Goal: Information Seeking & Learning: Learn about a topic

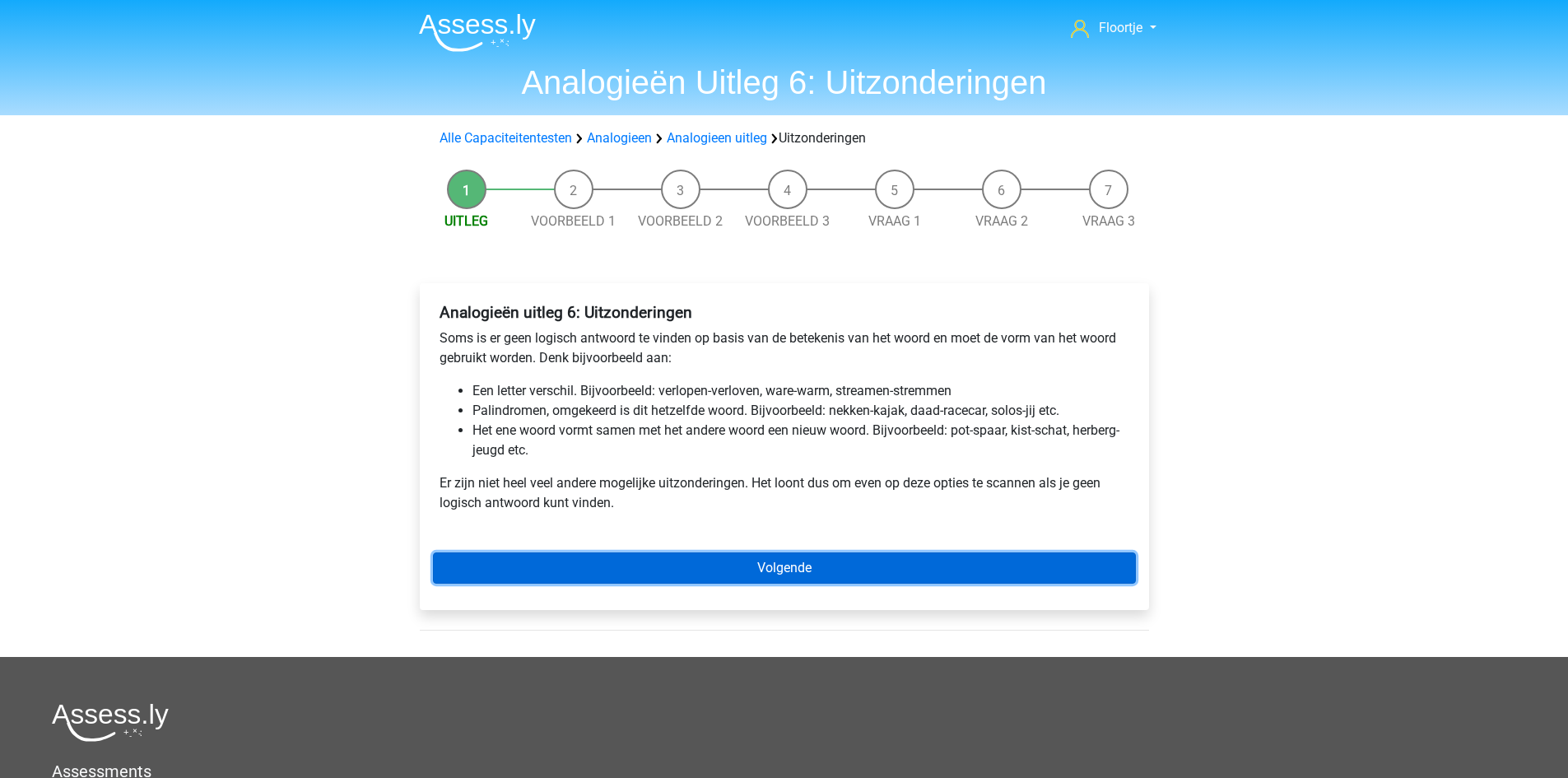
click at [685, 579] on link "Volgende" at bounding box center [784, 568] width 703 height 32
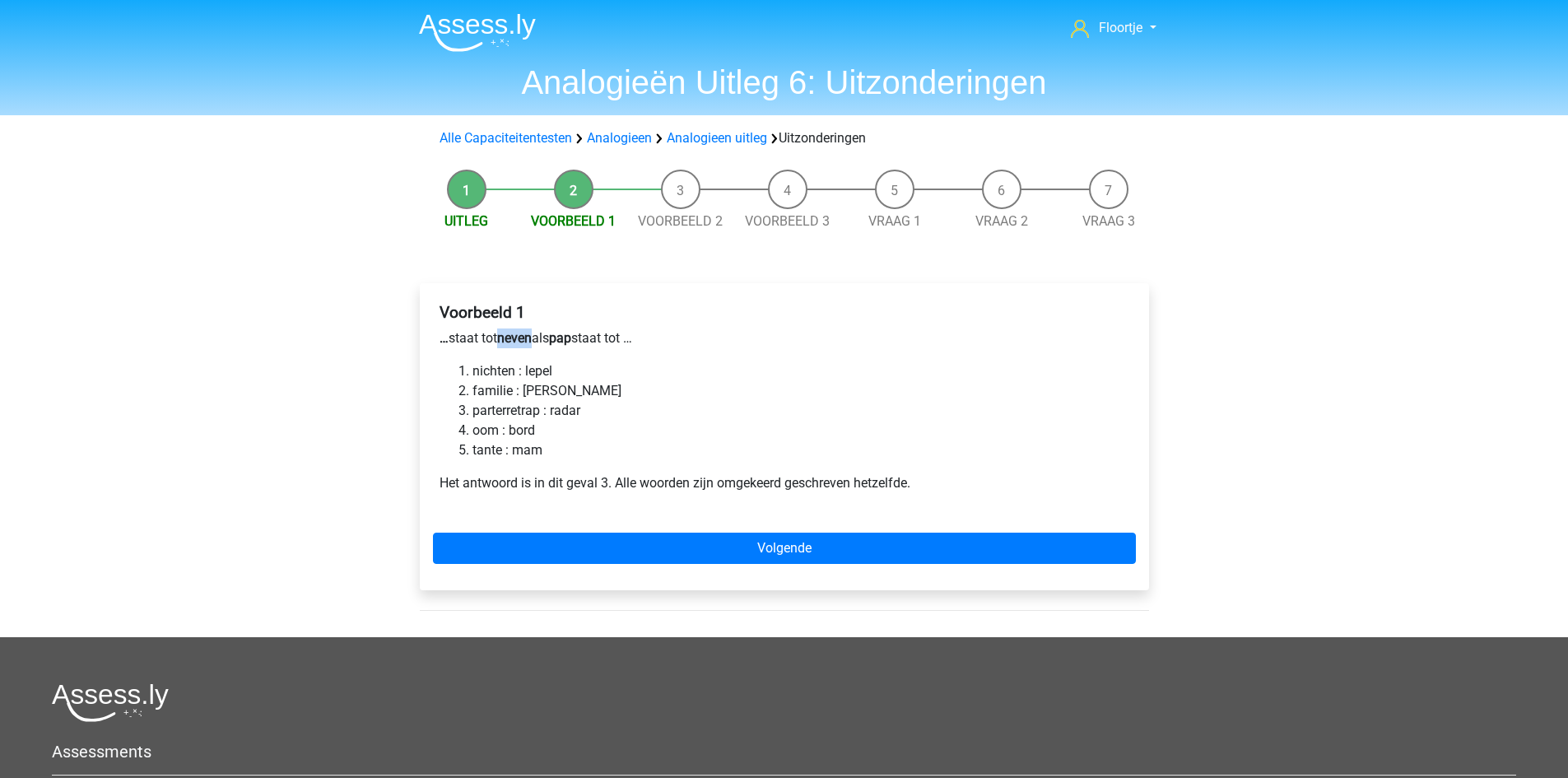
drag, startPoint x: 504, startPoint y: 336, endPoint x: 538, endPoint y: 339, distance: 34.1
click at [538, 339] on p "… staat tot neven als pap staat tot …" at bounding box center [784, 338] width 690 height 20
drag, startPoint x: 475, startPoint y: 408, endPoint x: 542, endPoint y: 412, distance: 67.1
click at [542, 412] on li "parterretrap : radar" at bounding box center [801, 410] width 657 height 20
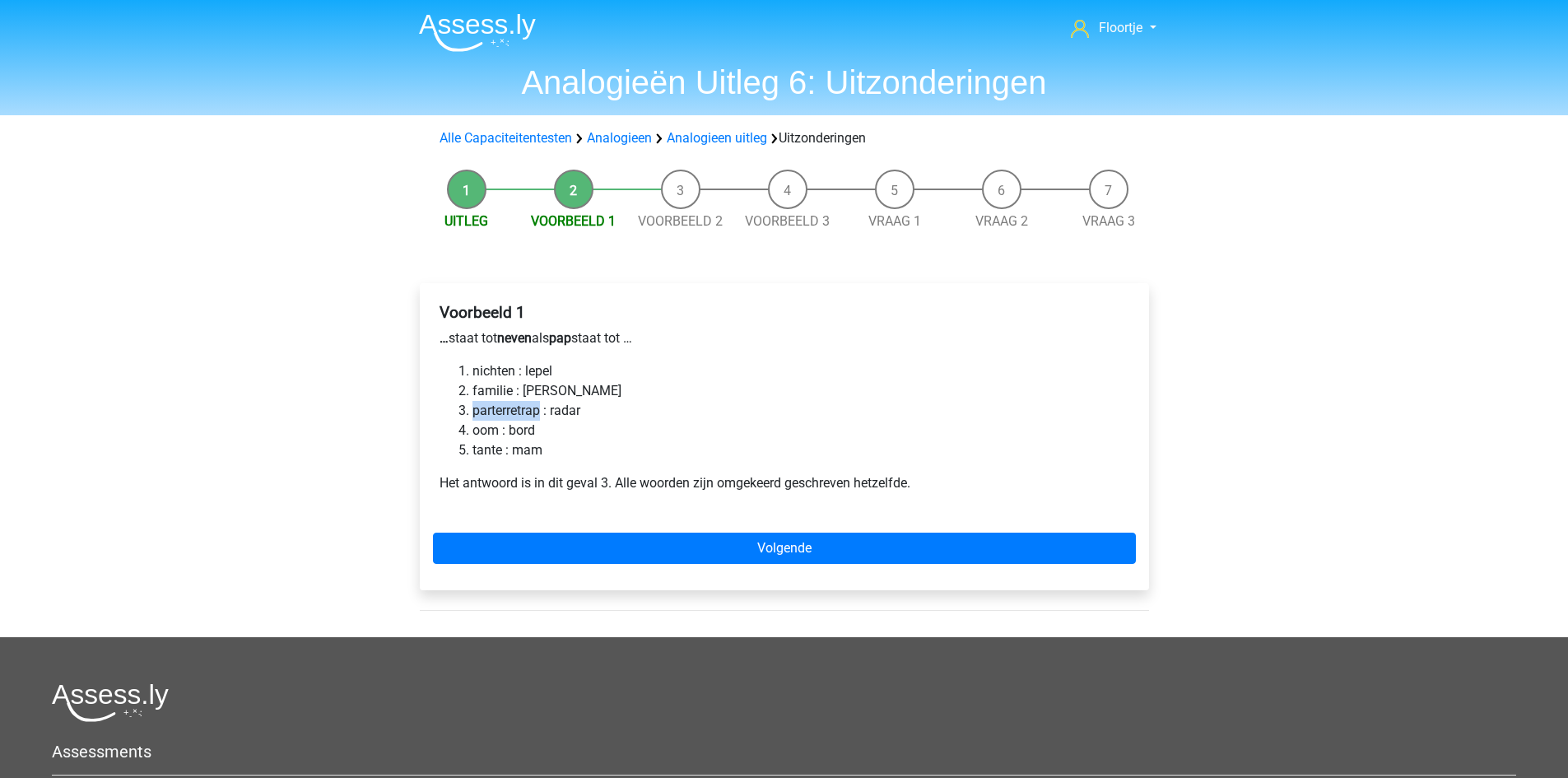
copy li "parterretrap"
drag, startPoint x: 604, startPoint y: 421, endPoint x: 555, endPoint y: 491, distance: 85.4
click at [603, 421] on li "oom : bord" at bounding box center [801, 430] width 657 height 20
drag, startPoint x: 551, startPoint y: 494, endPoint x: 798, endPoint y: 464, distance: 248.8
click at [811, 486] on div "Voorbeeld 1 … staat tot neven als pap staat tot … nichten : lepel familie : ger…" at bounding box center [784, 404] width 703 height 216
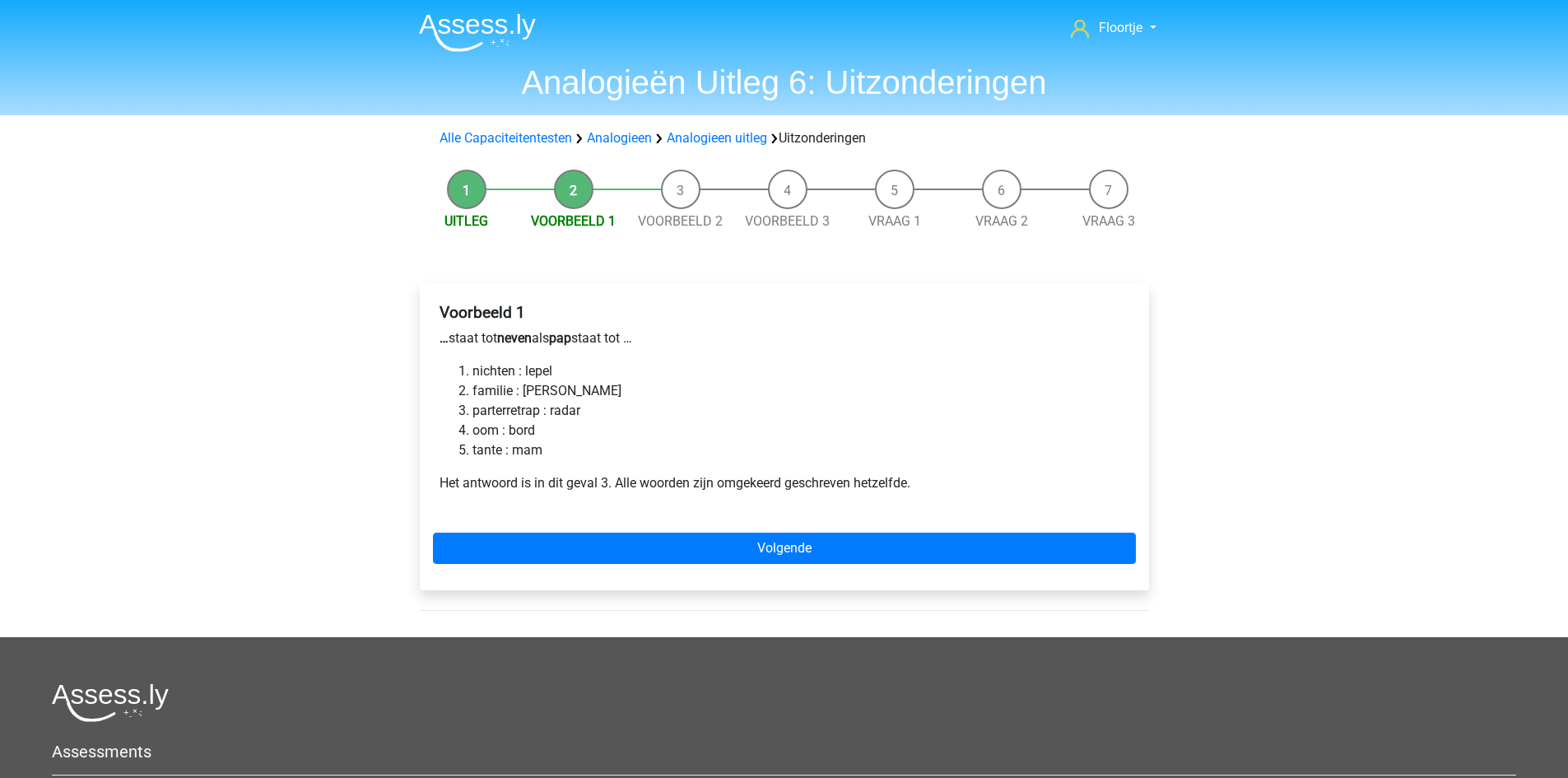
click at [798, 459] on li "tante : mam" at bounding box center [801, 450] width 657 height 20
drag, startPoint x: 788, startPoint y: 459, endPoint x: 584, endPoint y: 439, distance: 205.0
click at [773, 459] on li "tante : mam" at bounding box center [801, 450] width 657 height 20
drag, startPoint x: 473, startPoint y: 413, endPoint x: 527, endPoint y: 404, distance: 54.7
click at [527, 404] on li "parterretrap : radar" at bounding box center [801, 410] width 657 height 20
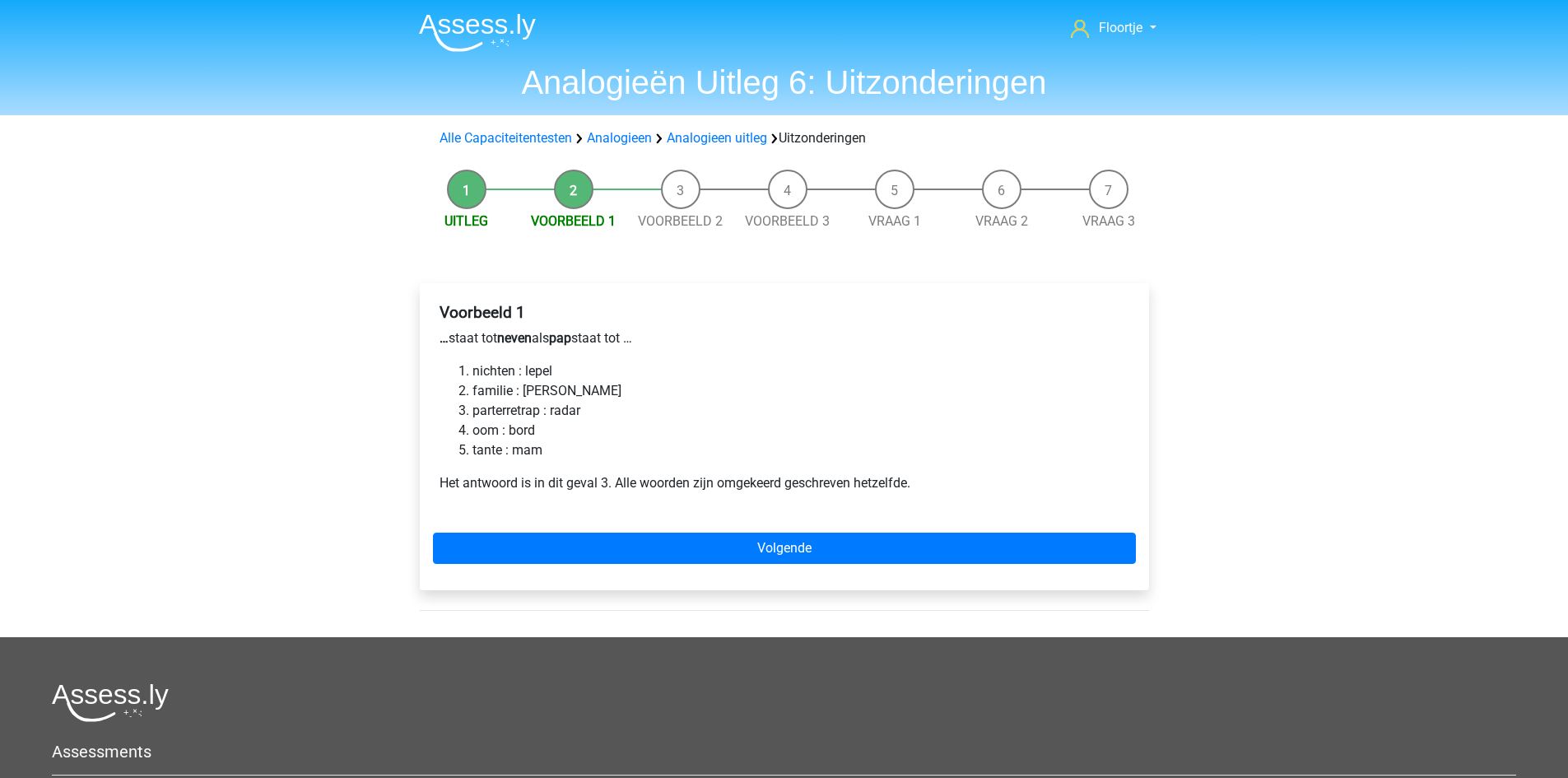
click at [517, 339] on b "neven" at bounding box center [514, 338] width 34 height 15
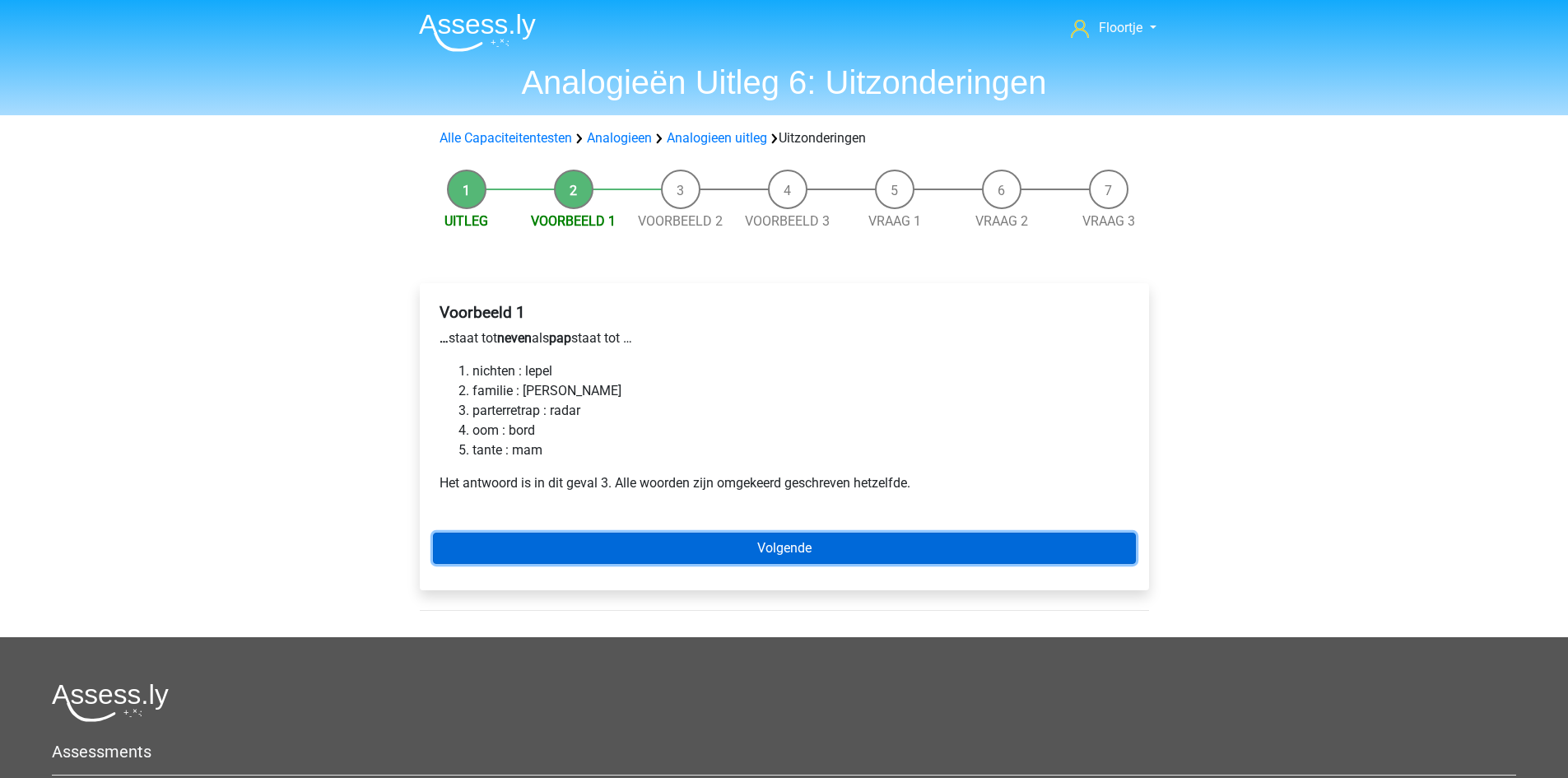
click at [601, 551] on link "Volgende" at bounding box center [784, 548] width 703 height 32
click at [691, 551] on link "Volgende" at bounding box center [784, 548] width 703 height 32
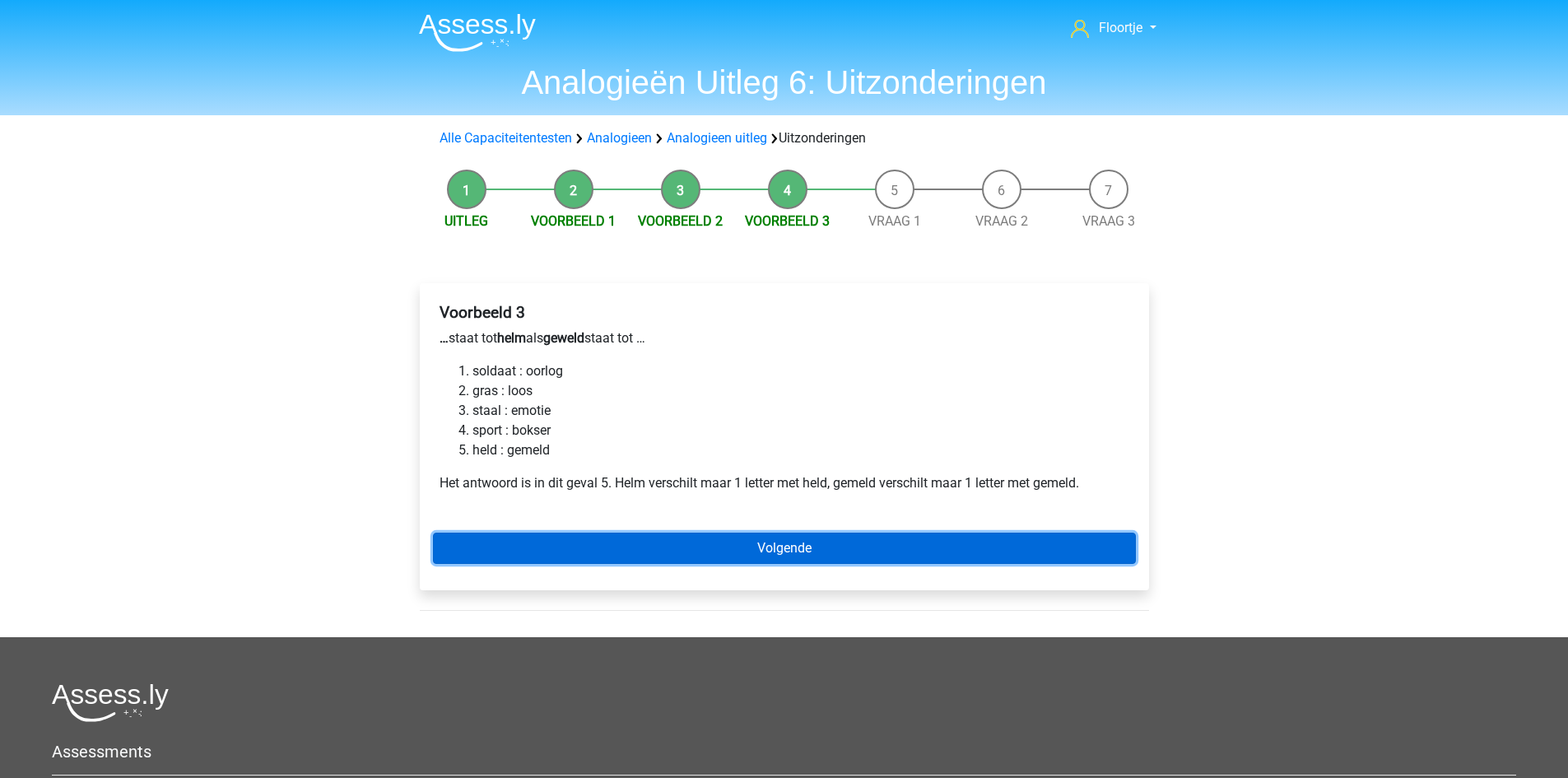
click at [834, 542] on link "Volgende" at bounding box center [784, 548] width 703 height 32
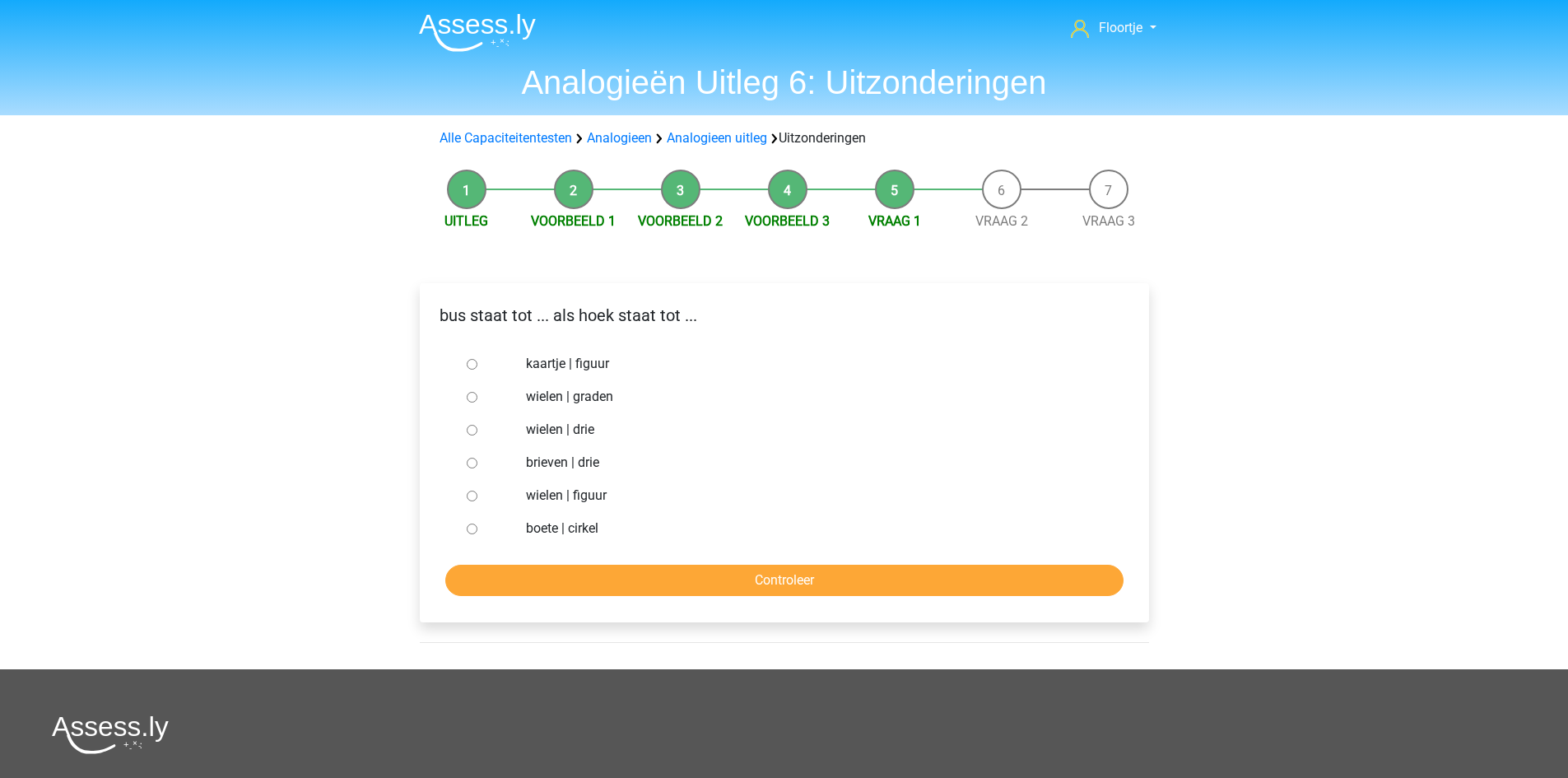
click at [478, 495] on div at bounding box center [488, 496] width 55 height 33
click at [470, 494] on input "wielen | figuur" at bounding box center [472, 496] width 11 height 11
radio input "true"
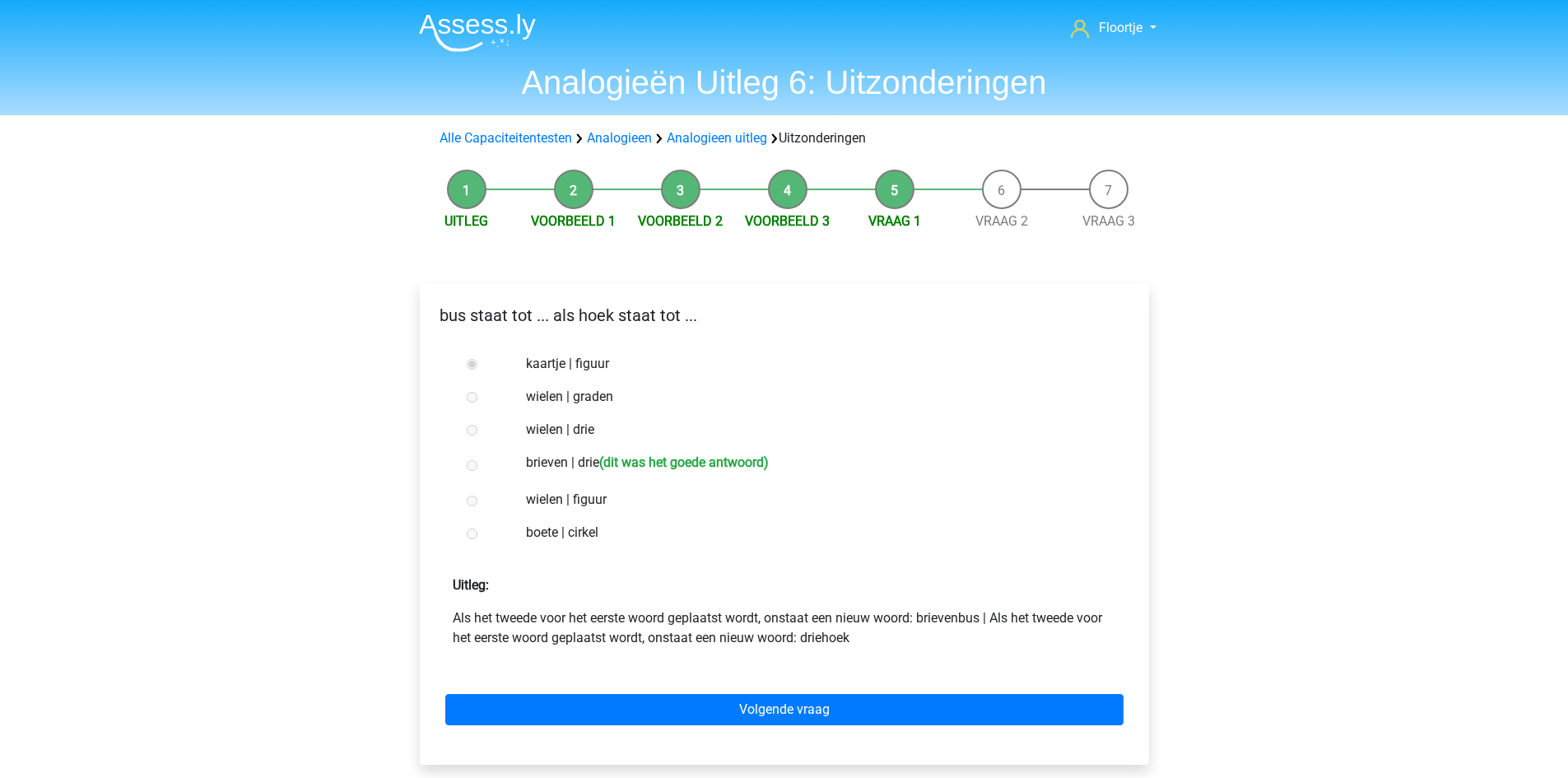
drag, startPoint x: 538, startPoint y: 461, endPoint x: 667, endPoint y: 475, distance: 129.8
click at [667, 475] on div "brieven | drie (dit was het goede antwoord)" at bounding box center [811, 464] width 595 height 37
click at [667, 475] on label "brieven | drie (dit was het goede antwoord)" at bounding box center [811, 465] width 570 height 24
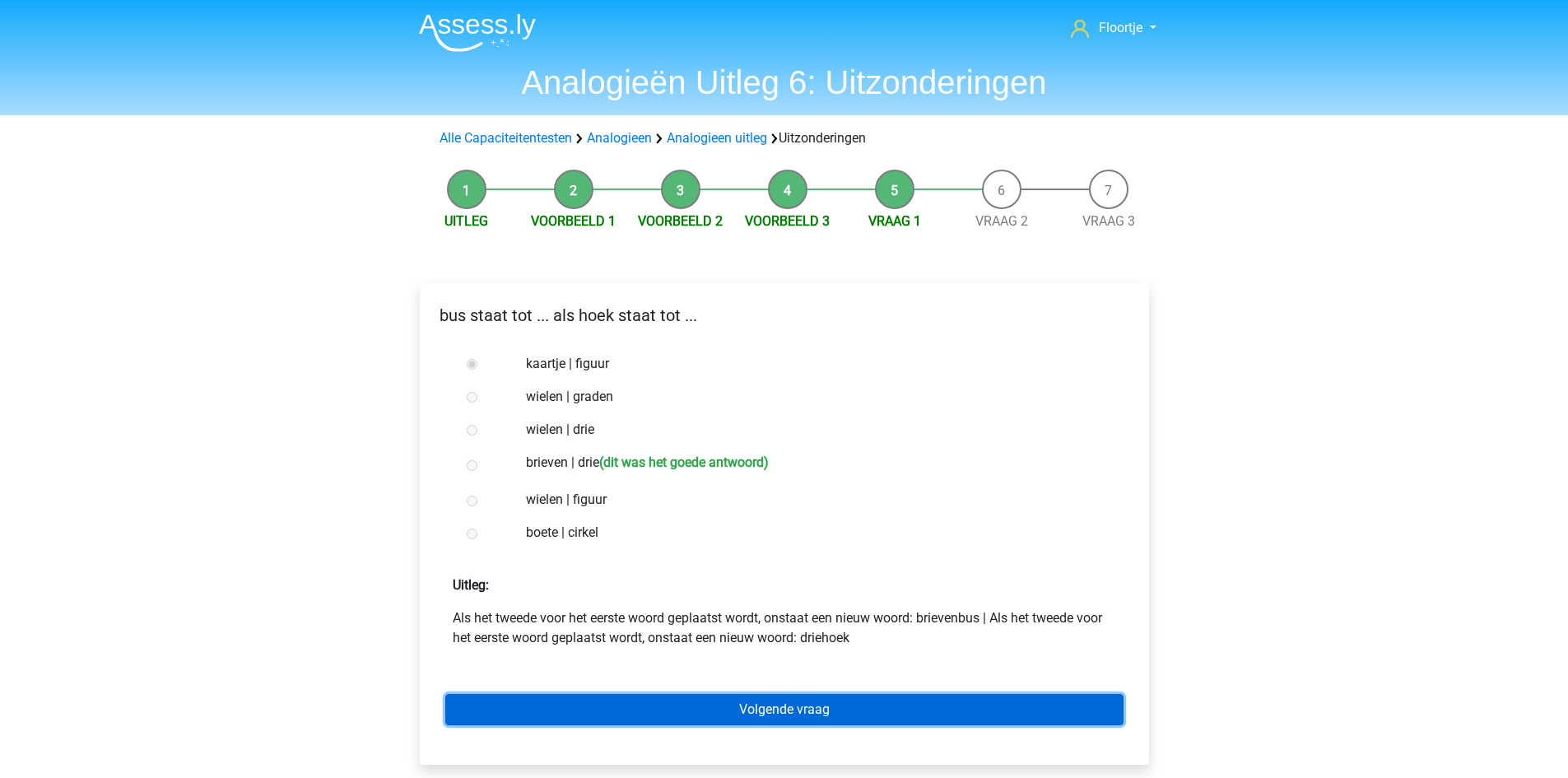
click at [726, 712] on link "Volgende vraag" at bounding box center [784, 710] width 678 height 32
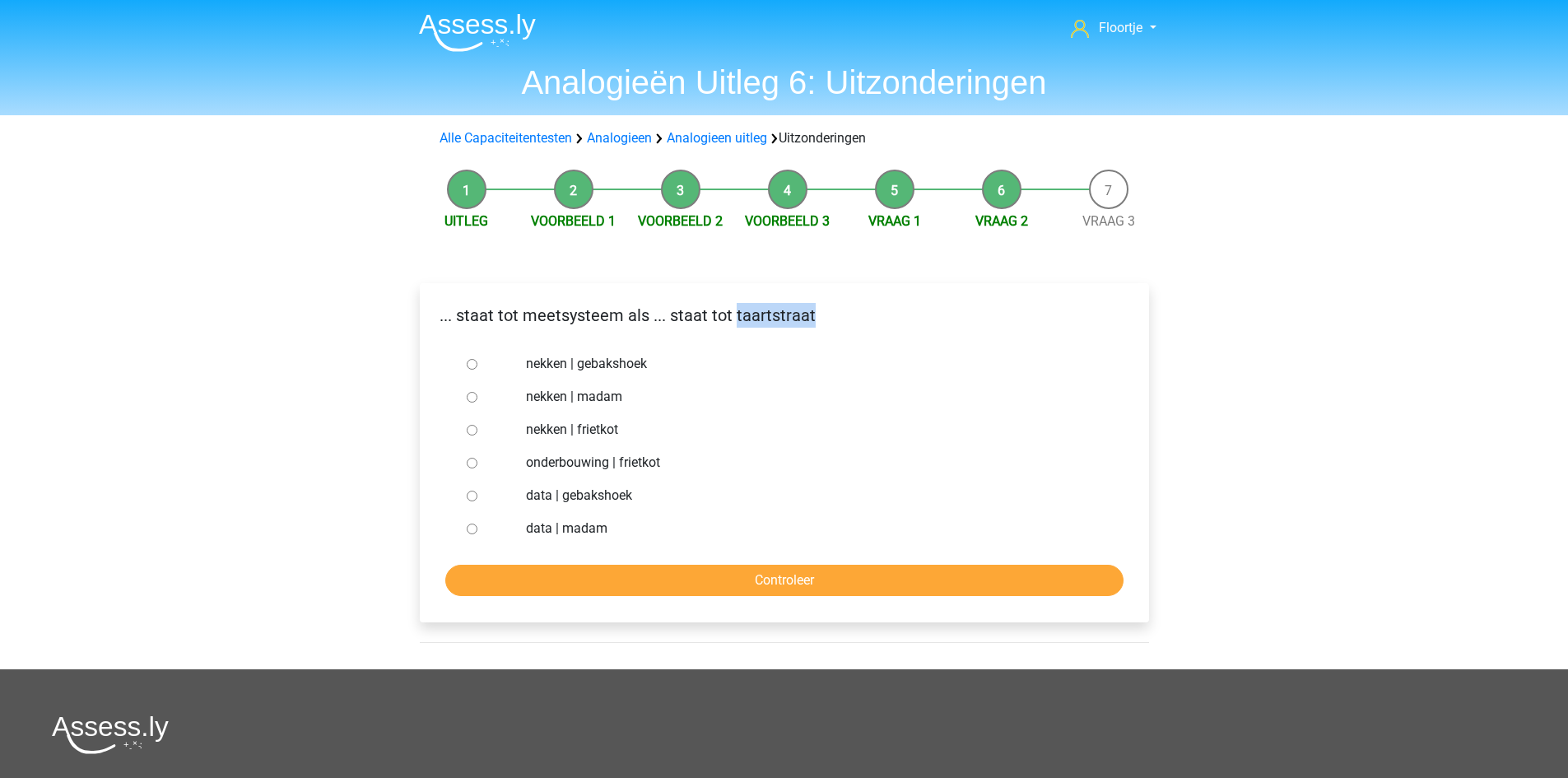
drag, startPoint x: 737, startPoint y: 319, endPoint x: 831, endPoint y: 331, distance: 94.8
click at [831, 331] on div "... staat tot meetsysteem als ... staat tot taartstraat" at bounding box center [784, 322] width 728 height 38
copy p "taartstraat"
click at [720, 523] on label "data | madam" at bounding box center [811, 528] width 570 height 20
click at [478, 524] on input "data | madam" at bounding box center [472, 529] width 11 height 11
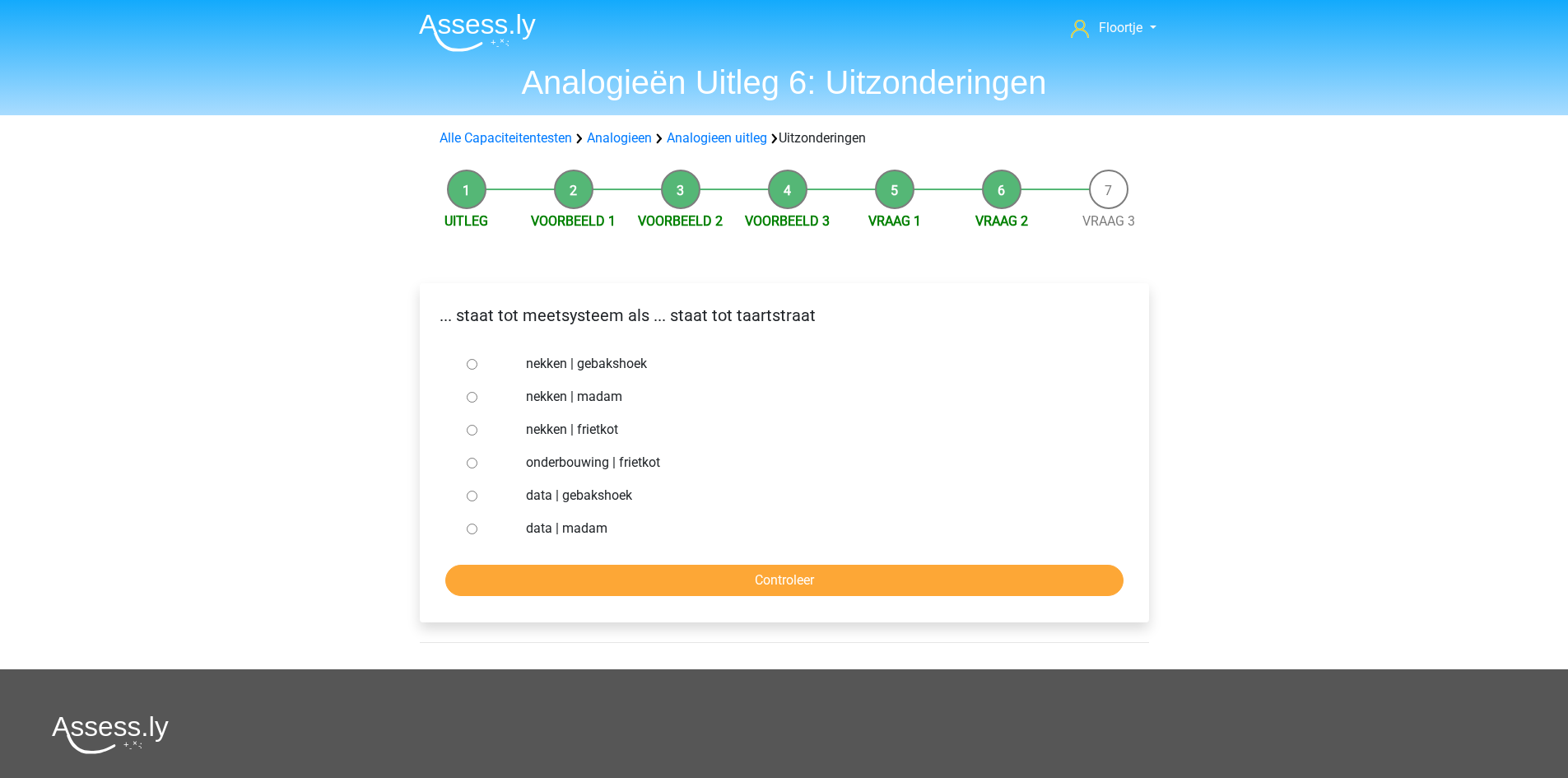
radio input "true"
click at [473, 463] on input "onderbouwing | frietkot" at bounding box center [472, 463] width 11 height 11
radio input "true"
click at [770, 595] on input "Controleer" at bounding box center [784, 581] width 678 height 32
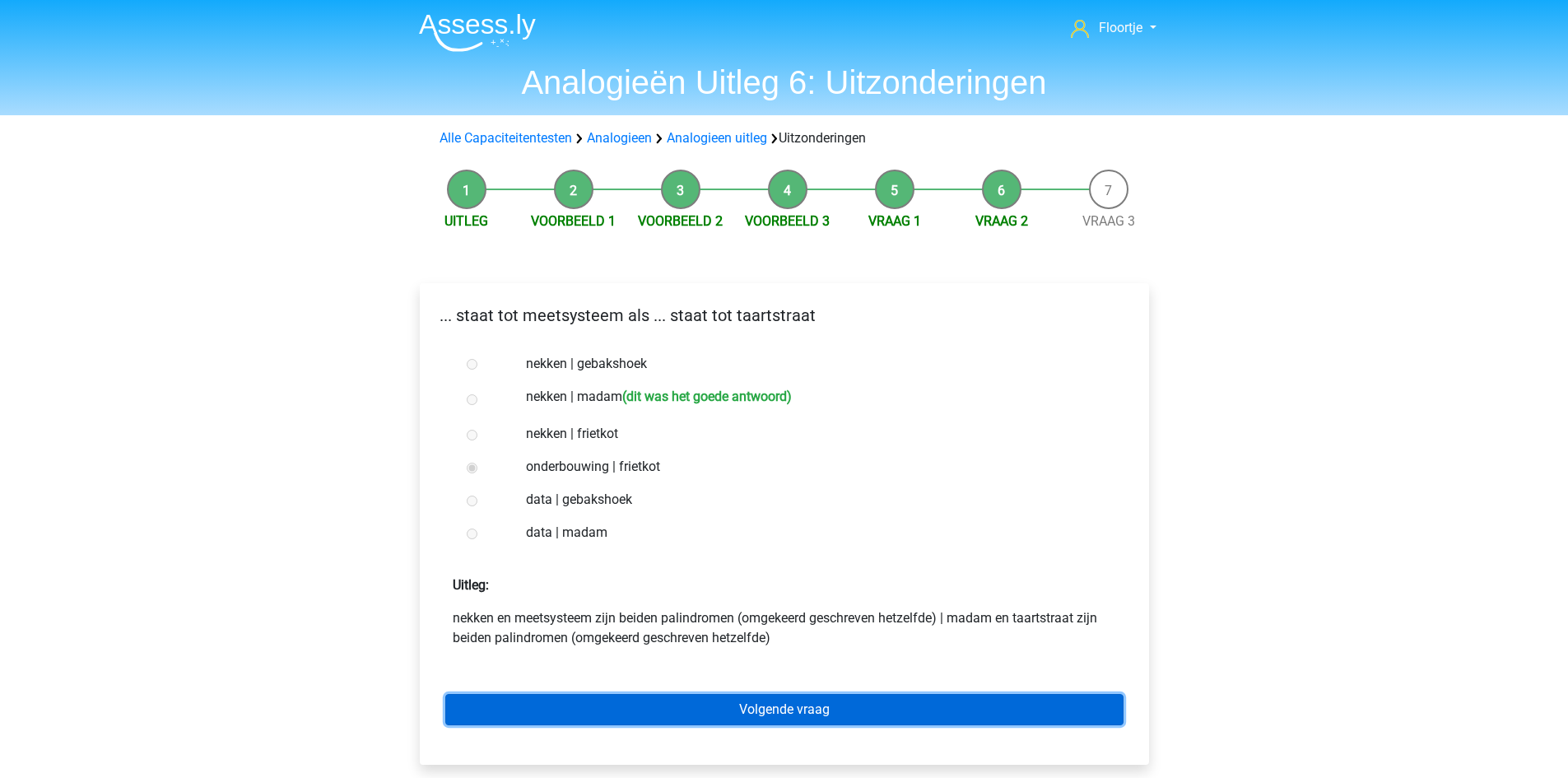
click at [569, 716] on link "Volgende vraag" at bounding box center [784, 710] width 678 height 32
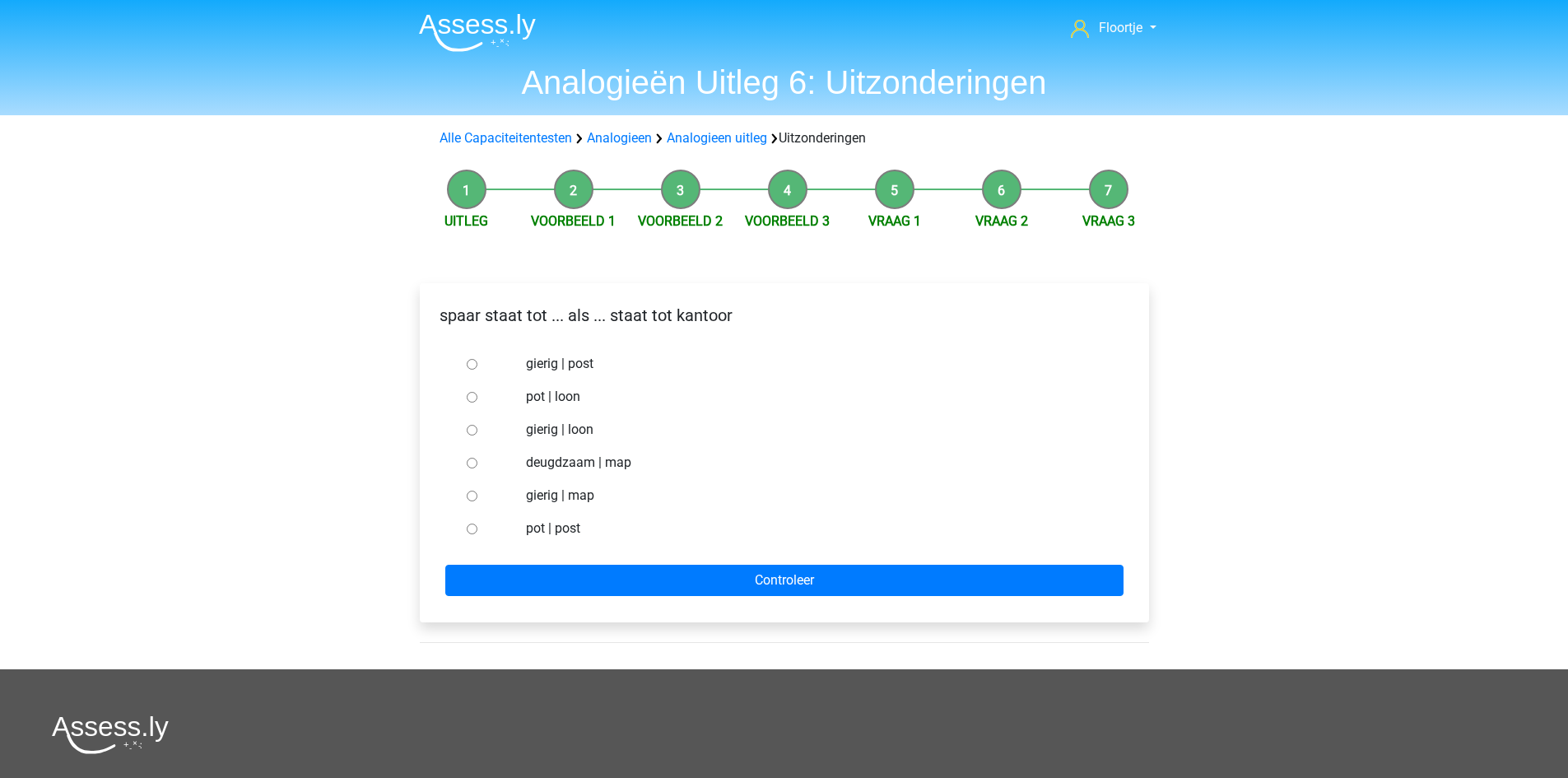
click at [470, 529] on input "pot | post" at bounding box center [472, 529] width 11 height 11
radio input "true"
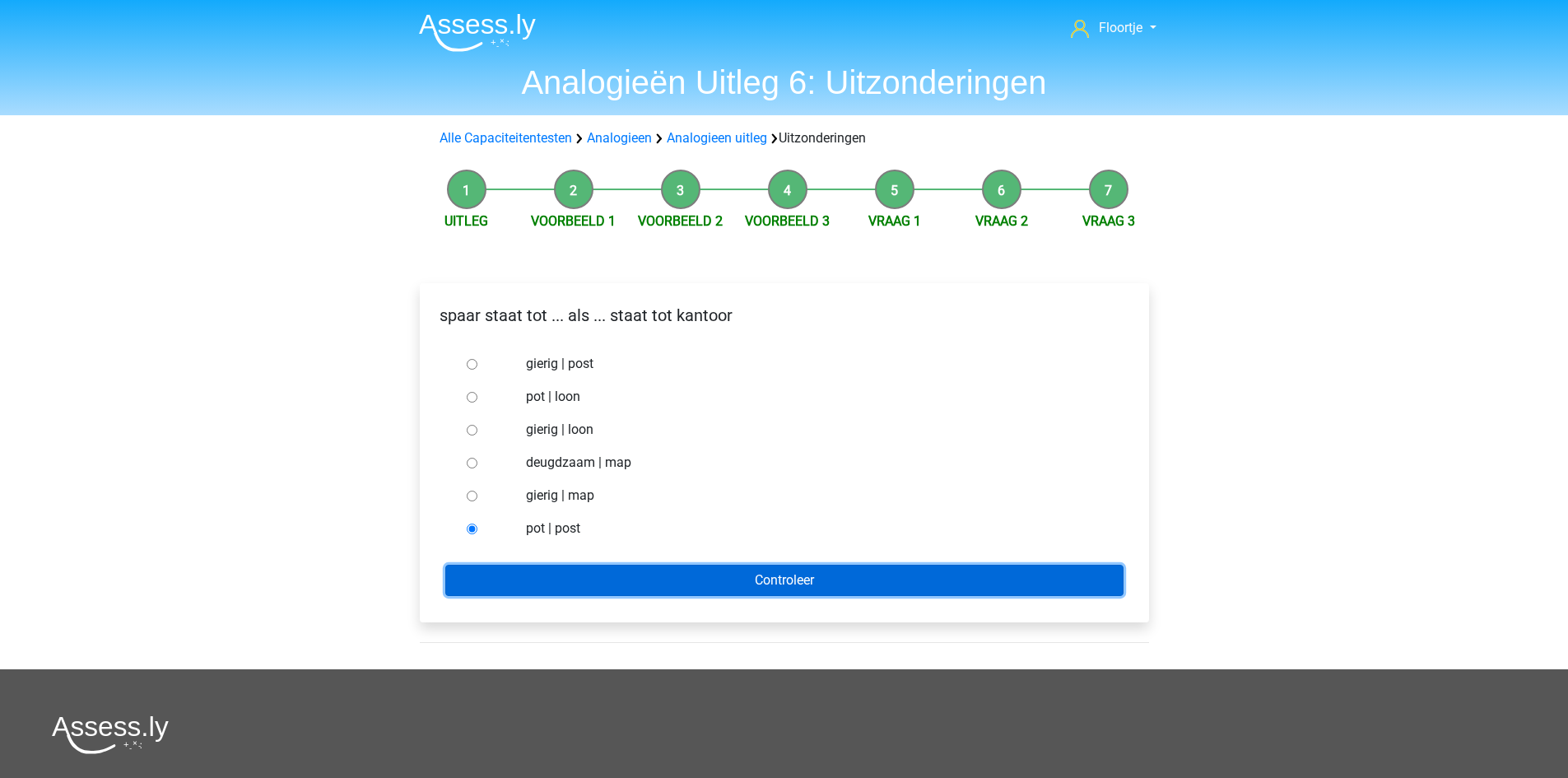
click at [567, 593] on input "Controleer" at bounding box center [784, 581] width 678 height 32
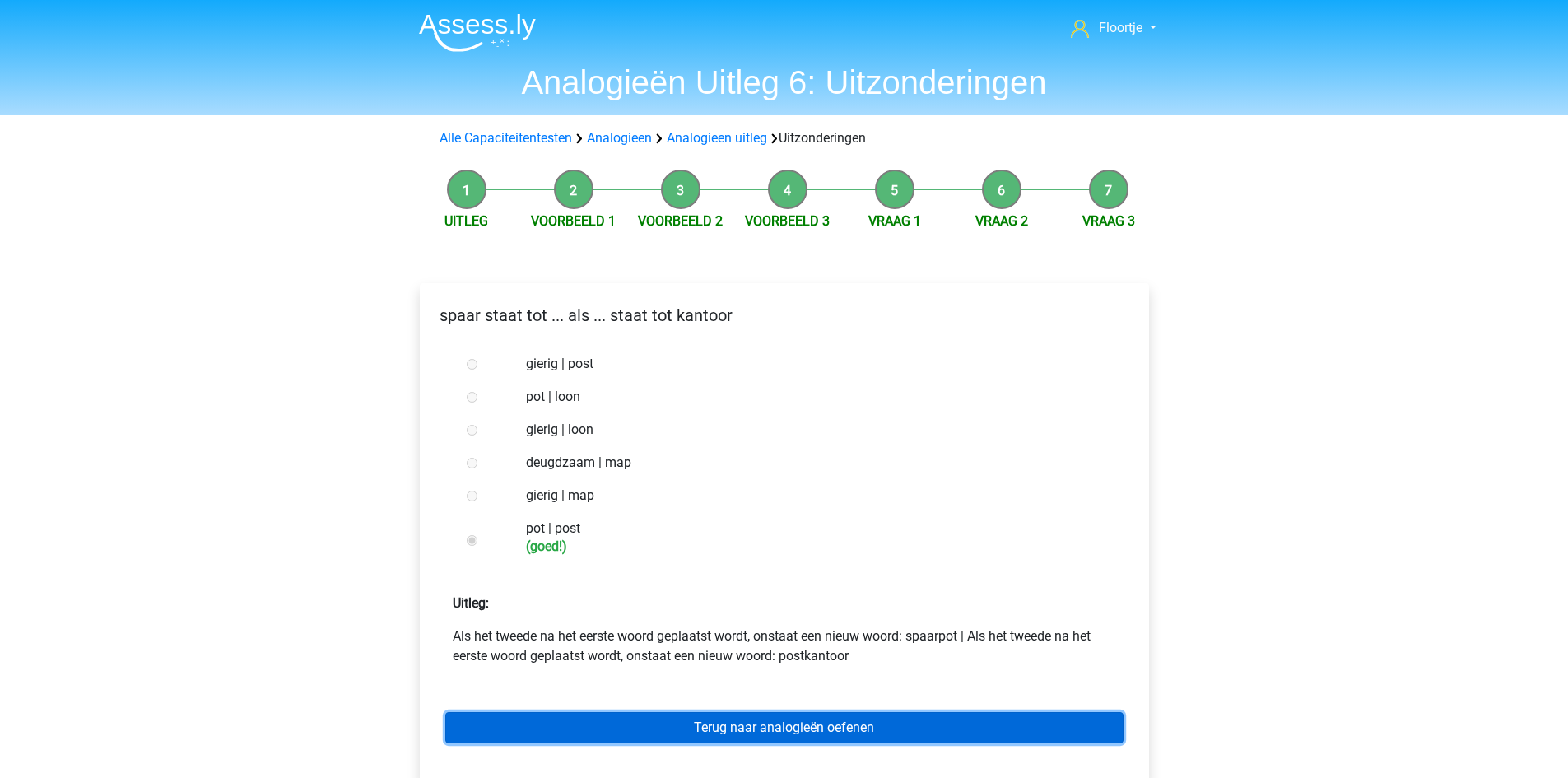
click at [601, 726] on link "Terug naar analogieën oefenen" at bounding box center [784, 728] width 678 height 32
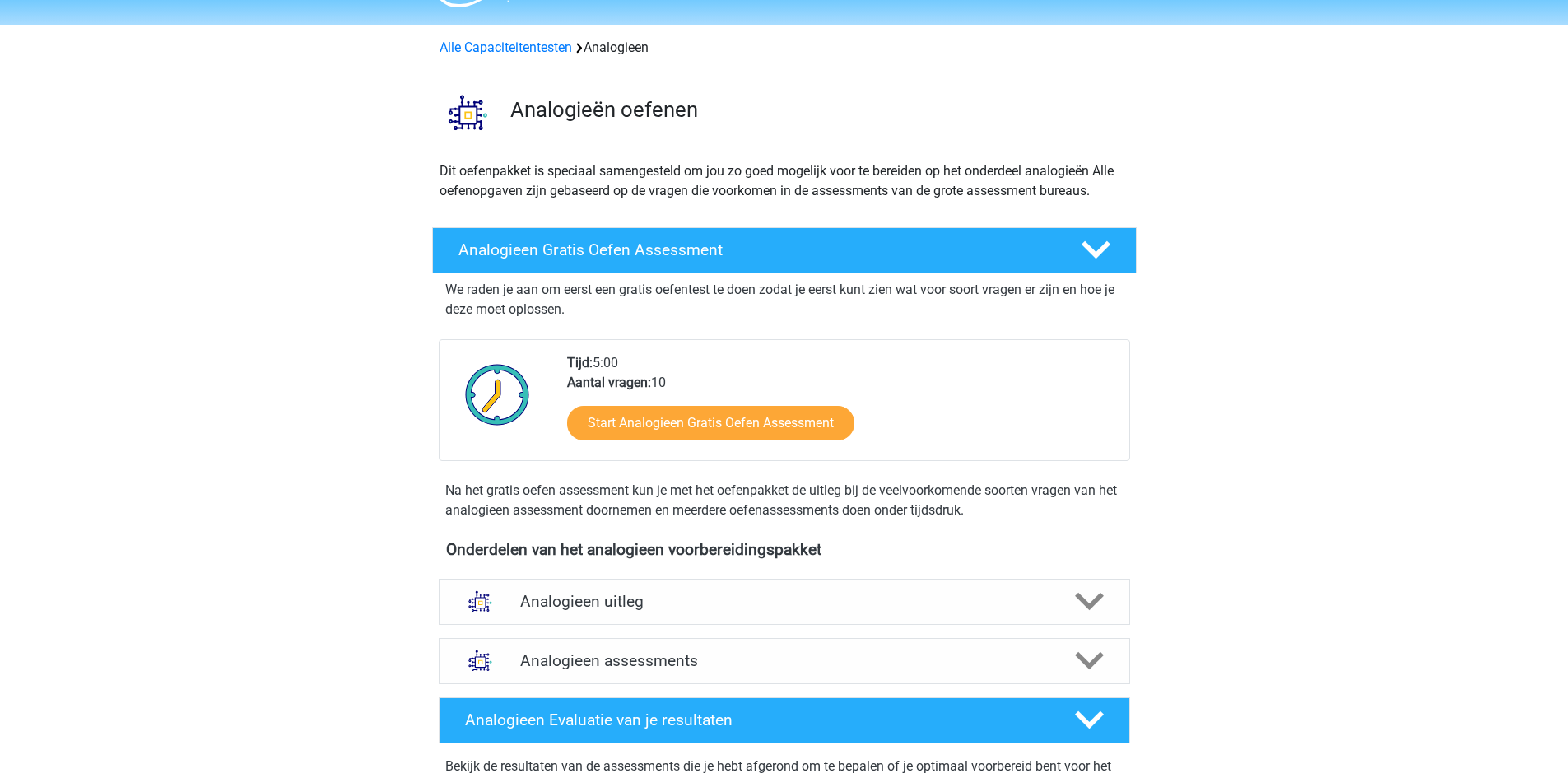
scroll to position [165, 0]
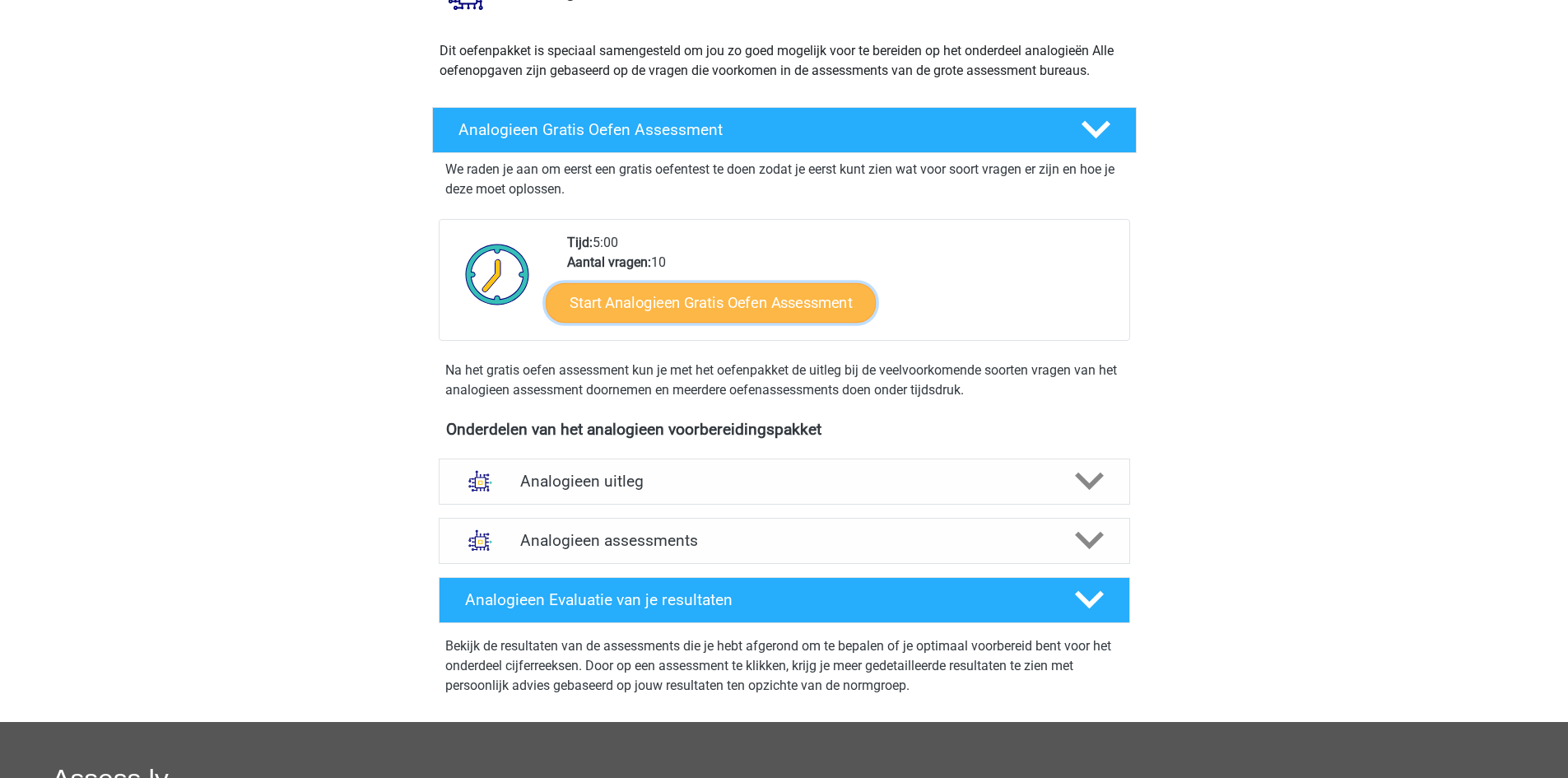
click at [743, 315] on link "Start Analogieen Gratis Oefen Assessment" at bounding box center [711, 302] width 330 height 39
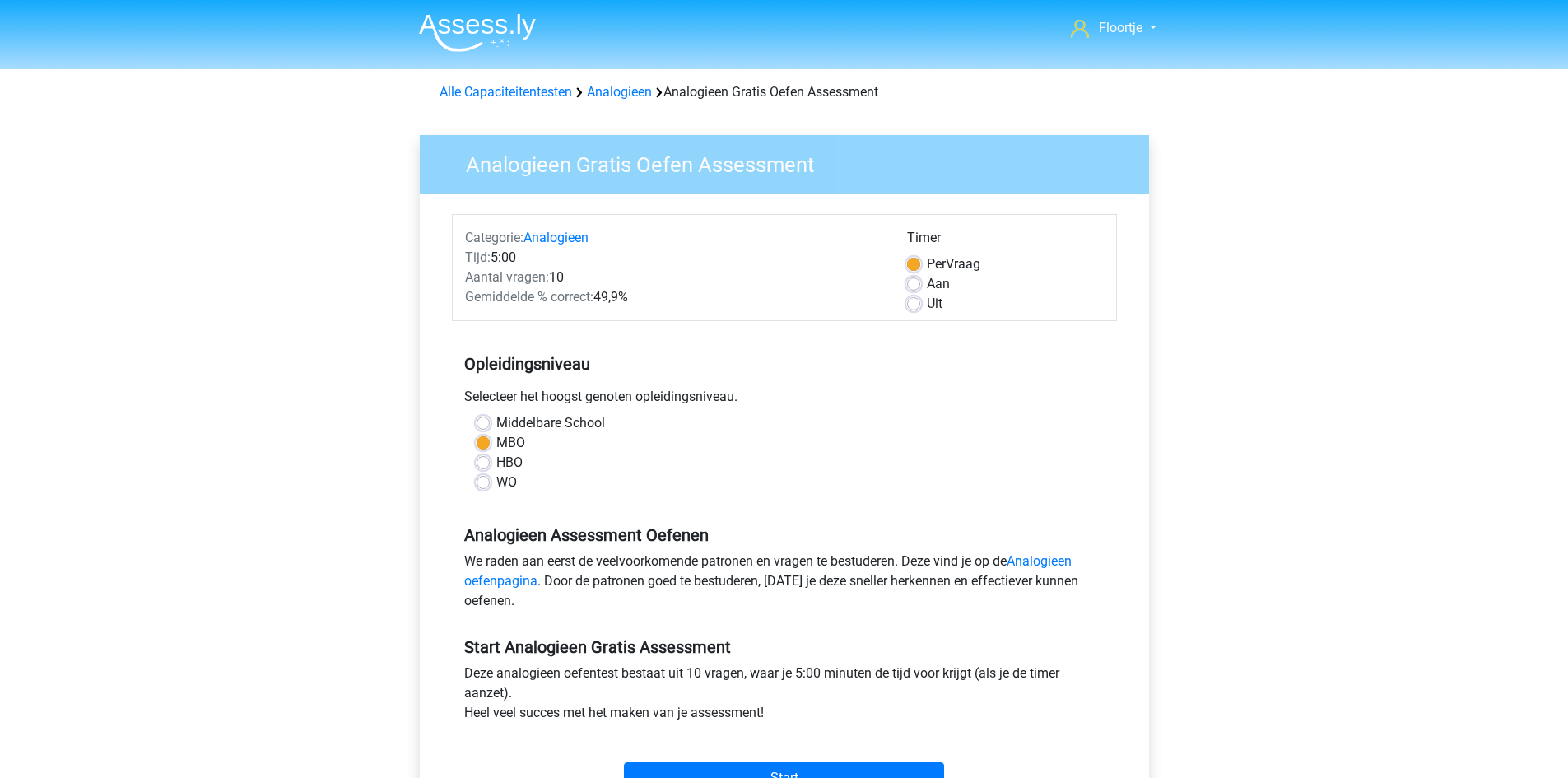
click at [921, 300] on div "Uit" at bounding box center [1006, 304] width 197 height 20
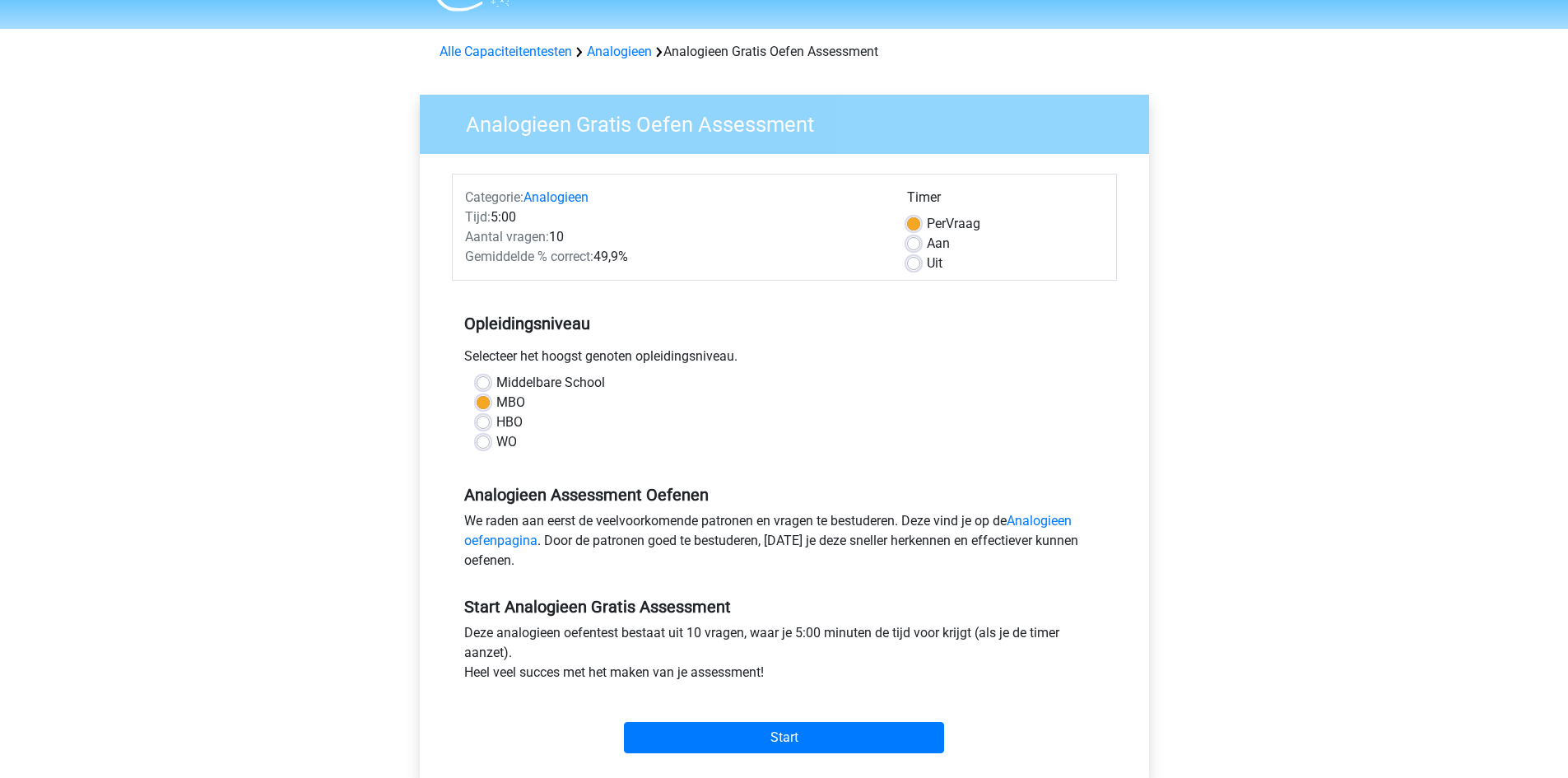
scroll to position [165, 0]
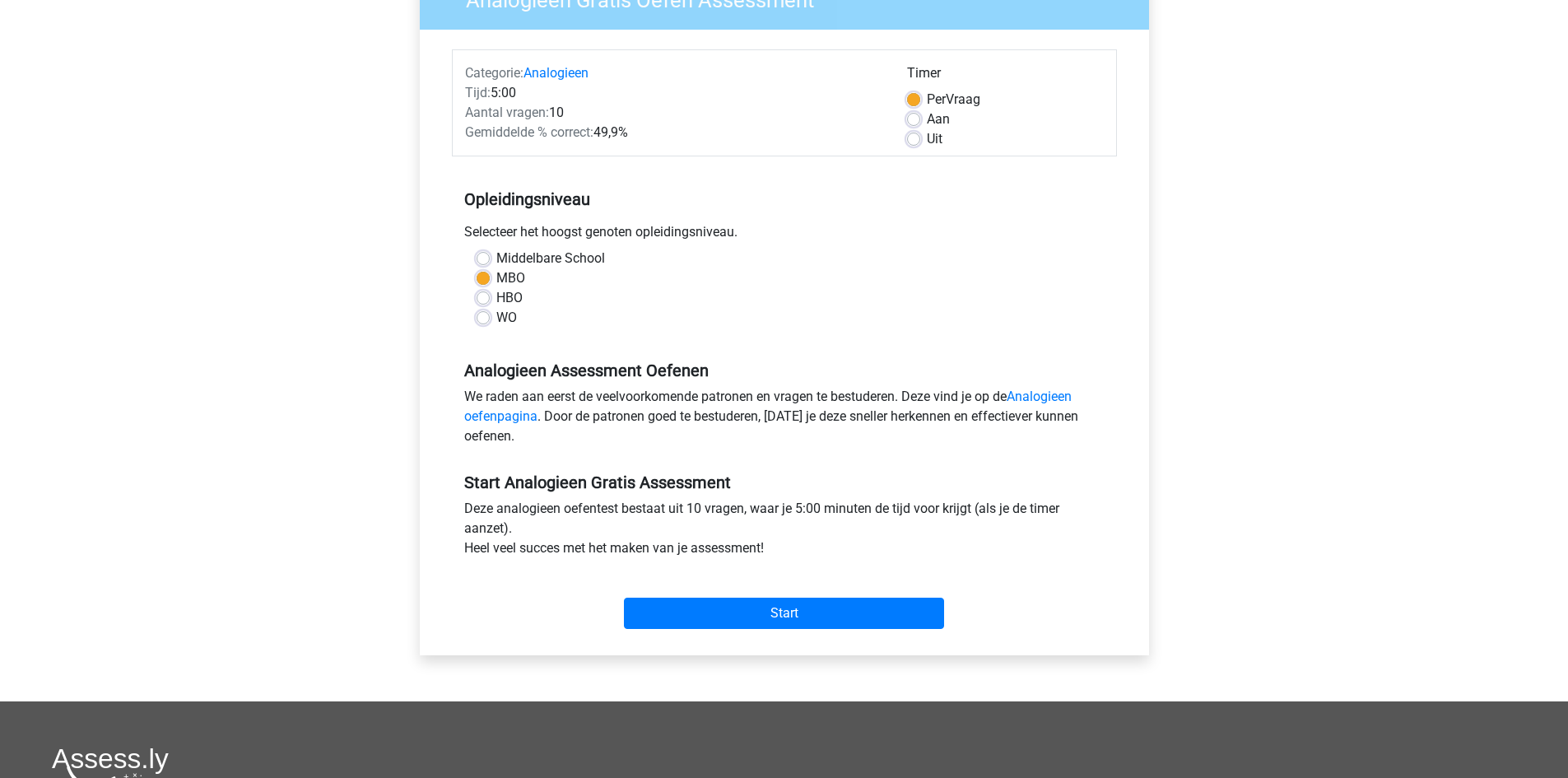
click at [927, 141] on label "Uit" at bounding box center [935, 139] width 15 height 20
click at [914, 141] on input "Uit" at bounding box center [913, 137] width 13 height 16
radio input "true"
click at [875, 607] on input "Start" at bounding box center [784, 613] width 320 height 32
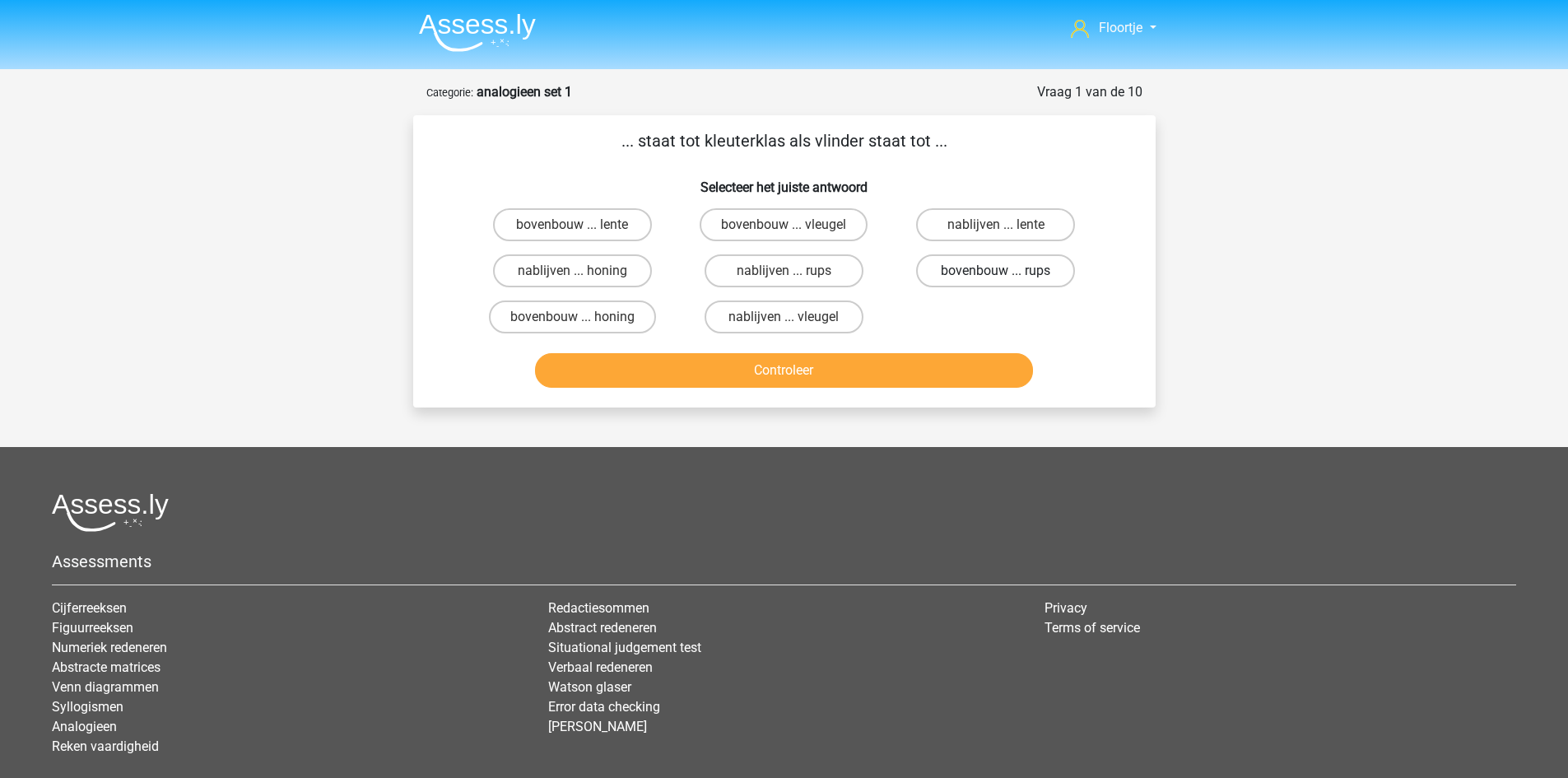
click at [961, 276] on label "bovenbouw ... rups" at bounding box center [995, 271] width 159 height 33
click at [996, 276] on input "bovenbouw ... rups" at bounding box center [1001, 276] width 11 height 11
radio input "true"
click at [822, 371] on button "Controleer" at bounding box center [784, 370] width 498 height 34
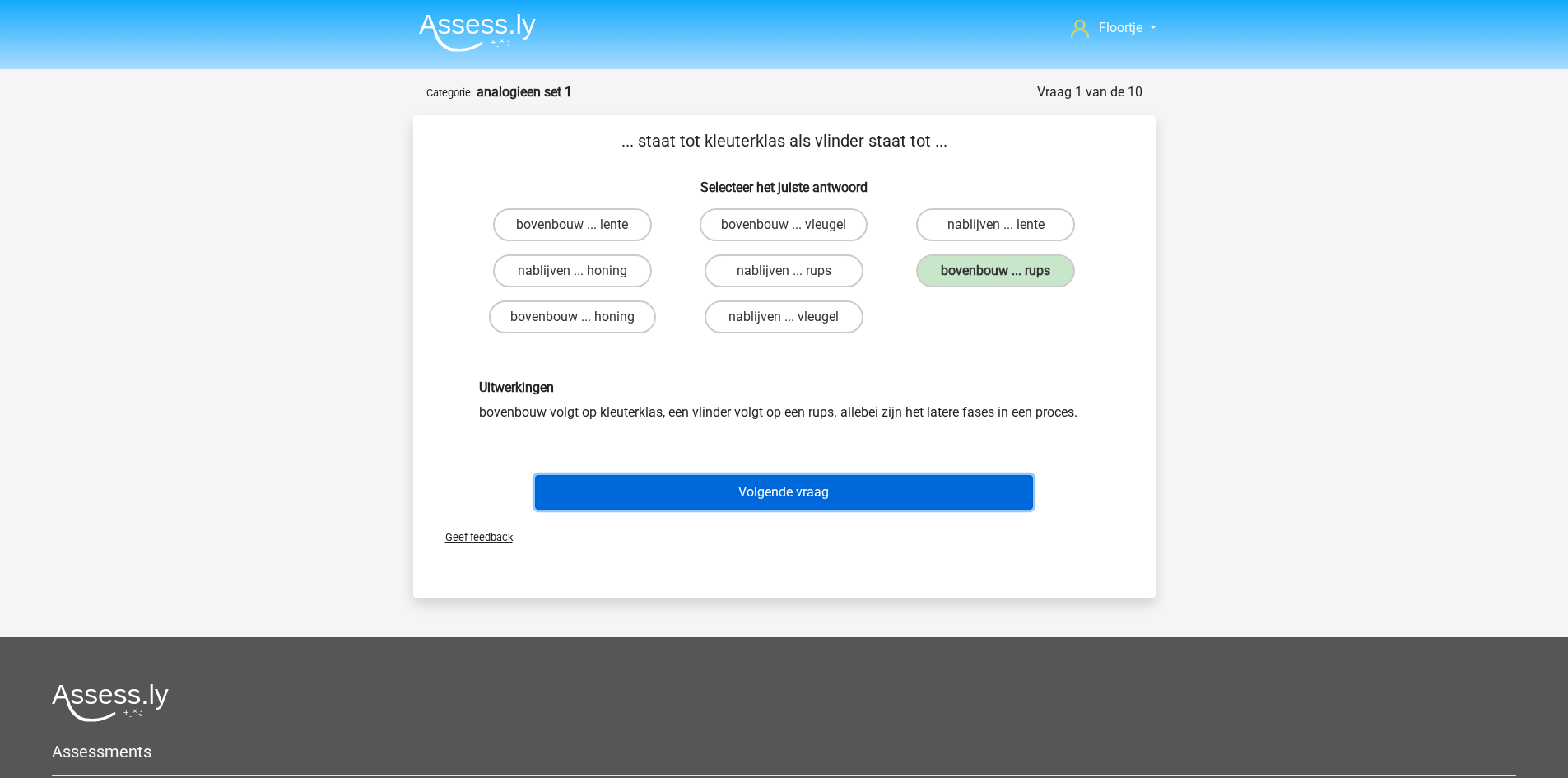
click at [738, 491] on button "Volgende vraag" at bounding box center [784, 492] width 498 height 34
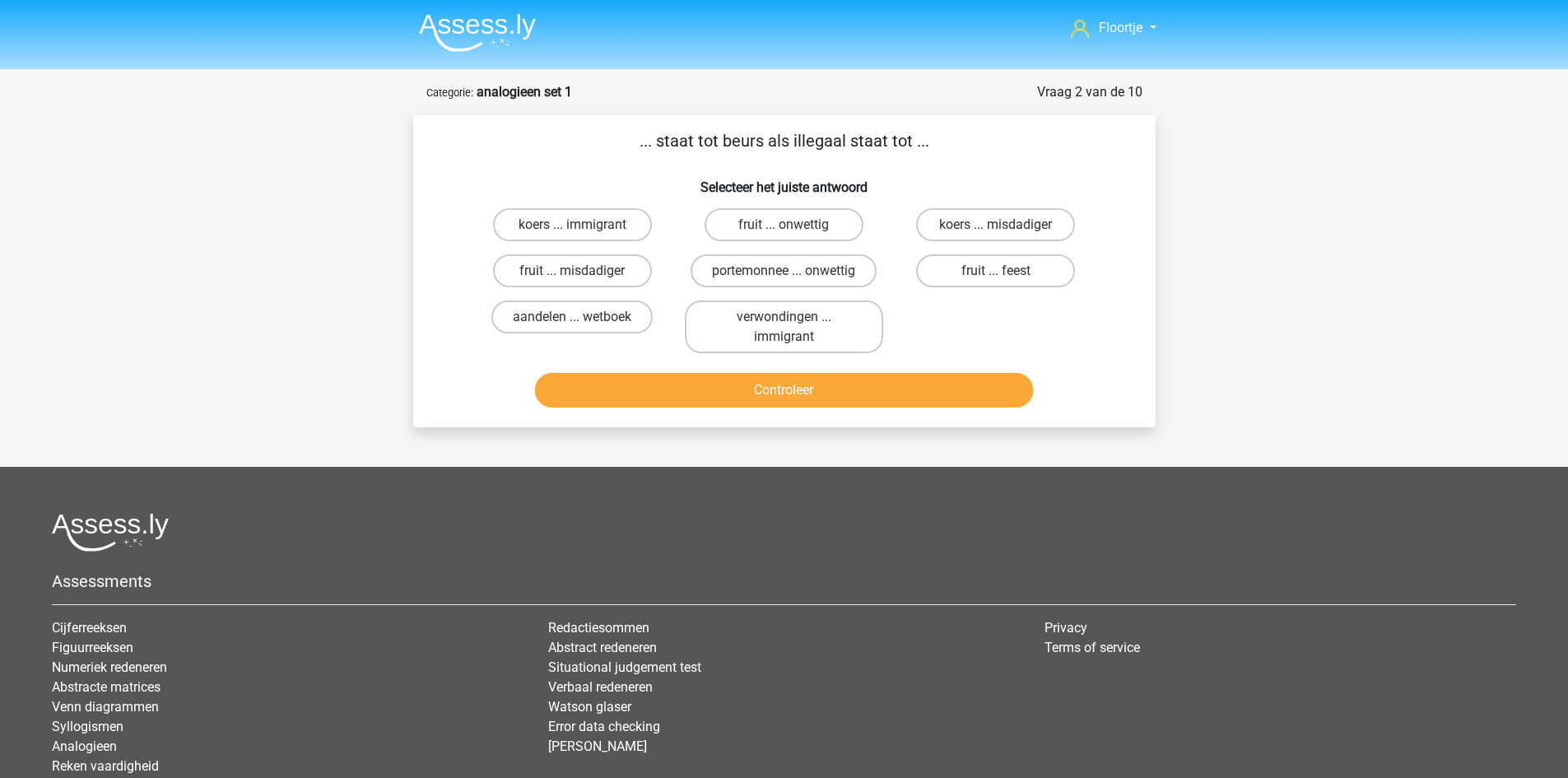
click at [1004, 230] on input "koers ... misdadiger" at bounding box center [1001, 230] width 11 height 11
radio input "true"
click at [943, 379] on button "Controleer" at bounding box center [784, 390] width 498 height 34
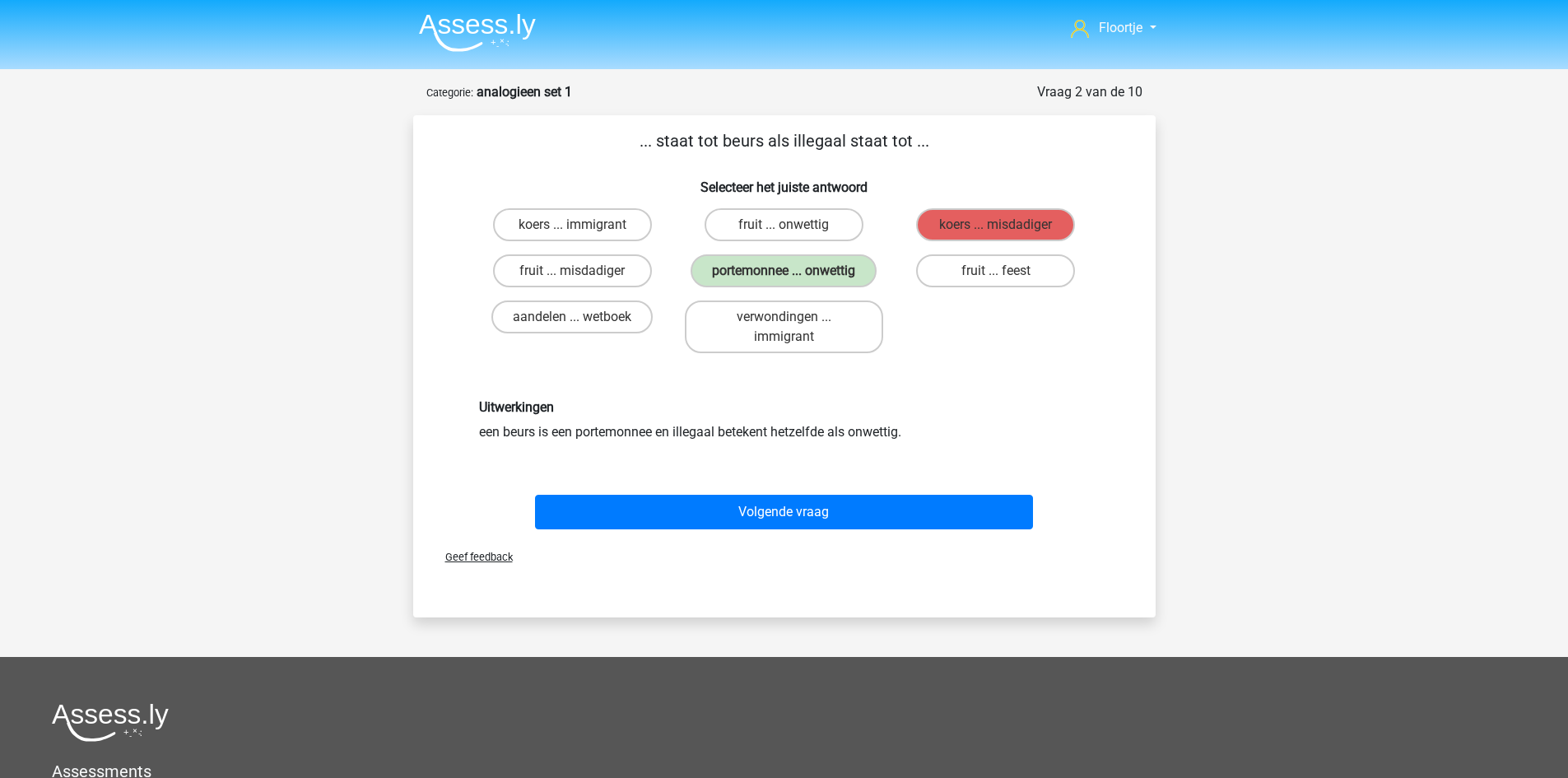
click at [1219, 569] on div "Floortje [EMAIL_ADDRESS][DOMAIN_NAME] Nederlands English" at bounding box center [784, 545] width 1568 height 1092
click at [1210, 587] on div "Floortje [EMAIL_ADDRESS][DOMAIN_NAME] Nederlands English" at bounding box center [784, 545] width 1568 height 1092
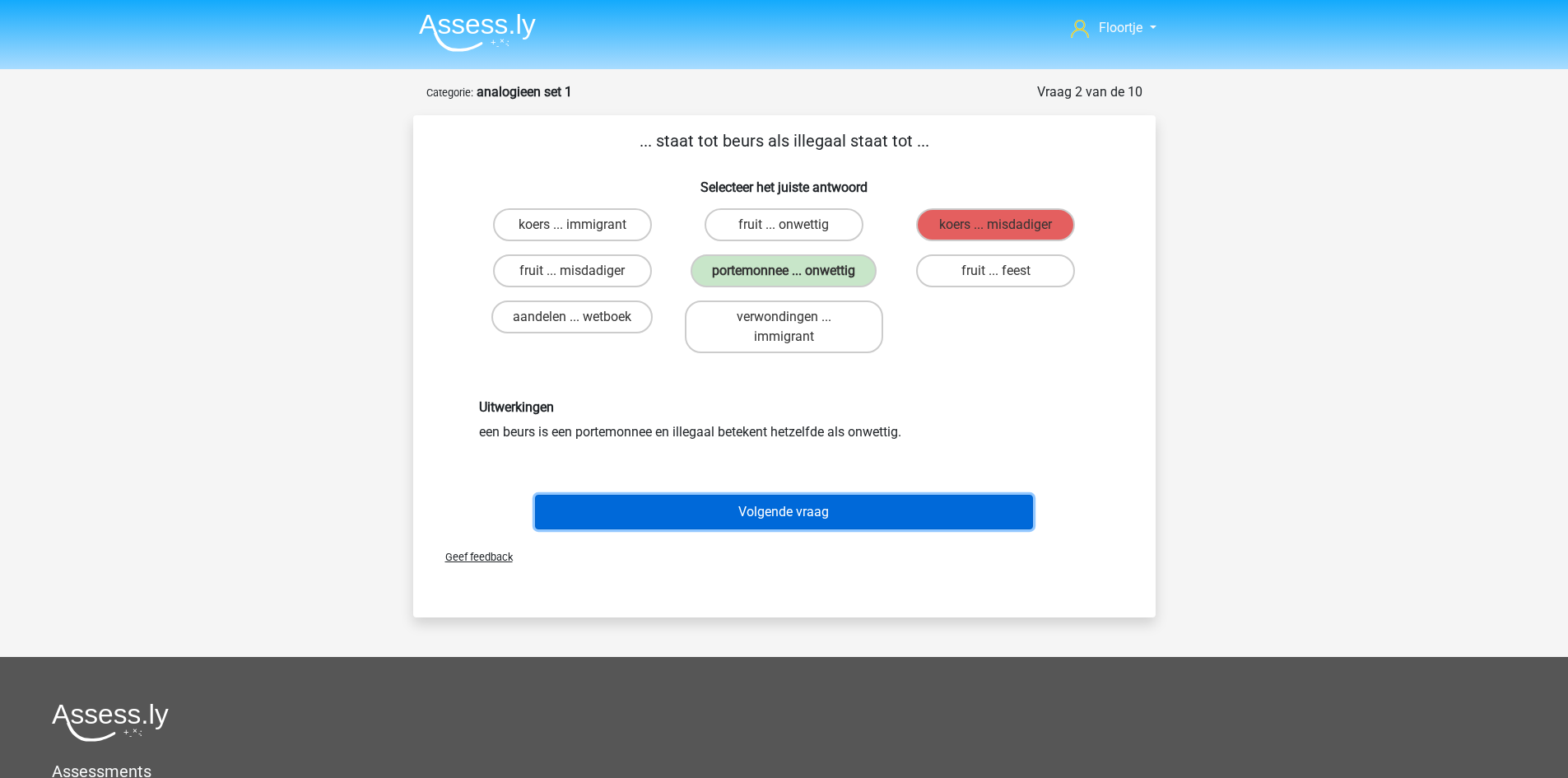
click at [890, 506] on button "Volgende vraag" at bounding box center [784, 512] width 498 height 34
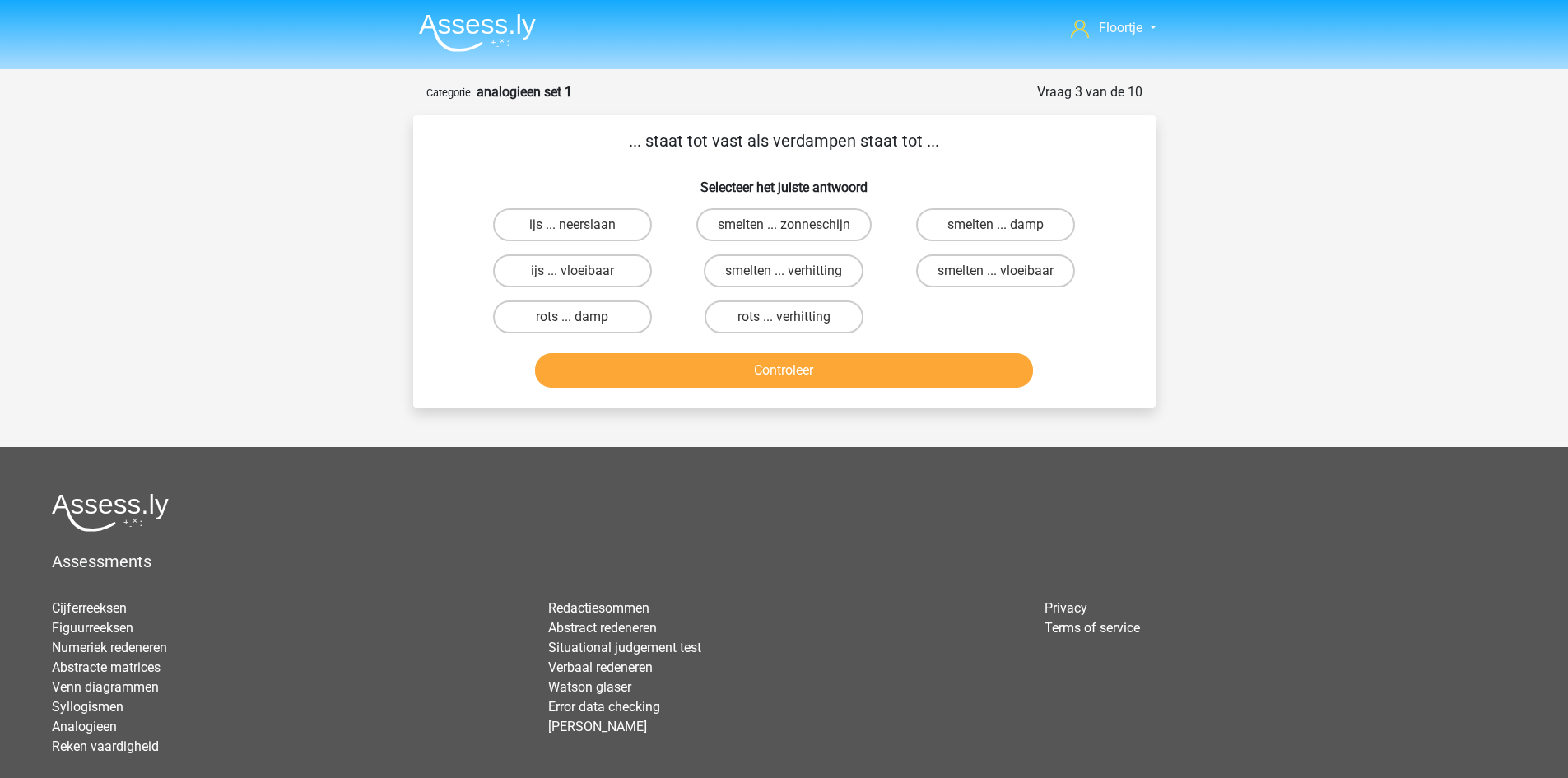
click at [573, 326] on input "rots ... damp" at bounding box center [578, 322] width 11 height 11
radio input "true"
click at [985, 375] on button "Controleer" at bounding box center [784, 370] width 498 height 34
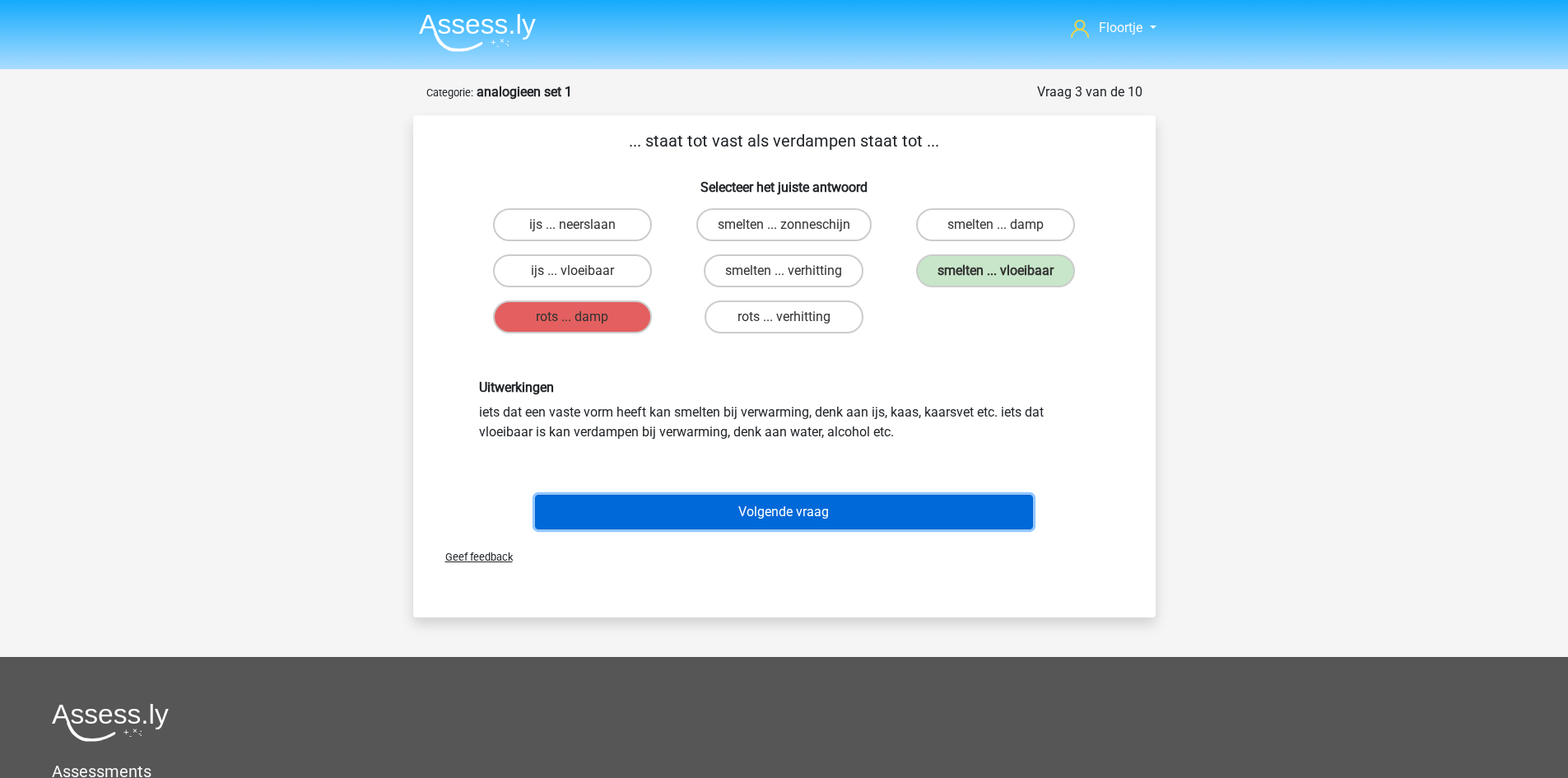
click at [875, 516] on button "Volgende vraag" at bounding box center [784, 512] width 498 height 34
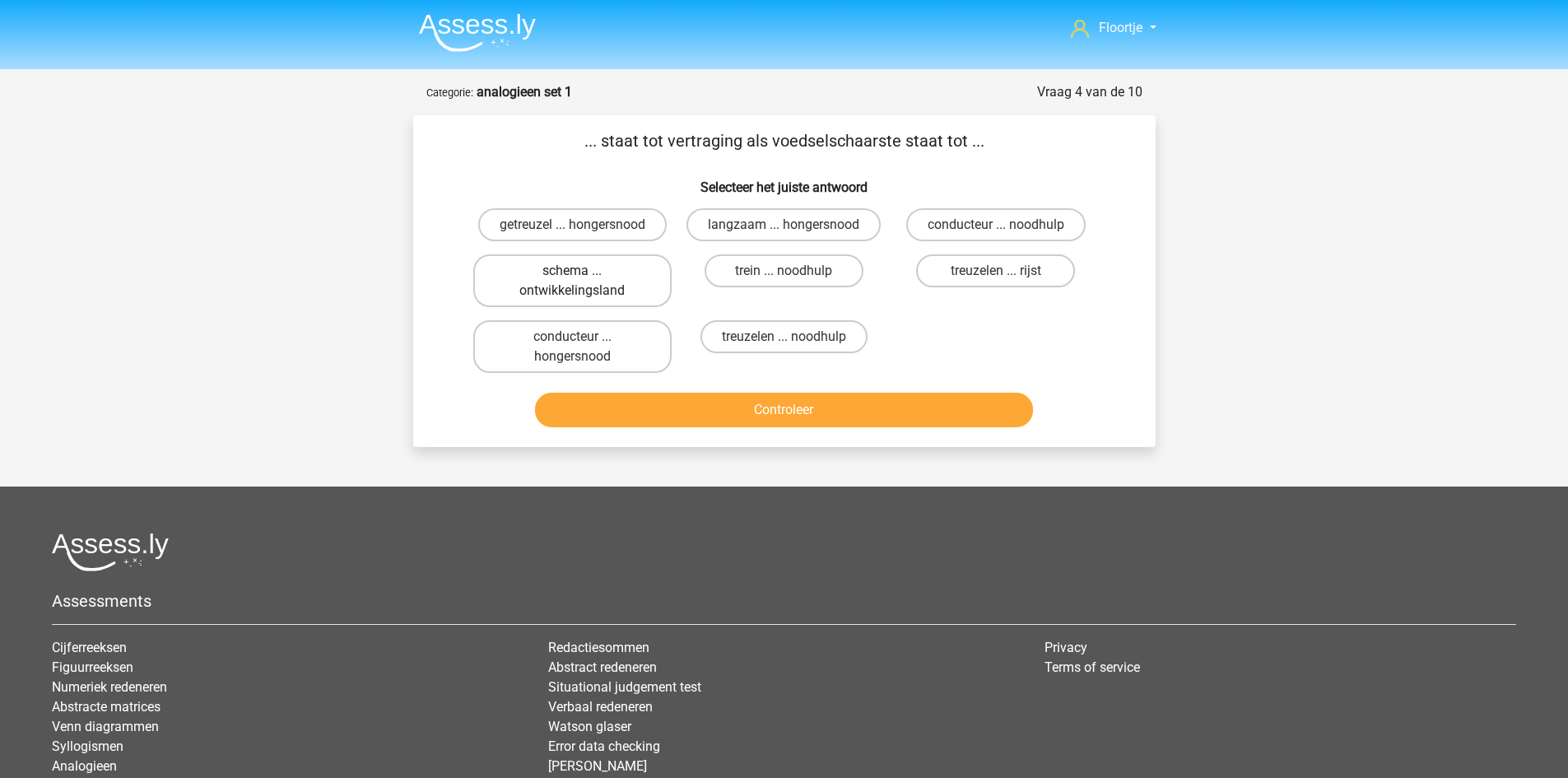
click at [599, 299] on label "schema ... ontwikkelingsland" at bounding box center [573, 281] width 198 height 53
click at [583, 281] on input "schema ... ontwikkelingsland" at bounding box center [578, 276] width 11 height 11
radio input "true"
click at [784, 431] on div "Controleer" at bounding box center [784, 414] width 636 height 41
click at [779, 418] on button "Controleer" at bounding box center [784, 410] width 498 height 34
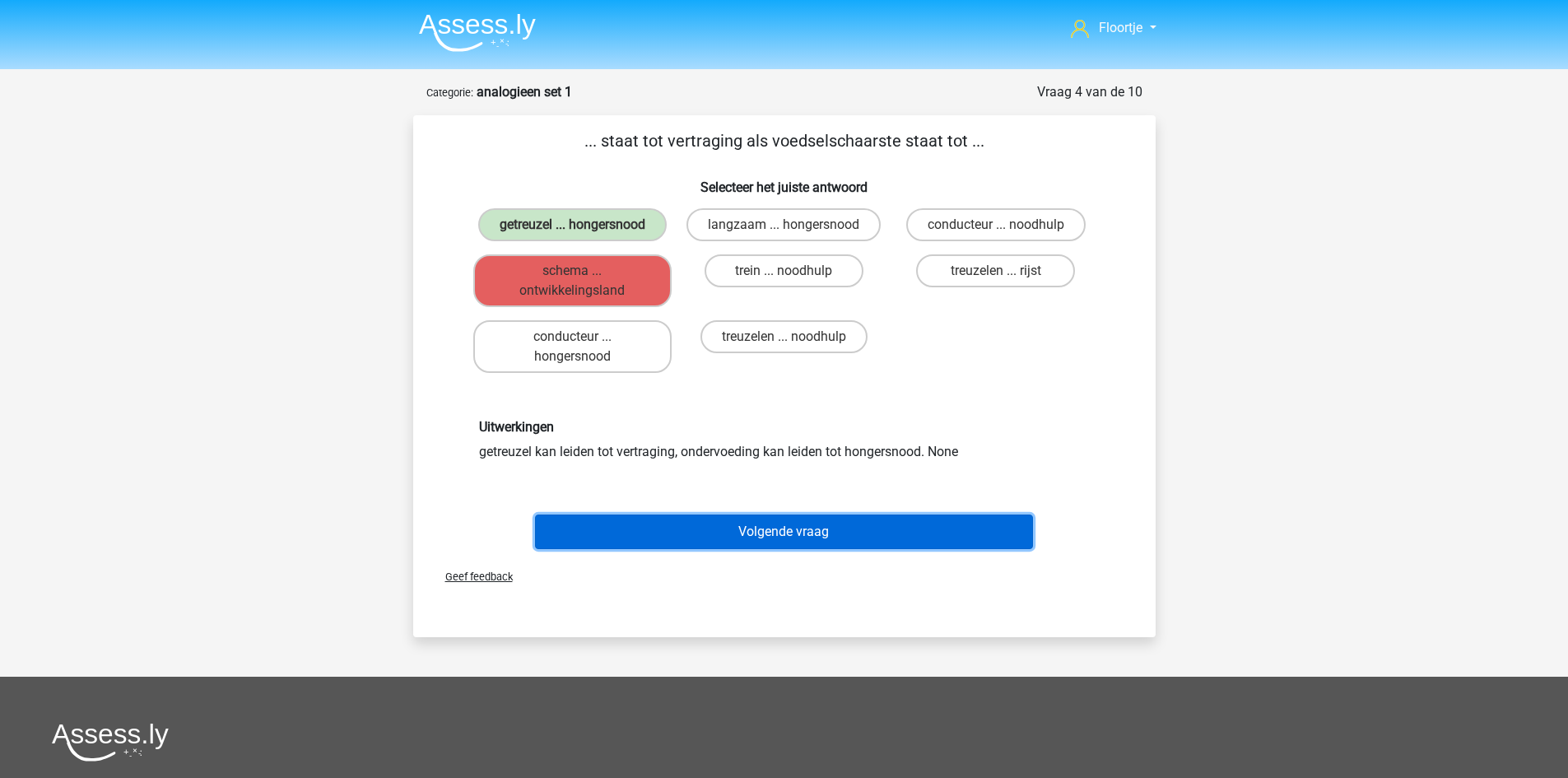
click at [856, 534] on button "Volgende vraag" at bounding box center [784, 532] width 498 height 34
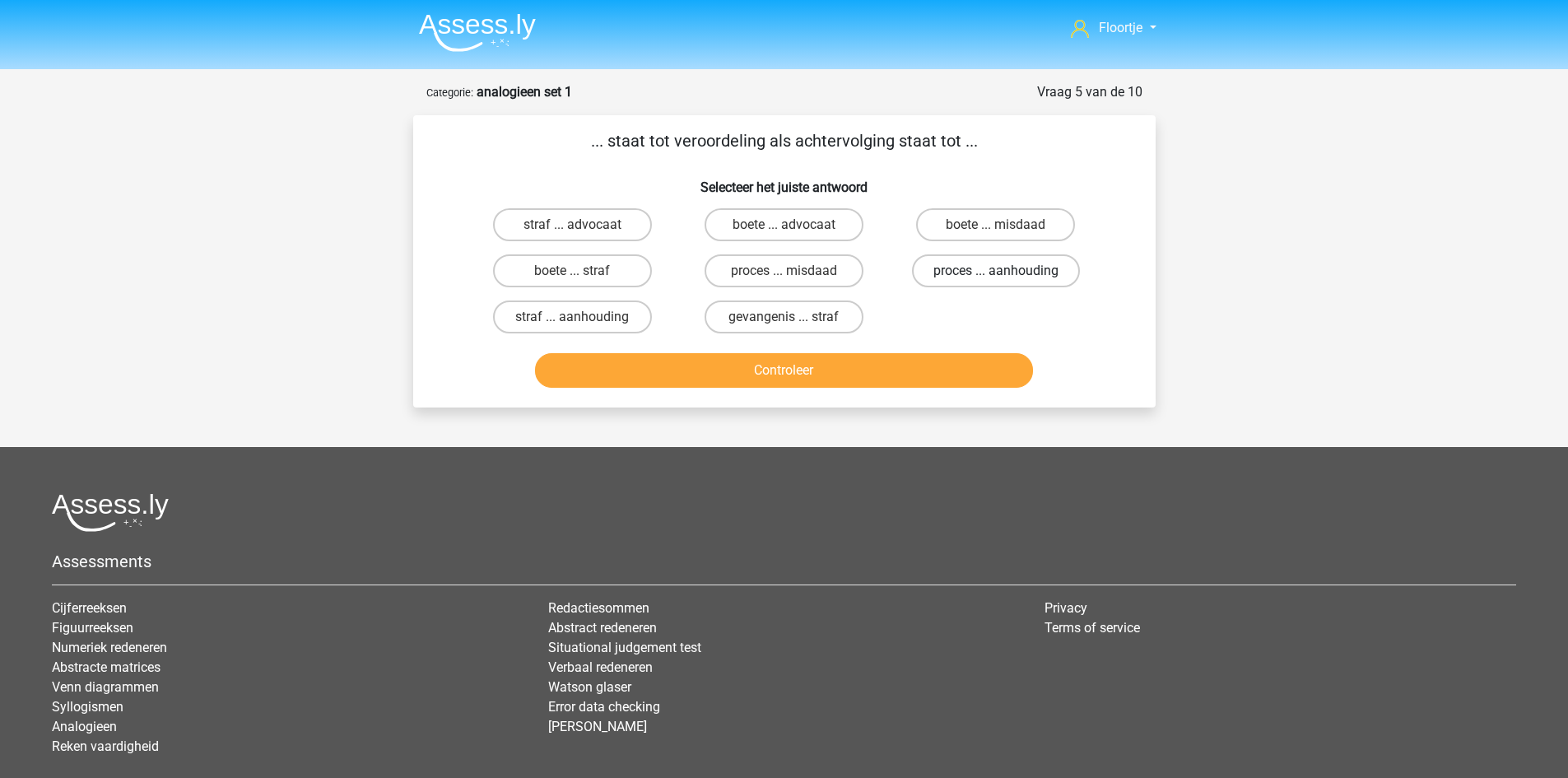
click at [983, 281] on label "proces ... aanhouding" at bounding box center [995, 271] width 168 height 33
click at [996, 281] on input "proces ... aanhouding" at bounding box center [1001, 276] width 11 height 11
radio input "true"
click at [963, 368] on button "Controleer" at bounding box center [784, 370] width 498 height 34
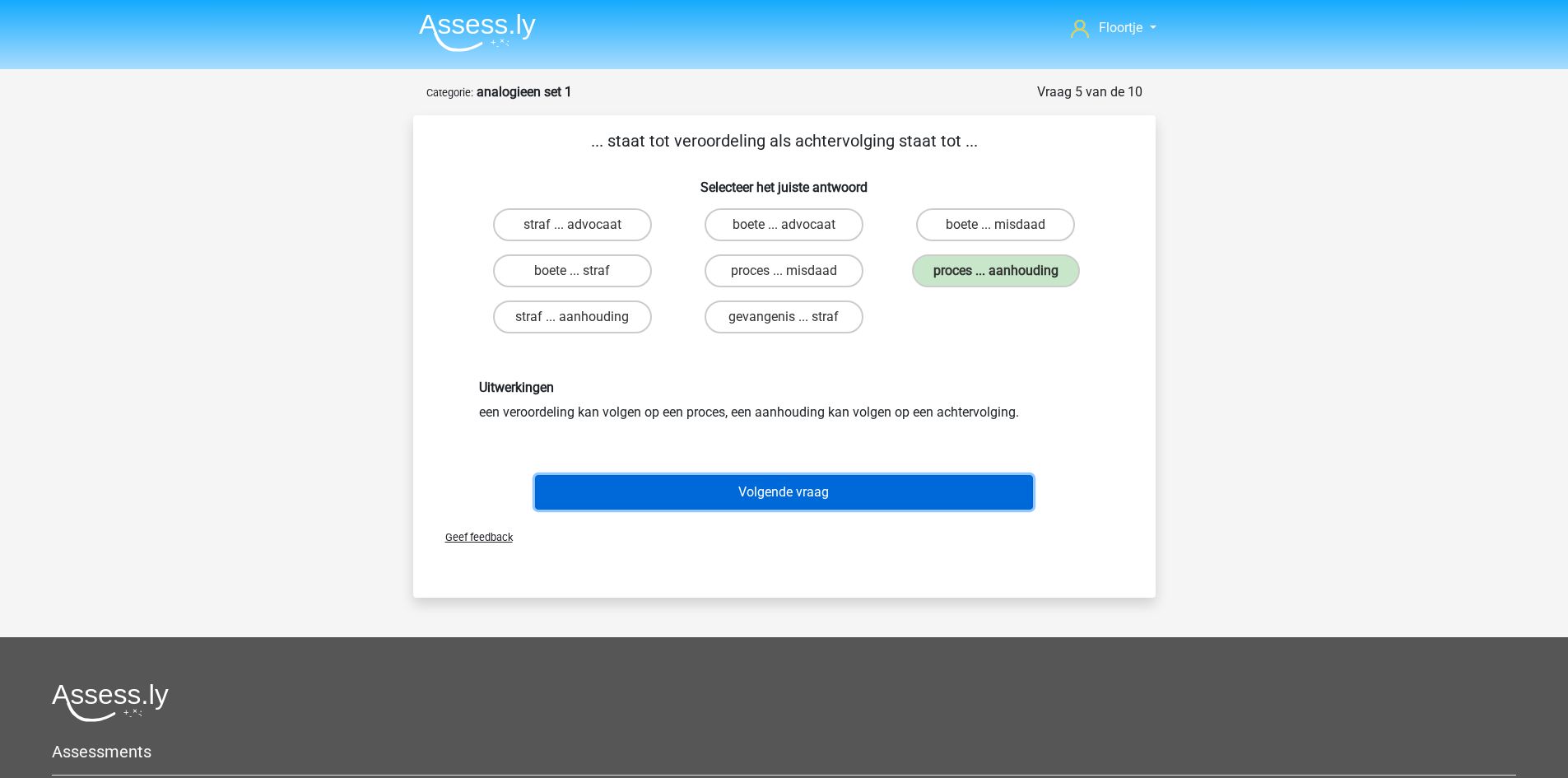
click at [919, 501] on button "Volgende vraag" at bounding box center [784, 492] width 498 height 34
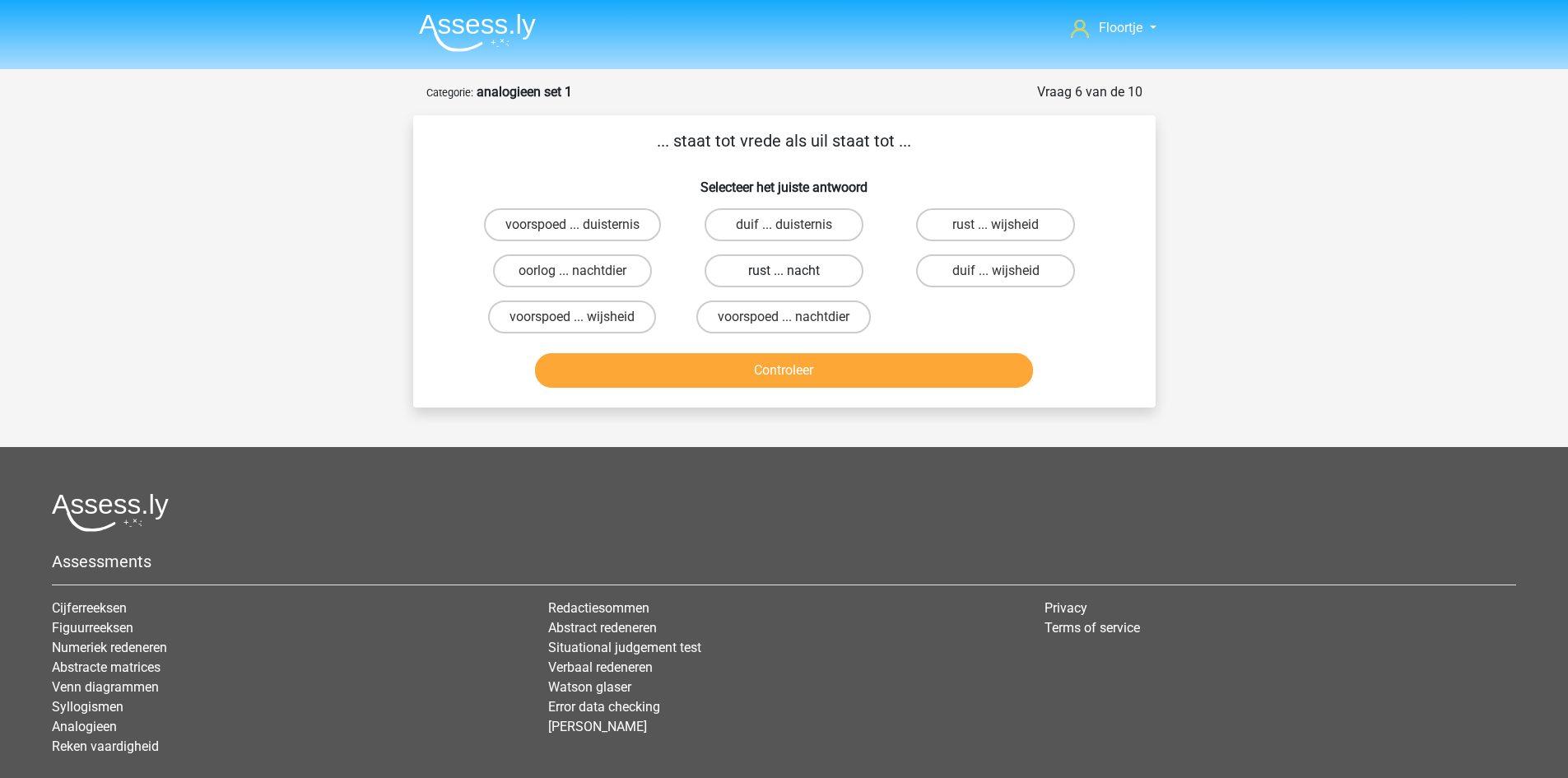
click at [802, 262] on label "rust ... nacht" at bounding box center [784, 271] width 159 height 33
click at [795, 271] on input "rust ... nacht" at bounding box center [789, 276] width 11 height 11
radio input "true"
click at [802, 379] on button "Controleer" at bounding box center [784, 370] width 498 height 34
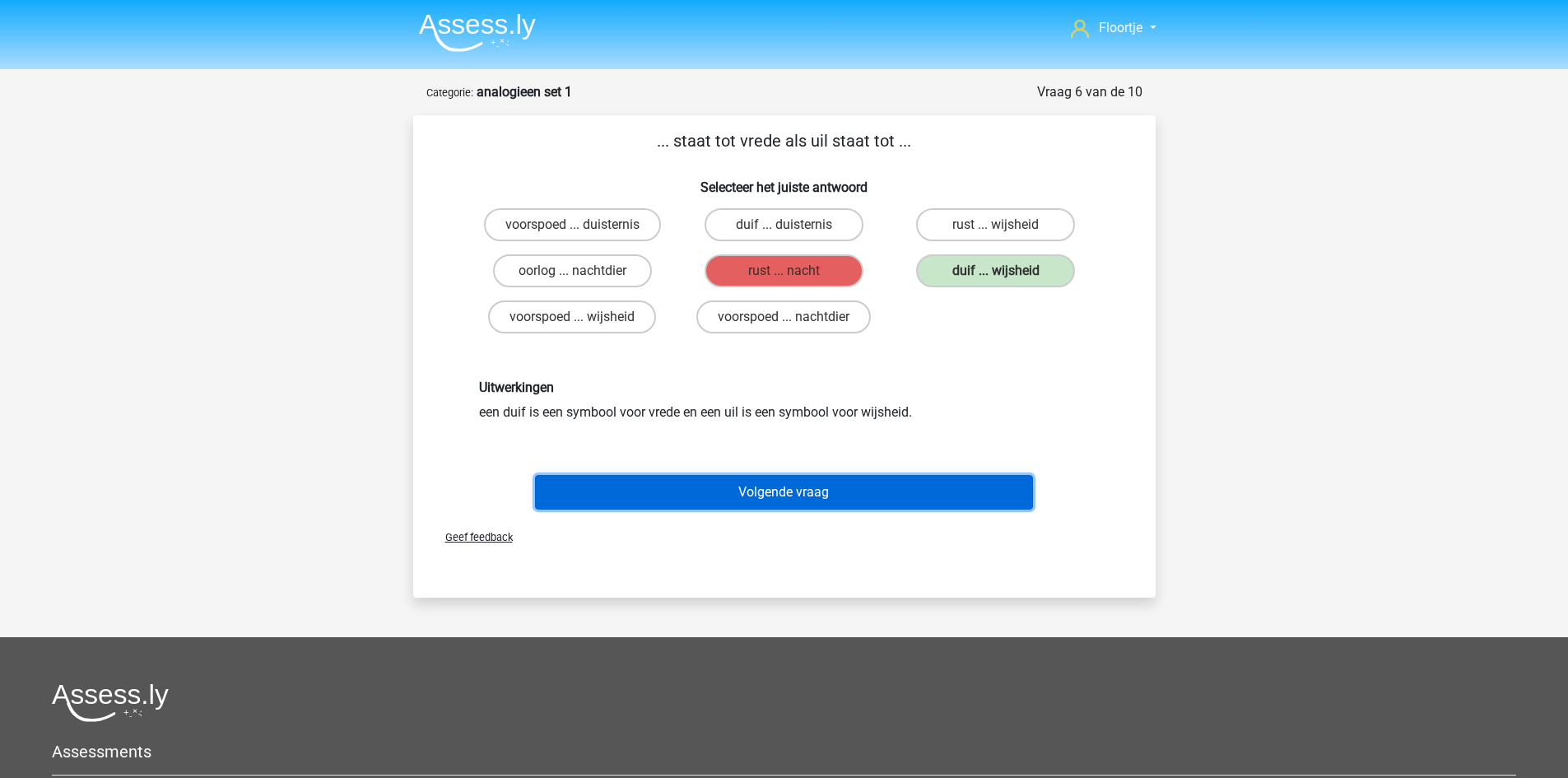
click at [738, 476] on button "Volgende vraag" at bounding box center [784, 492] width 498 height 34
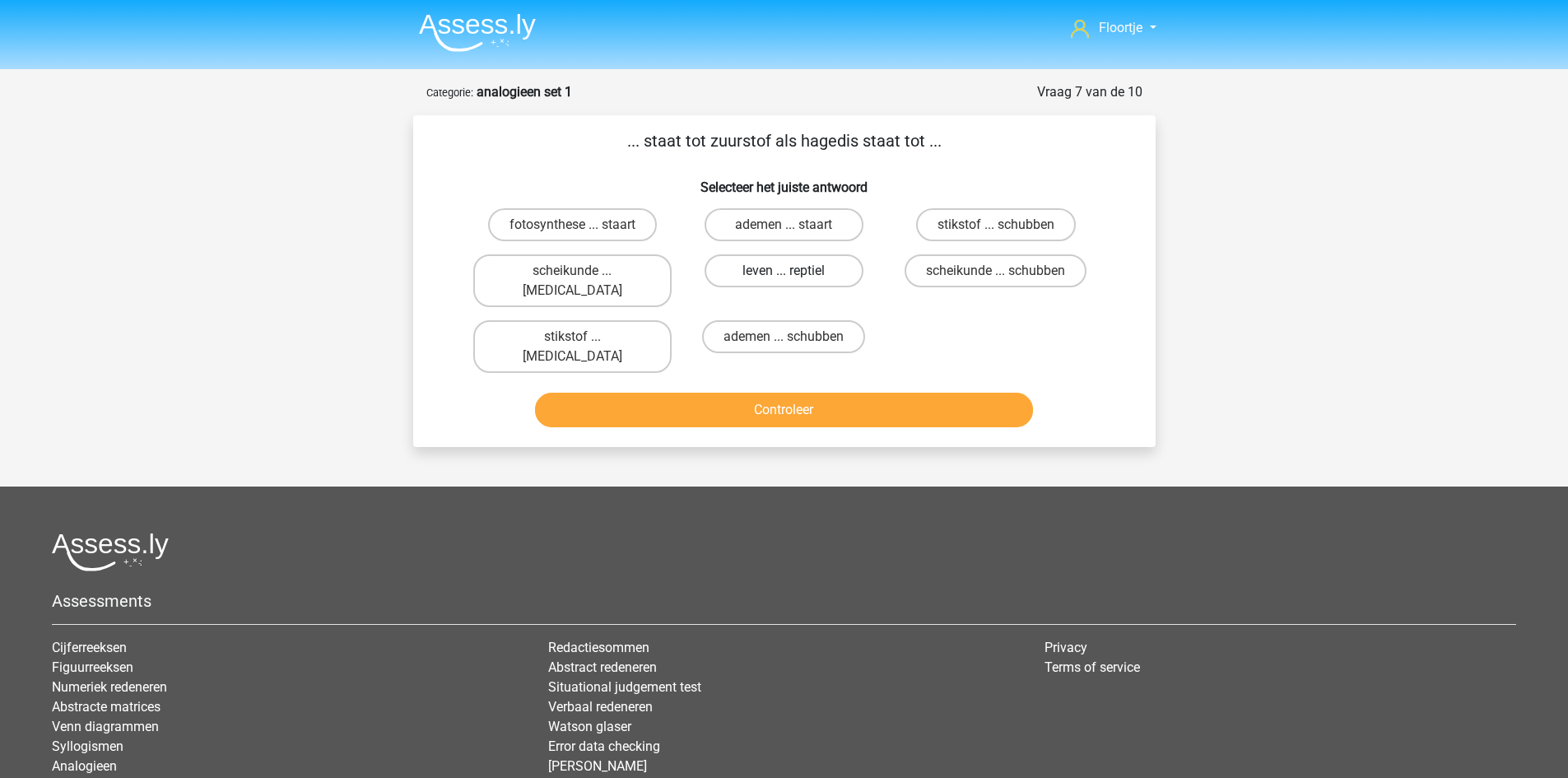
click at [742, 263] on label "leven ... reptiel" at bounding box center [784, 271] width 159 height 33
click at [784, 271] on input "leven ... reptiel" at bounding box center [789, 276] width 11 height 11
radio input "true"
click at [757, 393] on button "Controleer" at bounding box center [784, 410] width 498 height 34
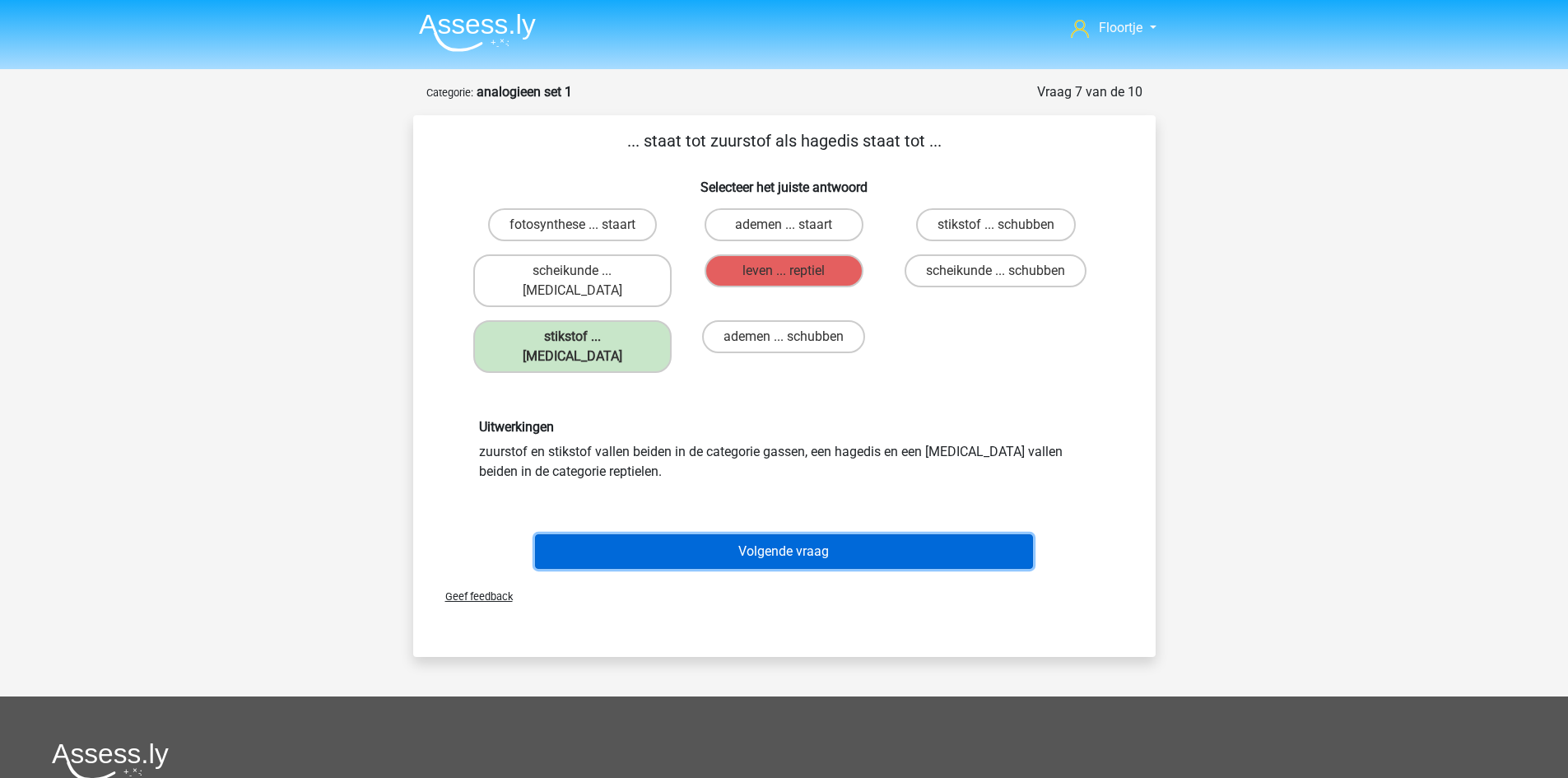
click at [818, 534] on button "Volgende vraag" at bounding box center [784, 551] width 498 height 34
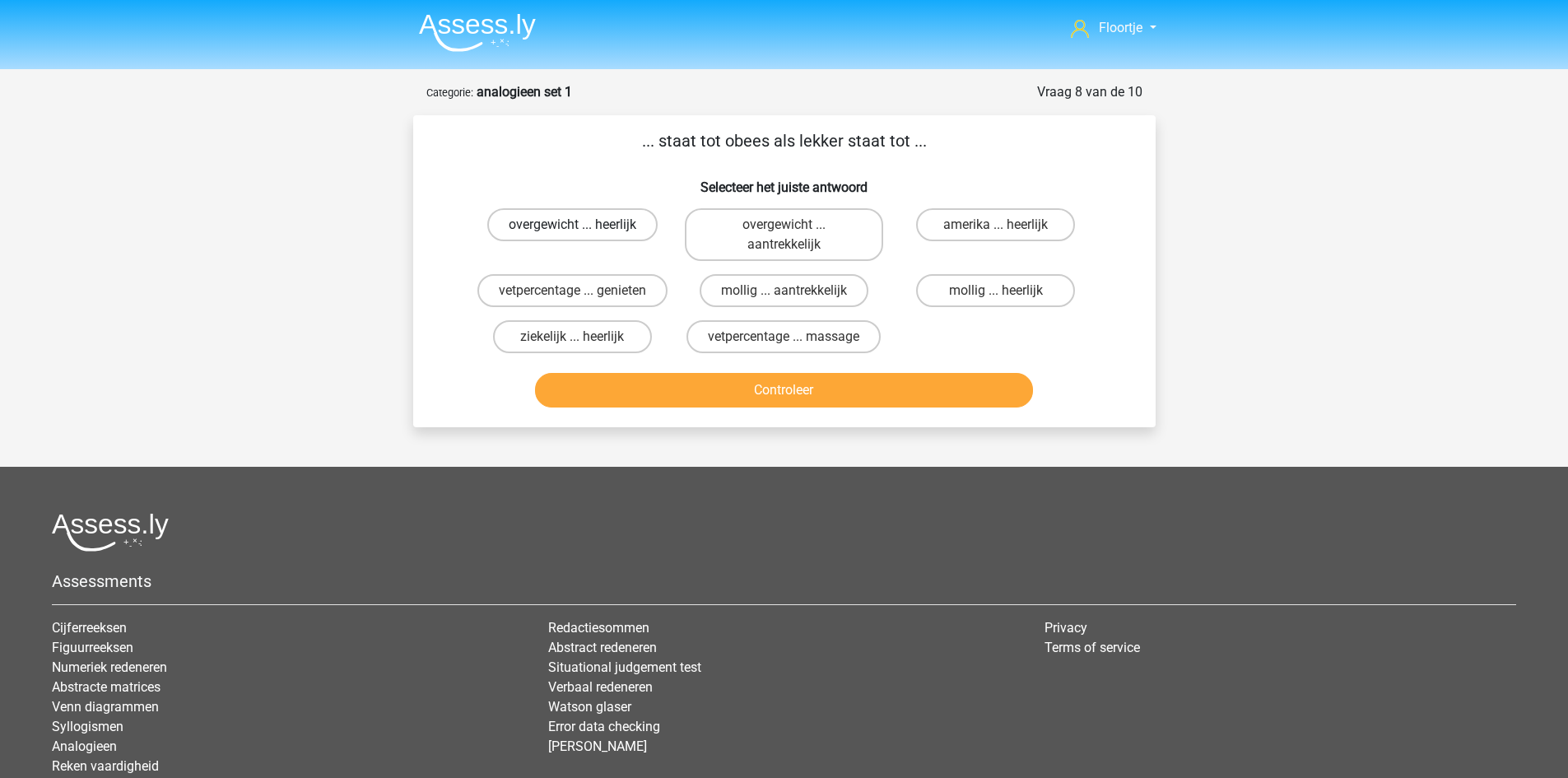
click at [618, 227] on label "overgewicht ... heerlijk" at bounding box center [572, 225] width 170 height 33
click at [583, 227] on input "overgewicht ... heerlijk" at bounding box center [578, 230] width 11 height 11
radio input "true"
click at [803, 395] on button "Controleer" at bounding box center [784, 390] width 498 height 34
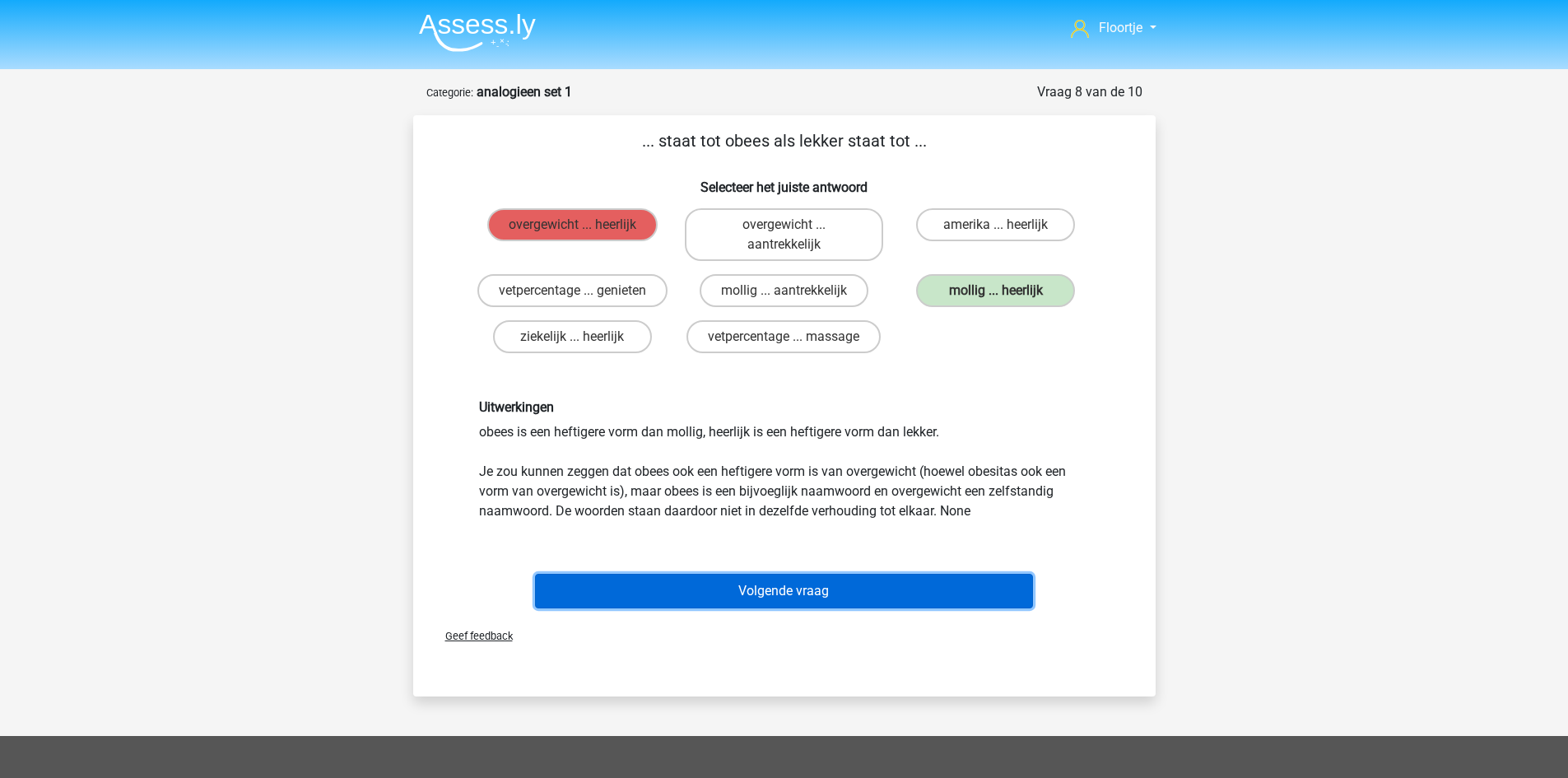
click at [738, 592] on button "Volgende vraag" at bounding box center [784, 591] width 498 height 34
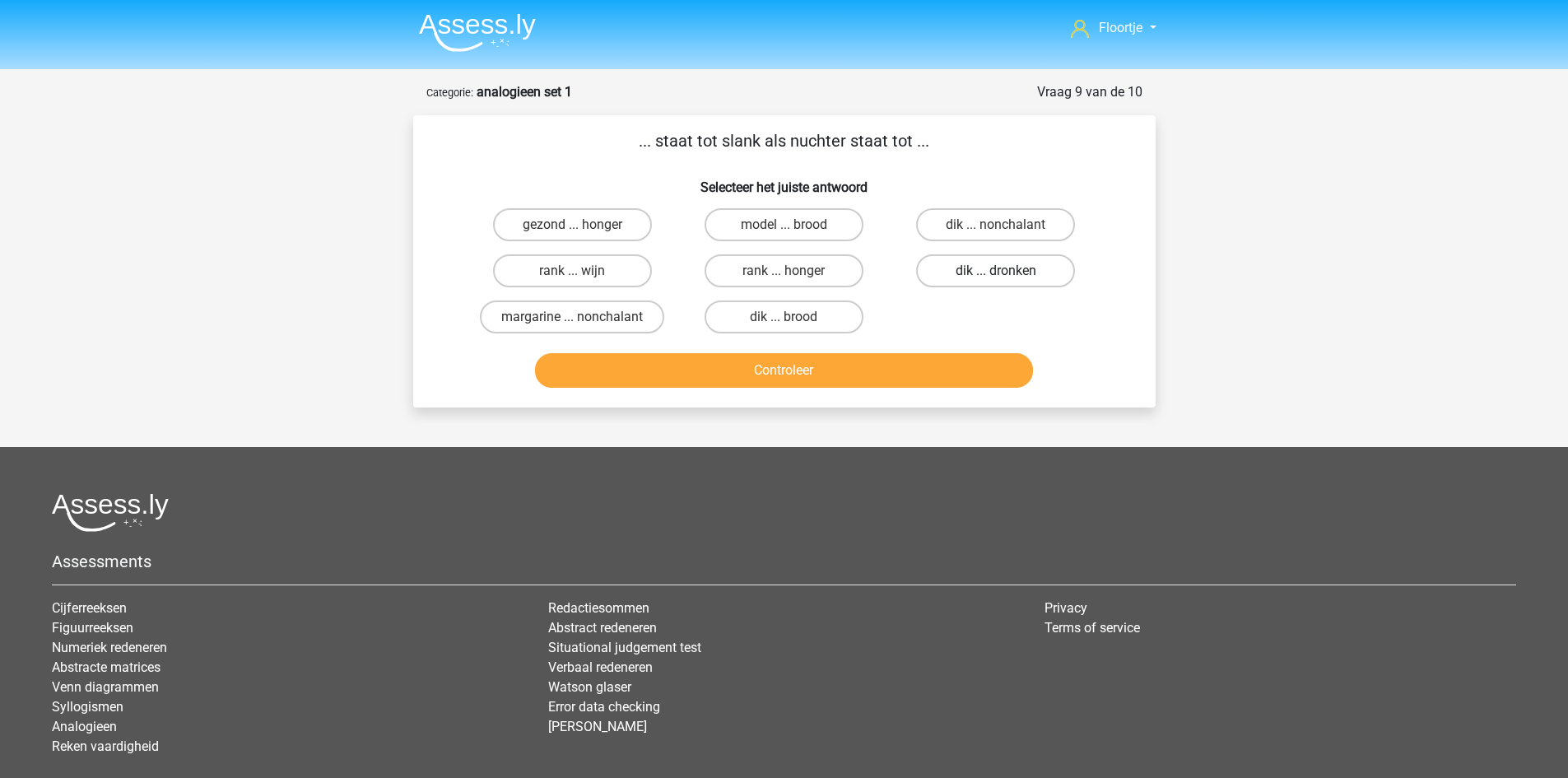
click at [972, 274] on label "dik ... dronken" at bounding box center [995, 271] width 159 height 33
click at [996, 274] on input "dik ... dronken" at bounding box center [1001, 276] width 11 height 11
radio input "true"
click at [939, 383] on button "Controleer" at bounding box center [784, 370] width 498 height 34
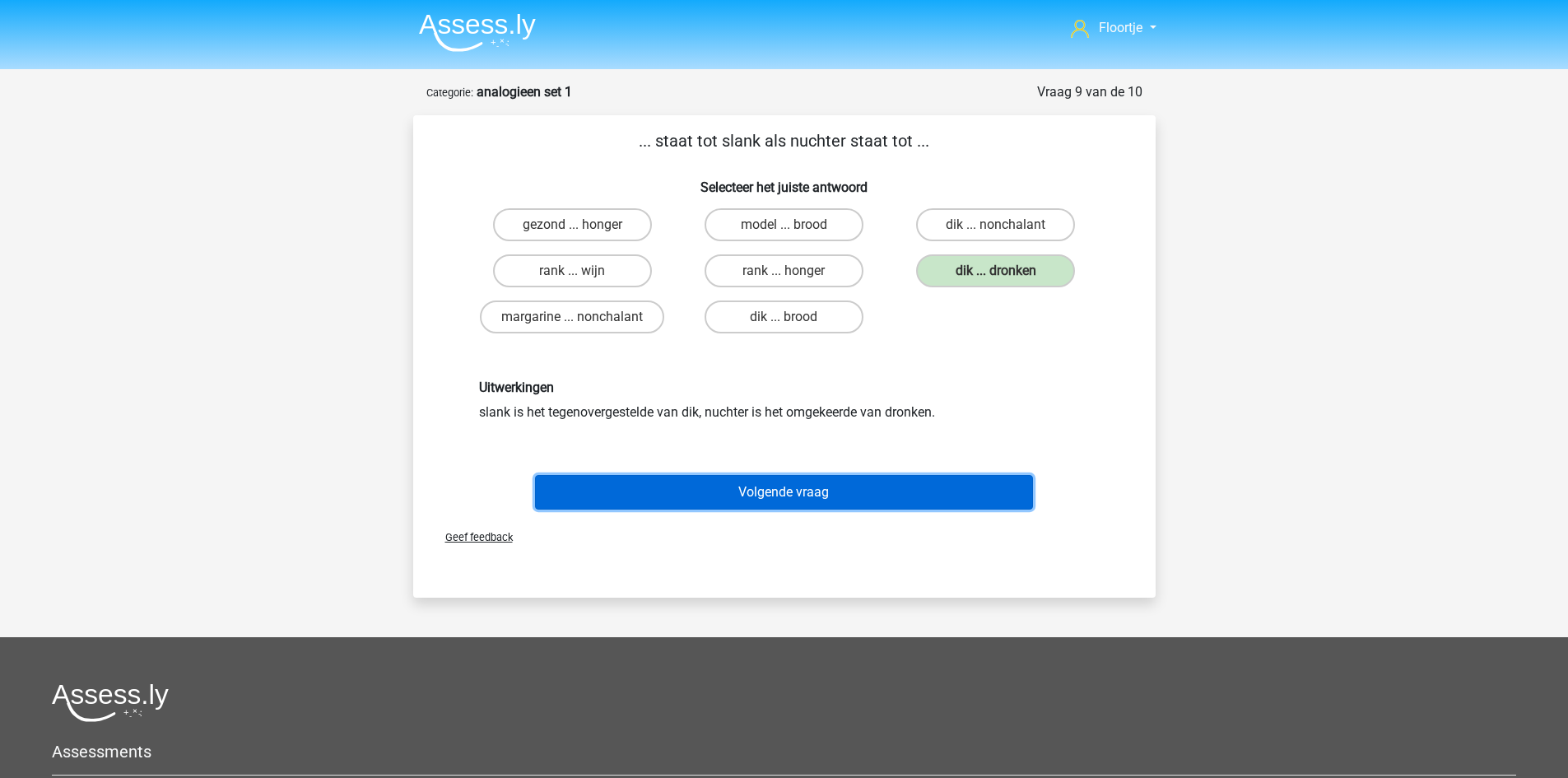
click at [851, 501] on button "Volgende vraag" at bounding box center [784, 492] width 498 height 34
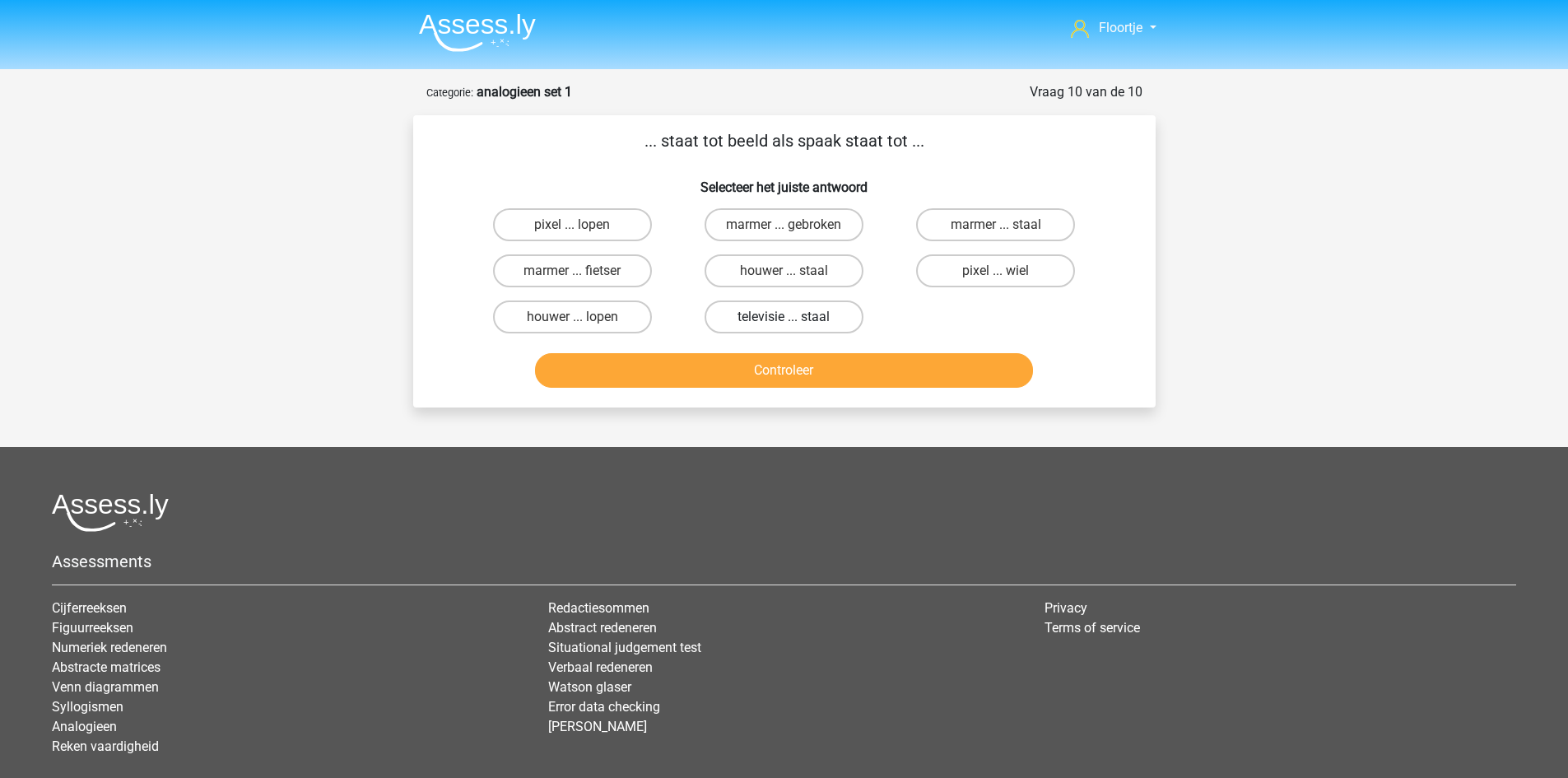
click at [796, 316] on label "televisie ... staal" at bounding box center [784, 317] width 159 height 33
click at [795, 317] on input "televisie ... staal" at bounding box center [789, 322] width 11 height 11
radio input "true"
click at [978, 226] on label "marmer ... staal" at bounding box center [995, 225] width 159 height 33
click at [996, 226] on input "marmer ... staal" at bounding box center [1001, 230] width 11 height 11
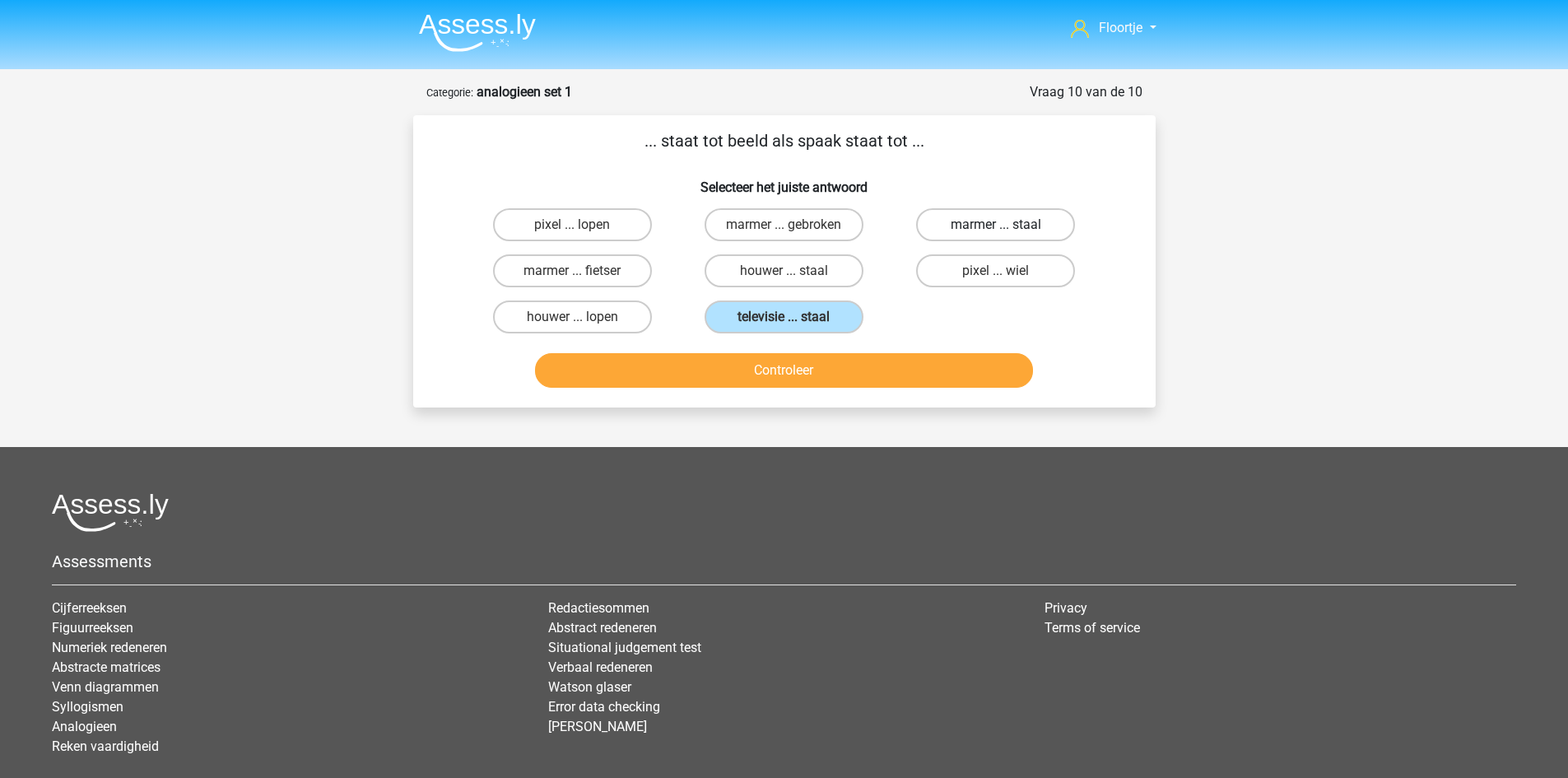
radio input "true"
click at [866, 386] on button "Controleer" at bounding box center [784, 370] width 498 height 34
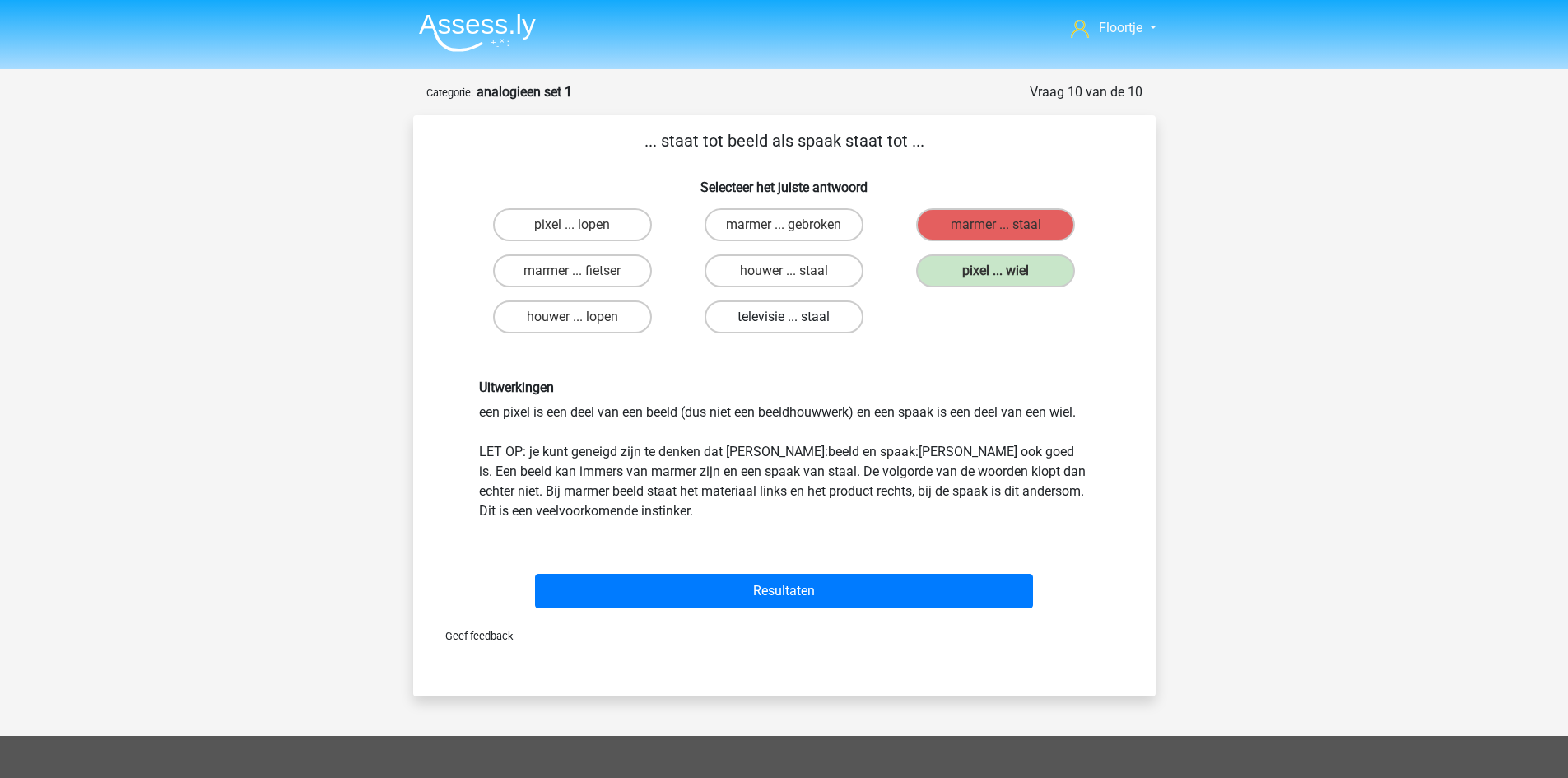
click at [734, 321] on label "televisie ... staal" at bounding box center [784, 317] width 159 height 33
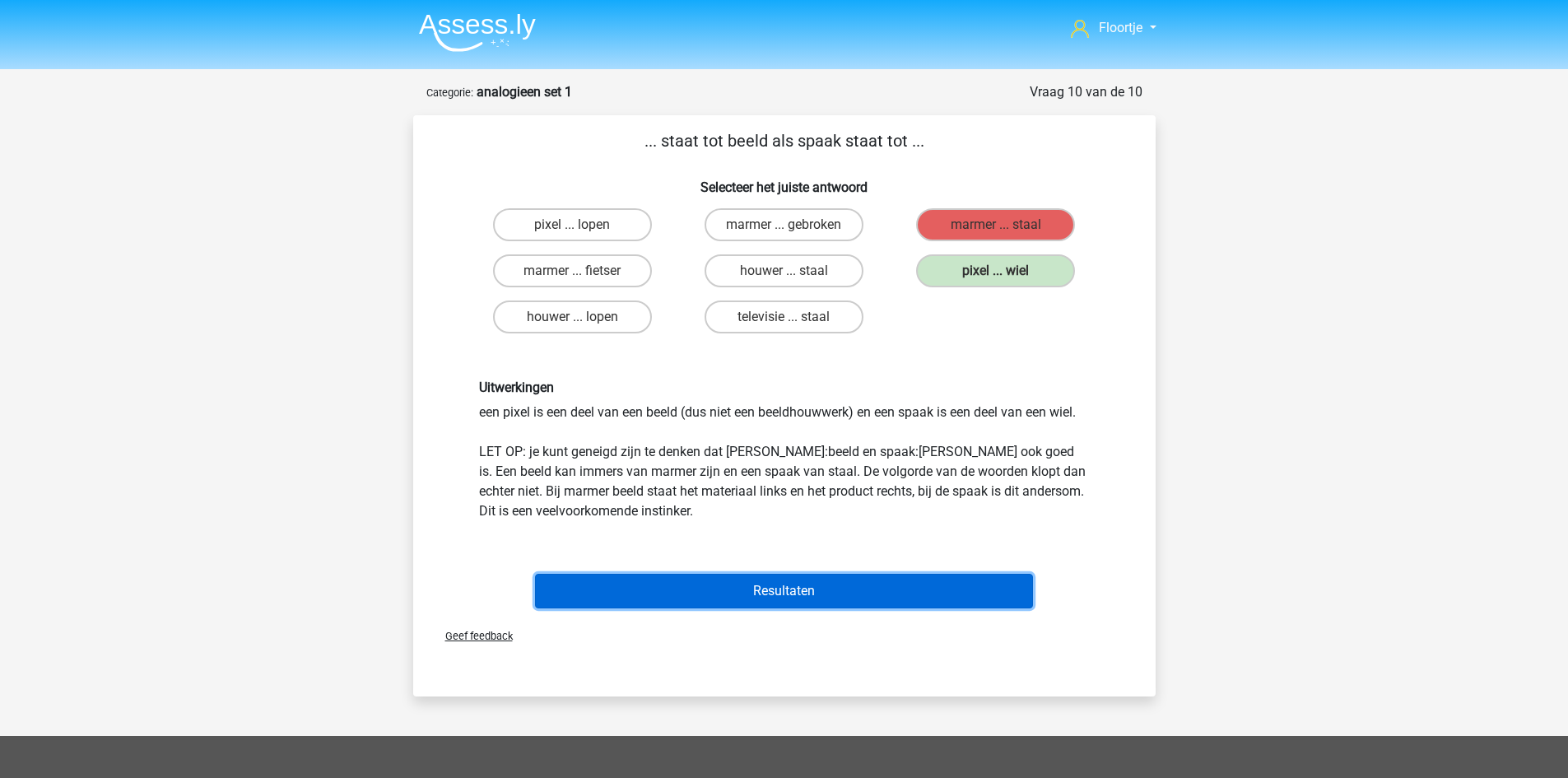
click at [713, 596] on button "Resultaten" at bounding box center [784, 591] width 498 height 34
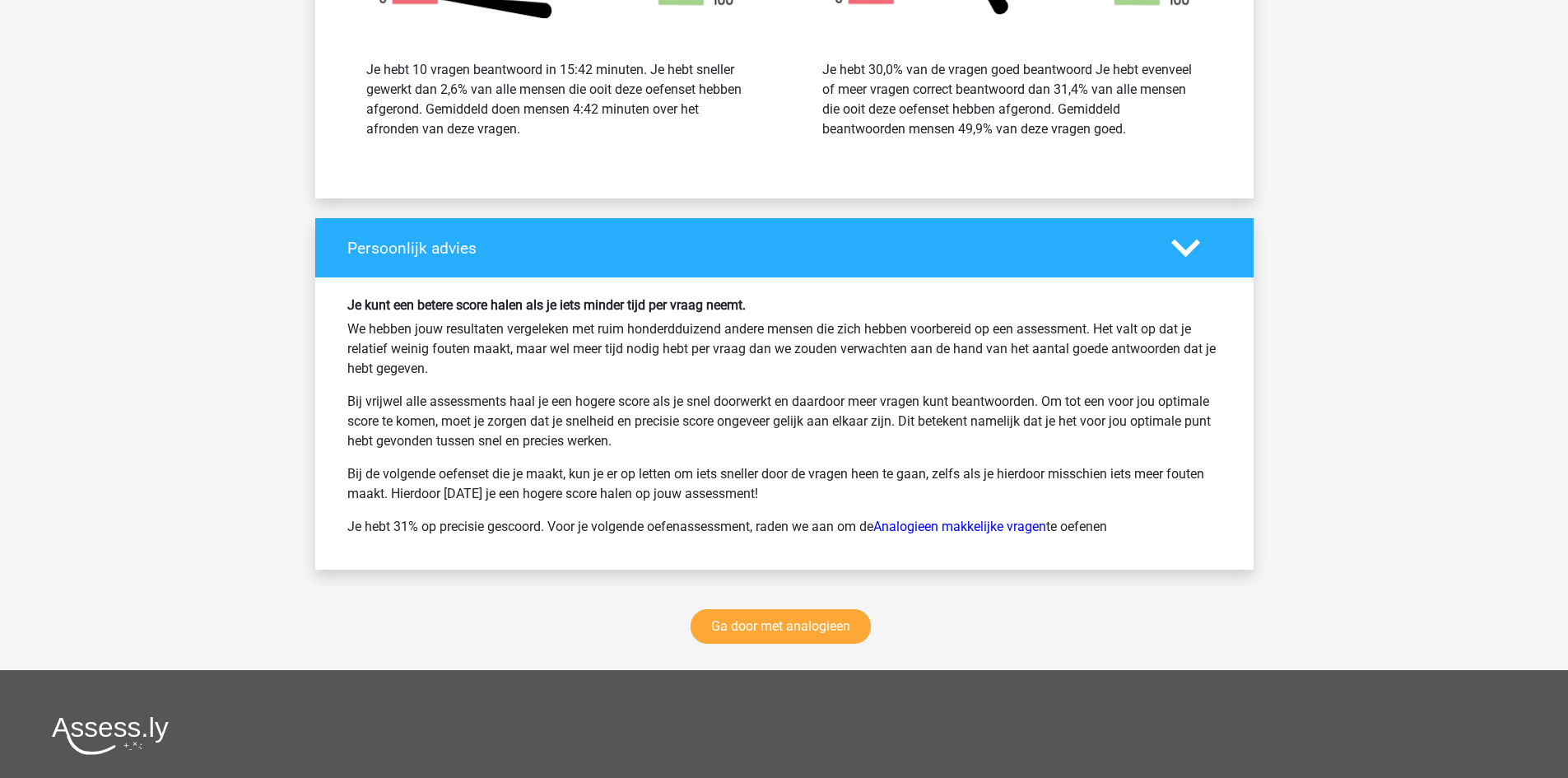
scroll to position [2304, 0]
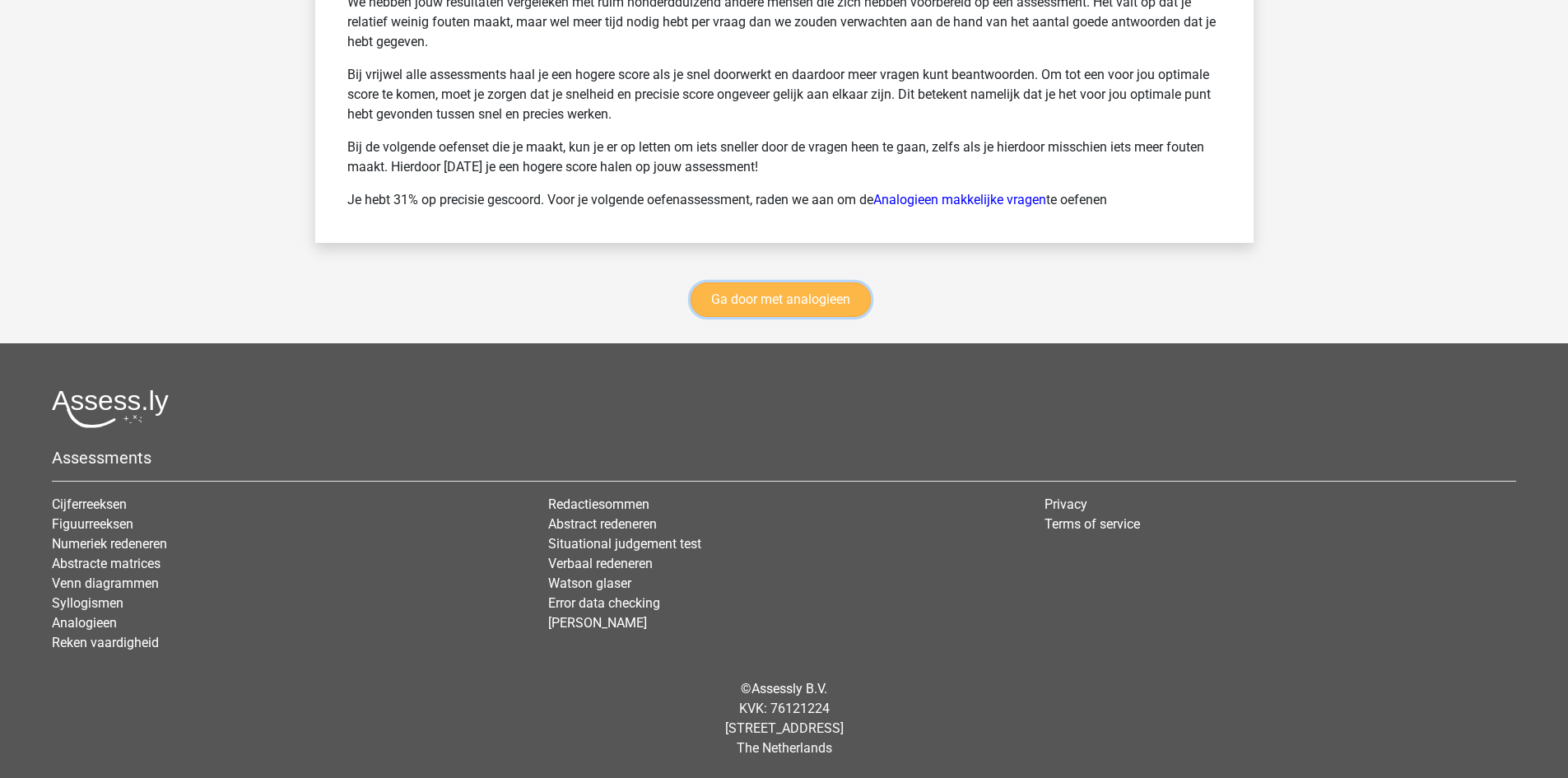
click at [832, 292] on link "Ga door met analogieen" at bounding box center [780, 299] width 180 height 34
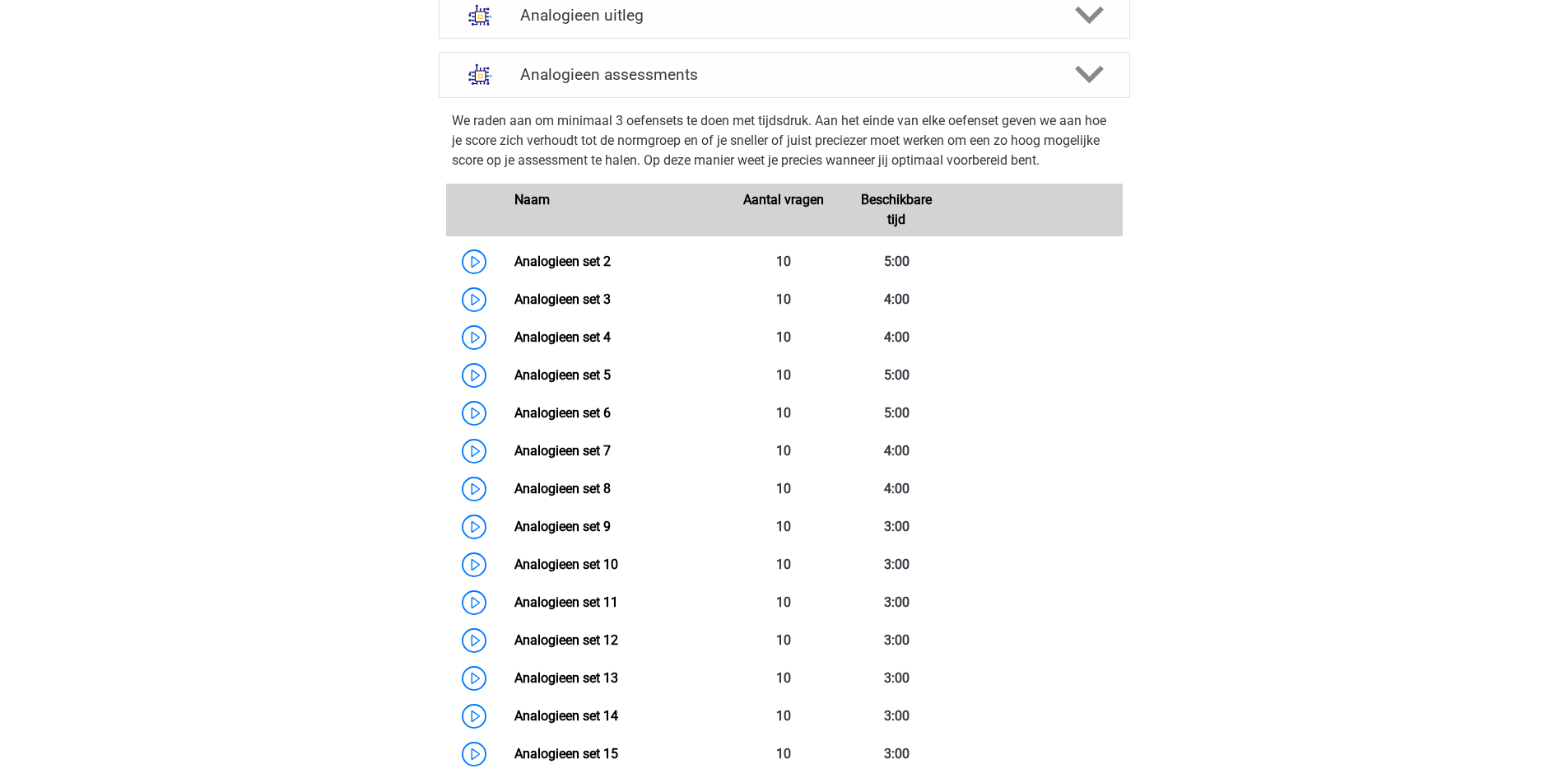
scroll to position [511, 0]
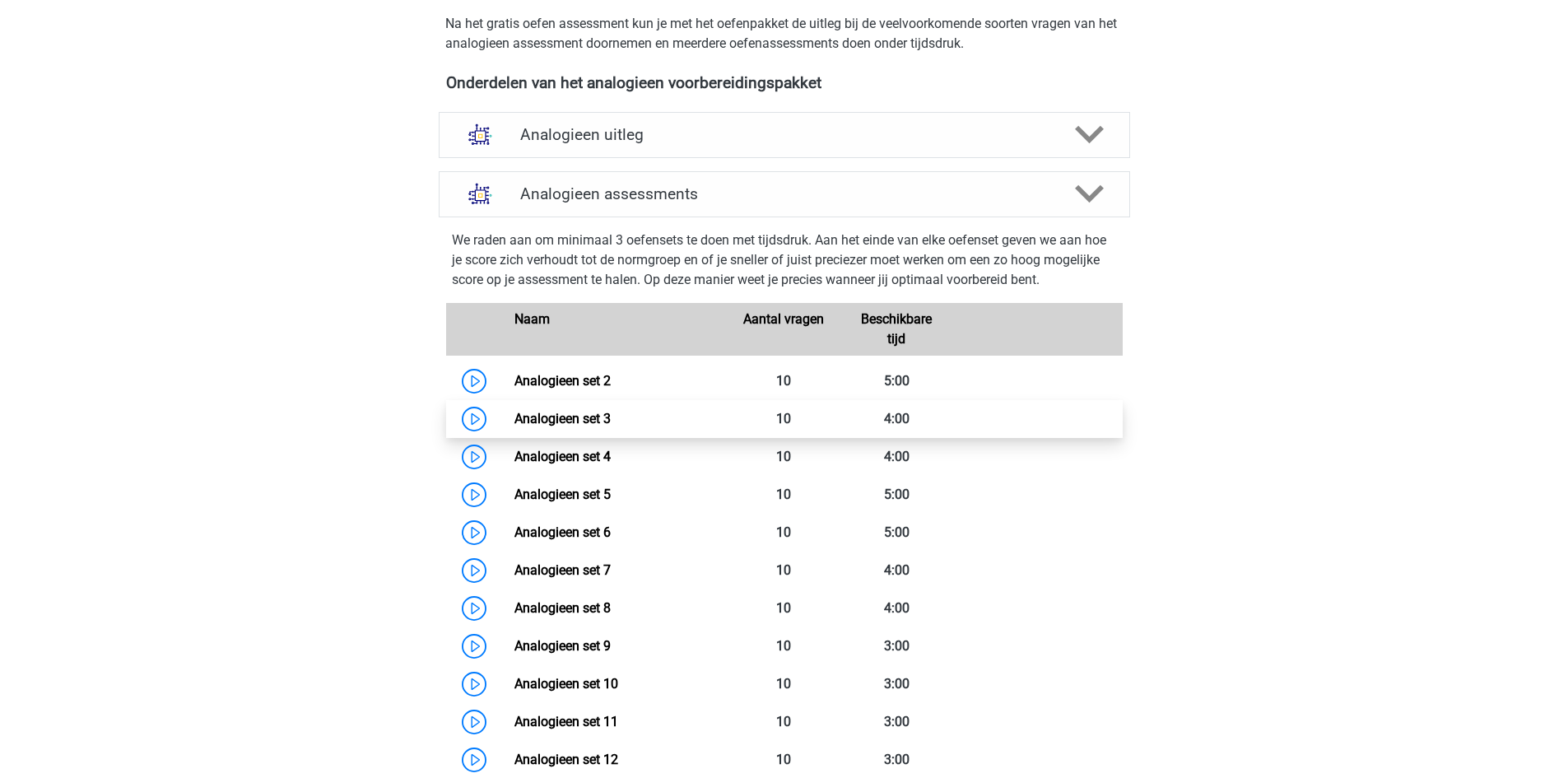
click at [604, 426] on link "Analogieen set 3" at bounding box center [562, 419] width 97 height 15
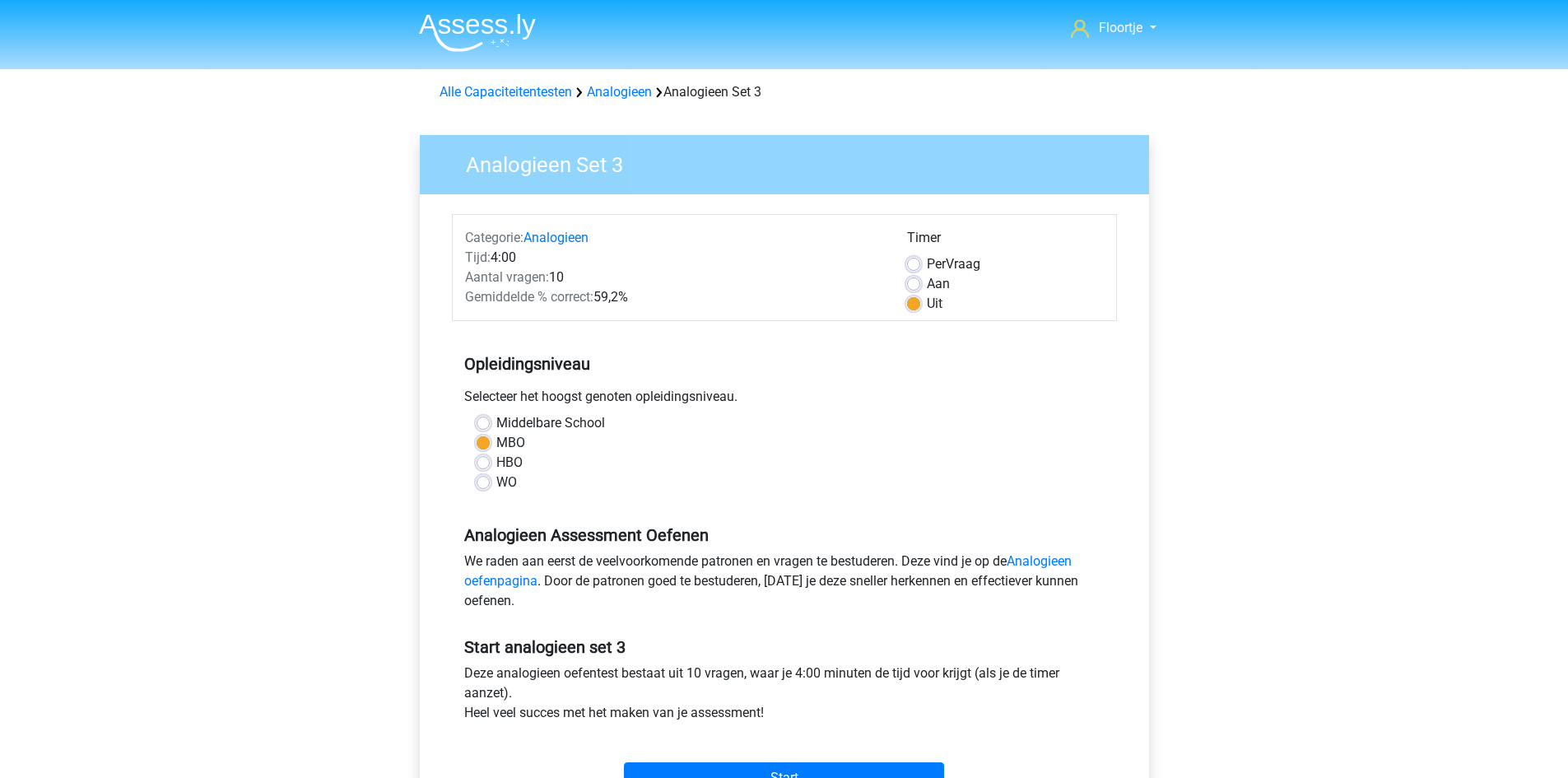
drag, startPoint x: 925, startPoint y: 262, endPoint x: 986, endPoint y: 386, distance: 138.2
click at [924, 262] on div "Per Vraag" at bounding box center [1006, 264] width 197 height 20
click at [920, 267] on div "Per Vraag" at bounding box center [1006, 264] width 197 height 20
click at [927, 268] on label "Per Vraag" at bounding box center [954, 264] width 54 height 20
click at [911, 268] on input "Per Vraag" at bounding box center [913, 262] width 13 height 16
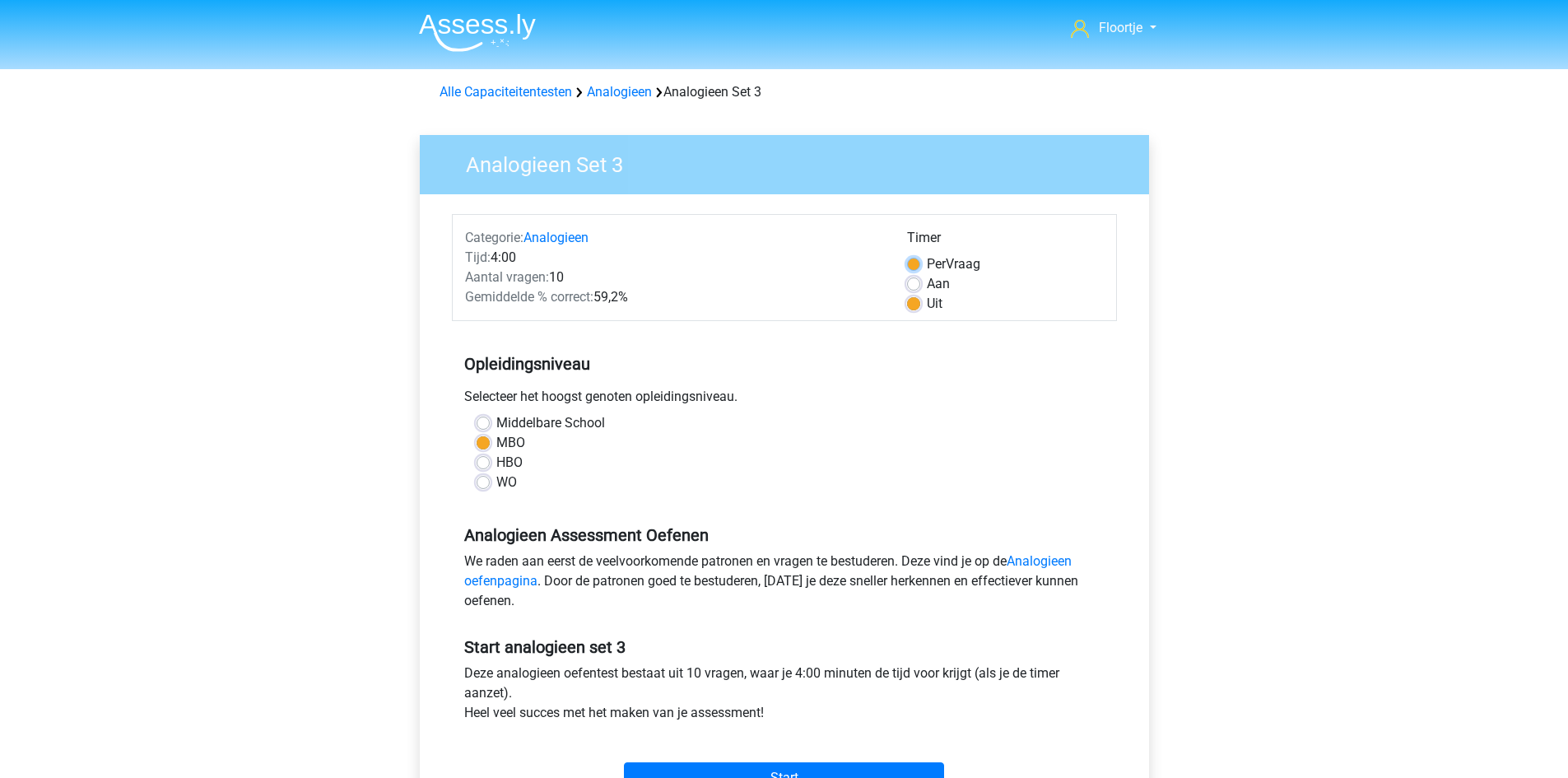
radio input "true"
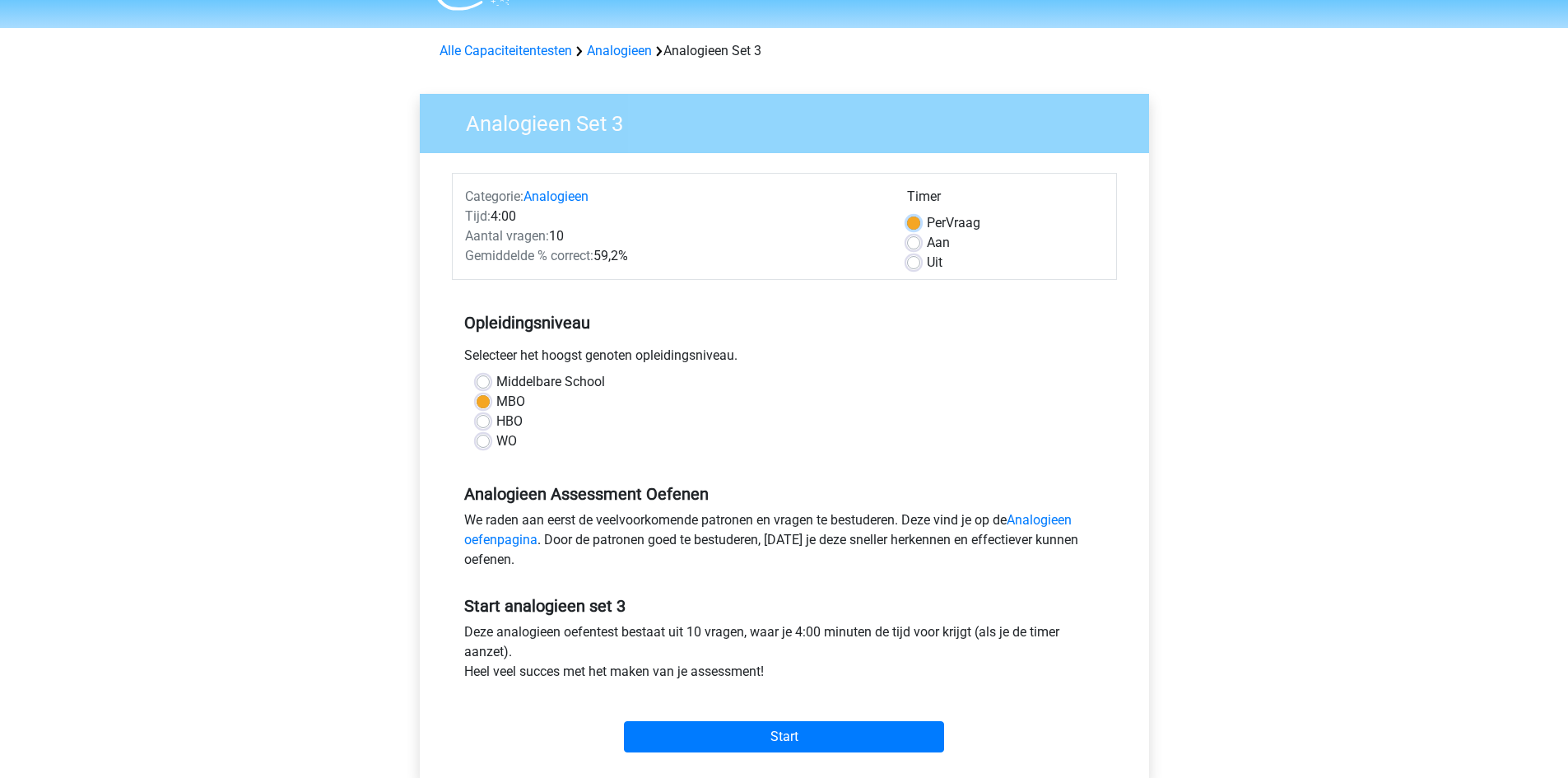
scroll to position [247, 0]
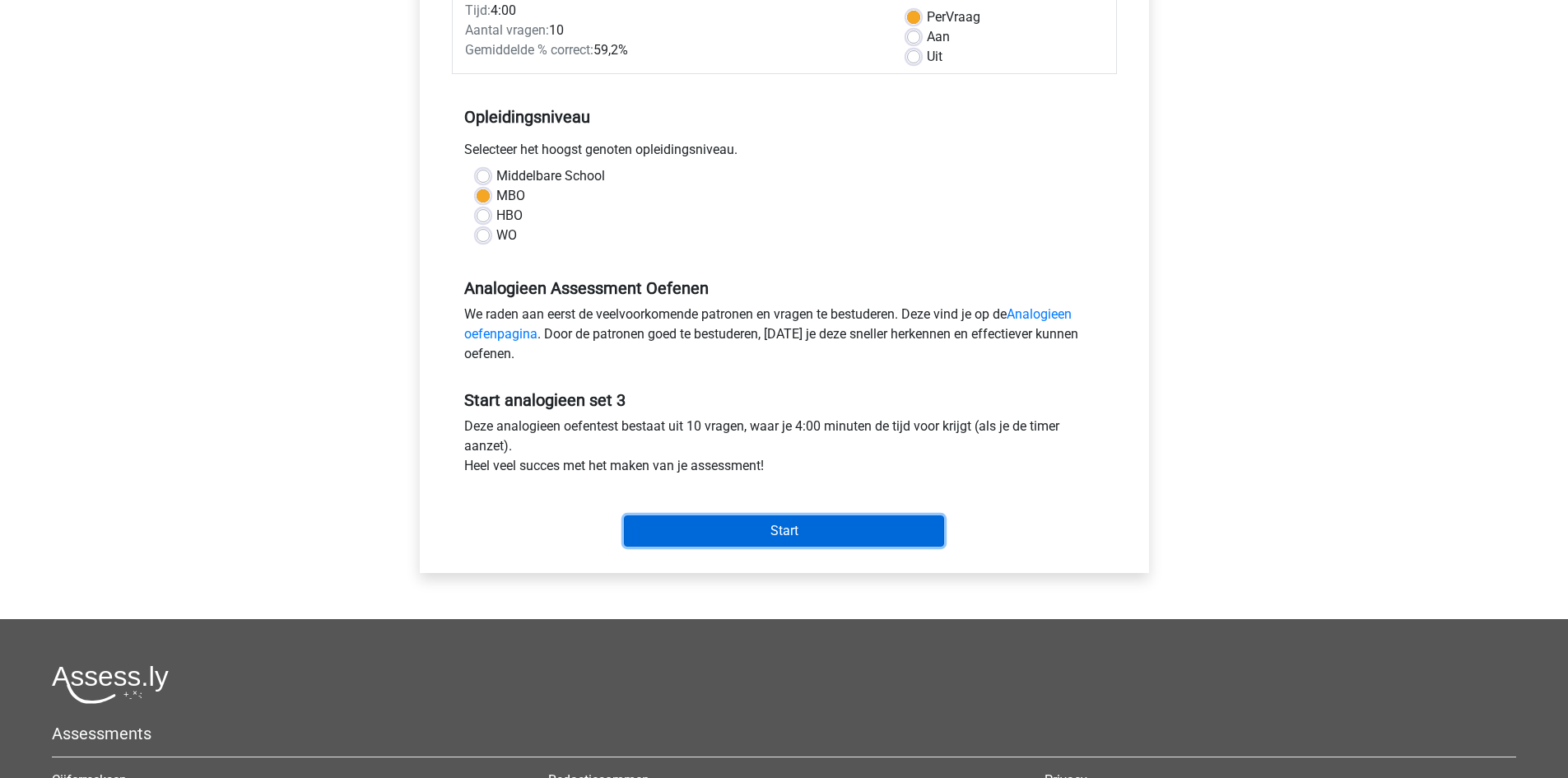
click at [841, 532] on input "Start" at bounding box center [784, 531] width 320 height 32
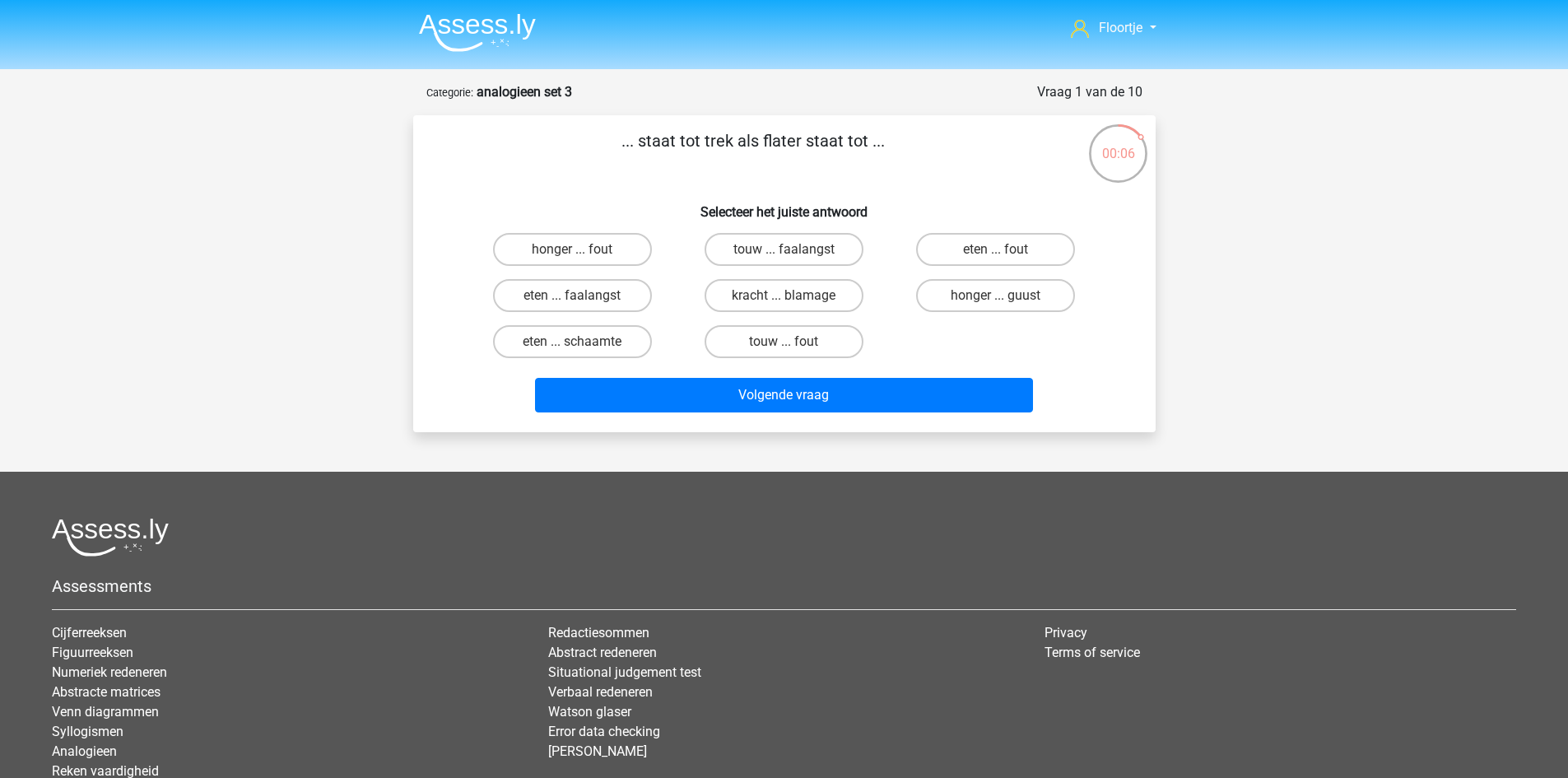
click at [574, 250] on input "honger ... fout" at bounding box center [578, 255] width 11 height 11
radio input "true"
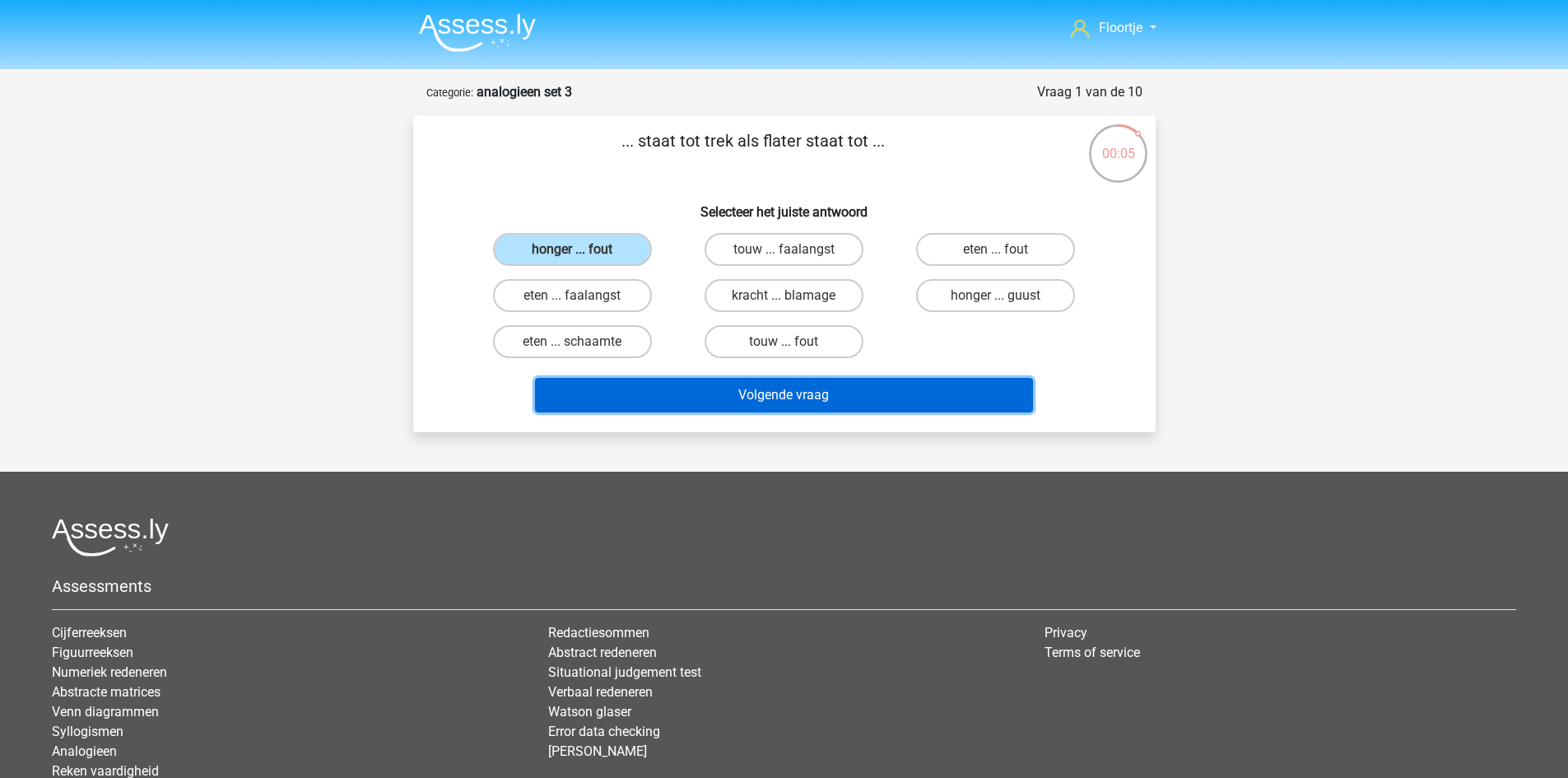
click at [677, 398] on button "Volgende vraag" at bounding box center [784, 395] width 498 height 34
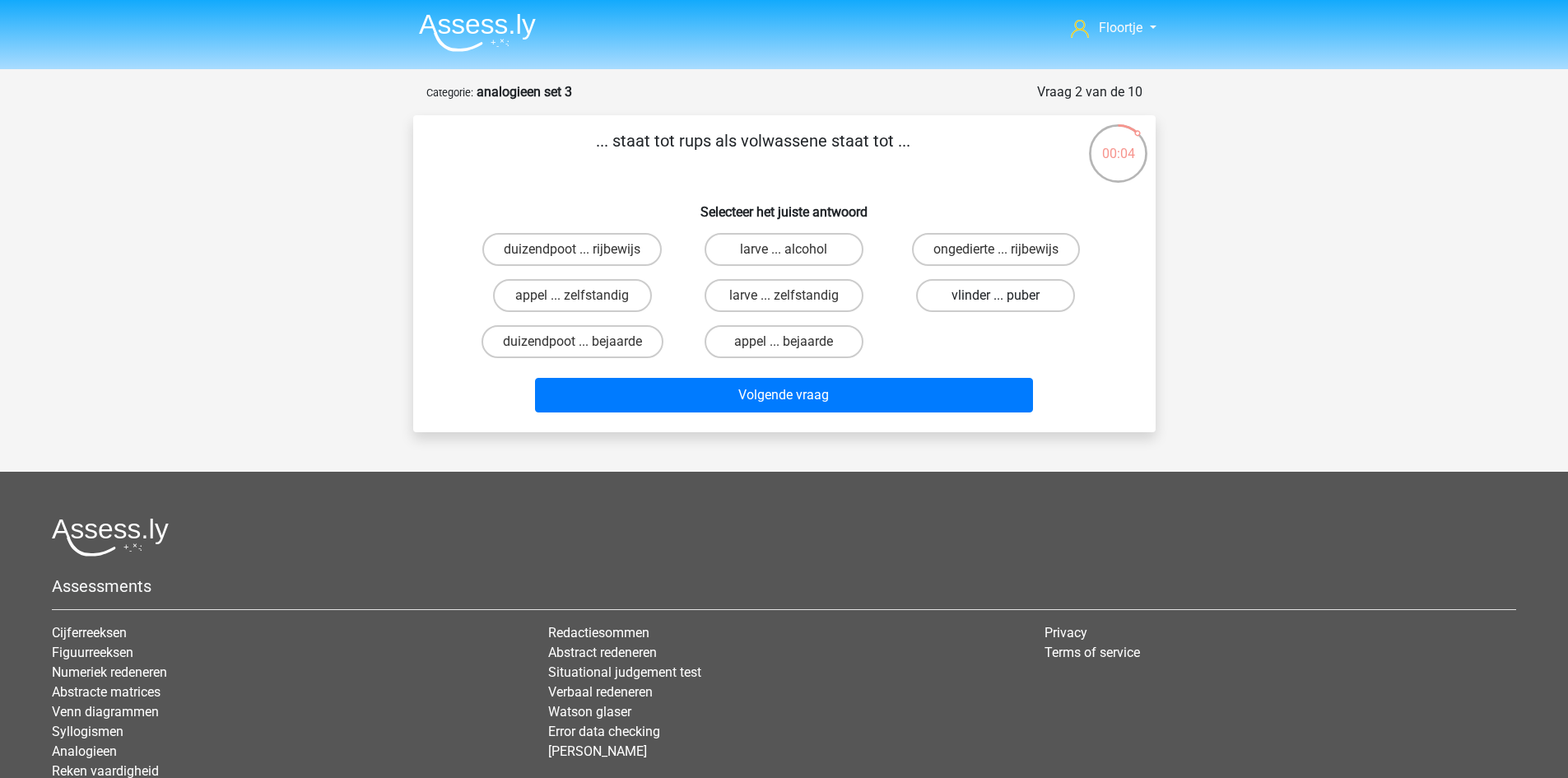
click at [978, 300] on label "vlinder ... puber" at bounding box center [995, 296] width 159 height 33
click at [996, 300] on input "vlinder ... puber" at bounding box center [1001, 301] width 11 height 11
radio input "true"
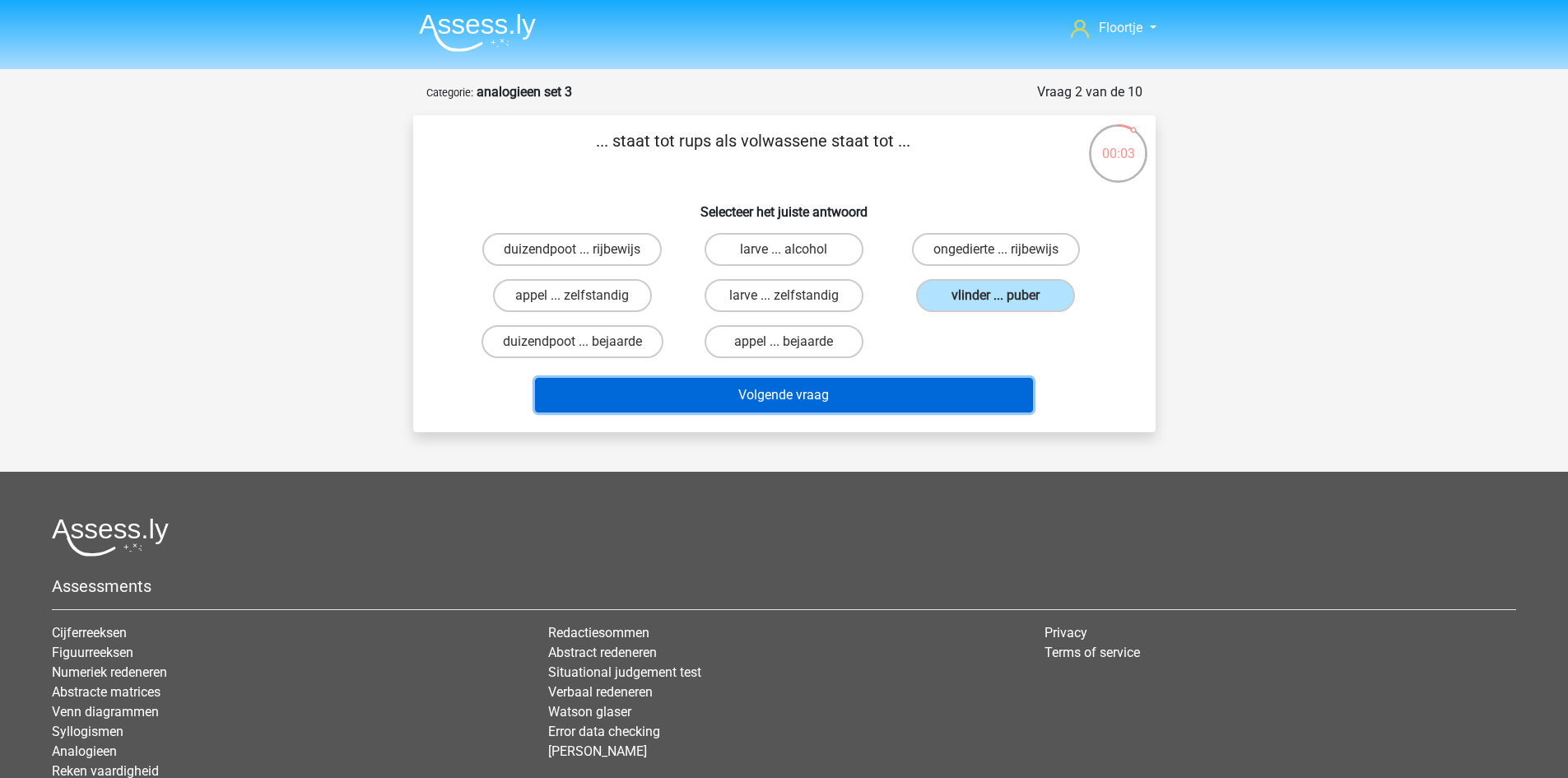
click at [953, 382] on button "Volgende vraag" at bounding box center [784, 395] width 498 height 34
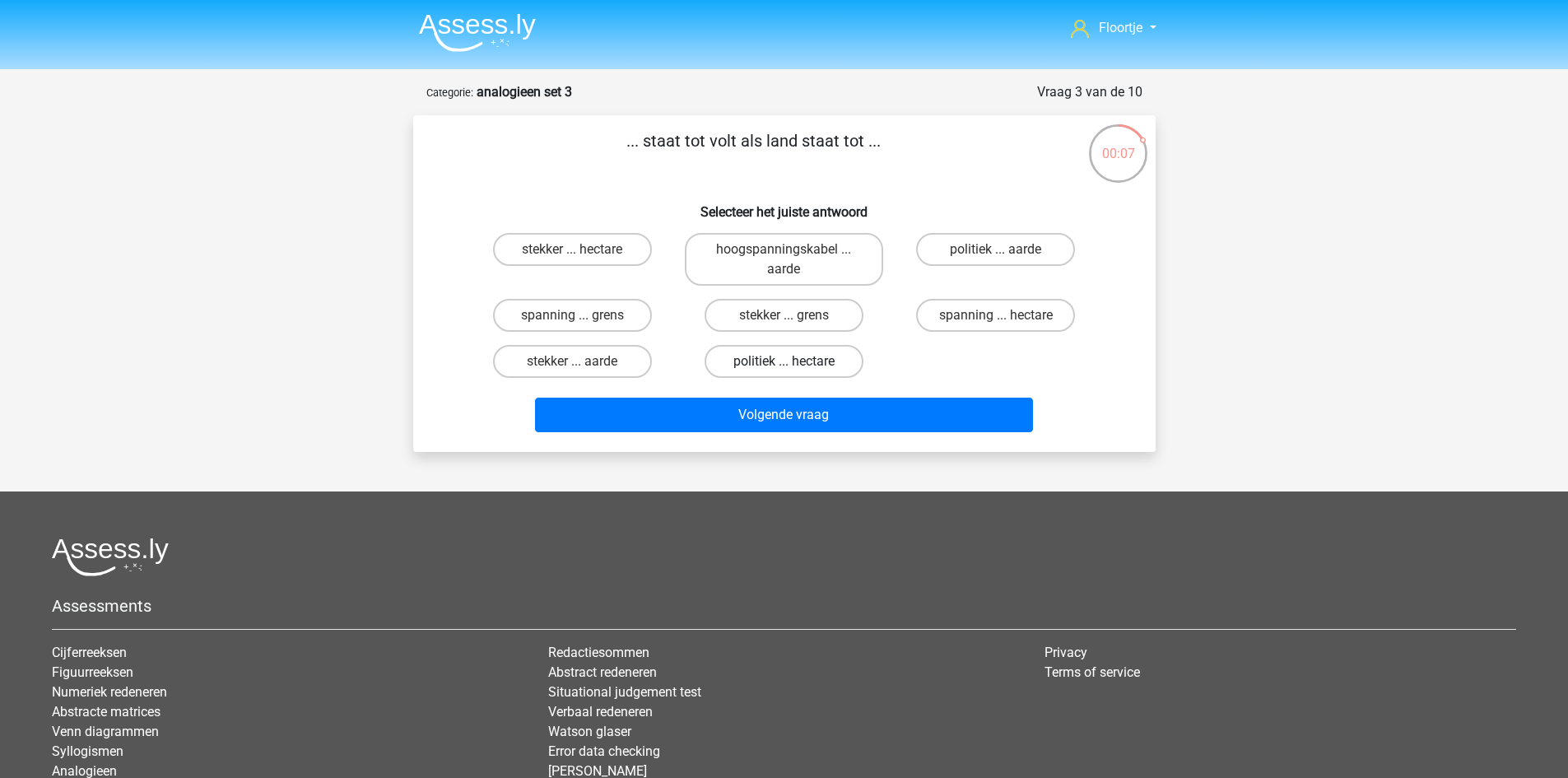
click at [736, 370] on label "politiek ... hectare" at bounding box center [784, 362] width 159 height 33
click at [784, 370] on input "politiek ... hectare" at bounding box center [789, 367] width 11 height 11
radio input "true"
click at [586, 313] on label "spanning ... grens" at bounding box center [573, 315] width 159 height 33
click at [583, 315] on input "spanning ... grens" at bounding box center [578, 321] width 11 height 11
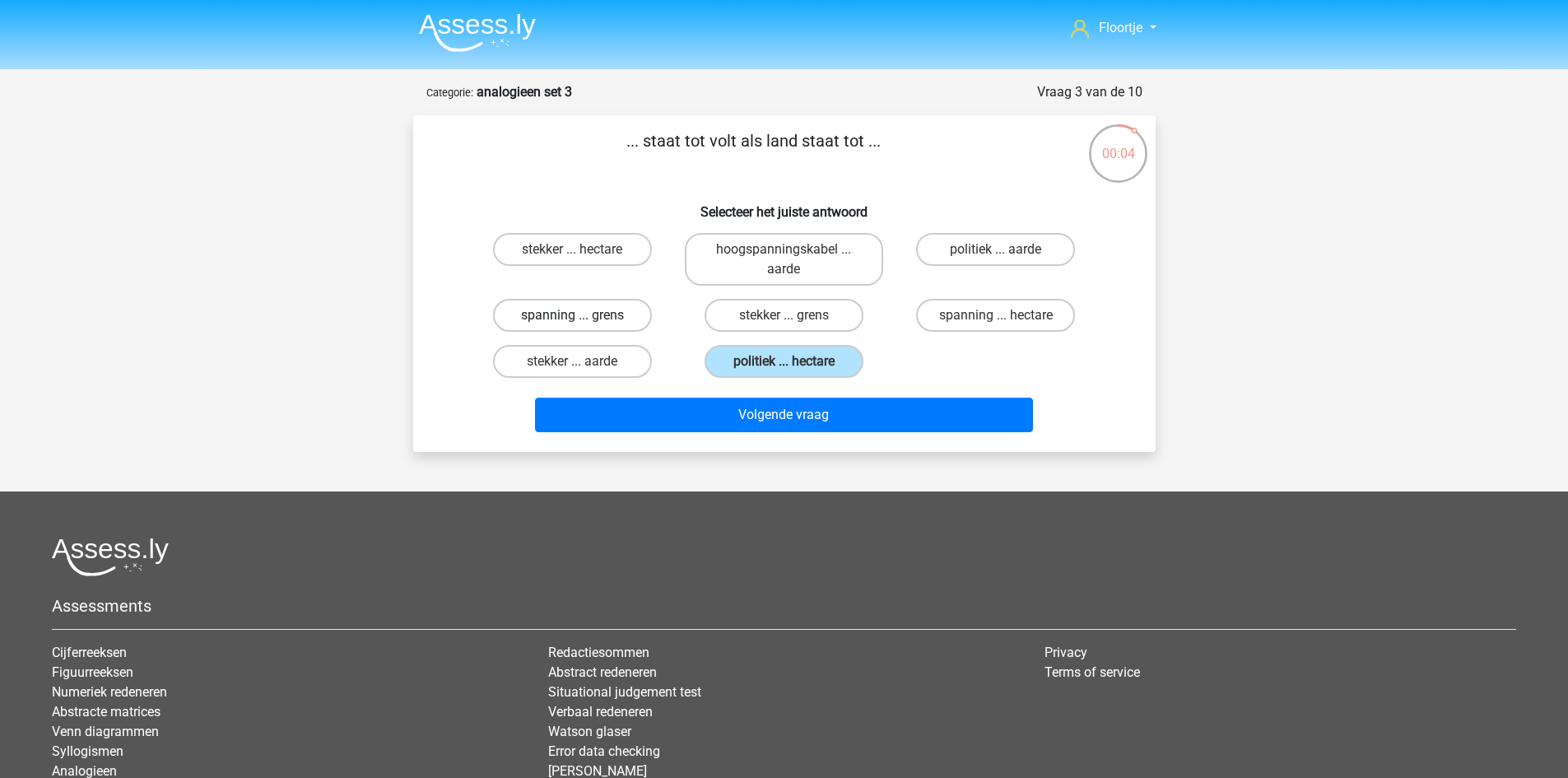
radio input "true"
click at [757, 363] on label "politiek ... hectare" at bounding box center [784, 362] width 159 height 33
click at [784, 363] on input "politiek ... hectare" at bounding box center [789, 367] width 11 height 11
radio input "true"
click at [586, 303] on label "spanning ... grens" at bounding box center [573, 315] width 159 height 33
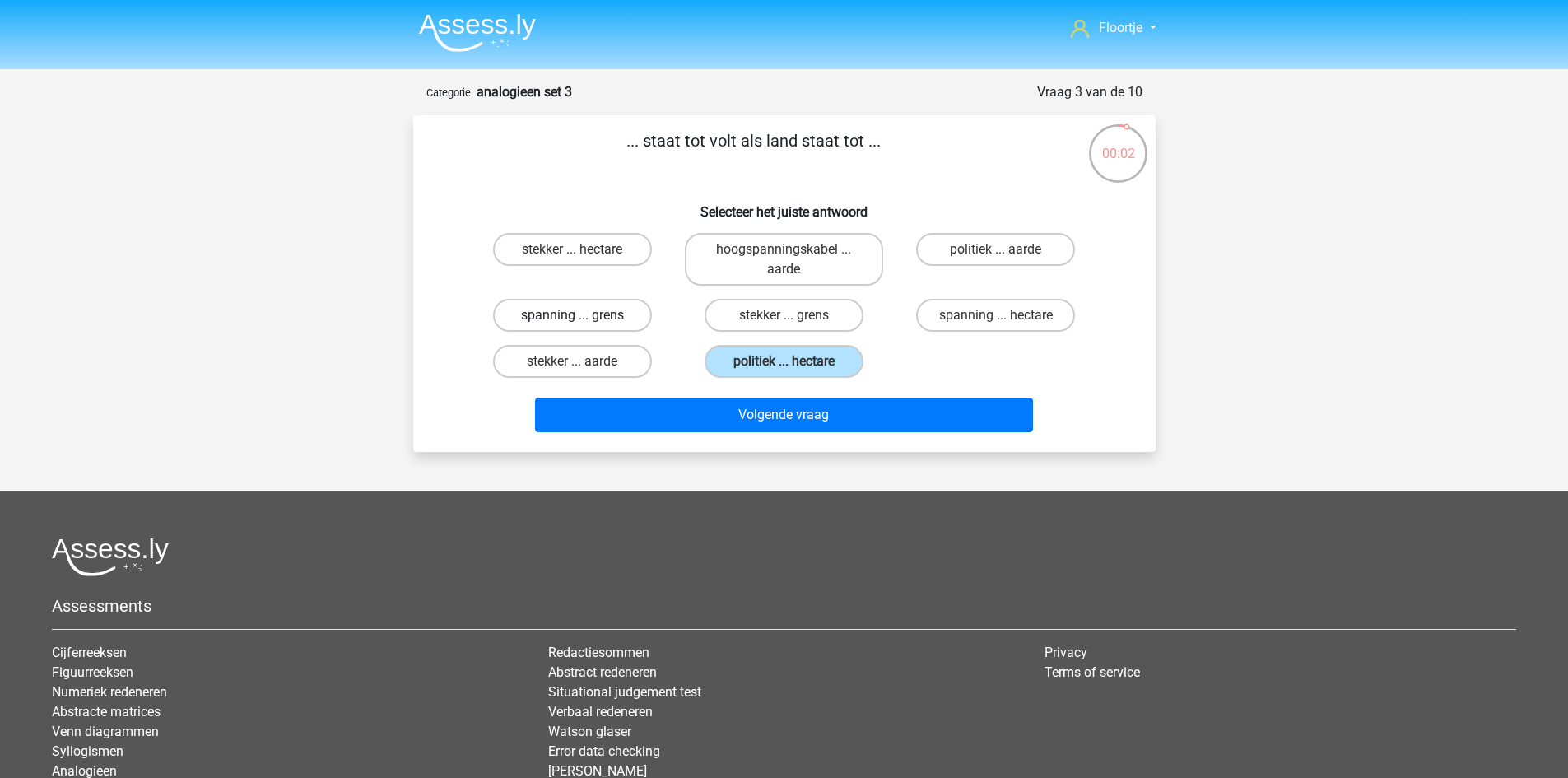
click at [583, 315] on input "spanning ... grens" at bounding box center [578, 321] width 11 height 11
radio input "true"
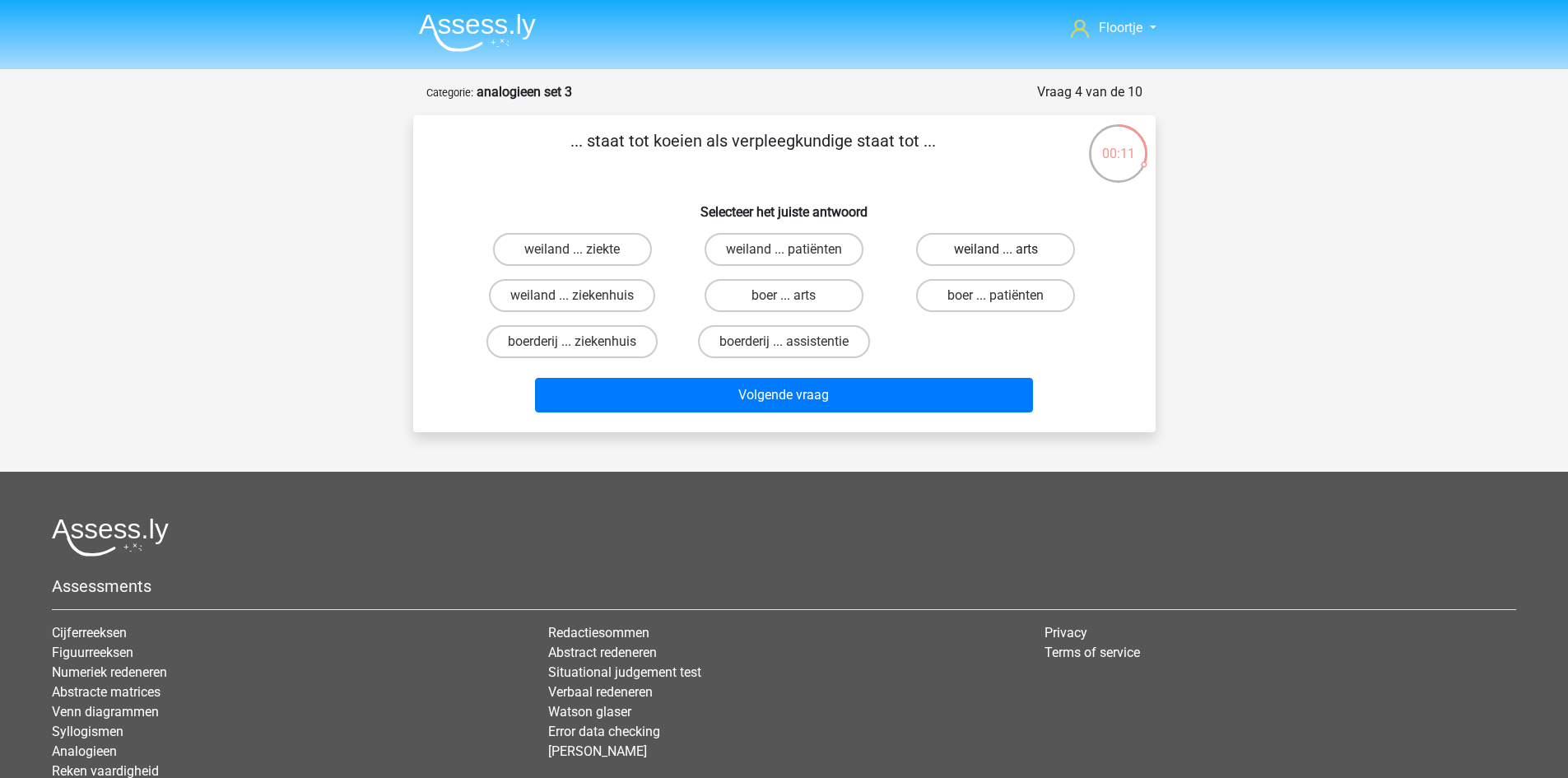
click at [953, 258] on label "weiland ... arts" at bounding box center [995, 250] width 159 height 33
click at [996, 258] on input "weiland ... arts" at bounding box center [1001, 255] width 11 height 11
radio input "true"
click at [576, 306] on input "weiland ... ziekenhuis" at bounding box center [578, 301] width 11 height 11
radio input "true"
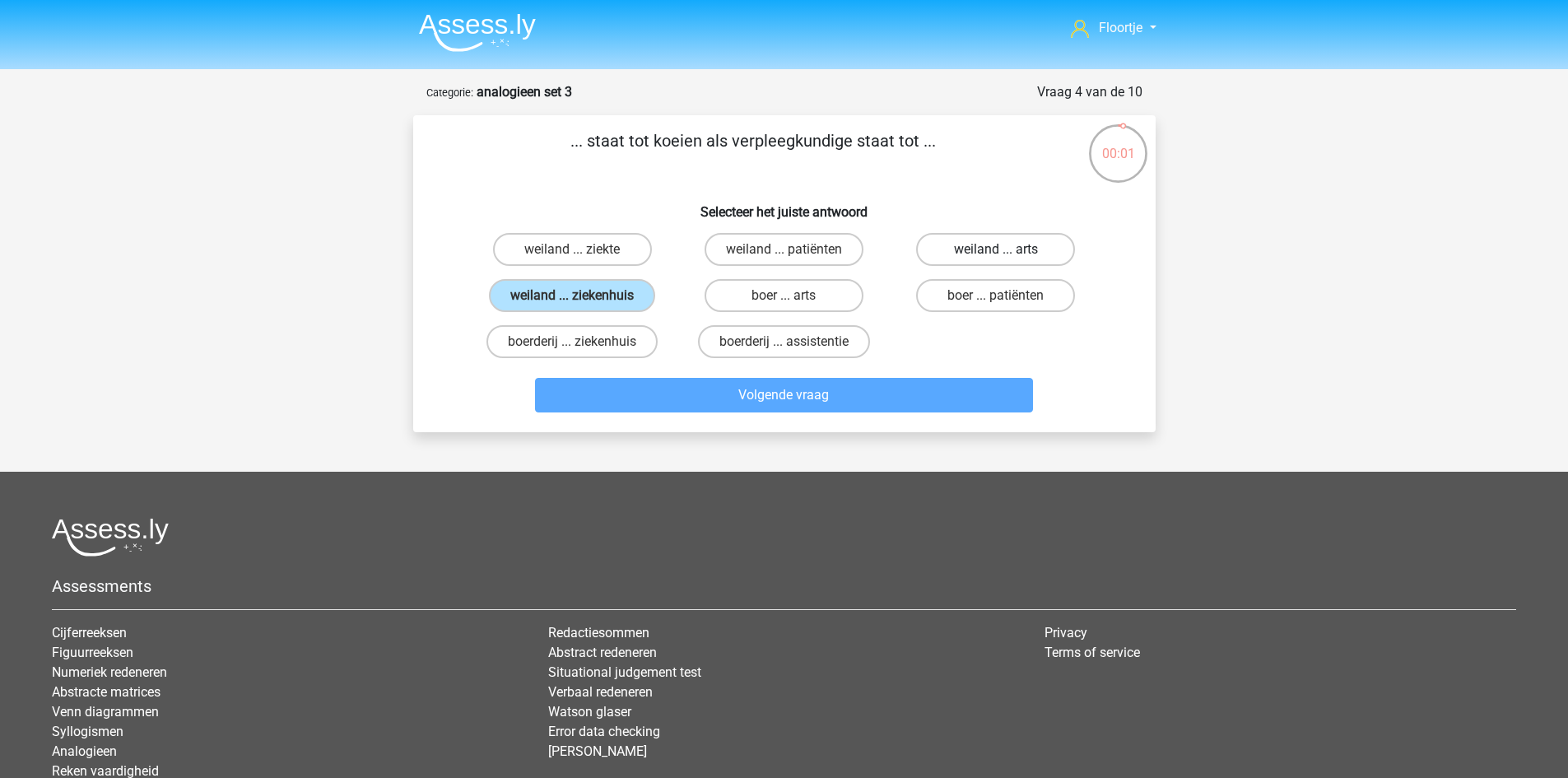
click at [954, 262] on label "weiland ... arts" at bounding box center [995, 250] width 159 height 33
click at [996, 260] on input "weiland ... arts" at bounding box center [1001, 255] width 11 height 11
radio input "true"
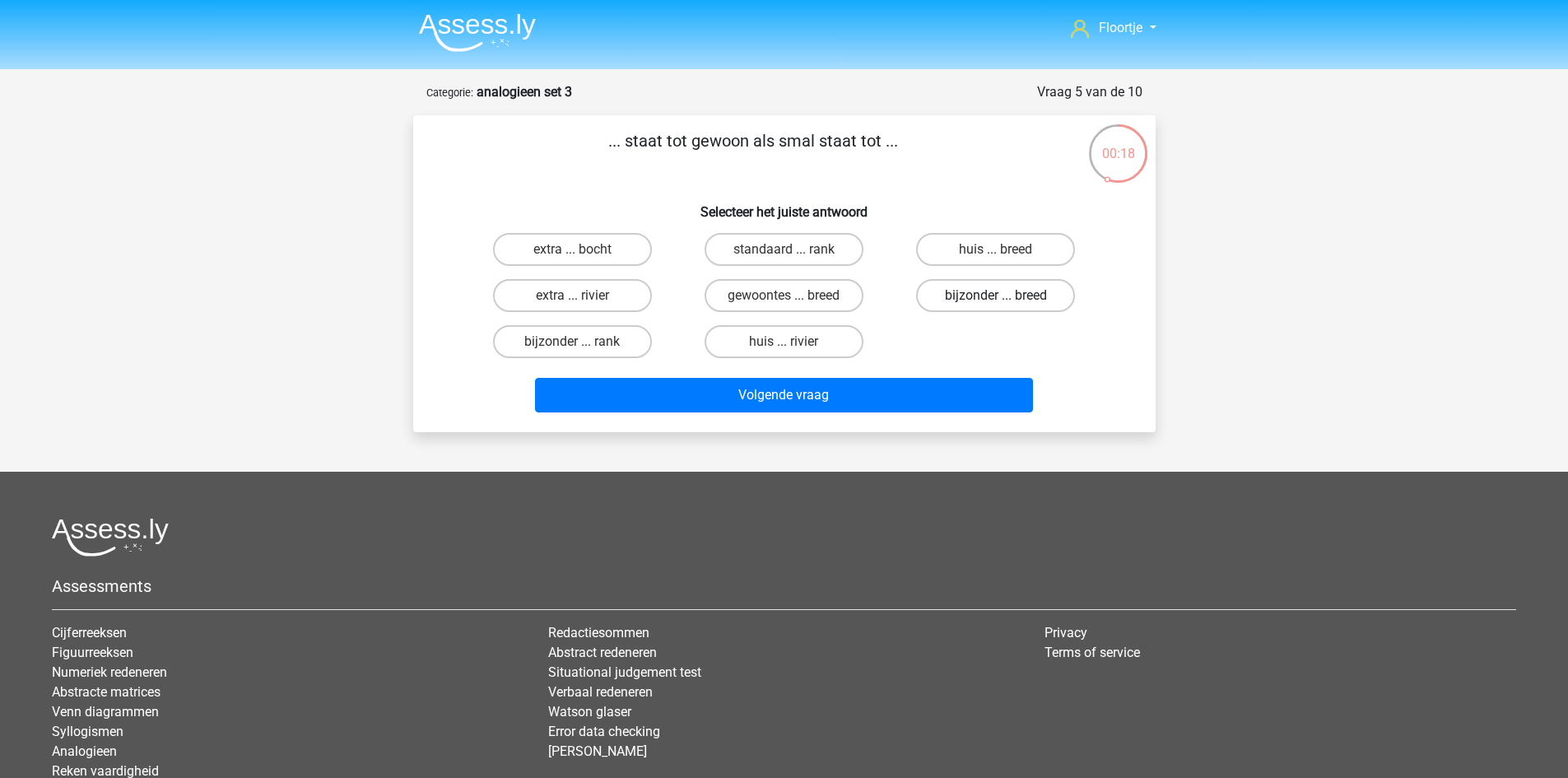
click at [991, 292] on label "bijzonder ... breed" at bounding box center [995, 296] width 159 height 33
click at [996, 296] on input "bijzonder ... breed" at bounding box center [1001, 301] width 11 height 11
radio input "true"
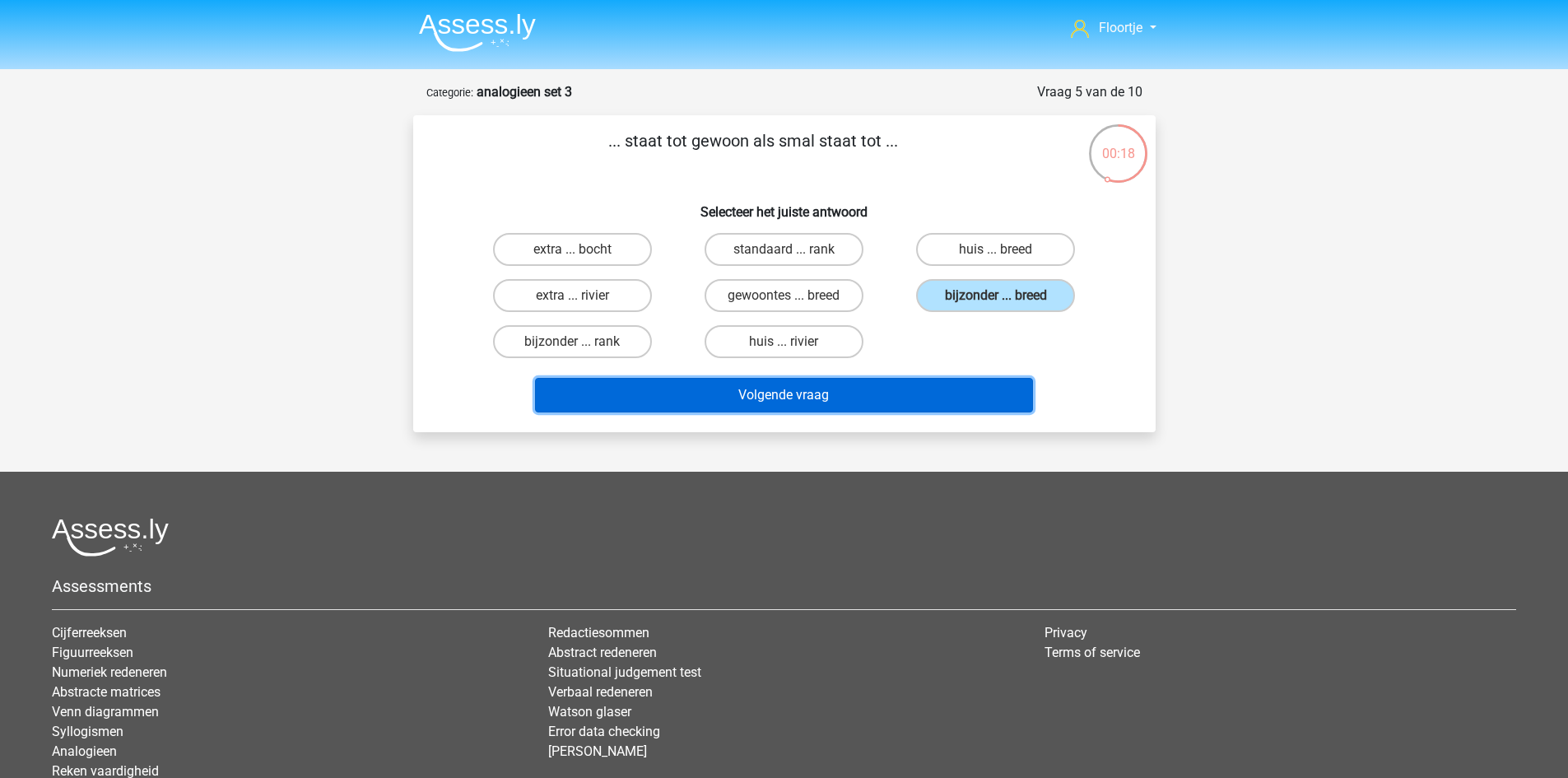
click at [1000, 393] on button "Volgende vraag" at bounding box center [784, 395] width 498 height 34
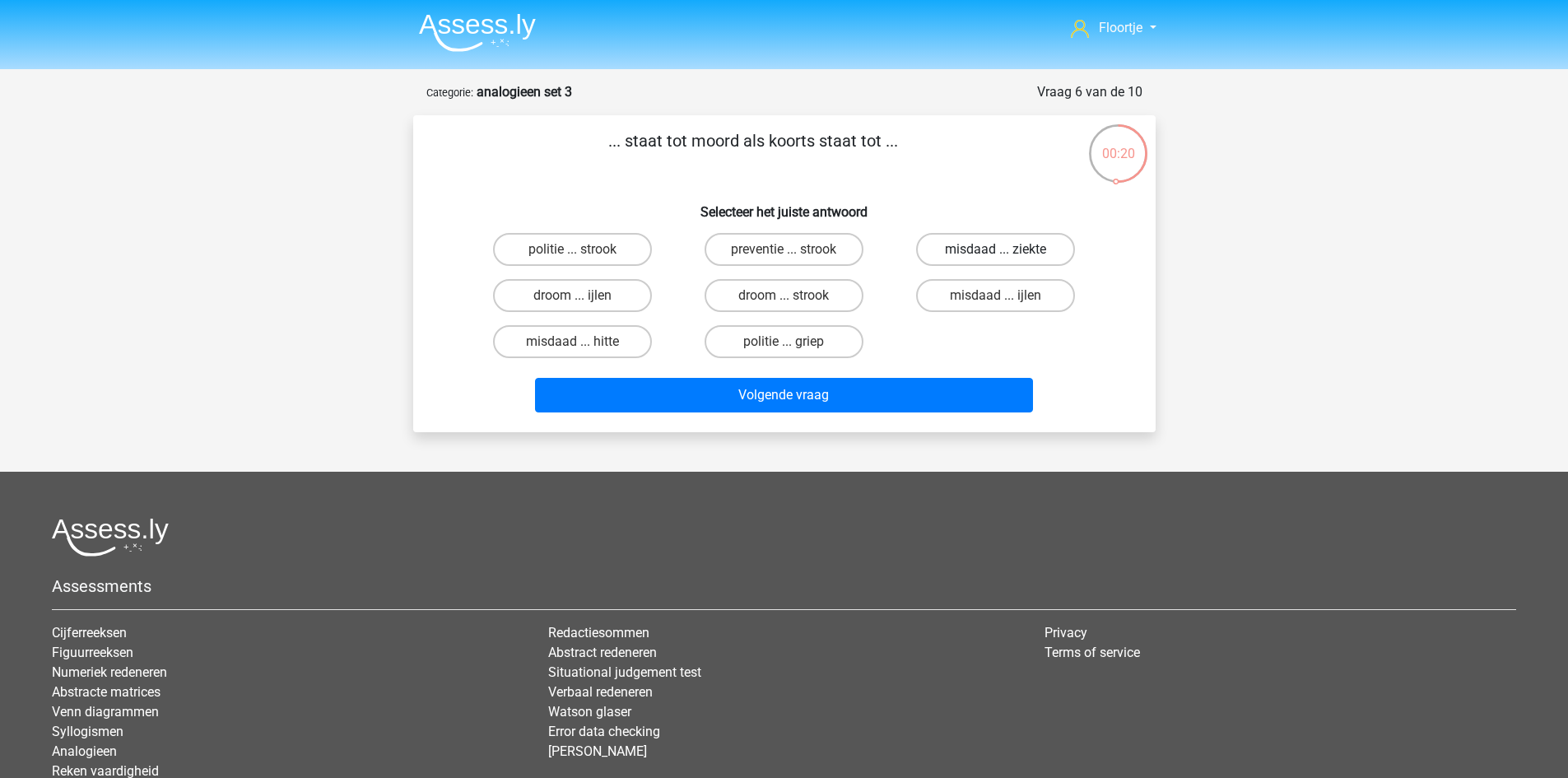
click at [1031, 254] on label "misdaad ... ziekte" at bounding box center [995, 250] width 159 height 33
click at [1007, 254] on input "misdaad ... ziekte" at bounding box center [1001, 255] width 11 height 11
radio input "true"
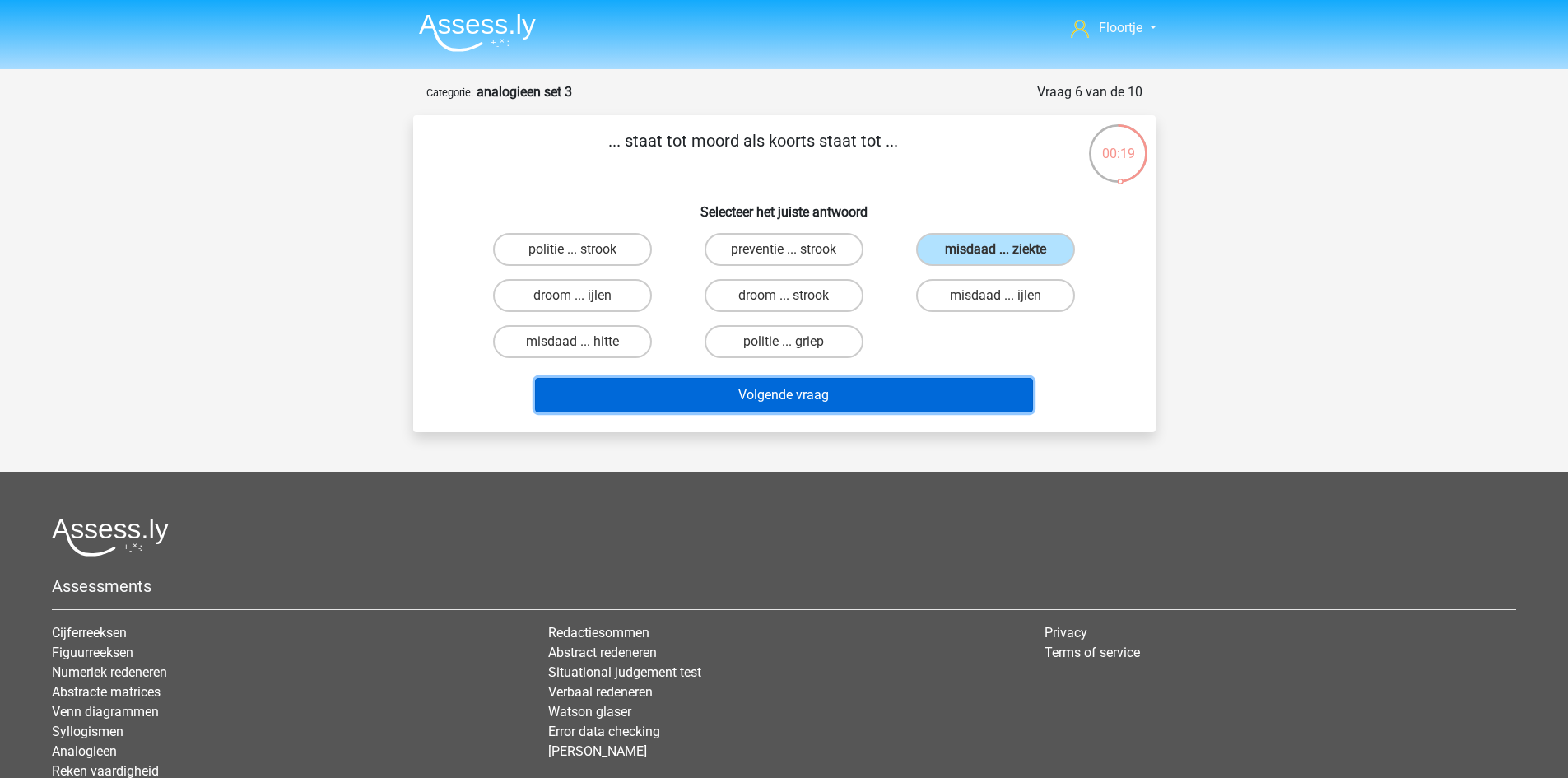
click at [973, 384] on button "Volgende vraag" at bounding box center [784, 395] width 498 height 34
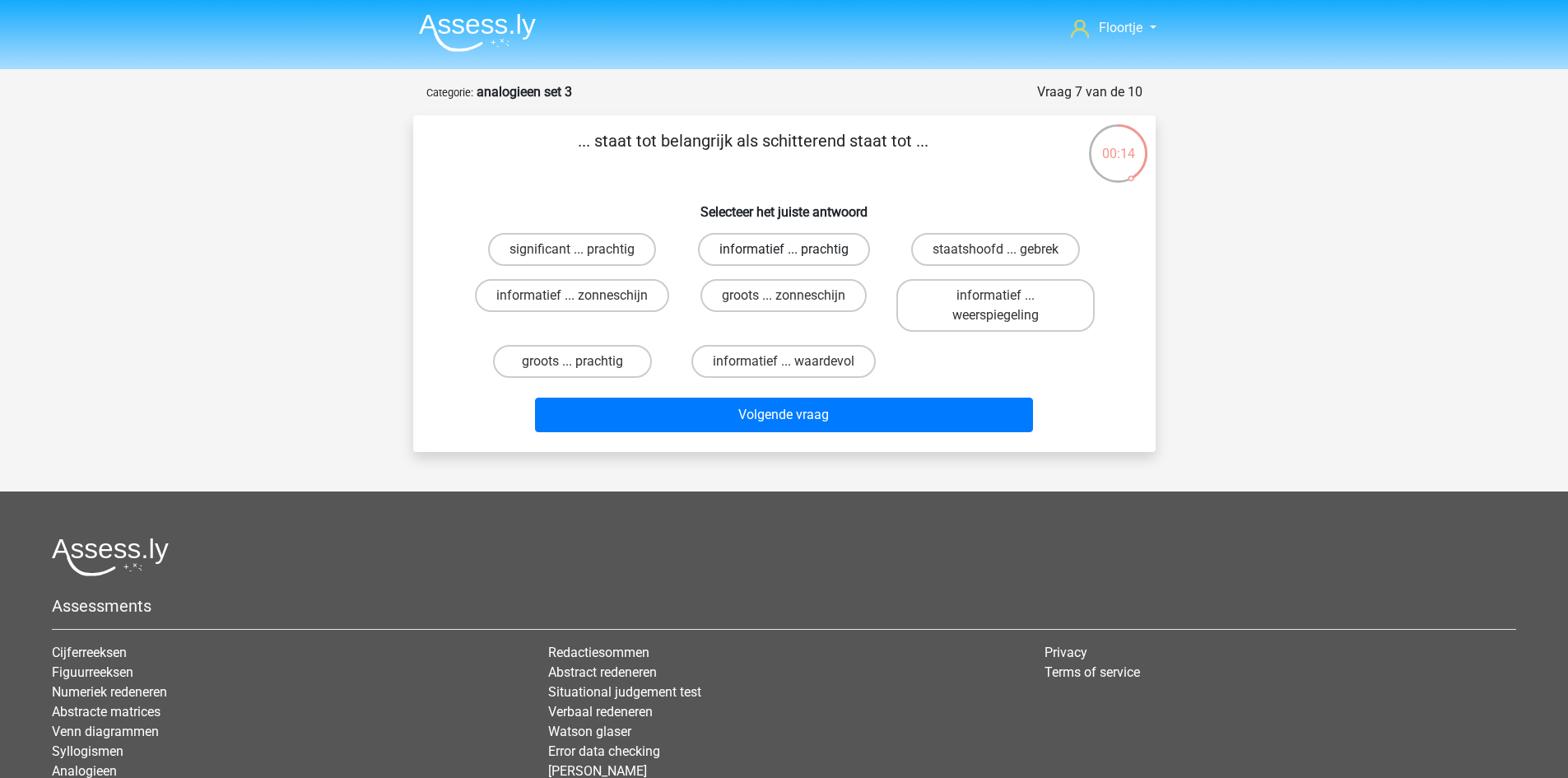
click at [764, 262] on label "informatief ... prachtig" at bounding box center [784, 250] width 172 height 33
click at [784, 260] on input "informatief ... prachtig" at bounding box center [789, 255] width 11 height 11
radio input "true"
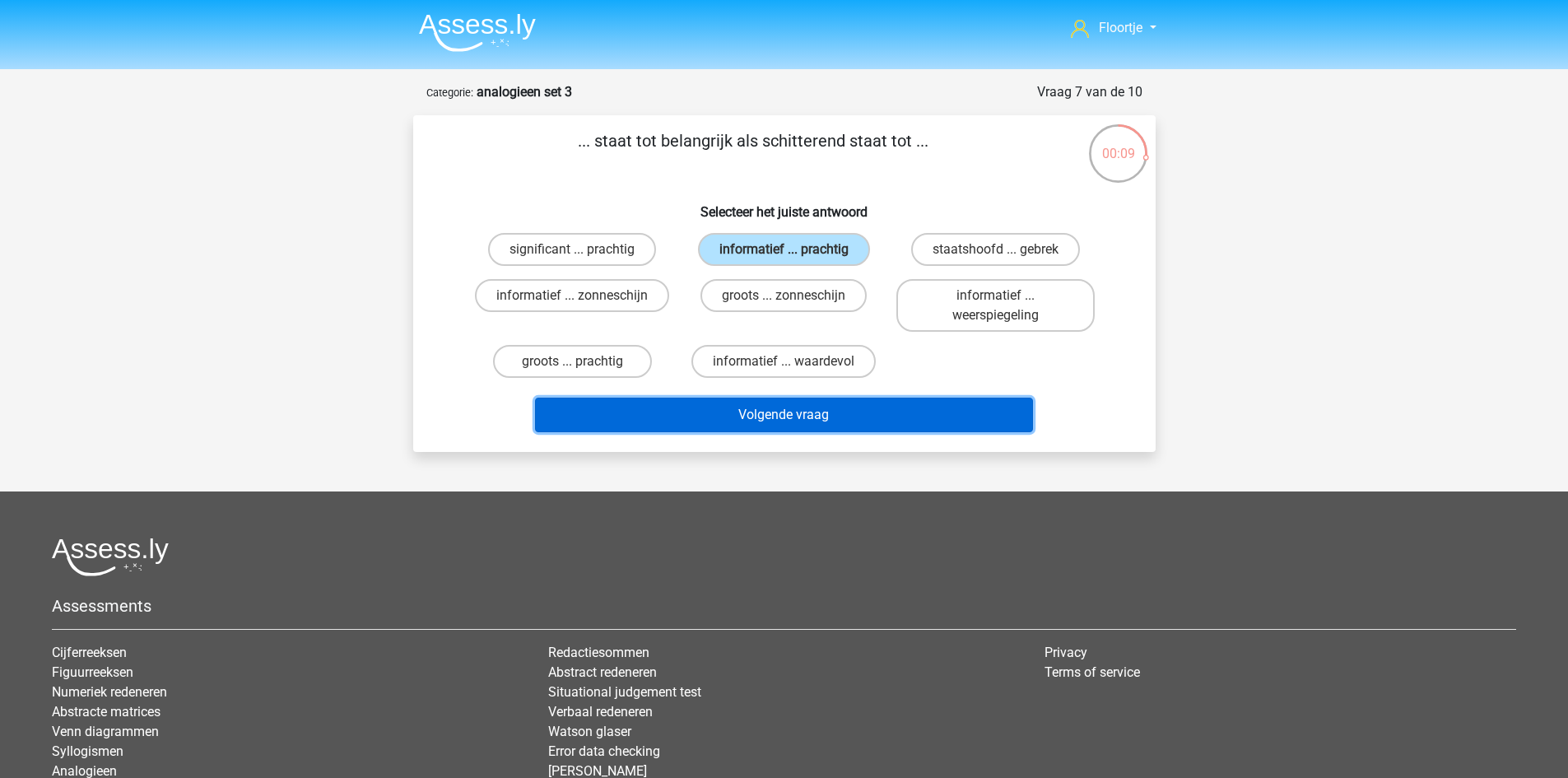
click at [796, 423] on button "Volgende vraag" at bounding box center [784, 415] width 498 height 34
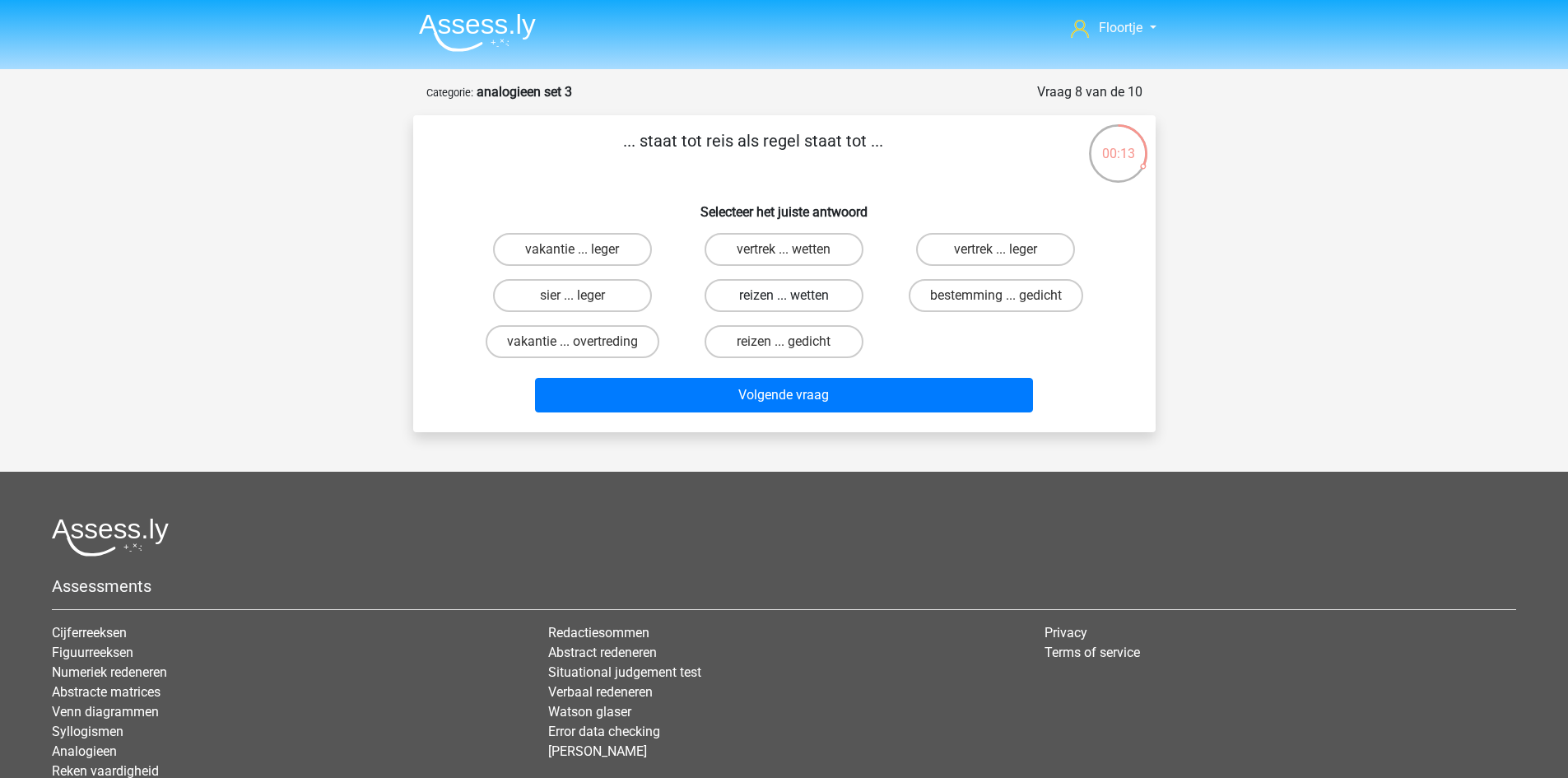
click at [807, 304] on label "reizen ... wetten" at bounding box center [784, 296] width 159 height 33
click at [795, 304] on input "reizen ... wetten" at bounding box center [789, 301] width 11 height 11
radio input "true"
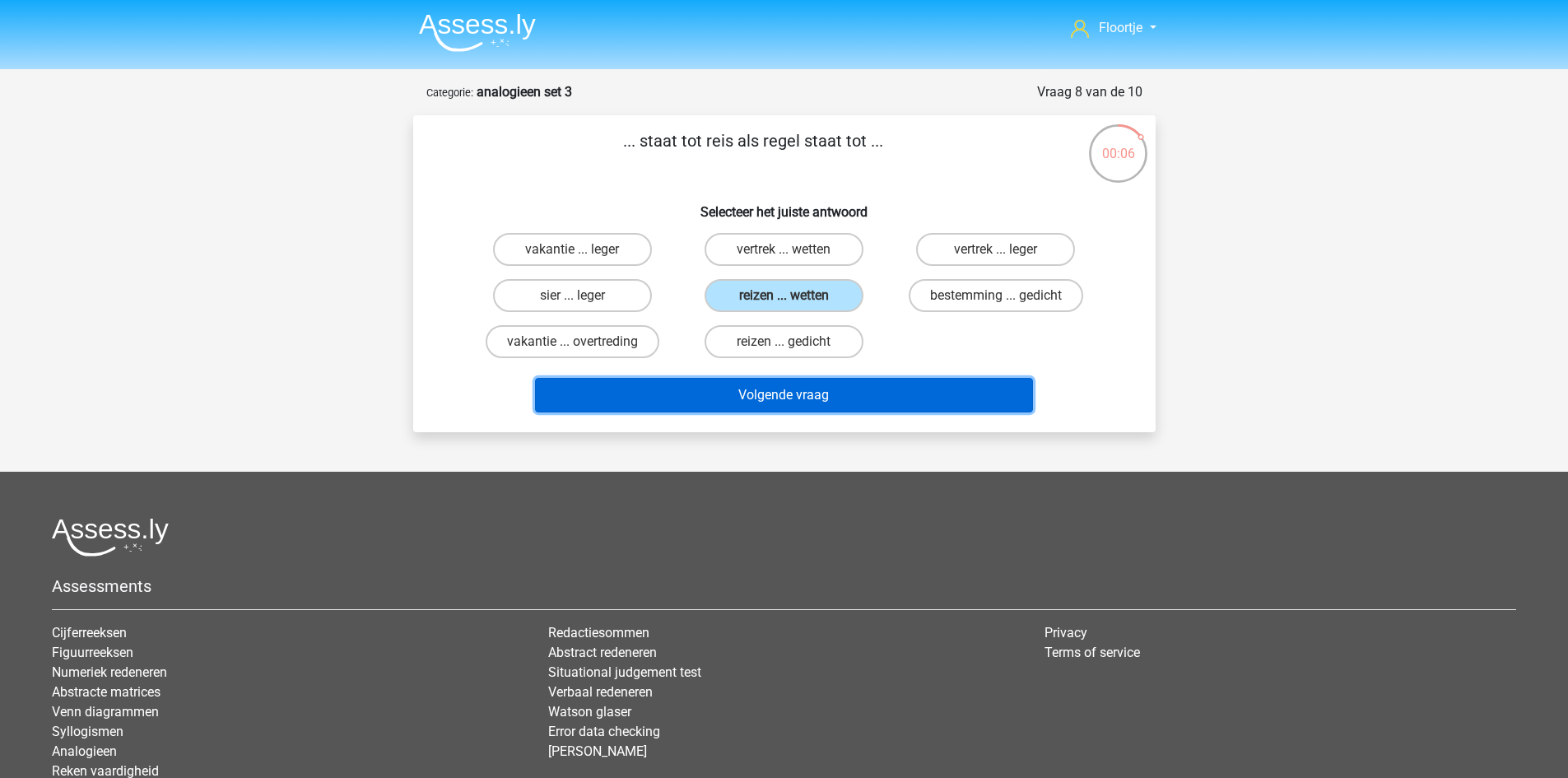
click at [812, 392] on button "Volgende vraag" at bounding box center [784, 395] width 498 height 34
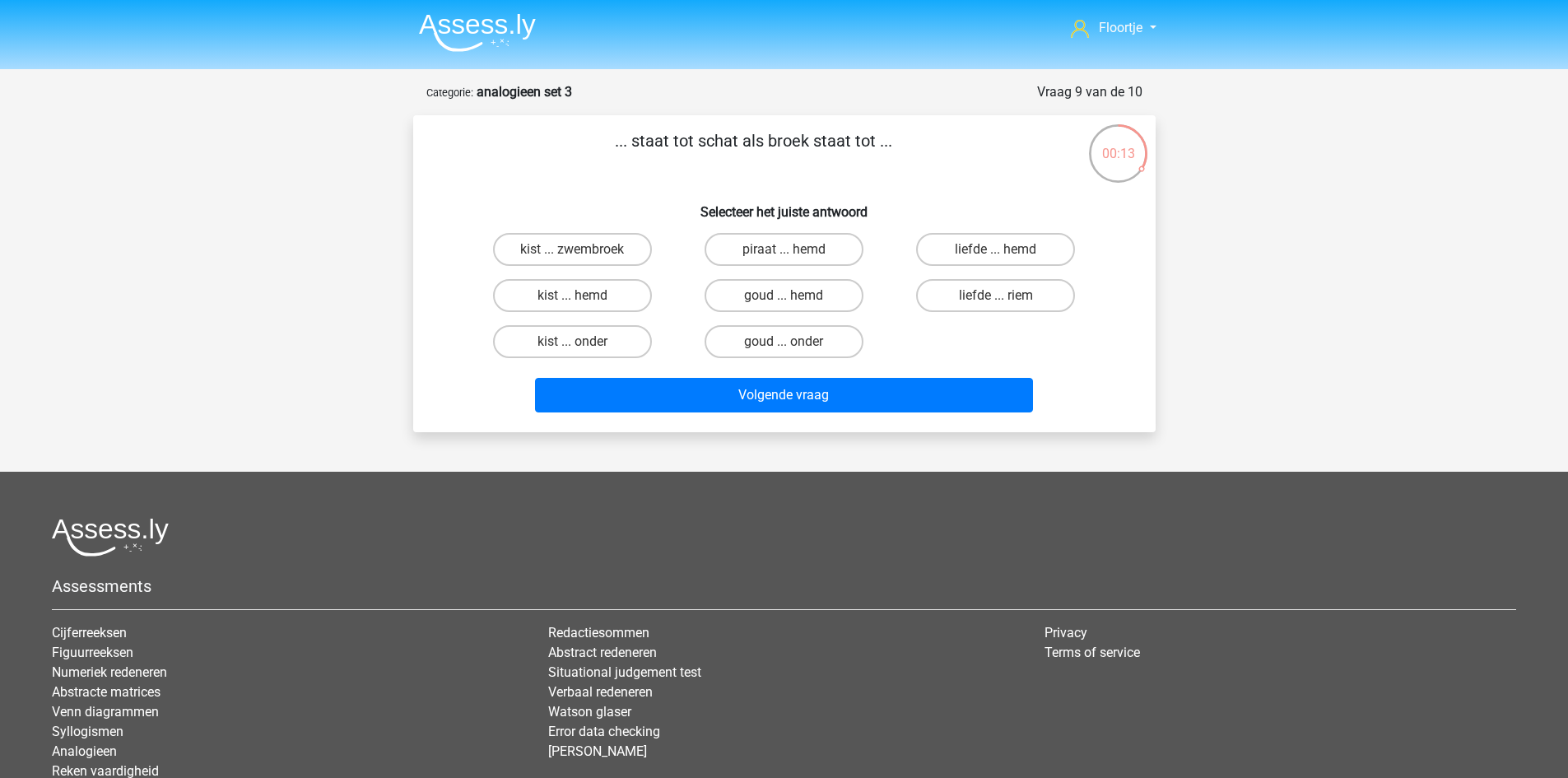
click at [790, 300] on input "goud ... hemd" at bounding box center [789, 301] width 11 height 11
radio input "true"
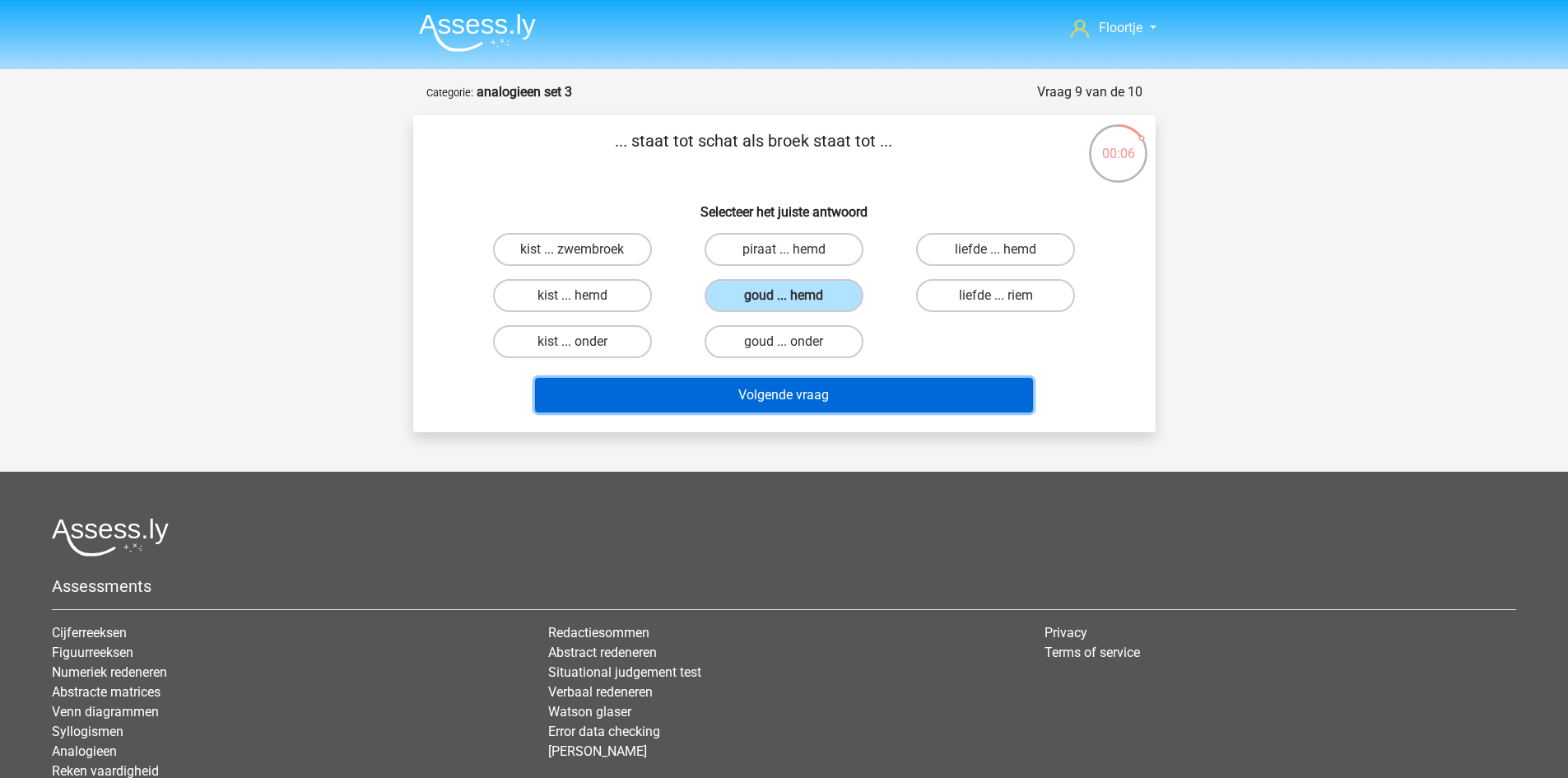
click at [964, 394] on button "Volgende vraag" at bounding box center [784, 395] width 498 height 34
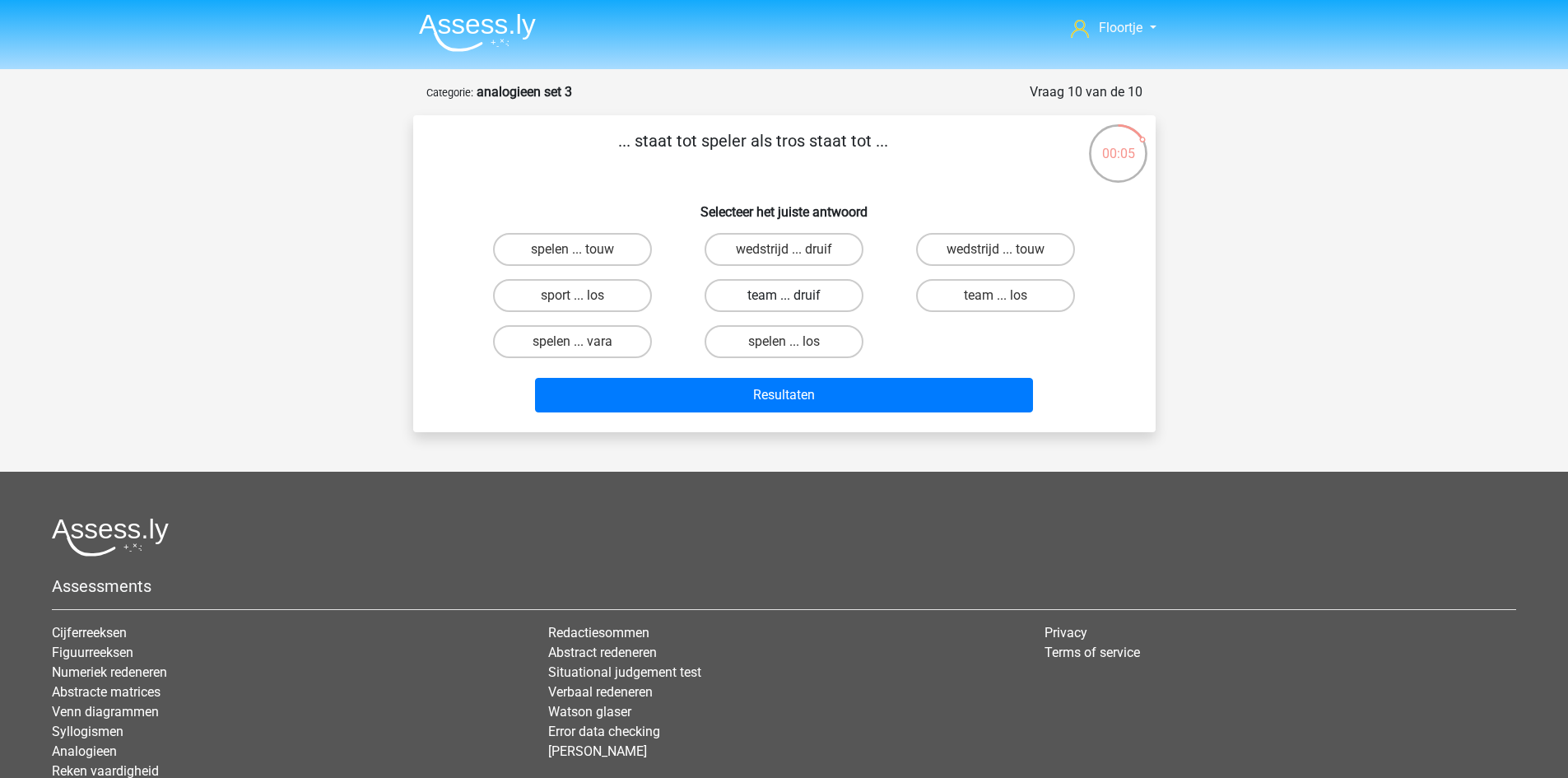
click at [758, 296] on label "team ... druif" at bounding box center [784, 296] width 159 height 33
click at [784, 296] on input "team ... druif" at bounding box center [789, 301] width 11 height 11
radio input "true"
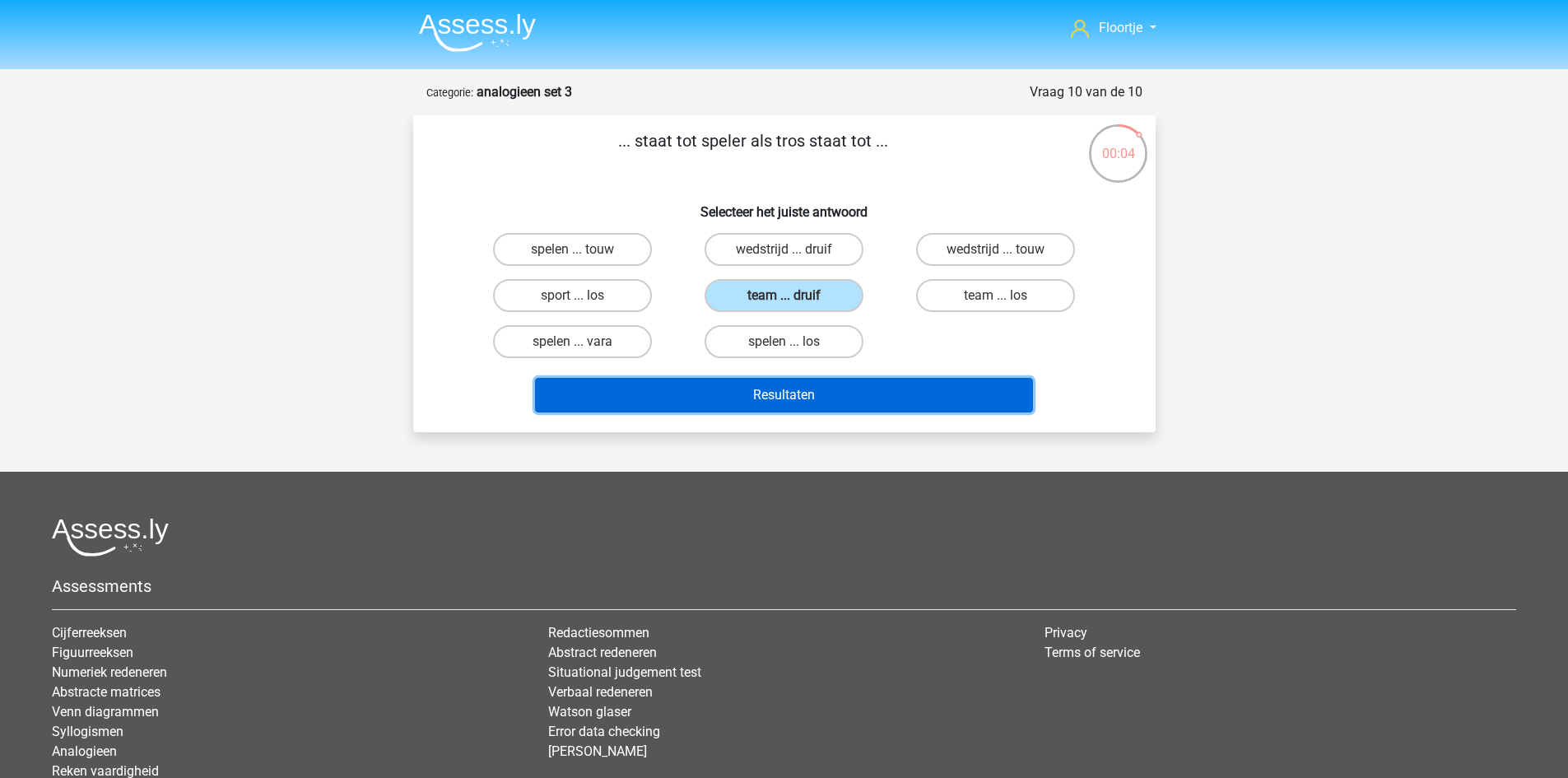
click at [783, 388] on button "Resultaten" at bounding box center [784, 395] width 498 height 34
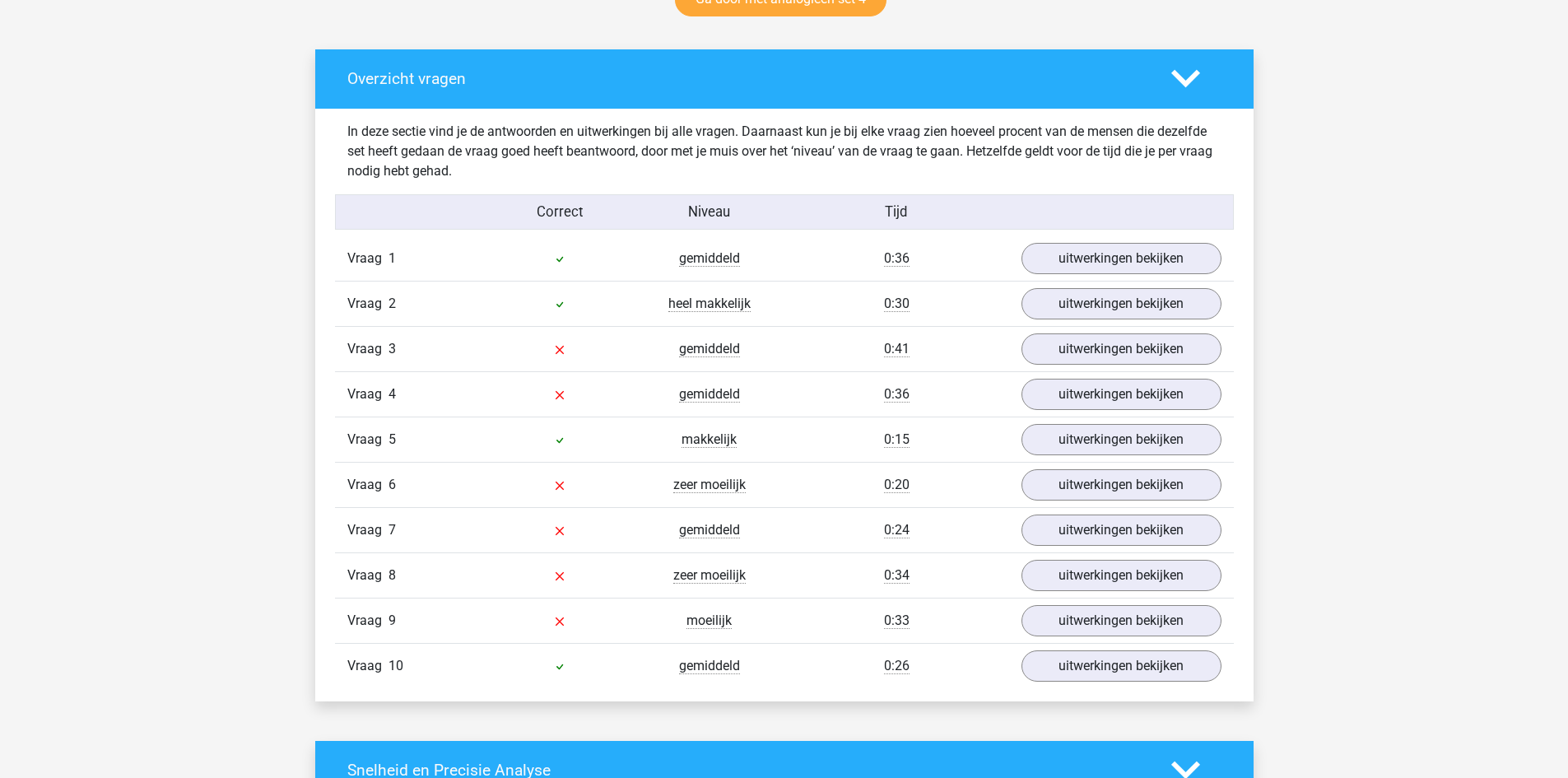
scroll to position [906, 0]
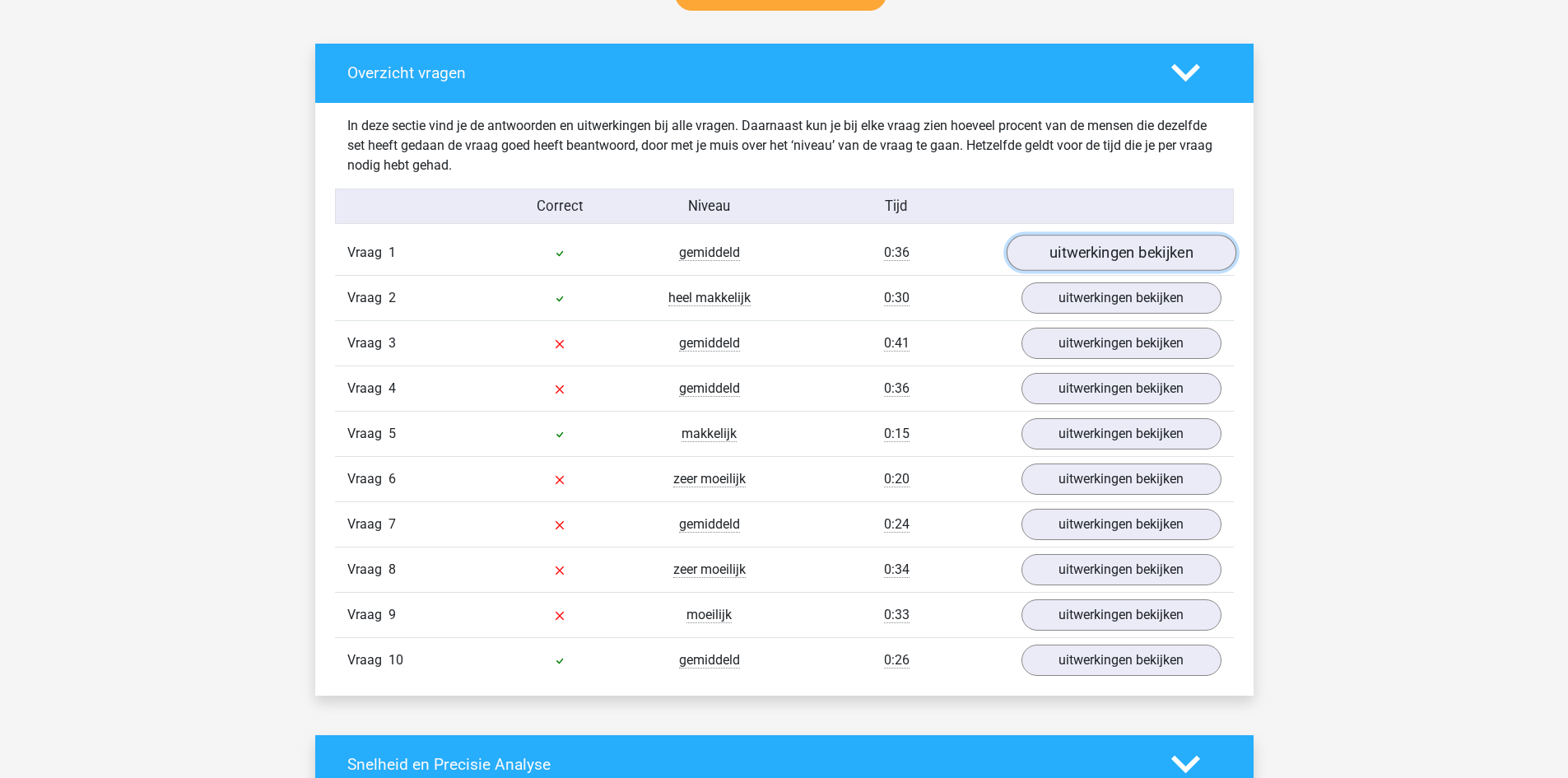
click at [1083, 259] on link "uitwerkingen bekijken" at bounding box center [1120, 253] width 230 height 36
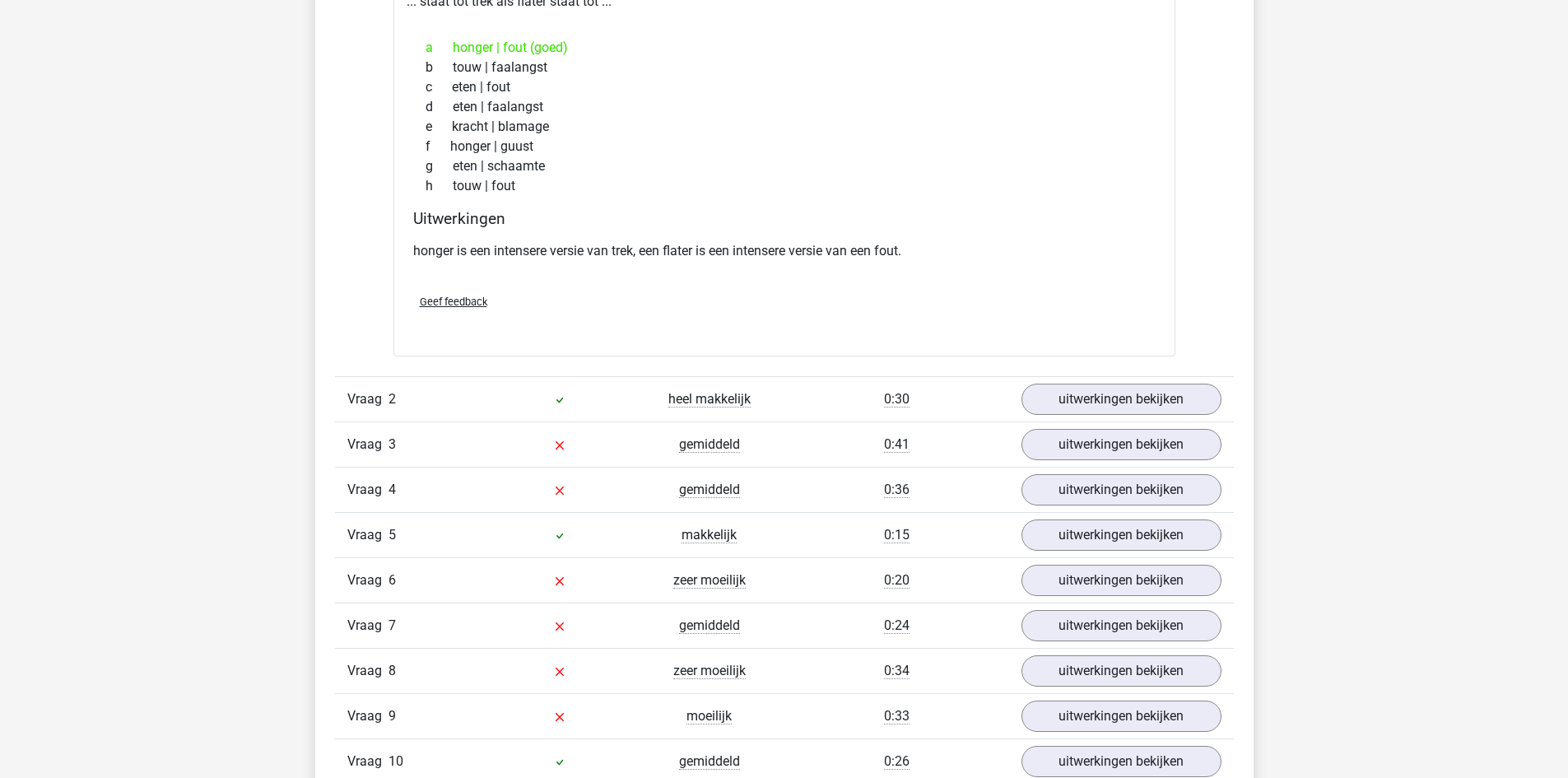
scroll to position [1235, 0]
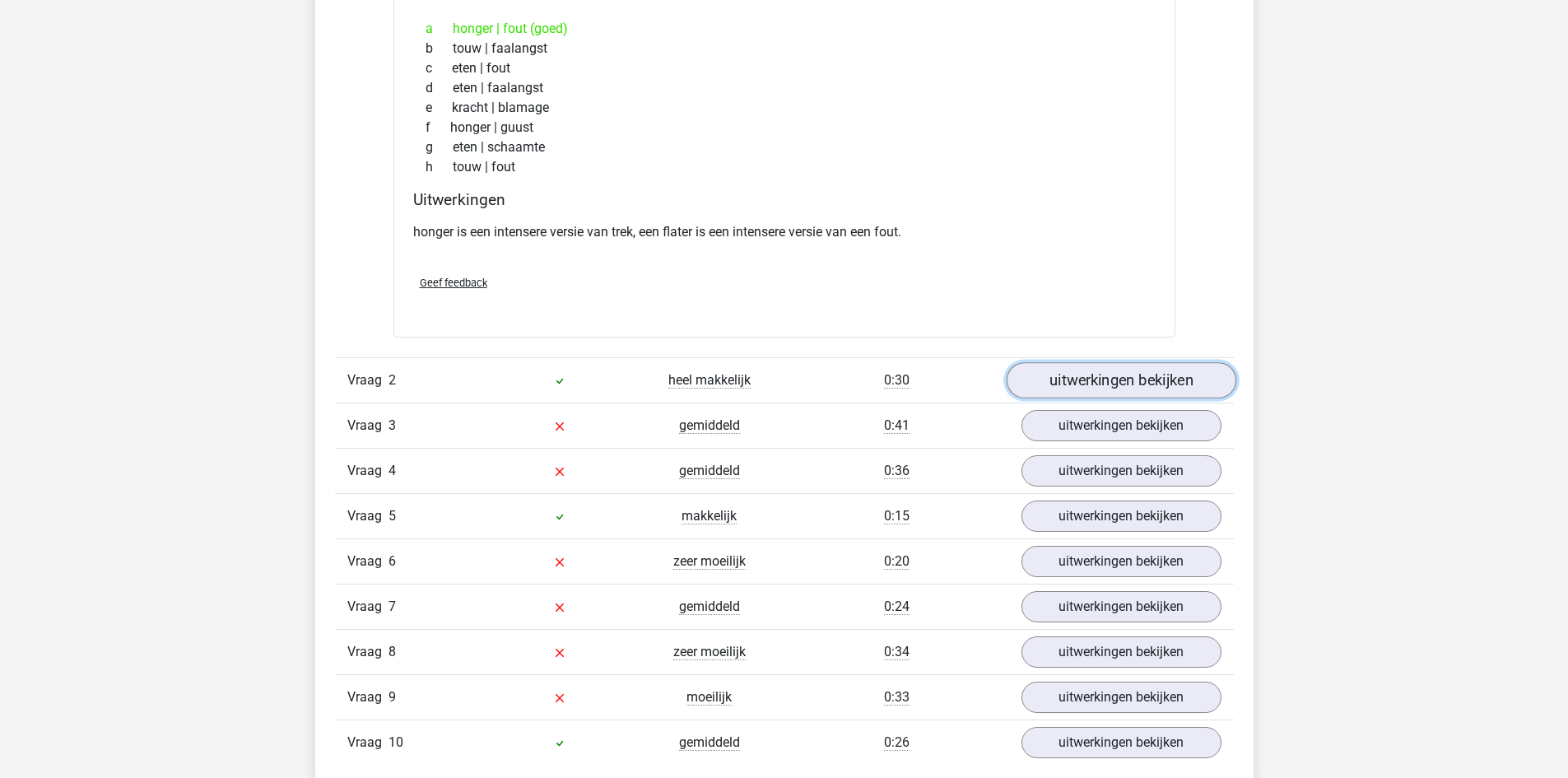
click at [1096, 382] on link "uitwerkingen bekijken" at bounding box center [1120, 380] width 230 height 36
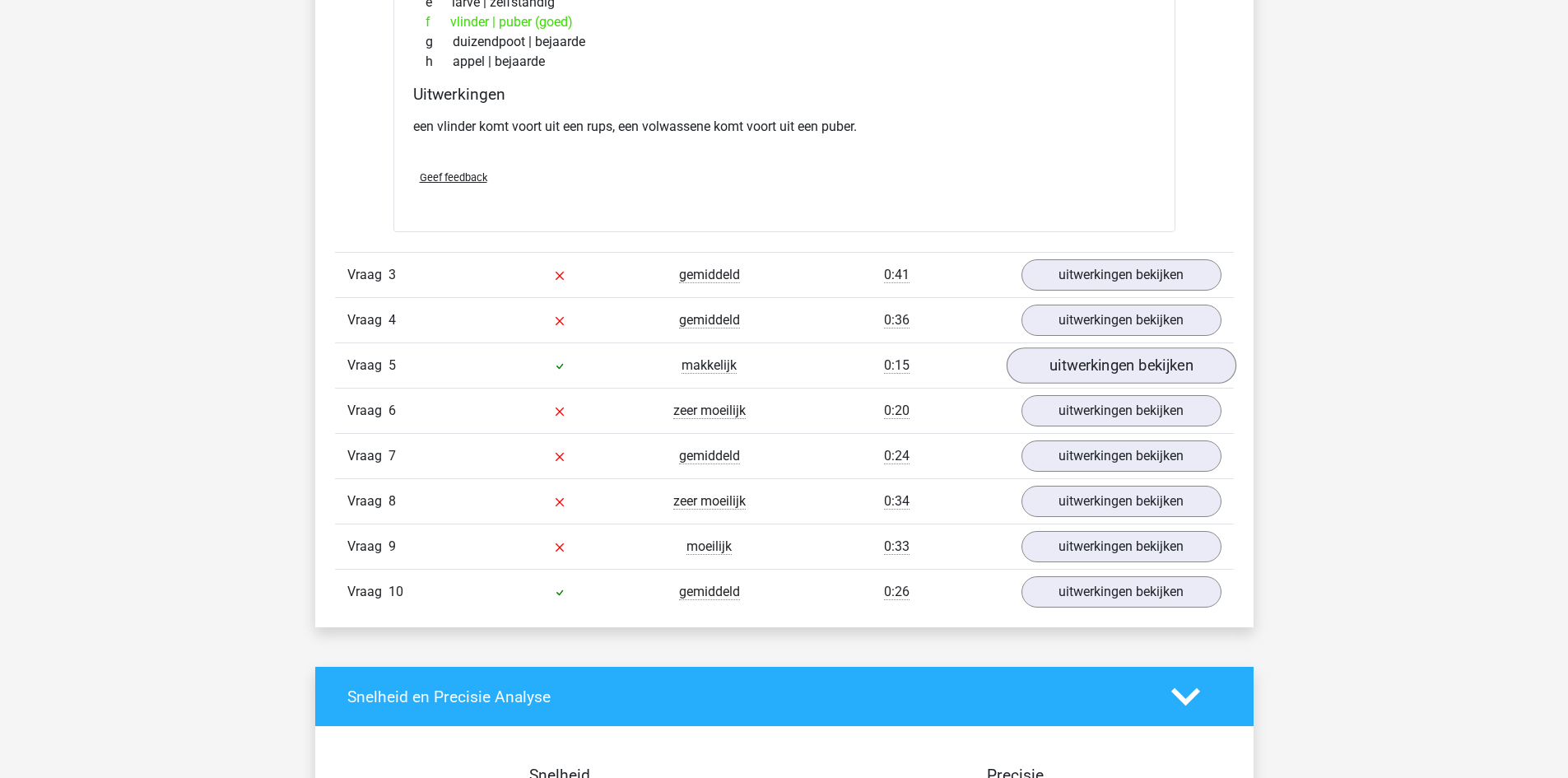
scroll to position [1812, 0]
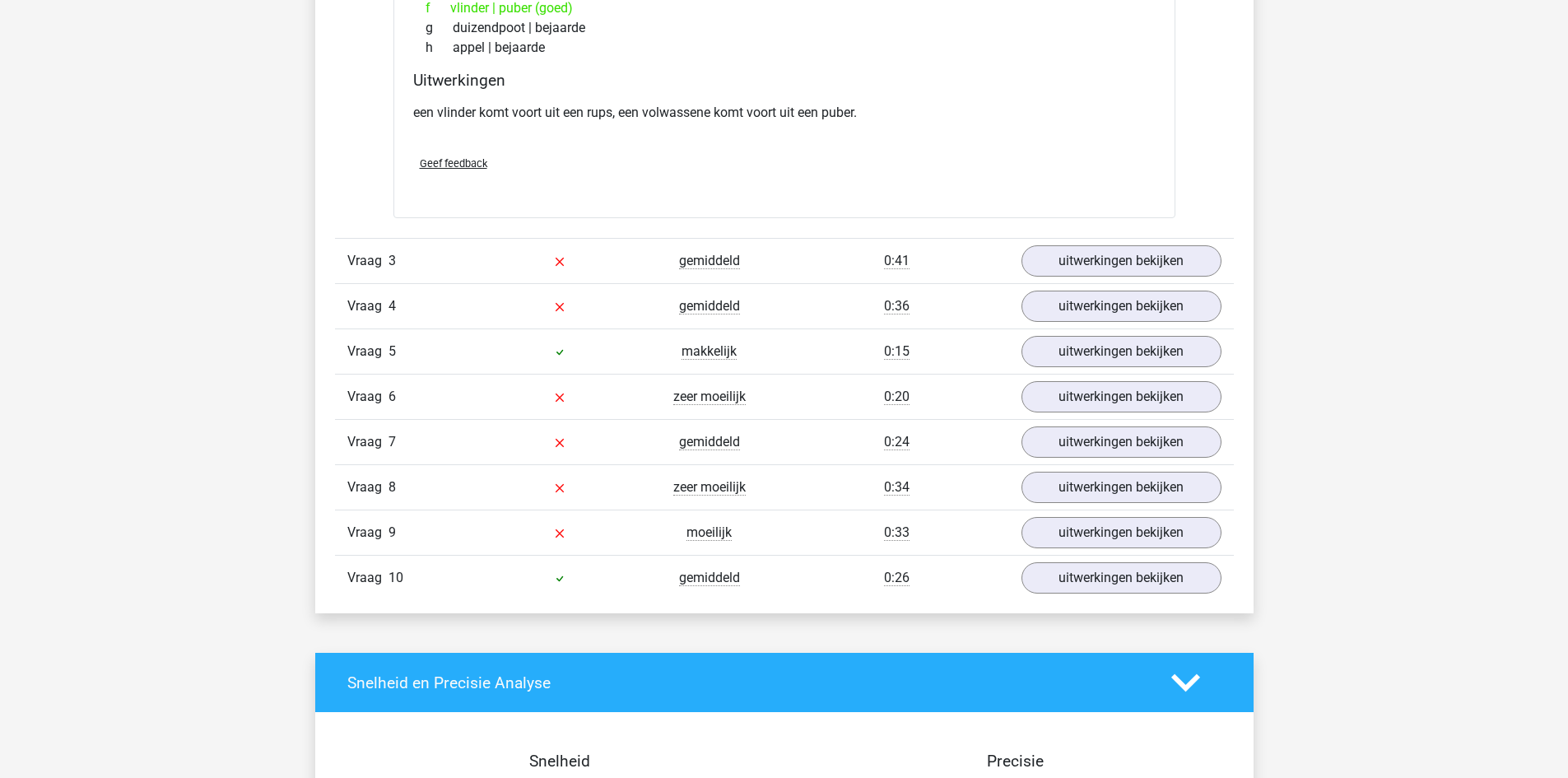
click at [1160, 283] on div "Vraag 4 gemiddeld 0:36 uitwerkingen bekijken" at bounding box center [784, 305] width 899 height 45
click at [1150, 264] on link "uitwerkingen bekijken" at bounding box center [1120, 261] width 230 height 36
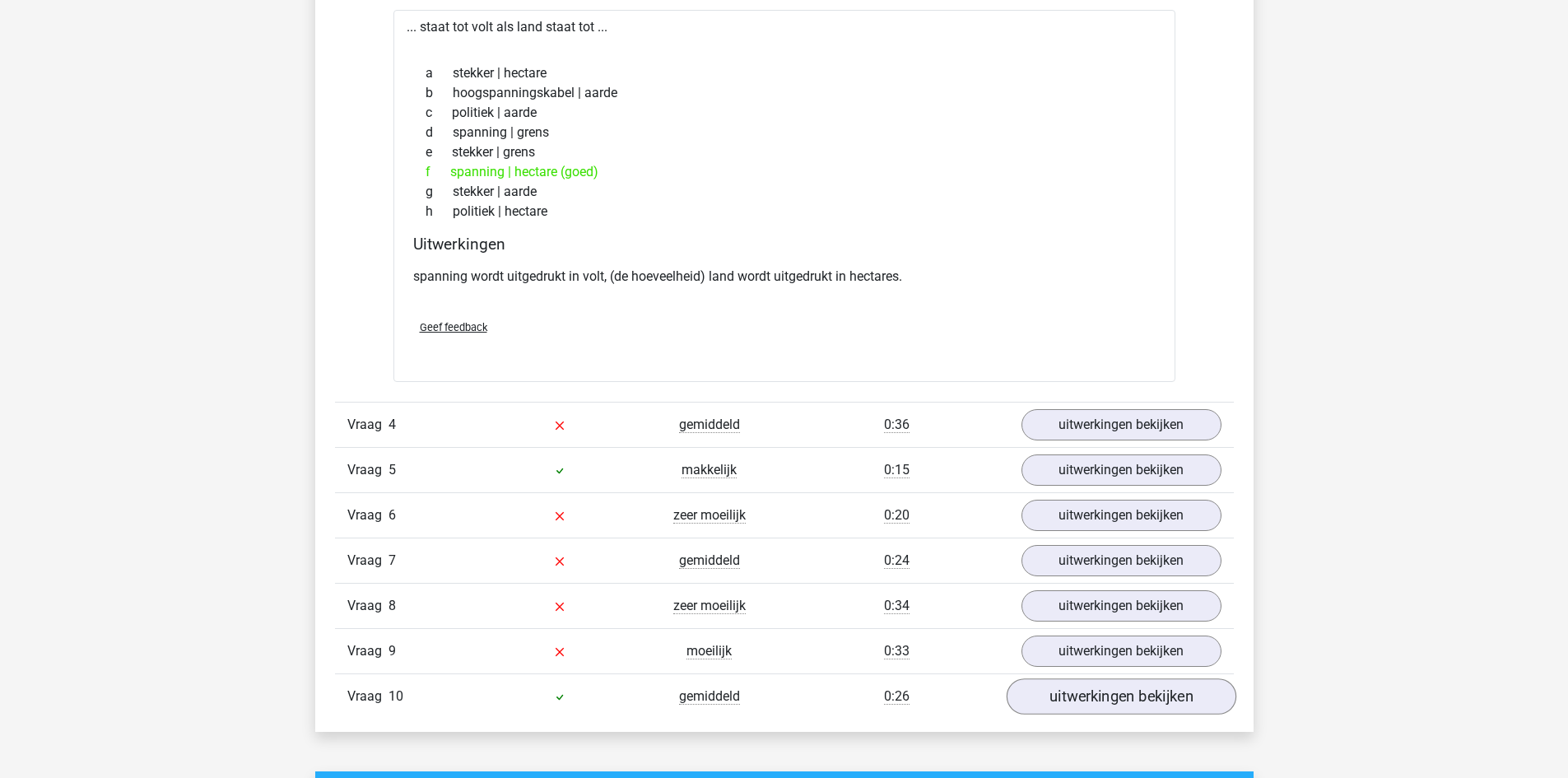
scroll to position [2389, 0]
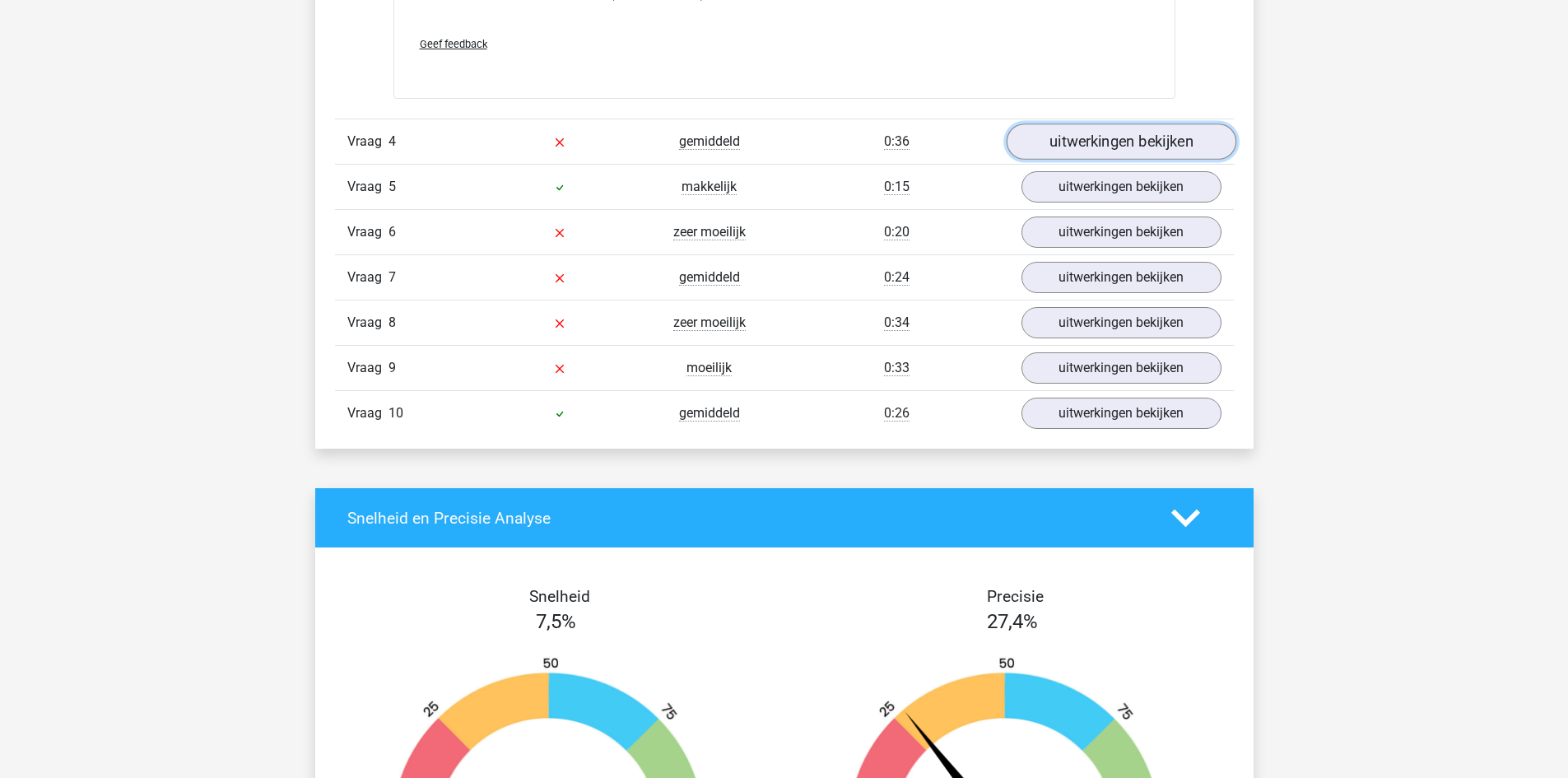
click at [1128, 146] on link "uitwerkingen bekijken" at bounding box center [1120, 142] width 230 height 36
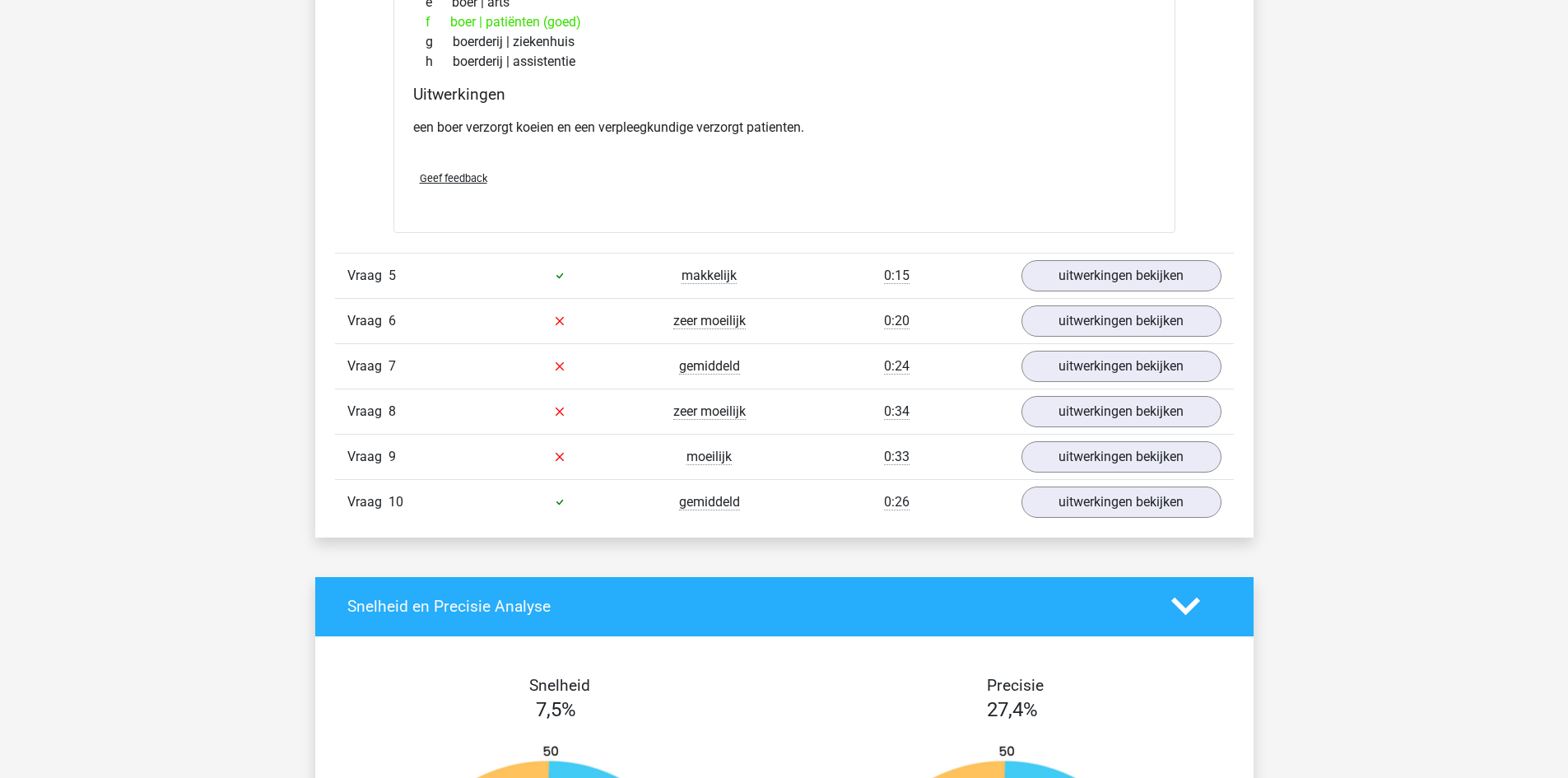
scroll to position [2718, 0]
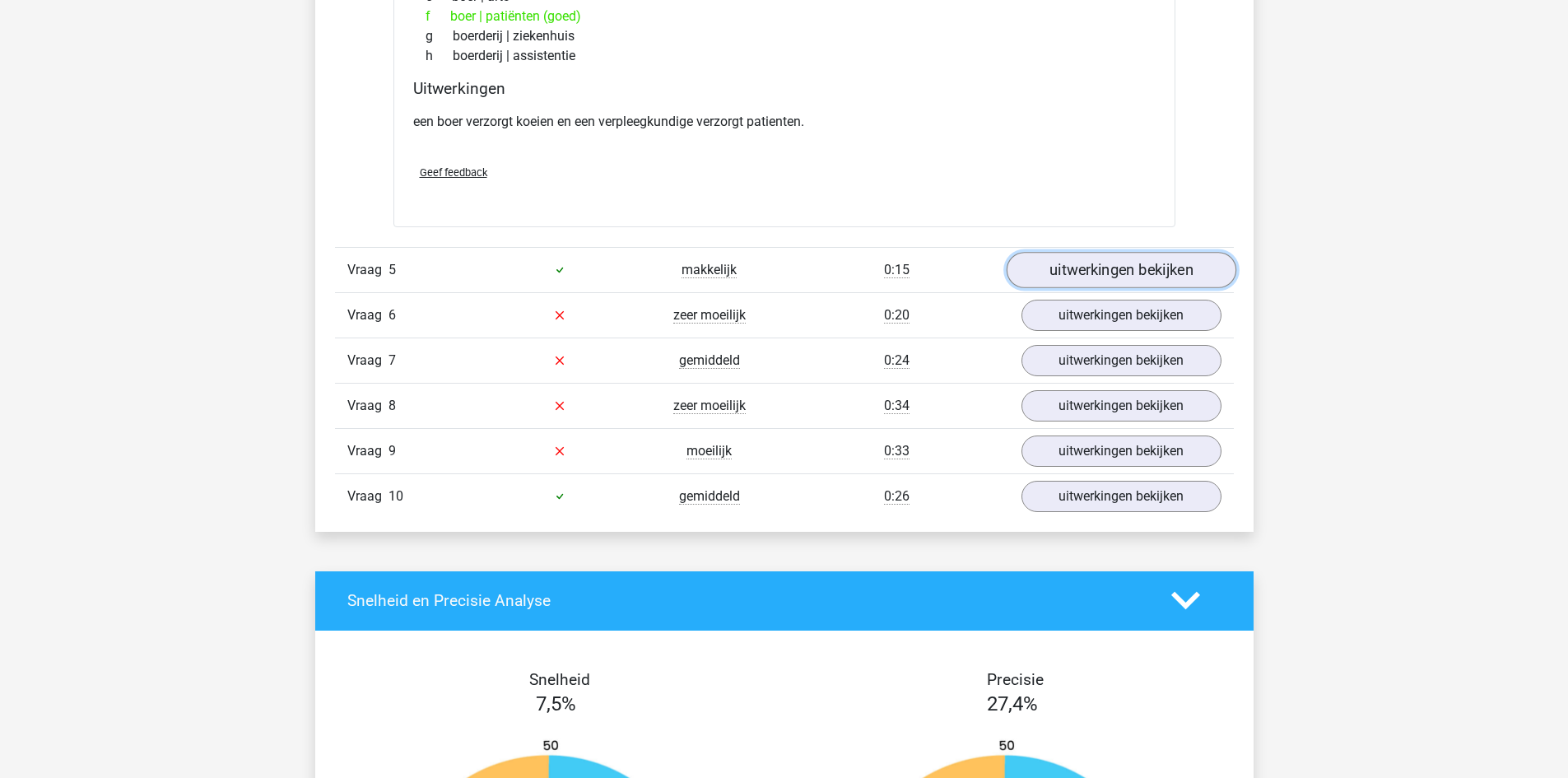
click at [1079, 269] on link "uitwerkingen bekijken" at bounding box center [1120, 270] width 230 height 36
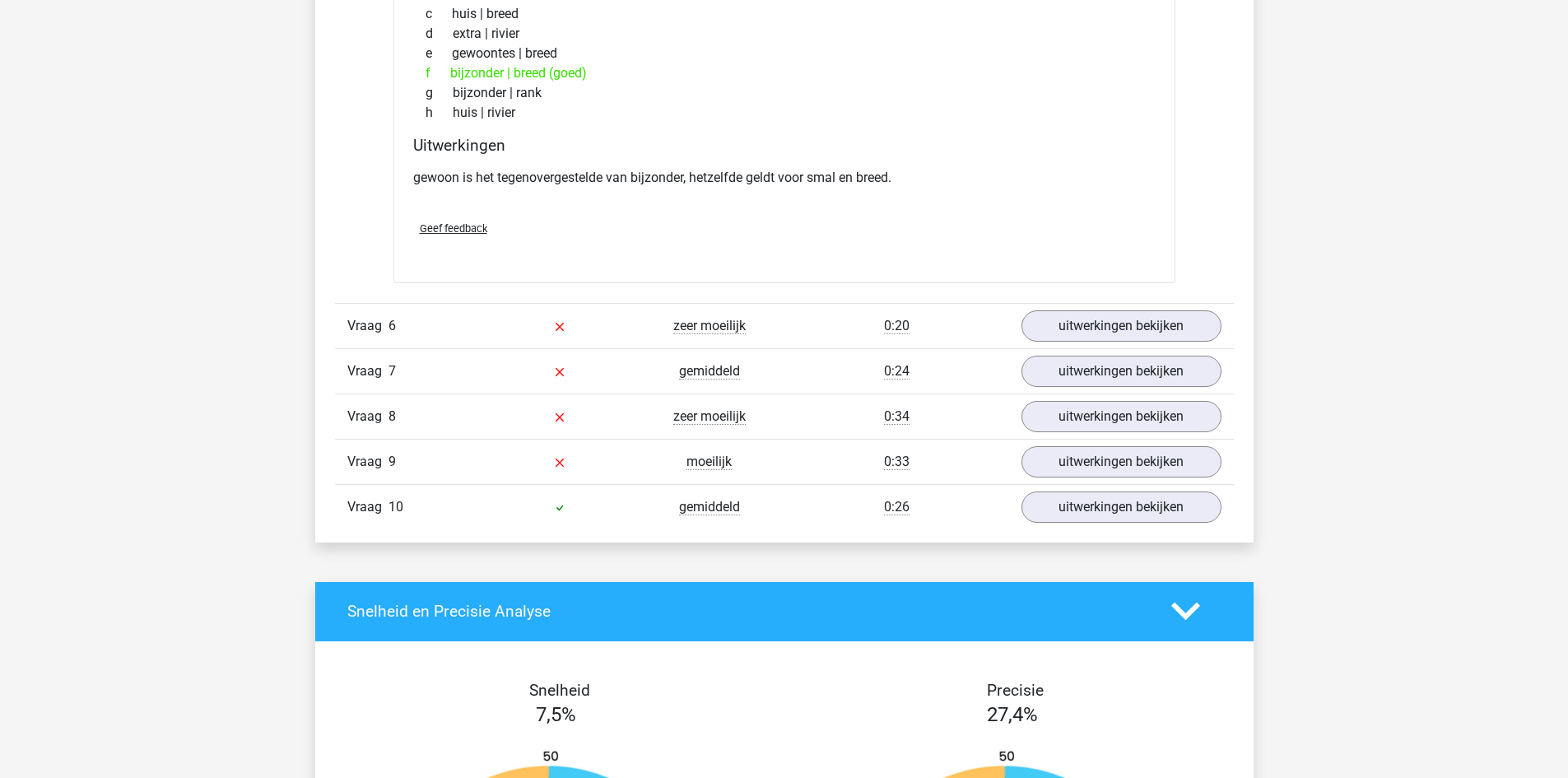
scroll to position [3130, 0]
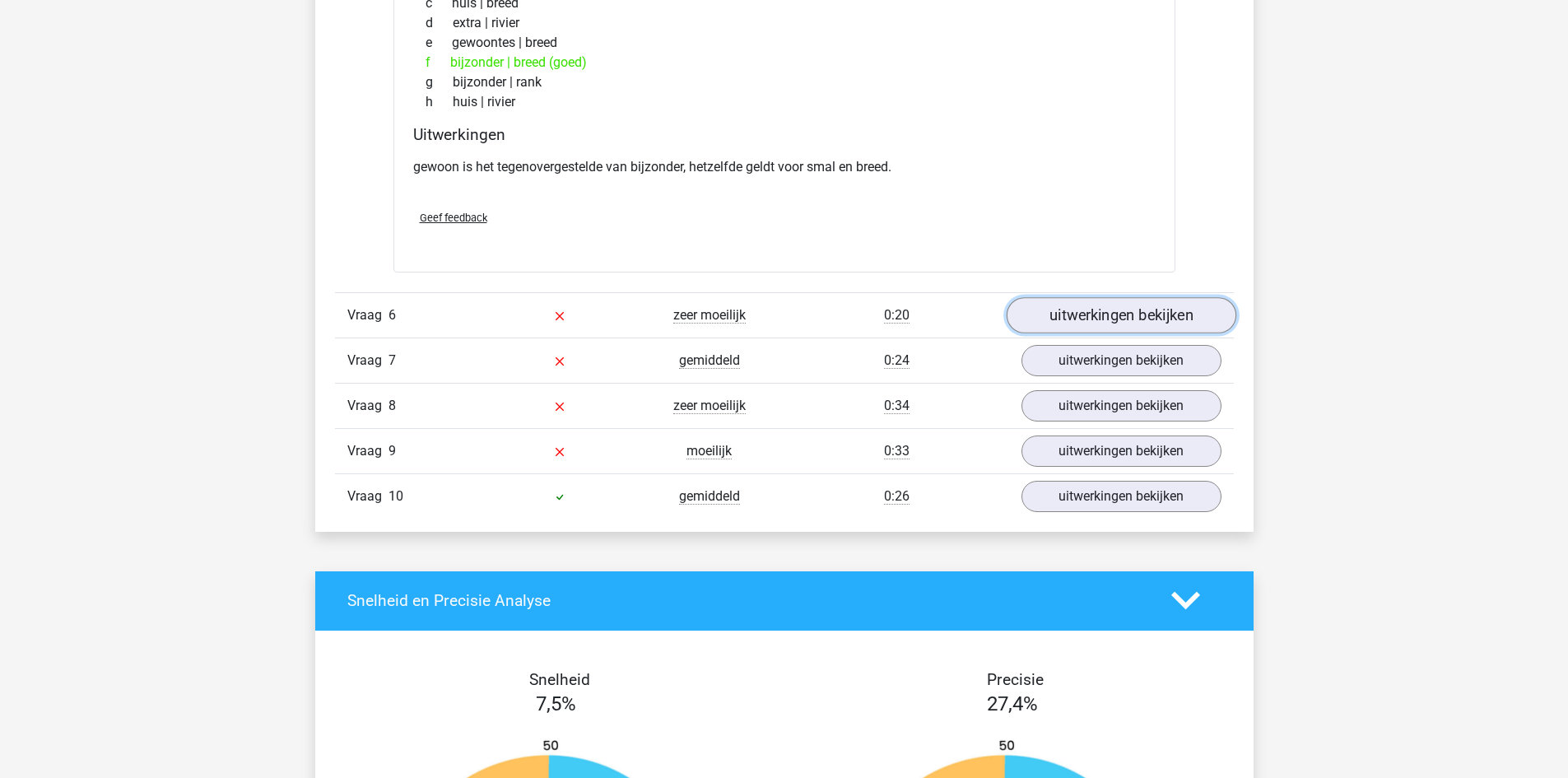
click at [1069, 303] on link "uitwerkingen bekijken" at bounding box center [1120, 315] width 230 height 36
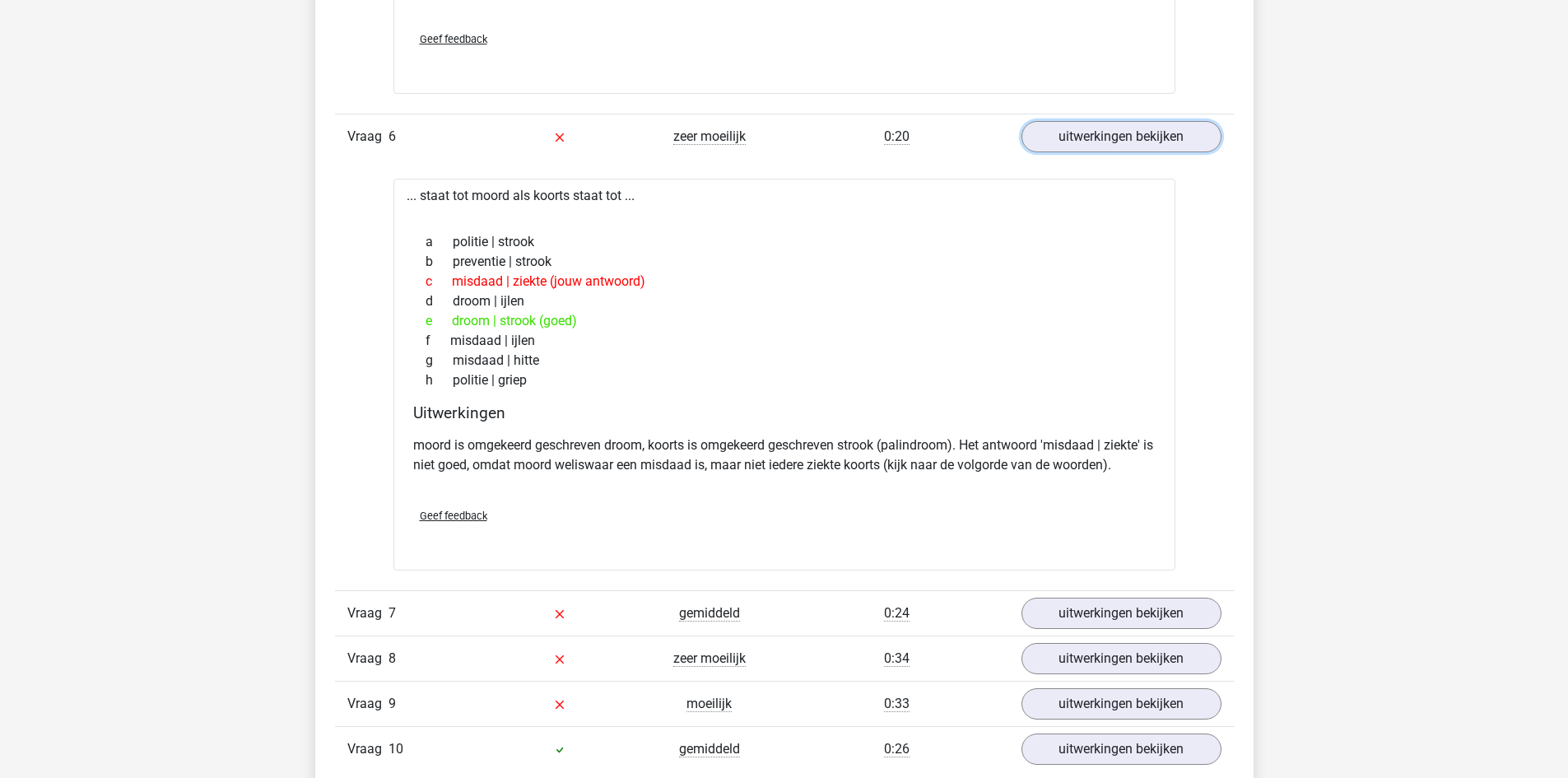
scroll to position [3377, 0]
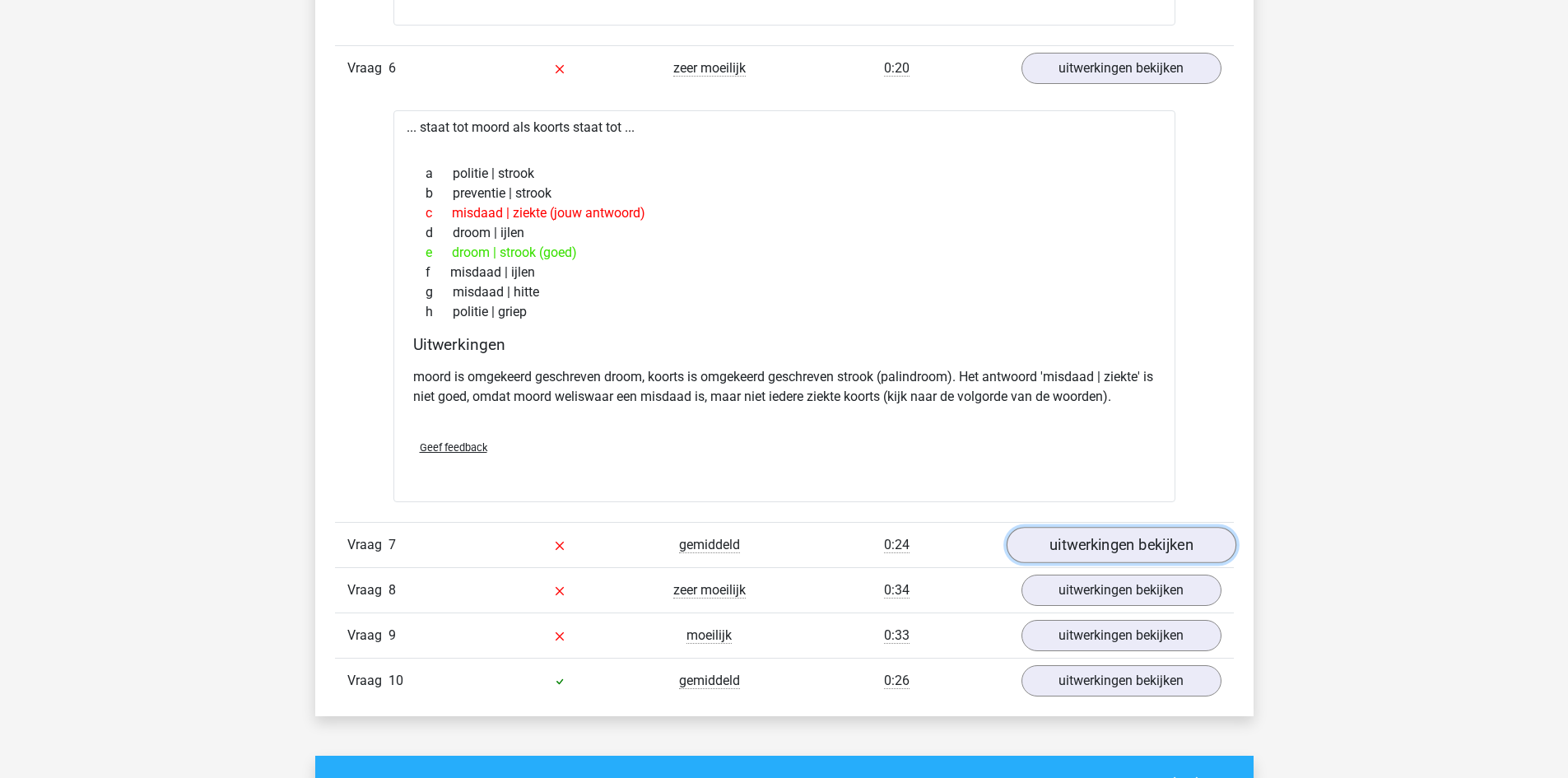
click at [1111, 554] on link "uitwerkingen bekijken" at bounding box center [1120, 545] width 230 height 36
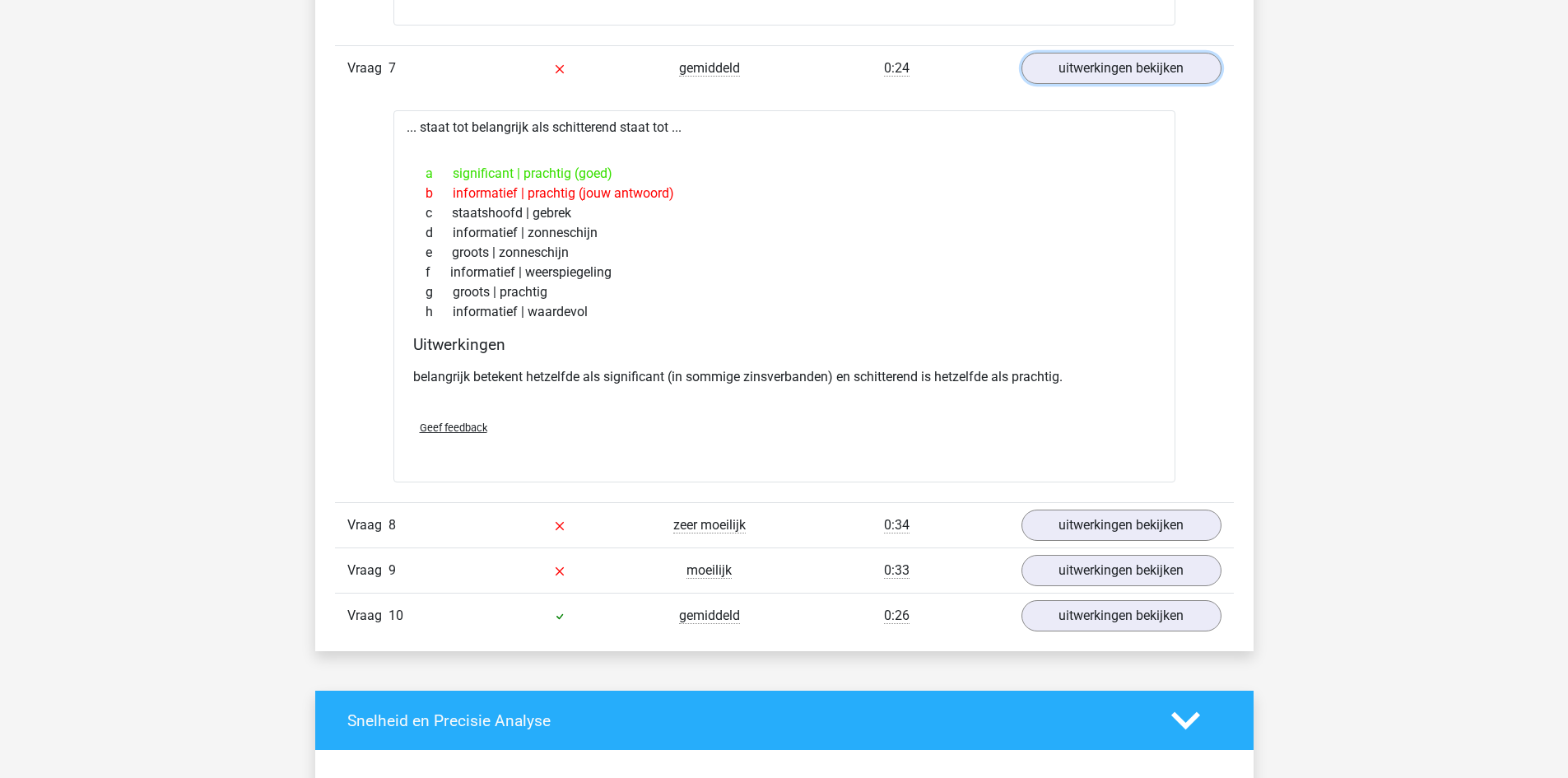
scroll to position [3871, 0]
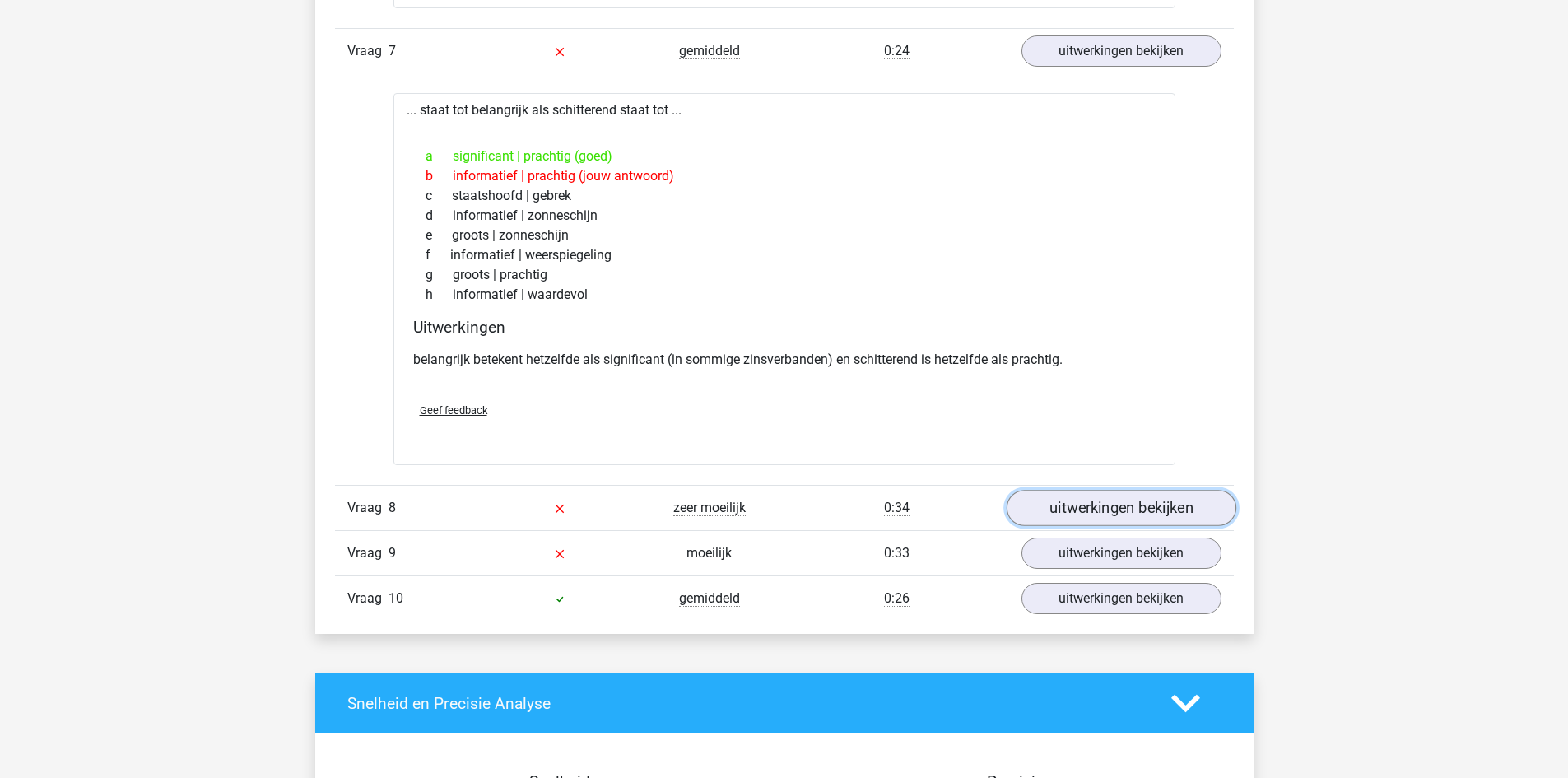
click at [1053, 504] on link "uitwerkingen bekijken" at bounding box center [1120, 508] width 230 height 36
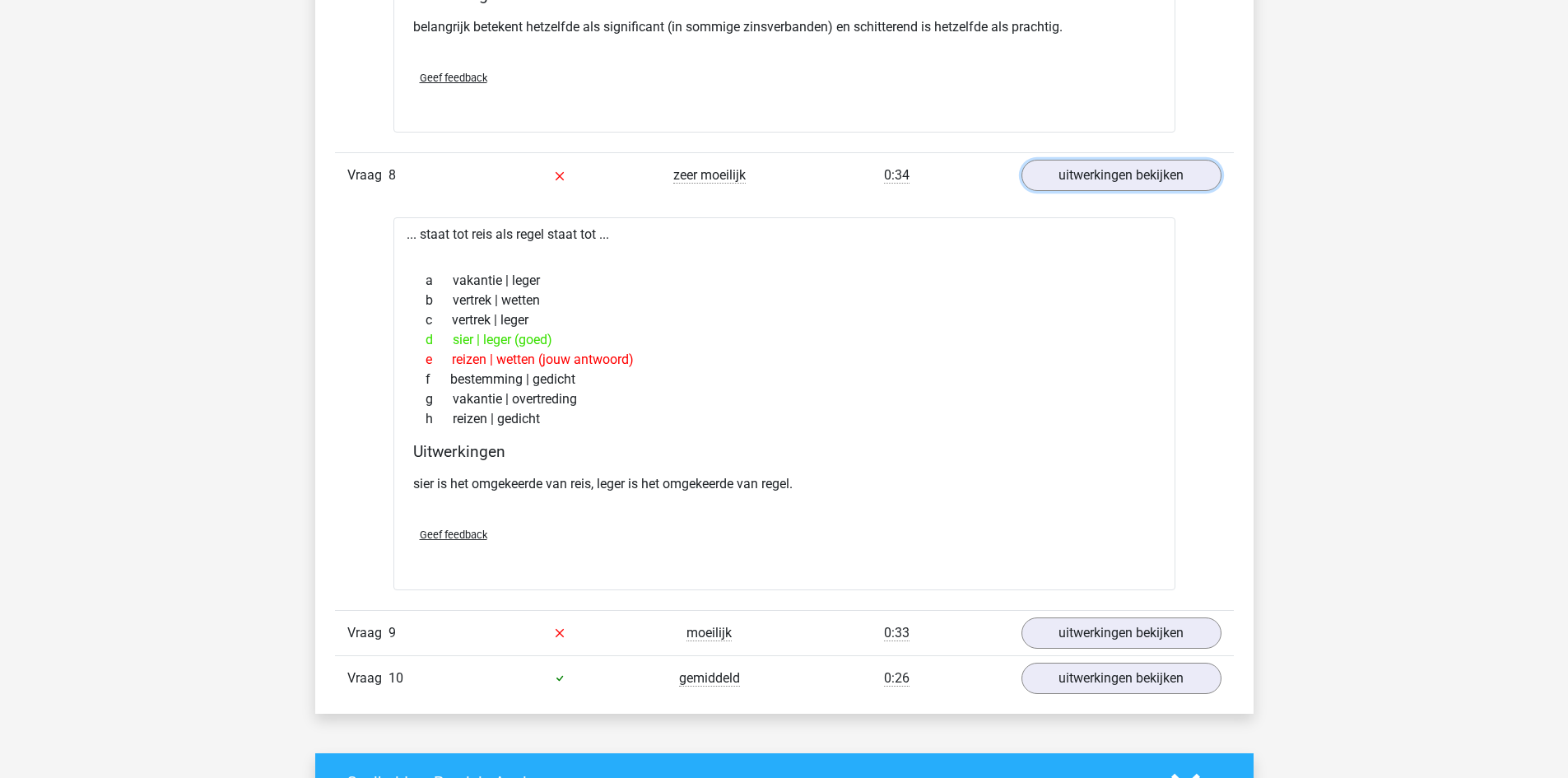
scroll to position [4283, 0]
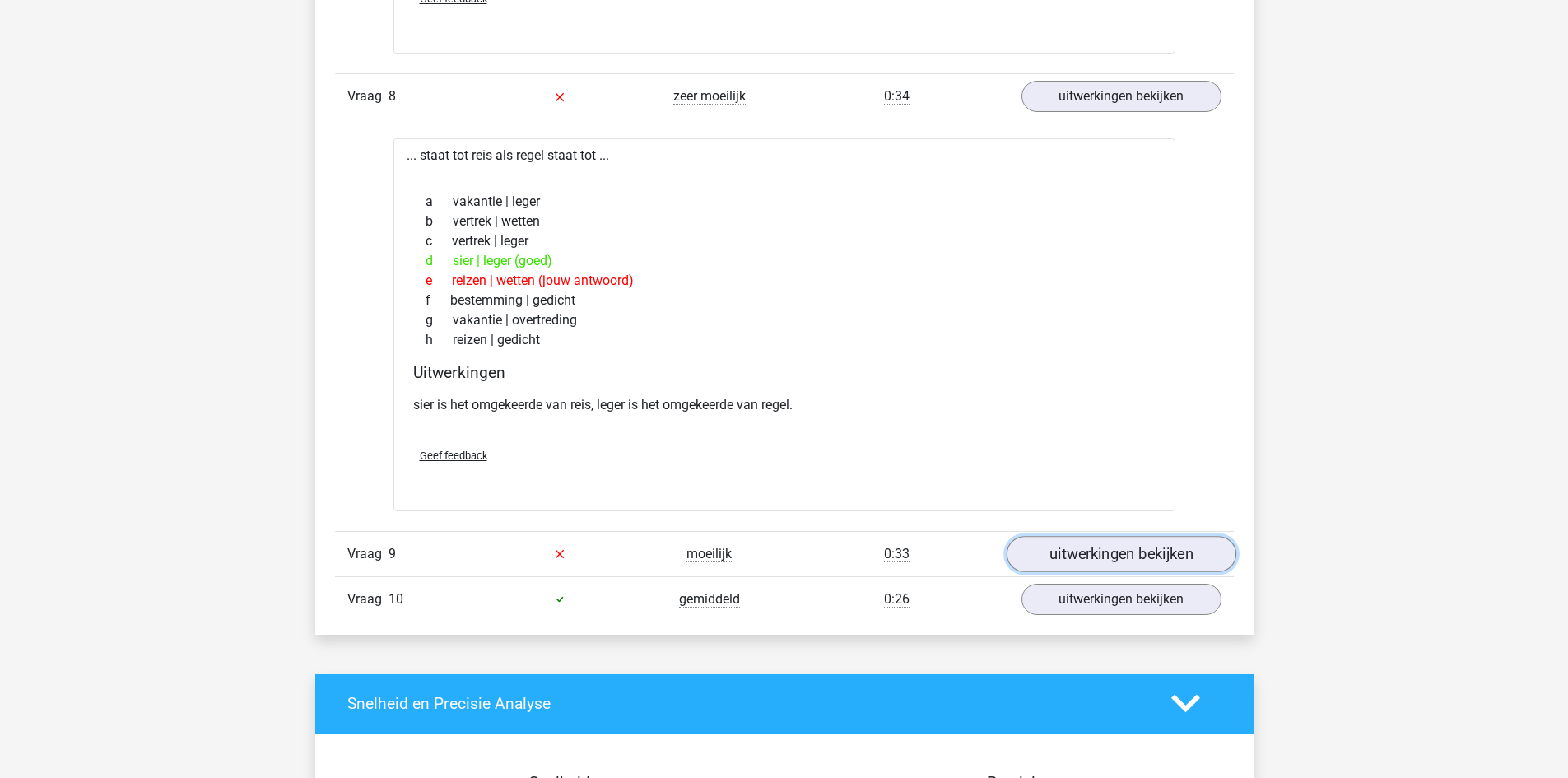
click at [1069, 569] on link "uitwerkingen bekijken" at bounding box center [1120, 554] width 230 height 36
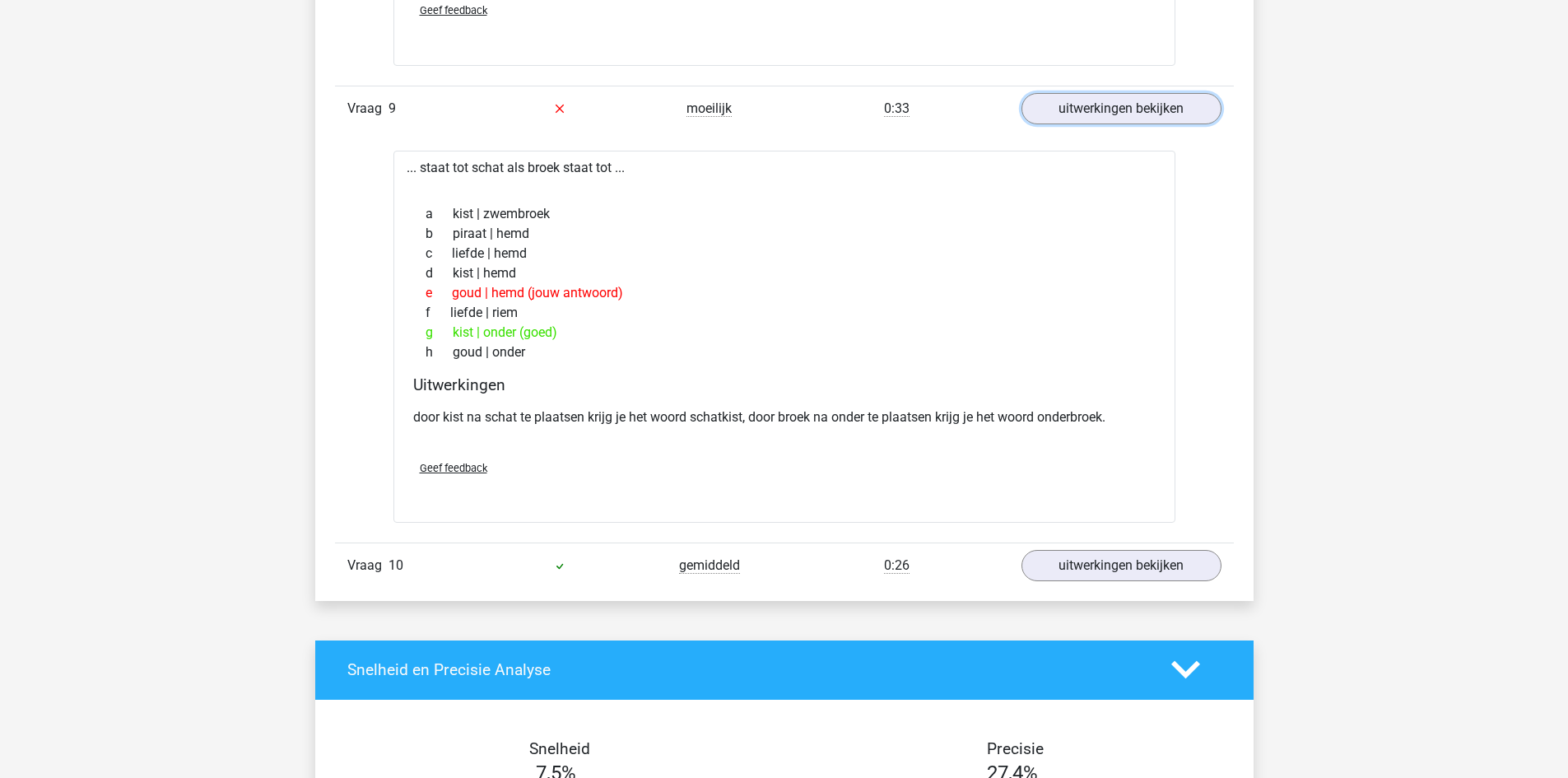
scroll to position [4695, 0]
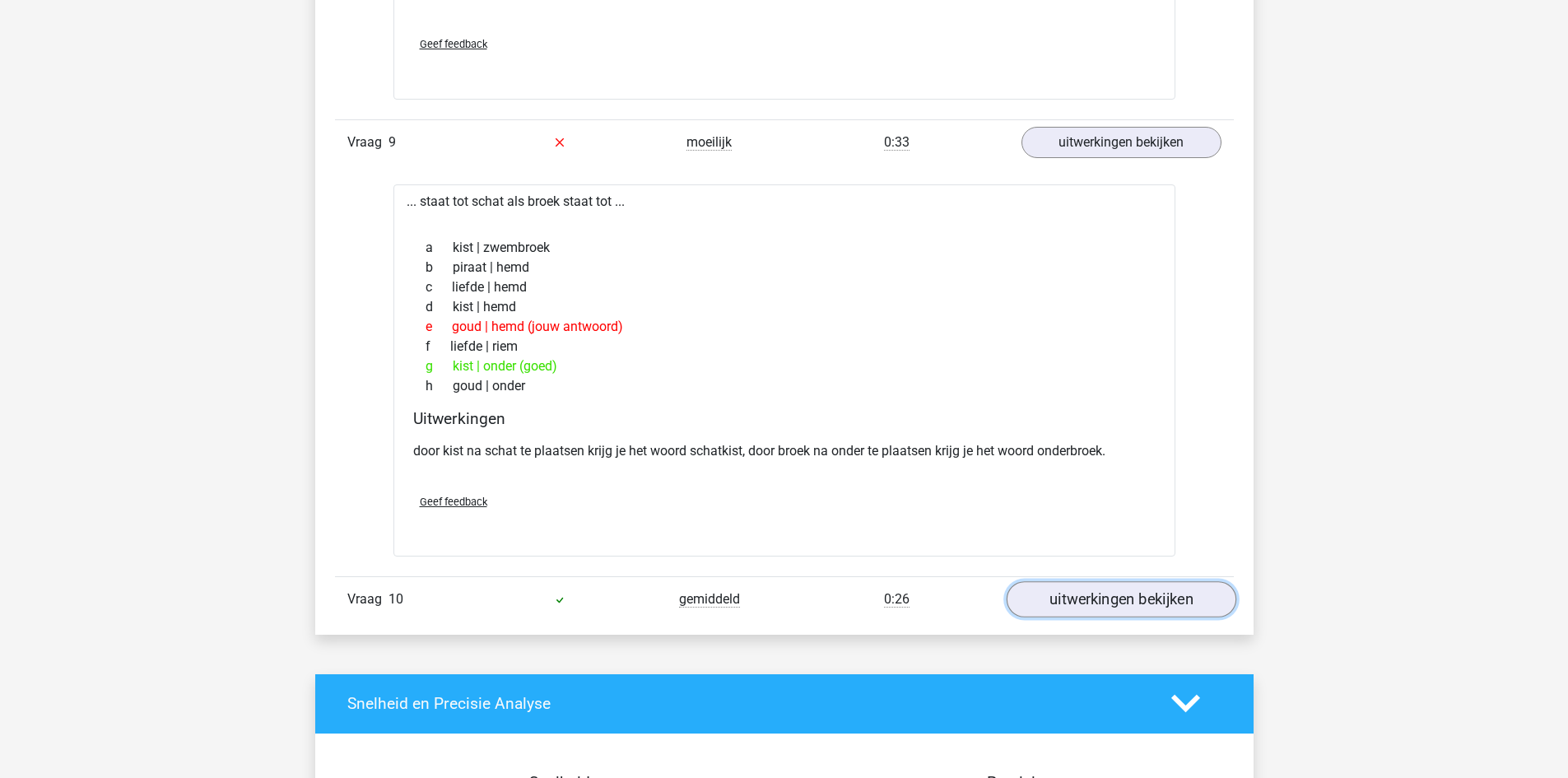
click at [1051, 610] on link "uitwerkingen bekijken" at bounding box center [1120, 599] width 230 height 36
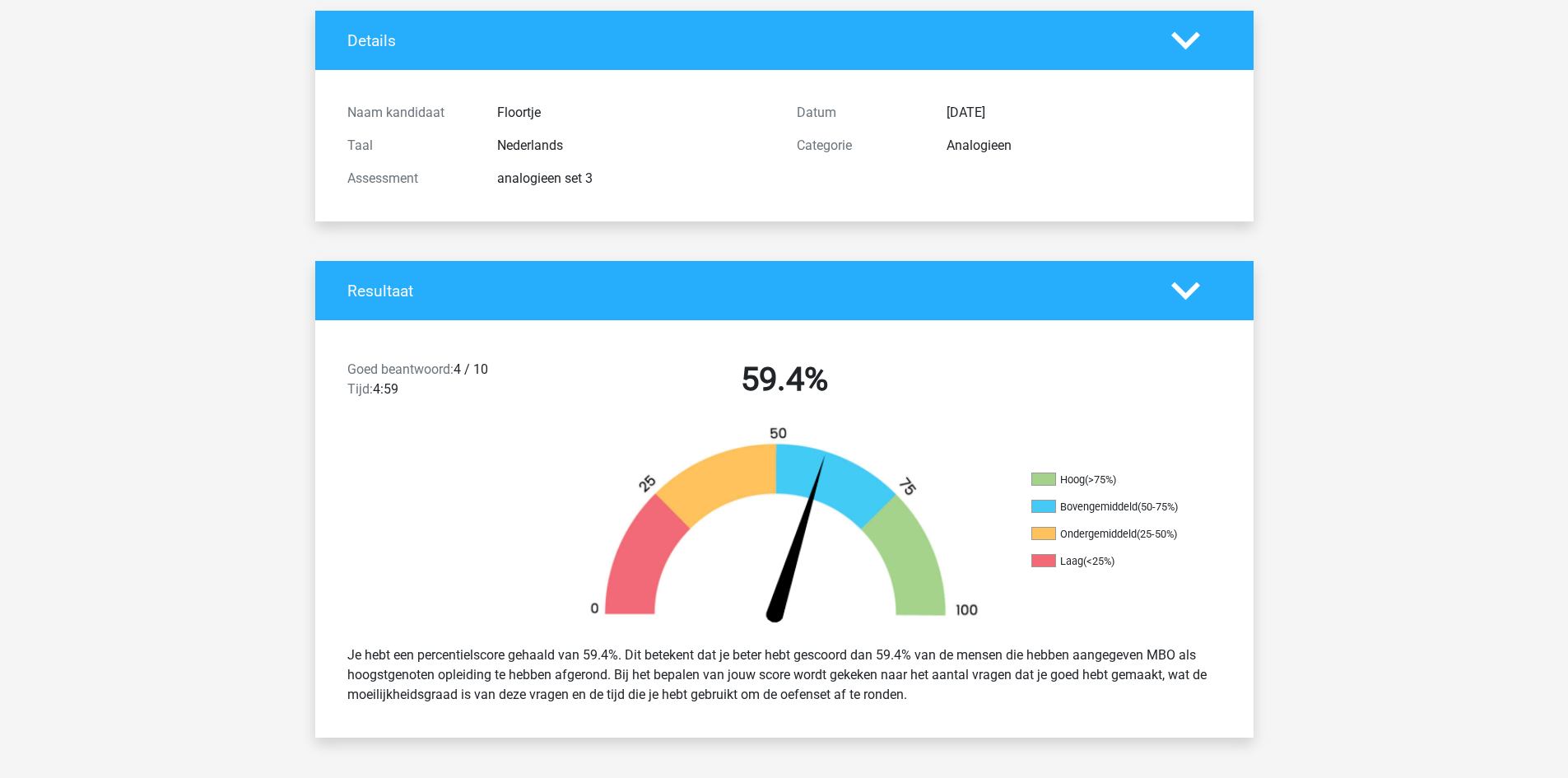
scroll to position [0, 0]
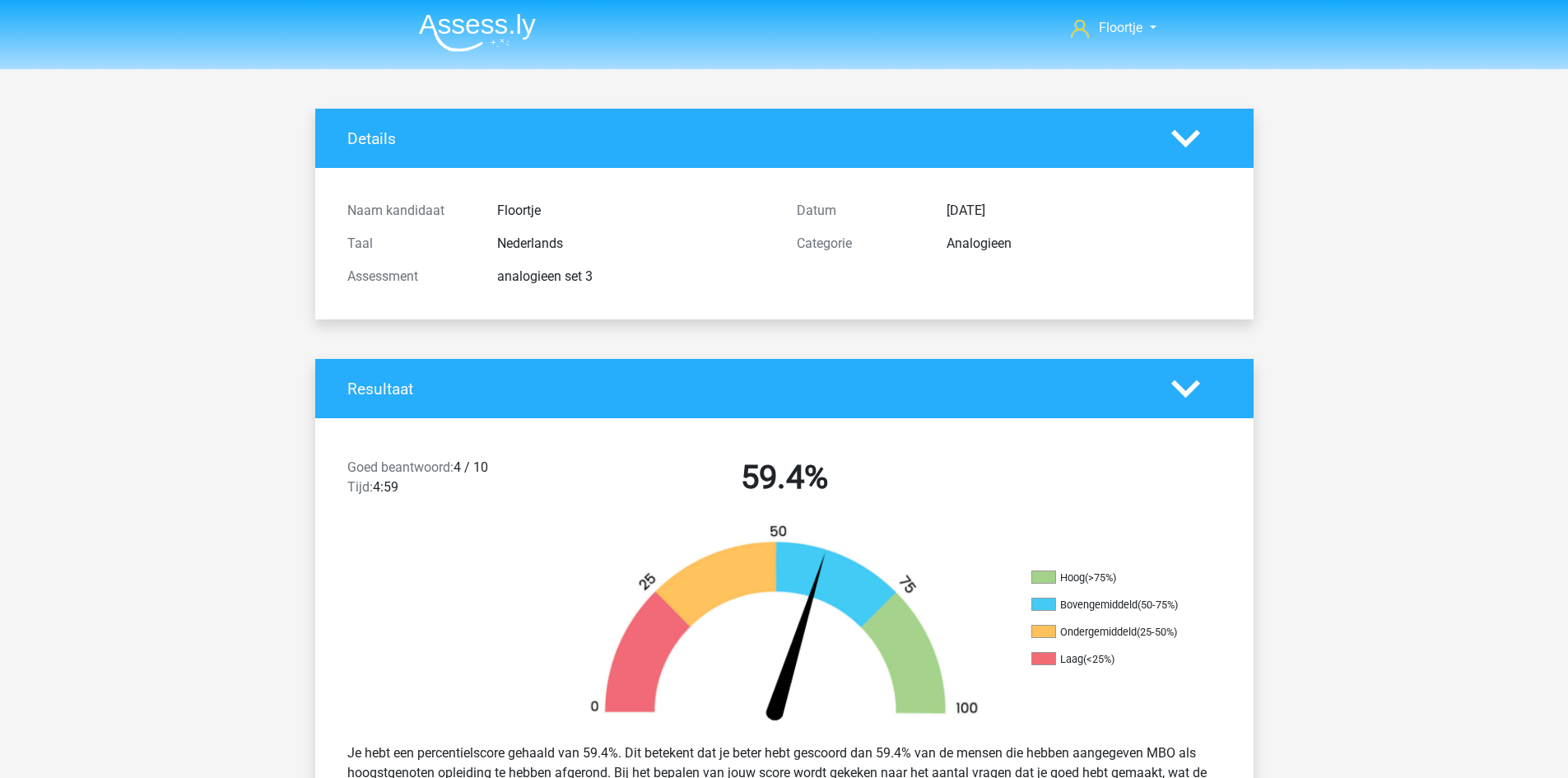
click at [469, 28] on img at bounding box center [477, 32] width 117 height 38
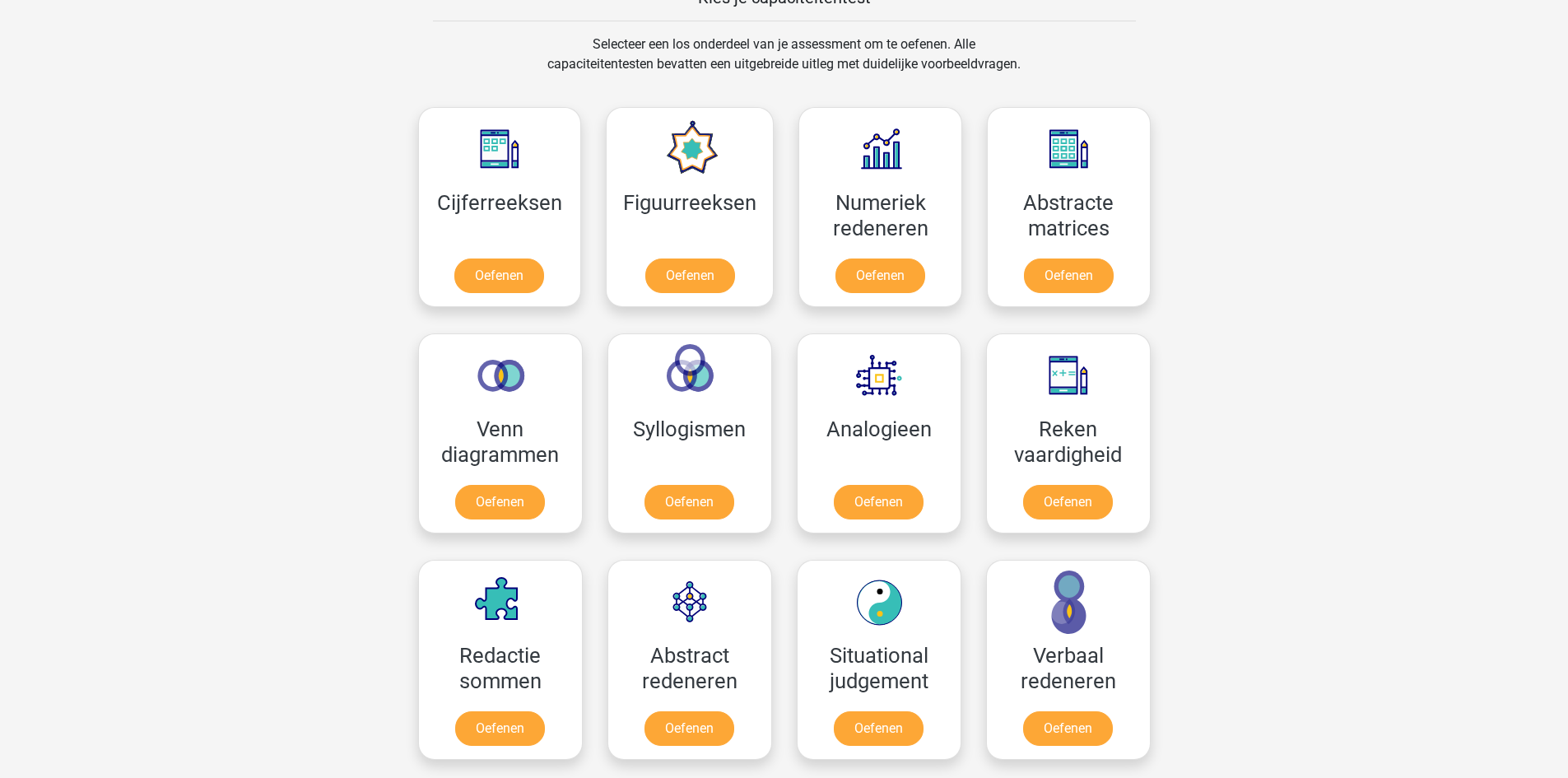
scroll to position [659, 0]
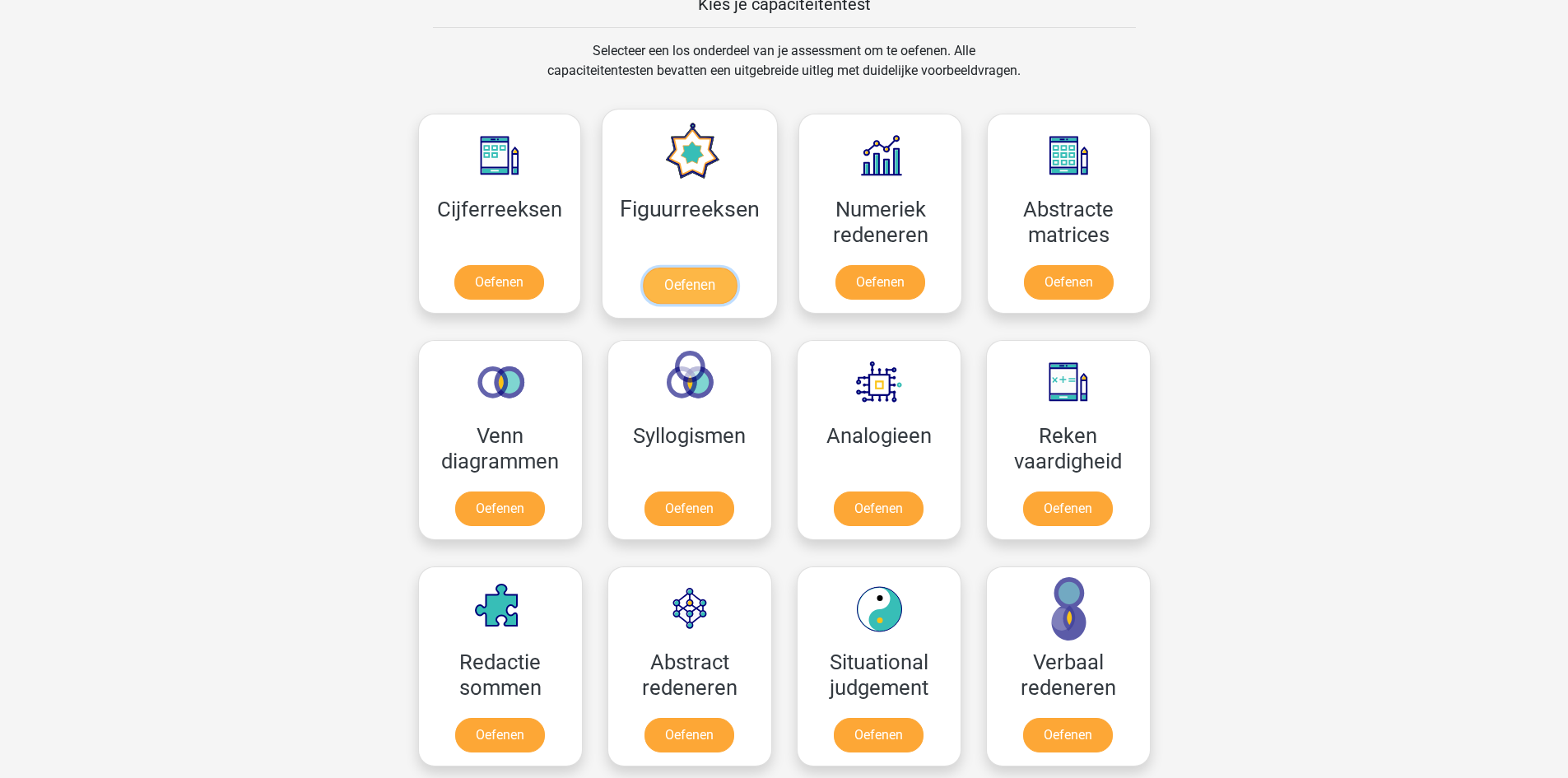
click at [700, 282] on link "Oefenen" at bounding box center [690, 286] width 94 height 36
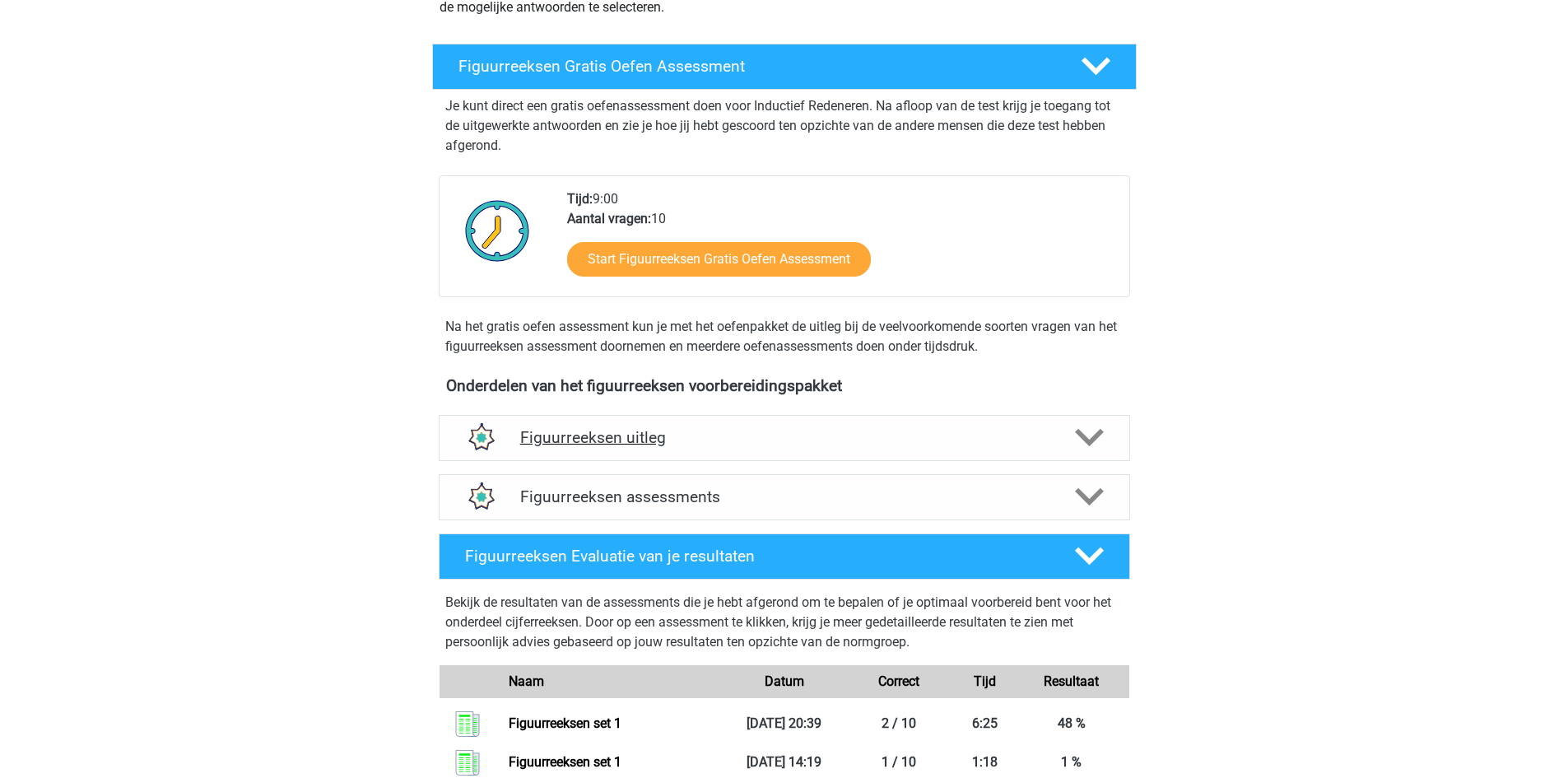
scroll to position [247, 0]
click at [832, 437] on h4 "Figuurreeksen uitleg" at bounding box center [784, 439] width 528 height 19
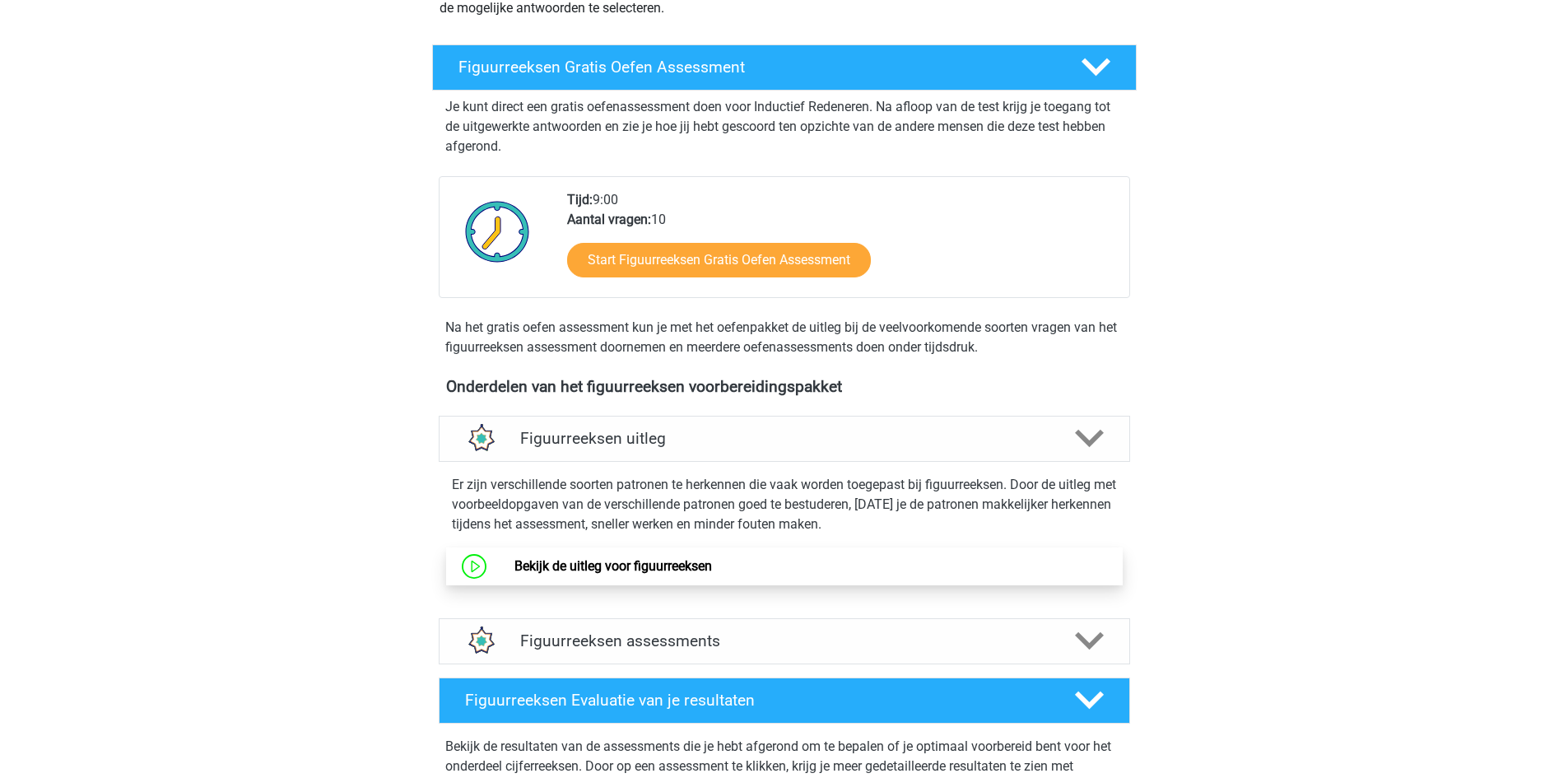
click at [641, 572] on link "Bekijk de uitleg voor figuurreeksen" at bounding box center [613, 566] width 197 height 15
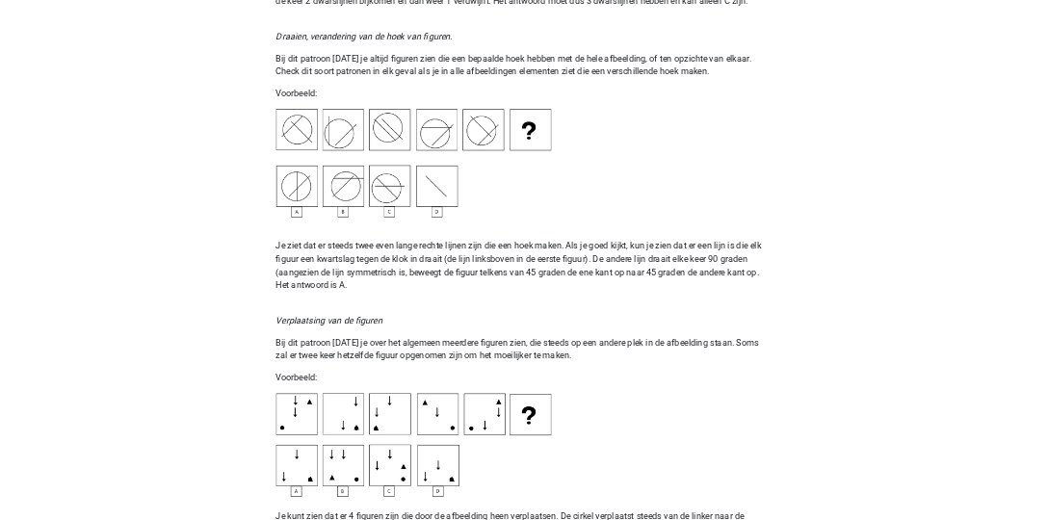
scroll to position [2408, 0]
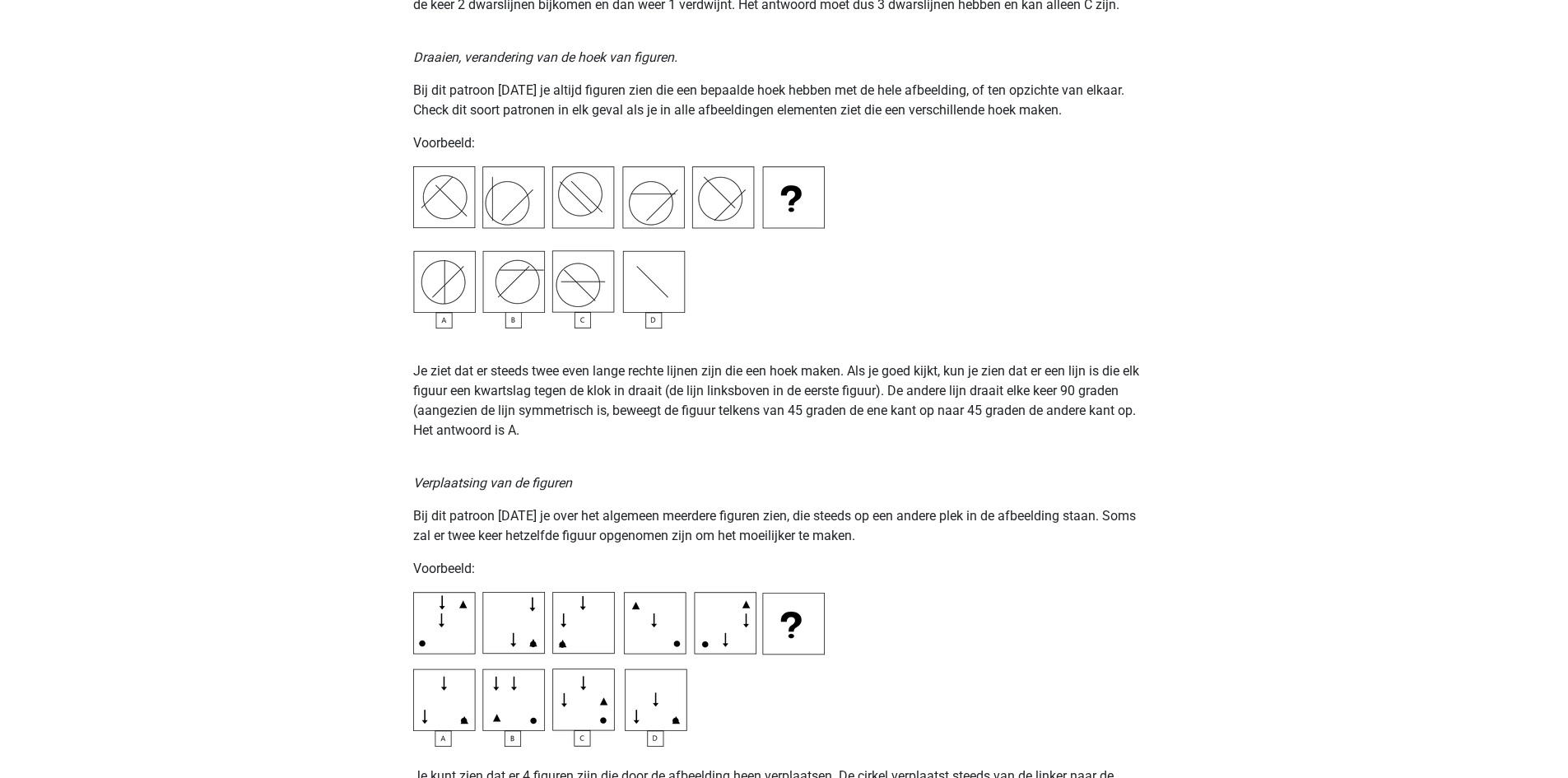
click at [459, 716] on img at bounding box center [620, 669] width 412 height 155
click at [460, 716] on img at bounding box center [620, 669] width 412 height 155
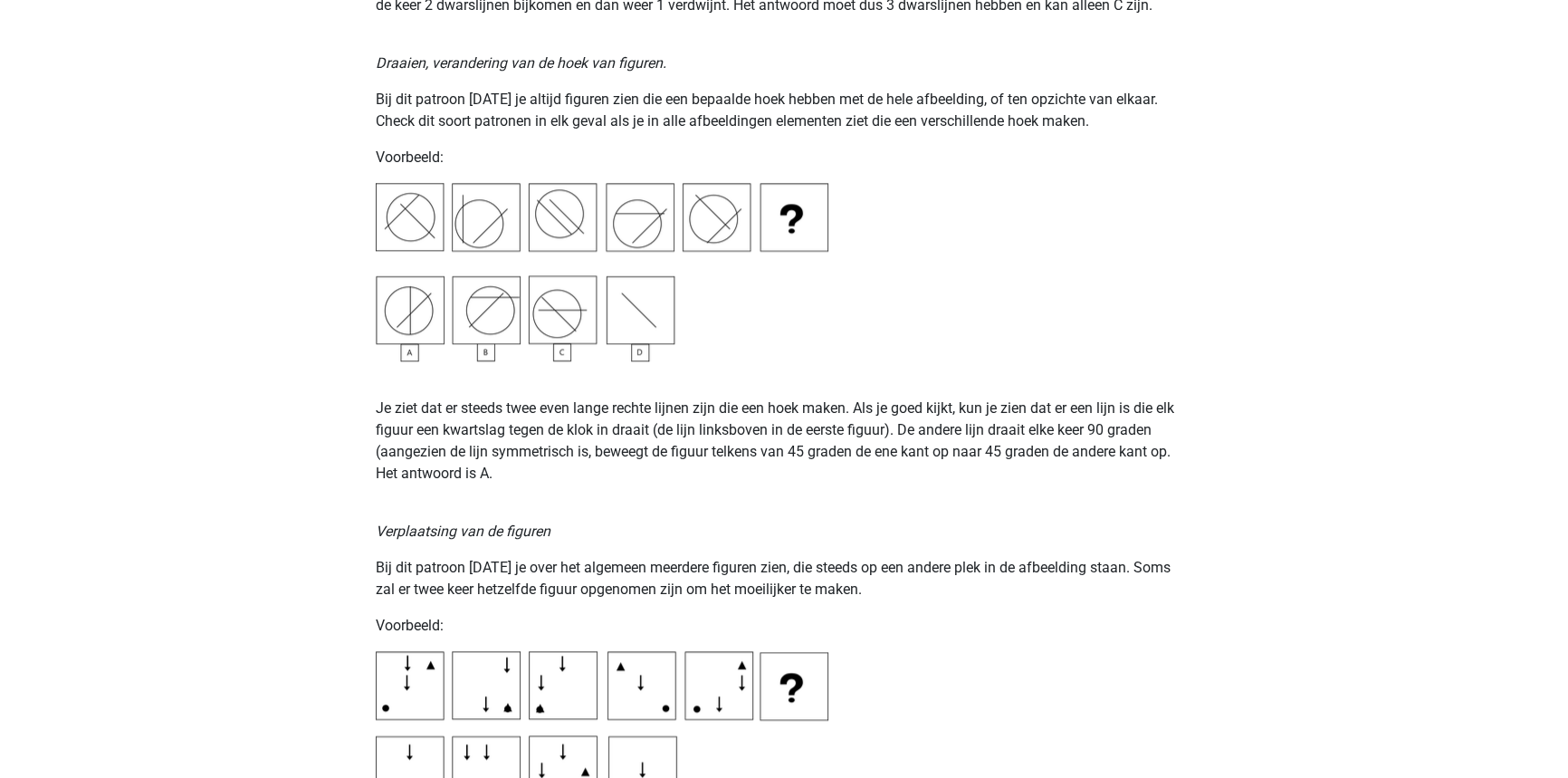
drag, startPoint x: 1698, startPoint y: 0, endPoint x: 1079, endPoint y: 568, distance: 840.1
click at [1079, 568] on p "Bij dit patroon zul je over het algemeen meerdere figuren zien, die steeds op e…" at bounding box center [784, 578] width 816 height 43
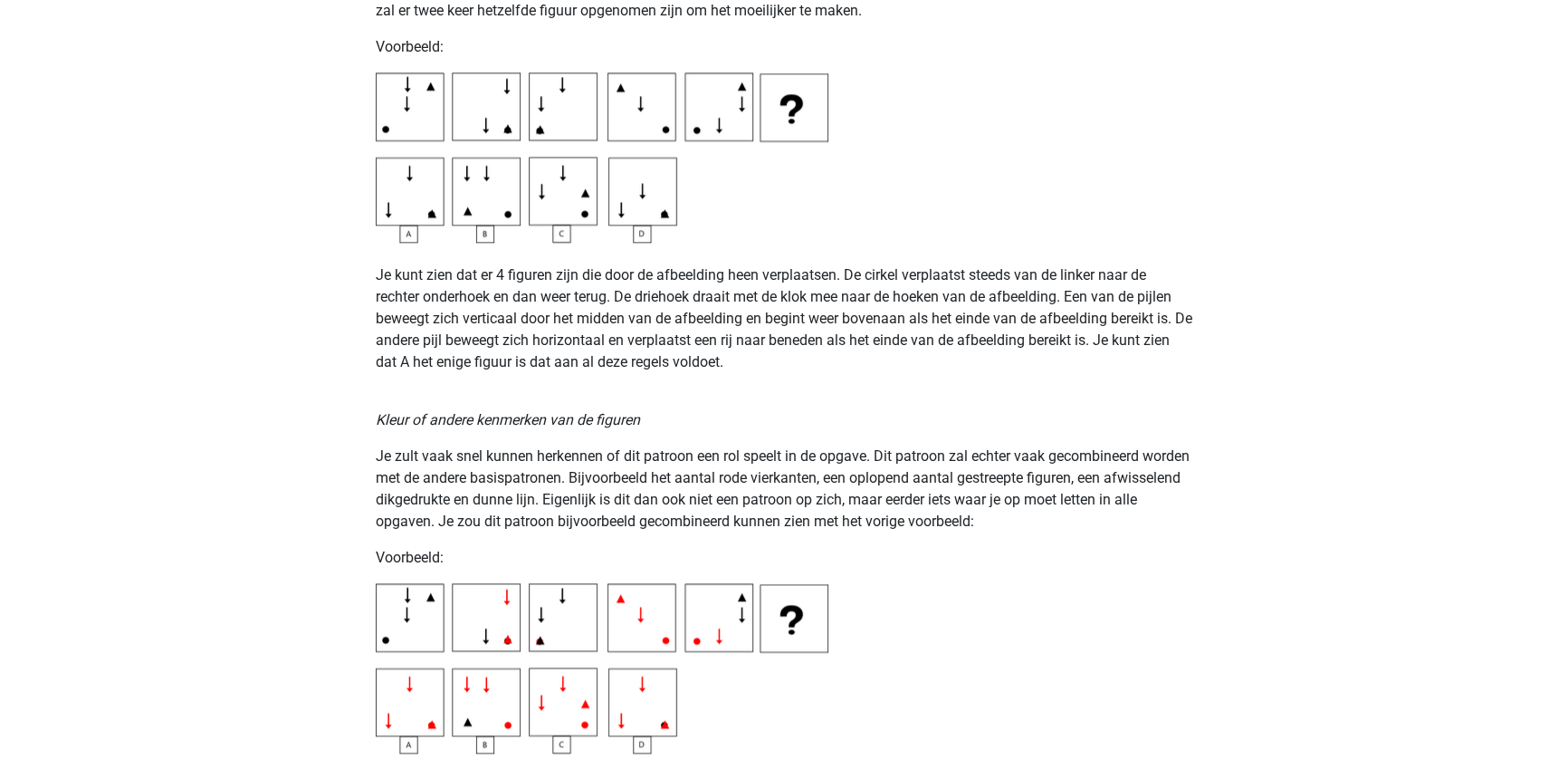
scroll to position [2839, 0]
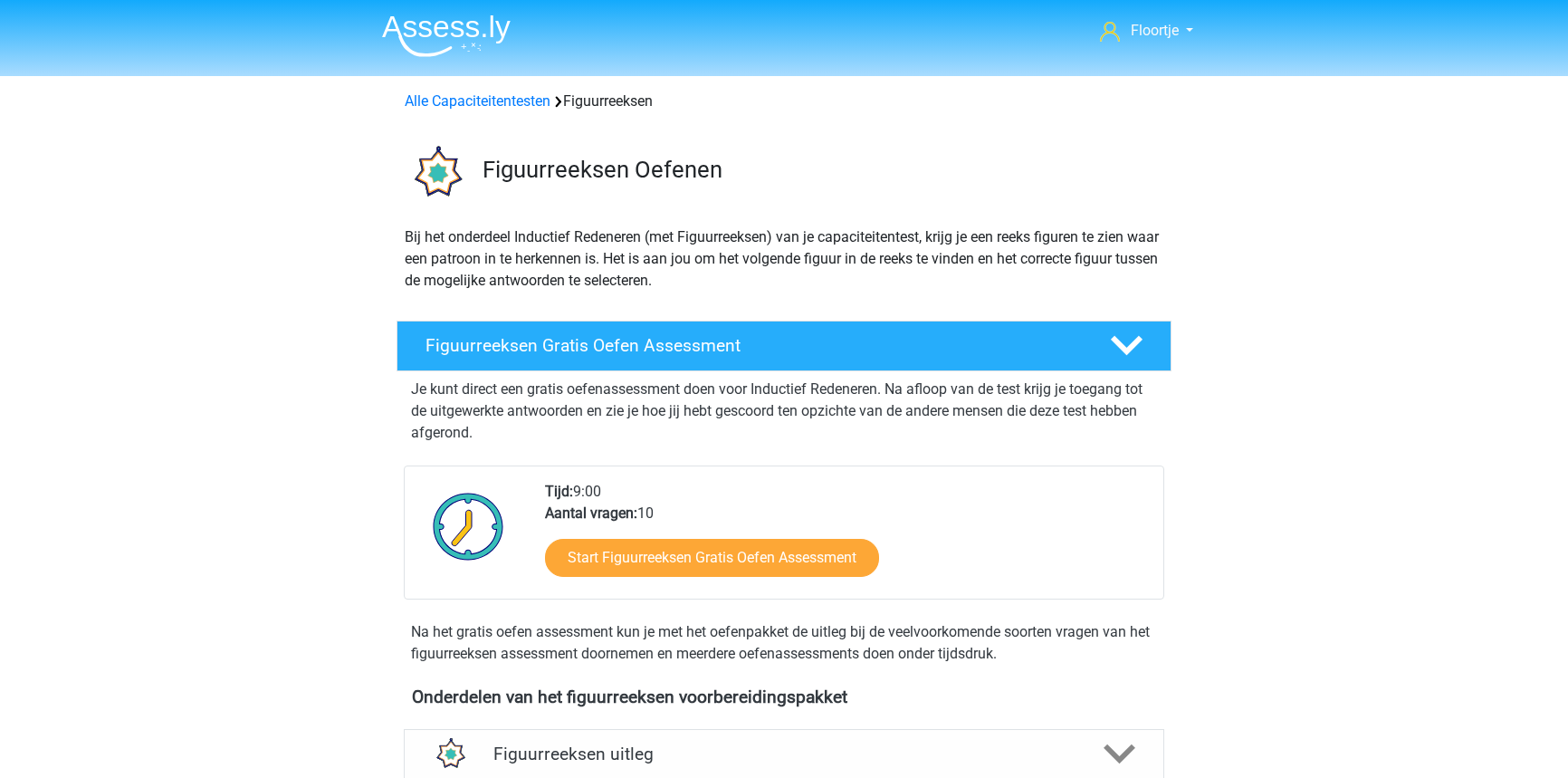
scroll to position [246, 0]
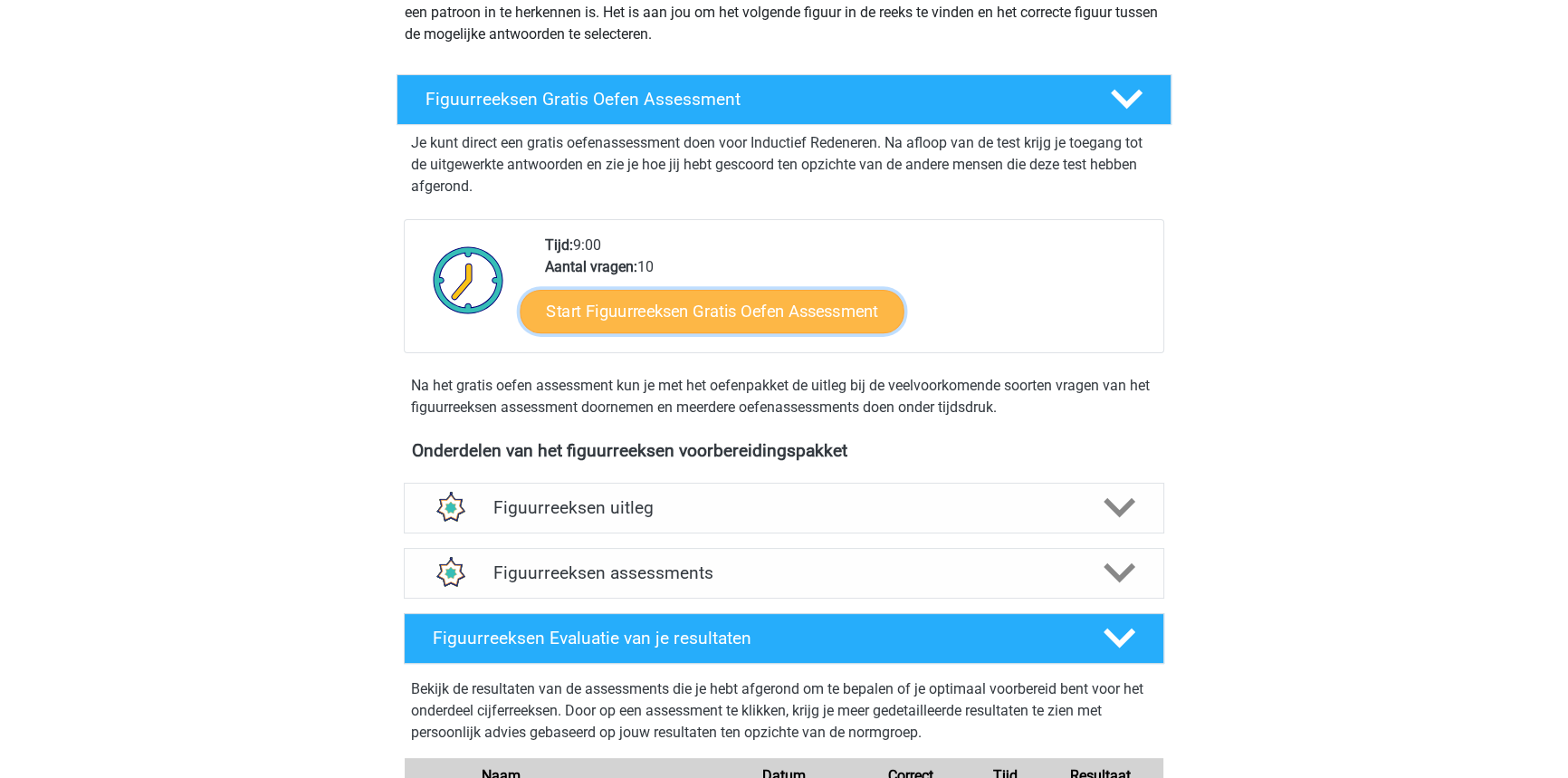
click at [662, 321] on link "Start Figuurreeksen Gratis Oefen Assessment" at bounding box center [712, 310] width 383 height 43
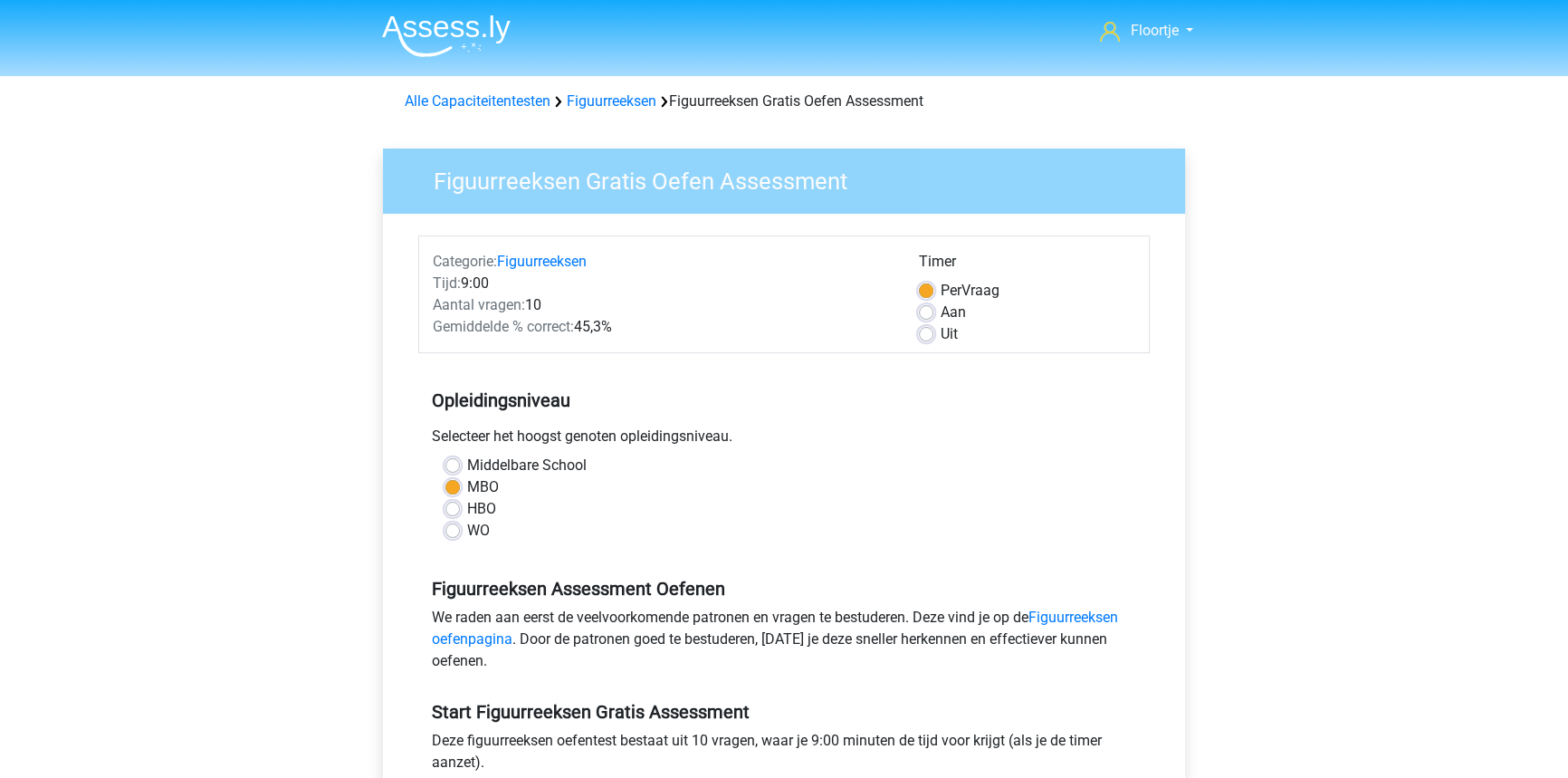
click at [940, 335] on label "Uit" at bounding box center [949, 334] width 17 height 22
click at [923, 335] on input "Uit" at bounding box center [925, 332] width 14 height 18
radio input "true"
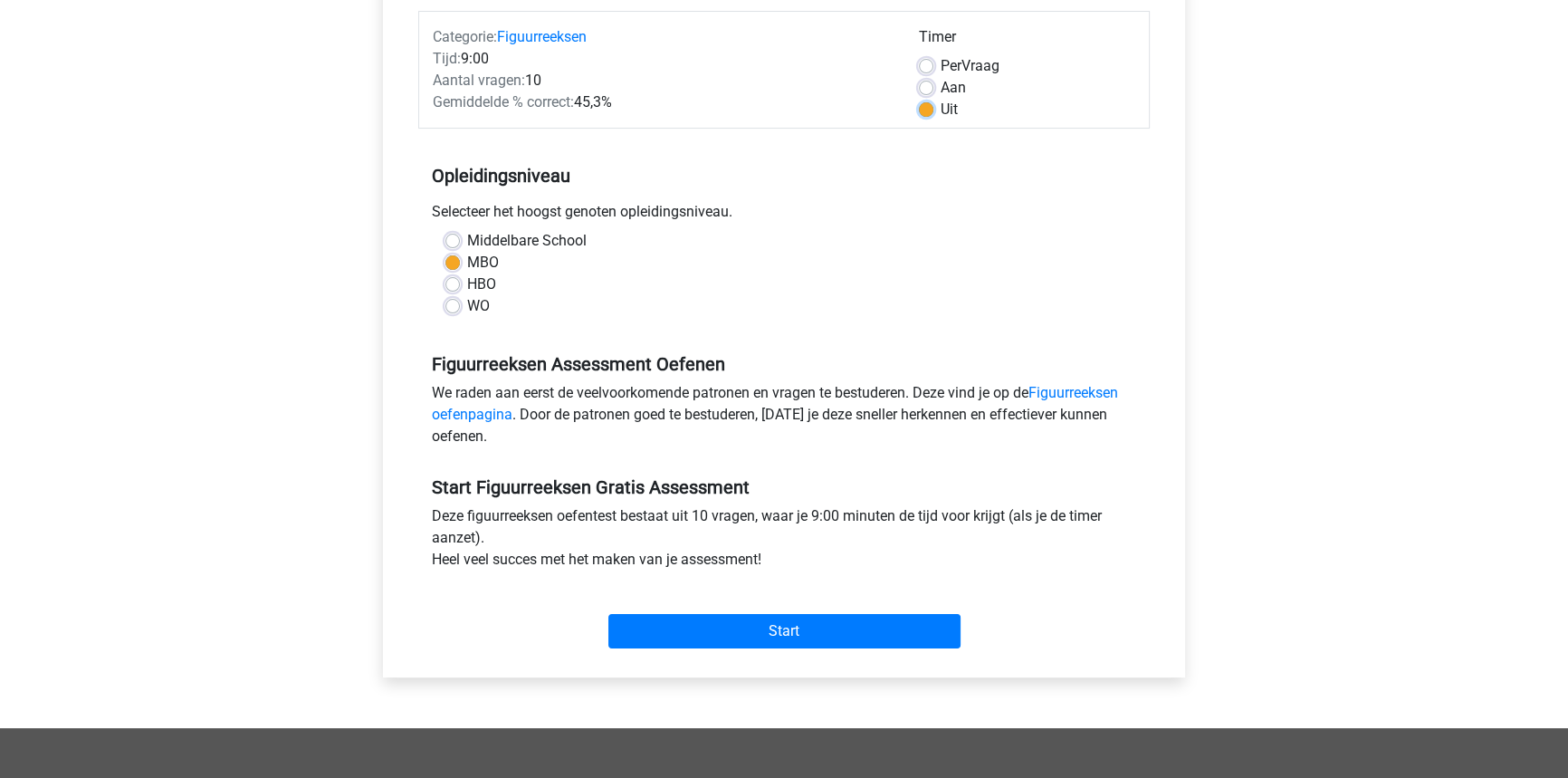
scroll to position [329, 0]
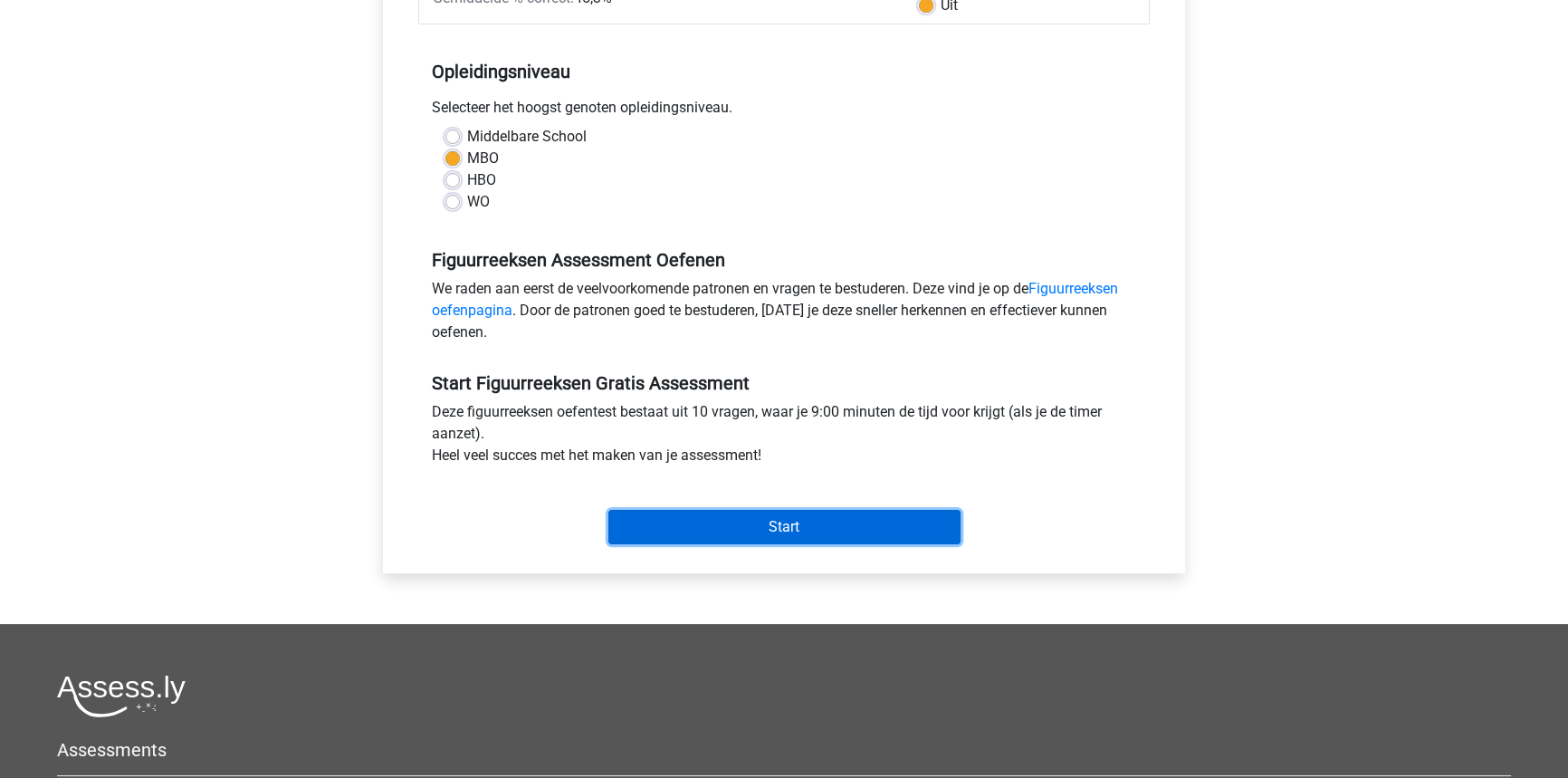
click at [829, 517] on input "Start" at bounding box center [784, 526] width 352 height 35
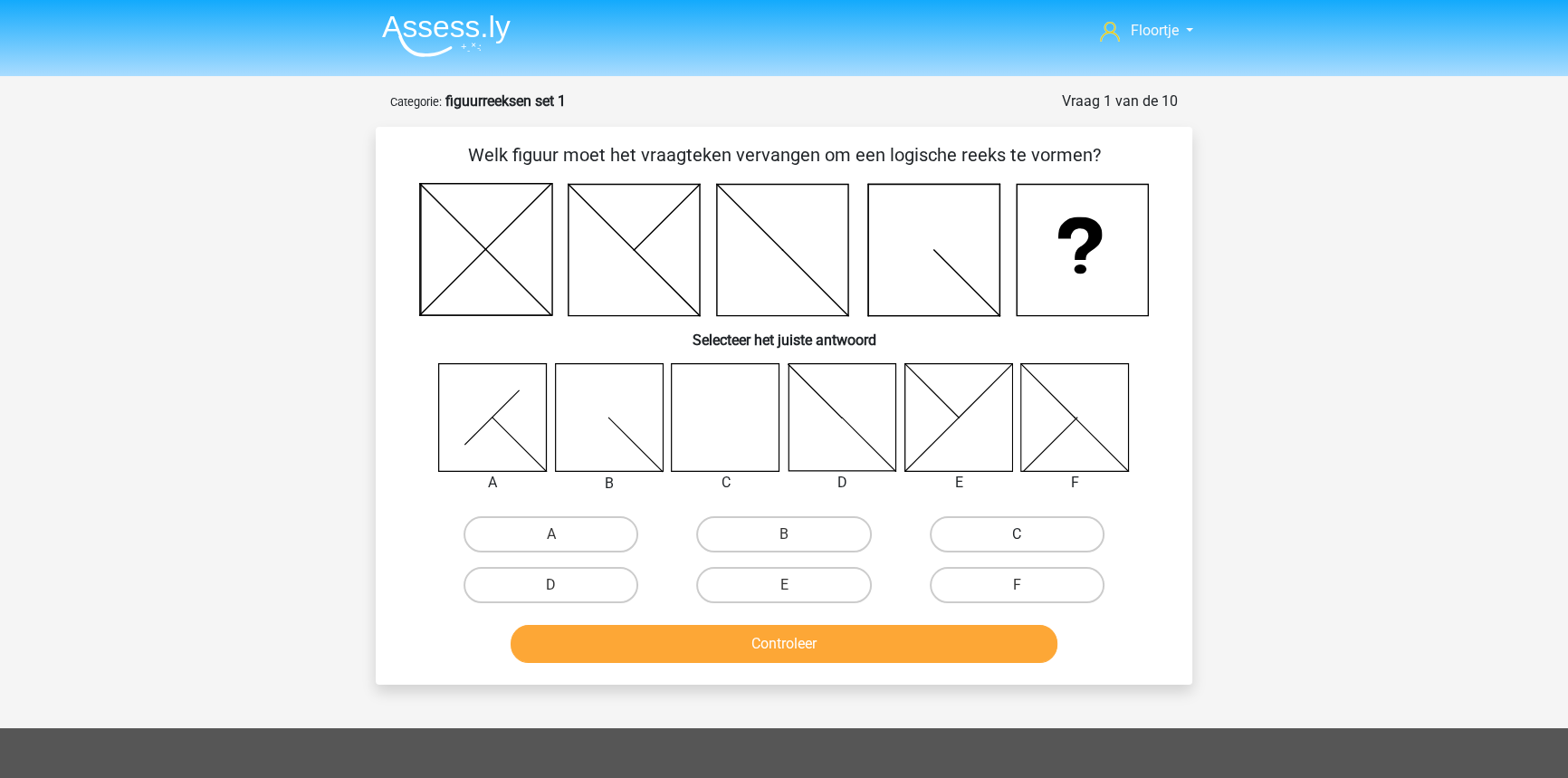
click at [969, 534] on label "C" at bounding box center [1017, 534] width 175 height 37
click at [1017, 534] on input "C" at bounding box center [1022, 539] width 12 height 12
radio input "true"
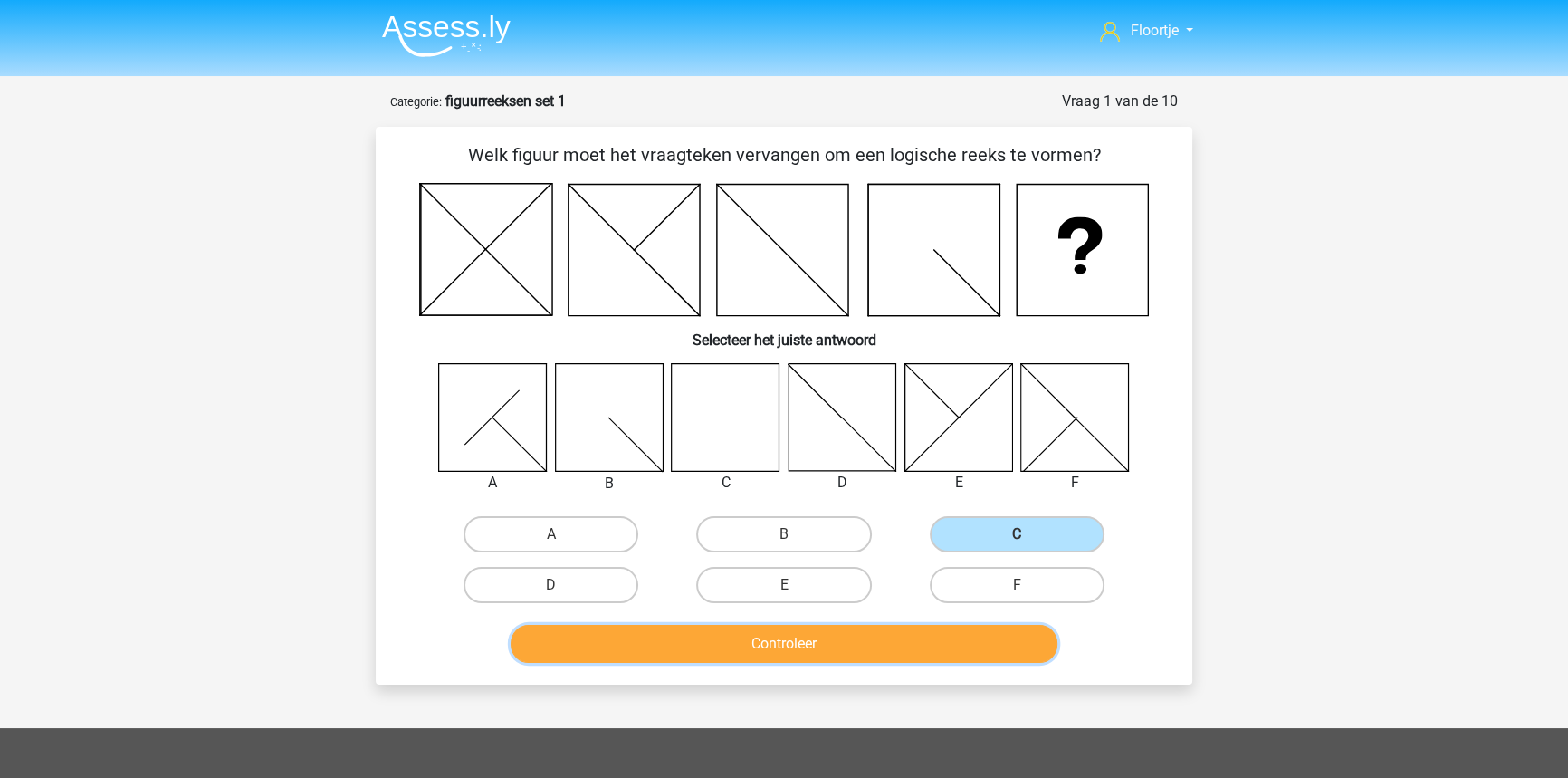
click at [924, 649] on button "Controleer" at bounding box center [784, 644] width 548 height 38
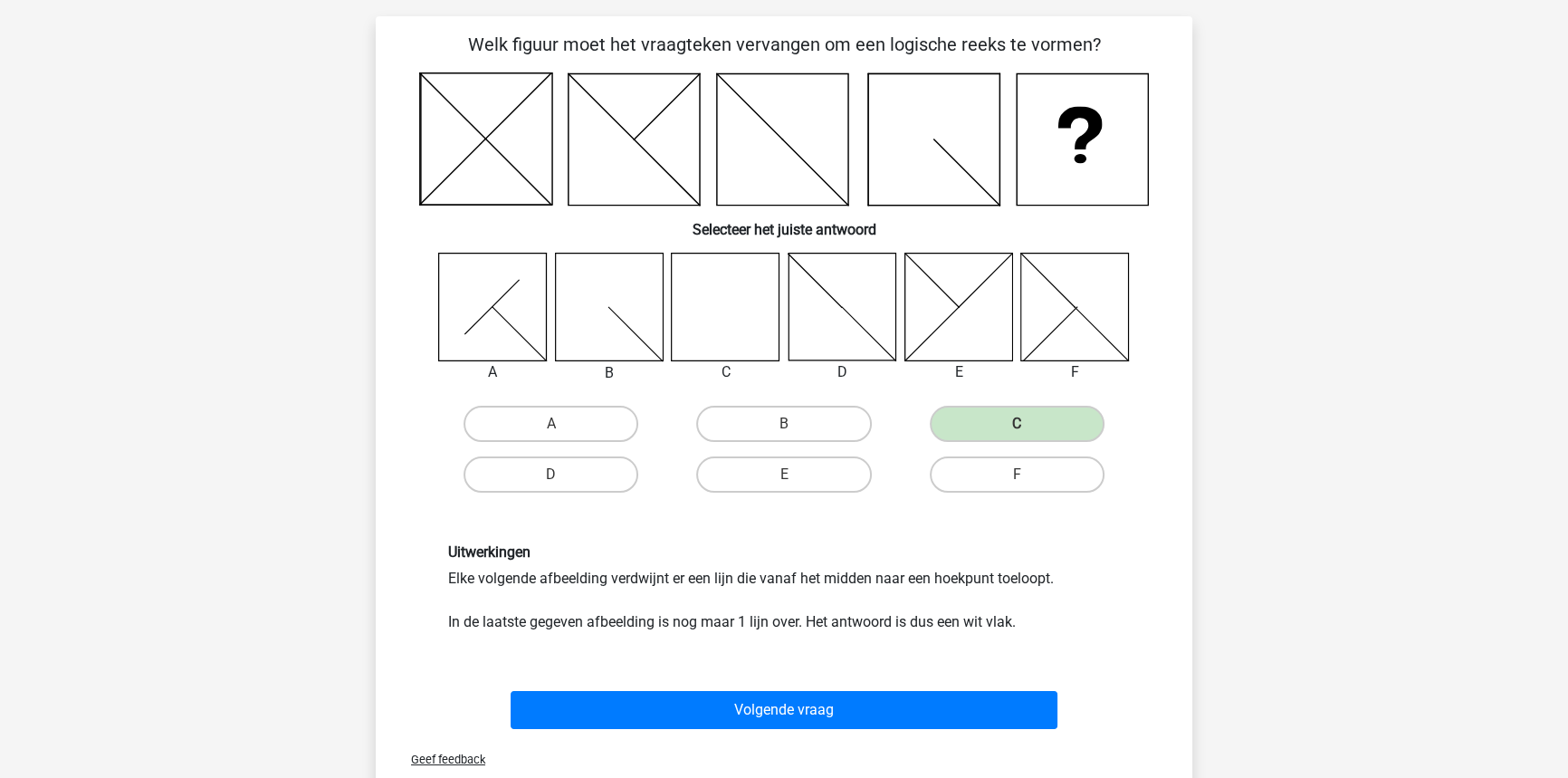
scroll to position [82, 0]
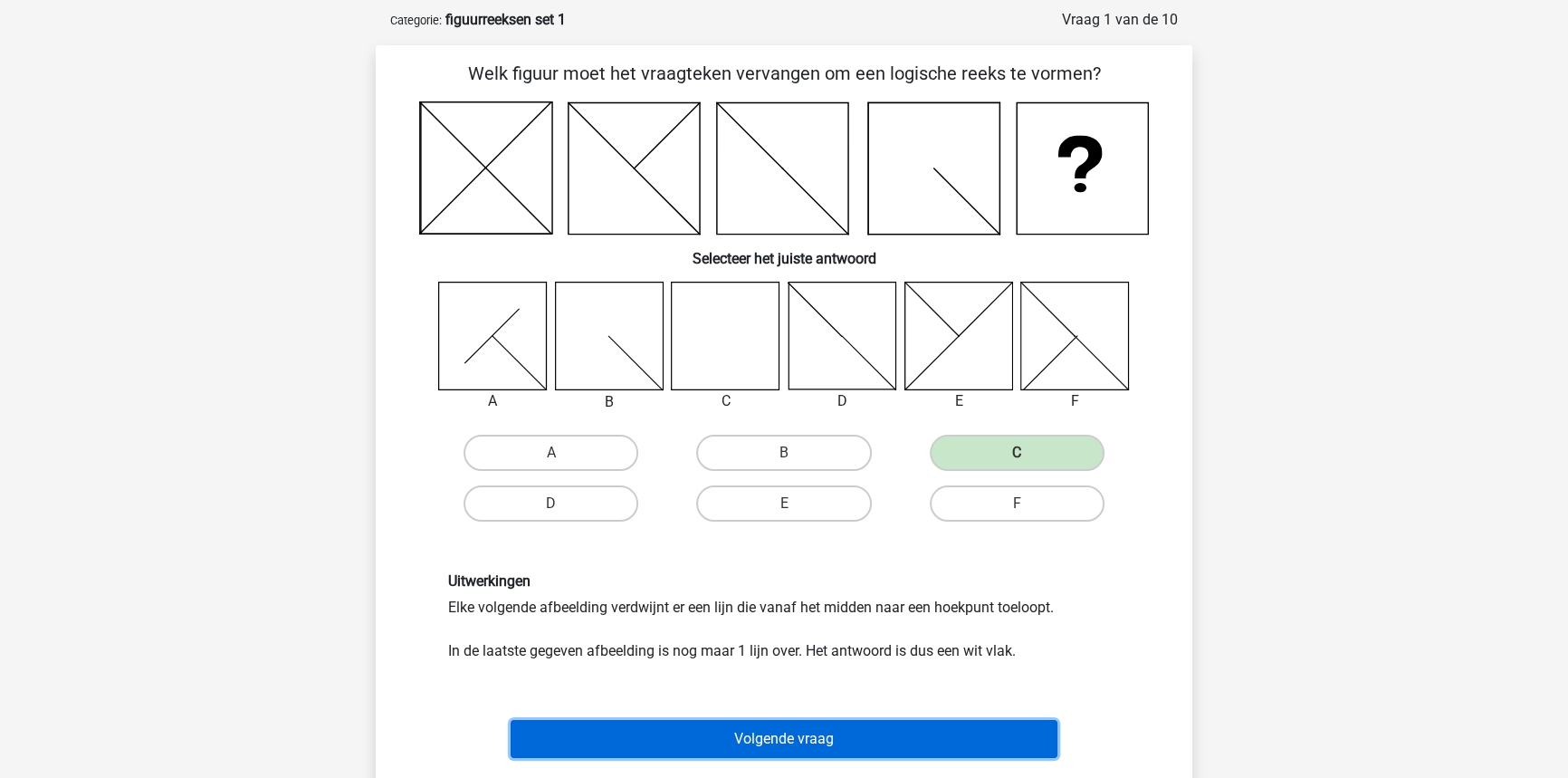
click at [810, 720] on button "Volgende vraag" at bounding box center [784, 739] width 548 height 38
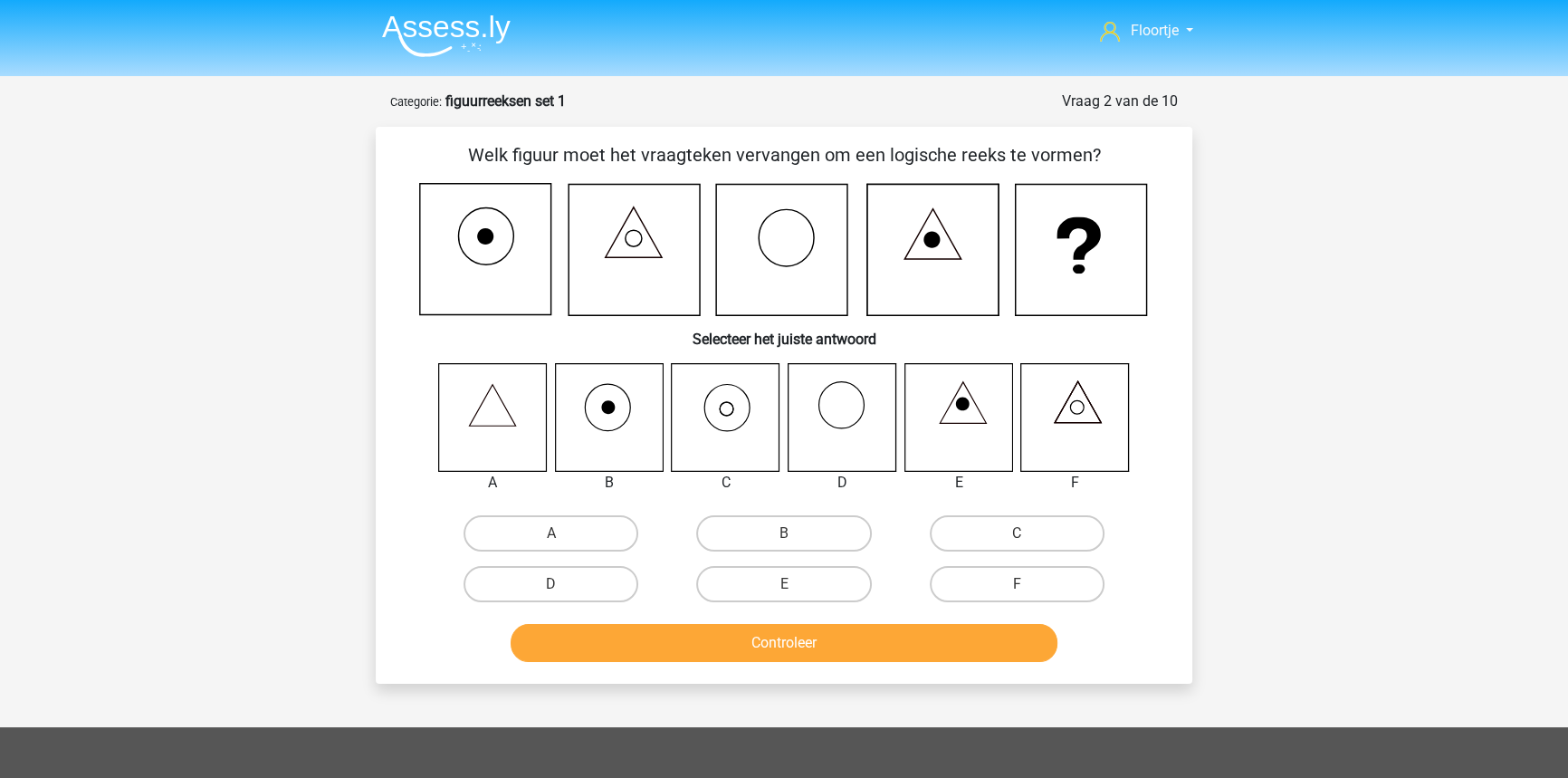
scroll to position [0, 0]
click at [977, 534] on label "C" at bounding box center [1017, 533] width 175 height 37
click at [1017, 534] on input "C" at bounding box center [1022, 538] width 12 height 12
radio input "true"
click at [947, 636] on button "Controleer" at bounding box center [784, 643] width 548 height 38
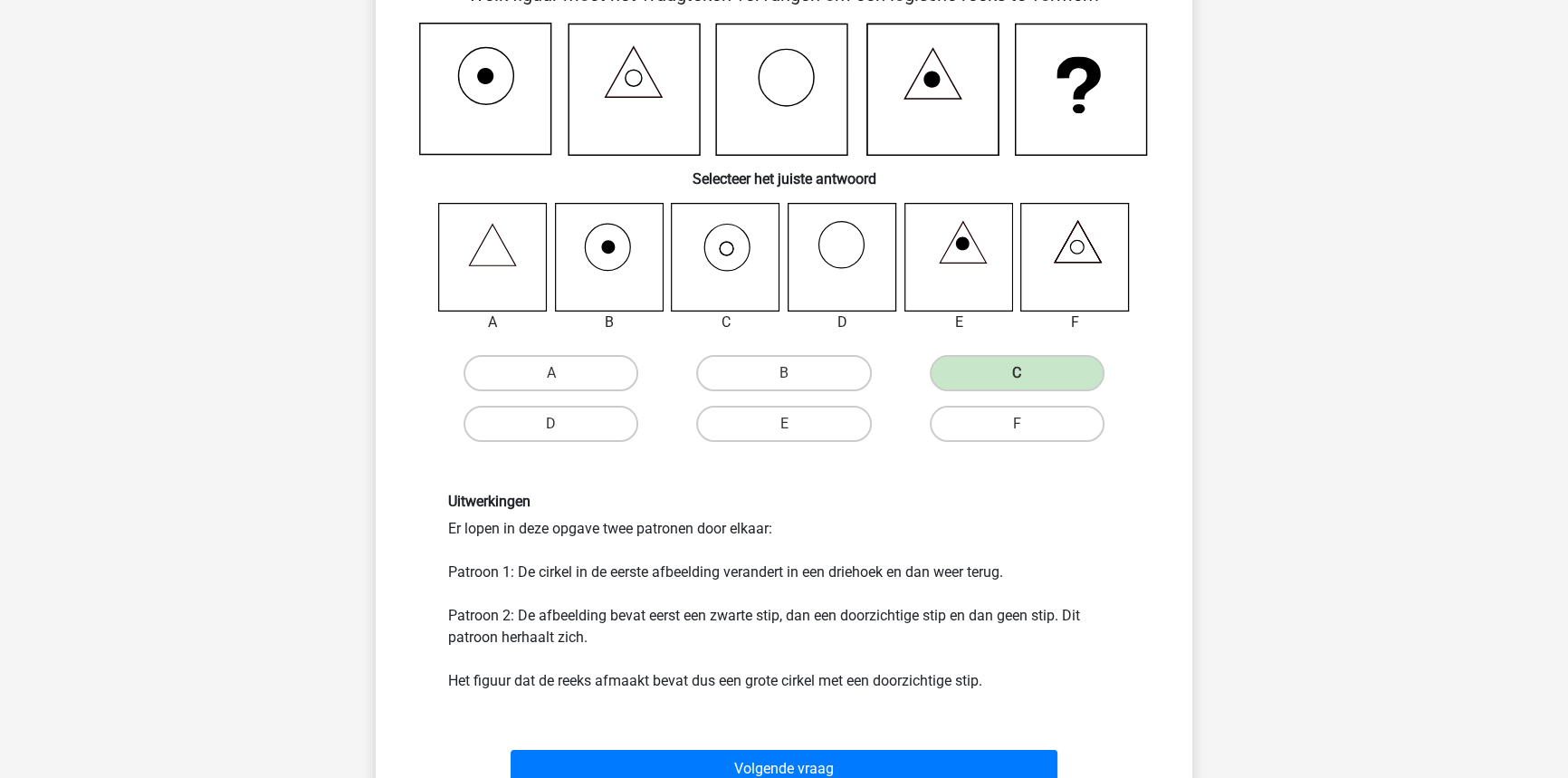
scroll to position [163, 0]
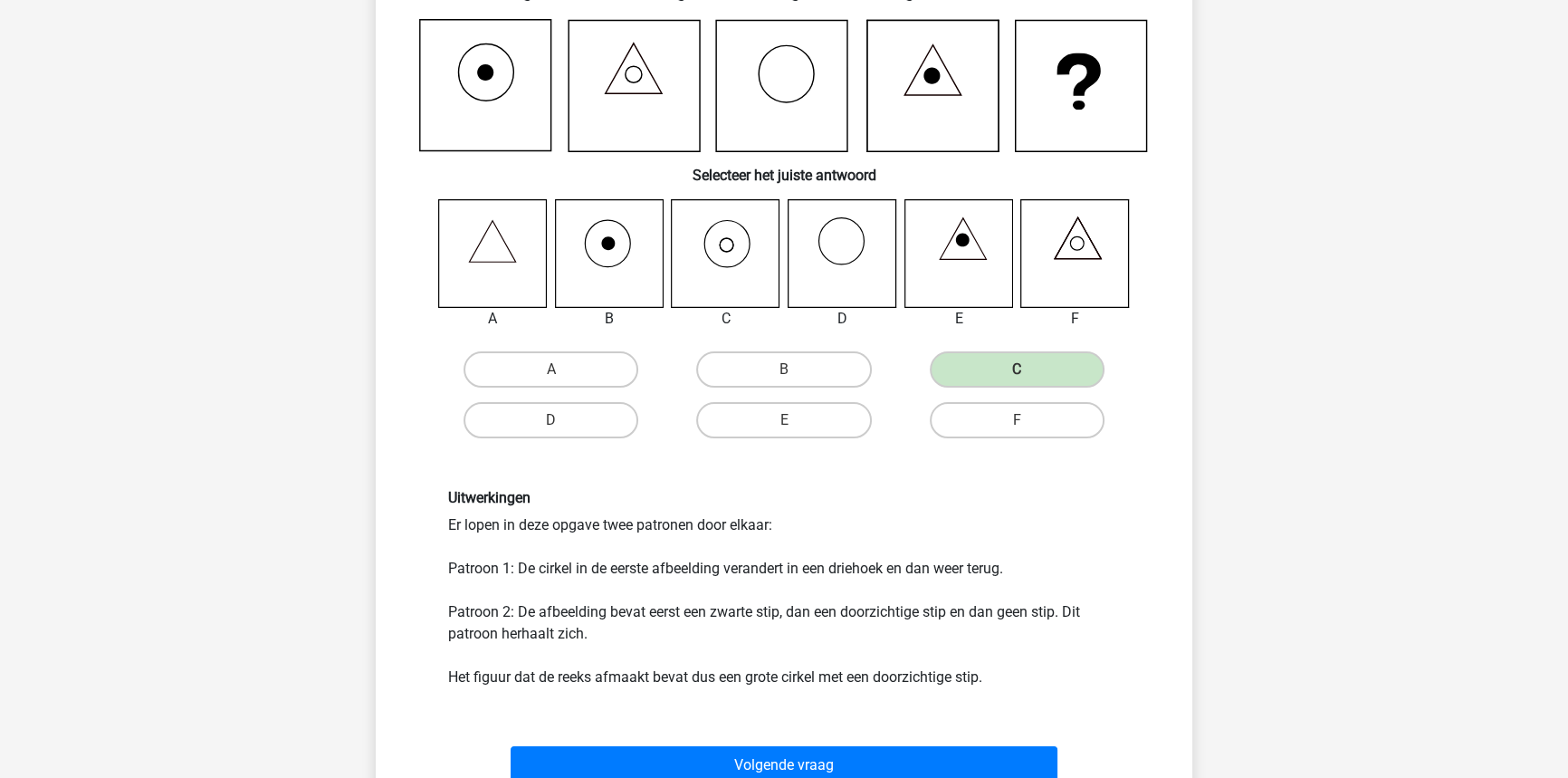
click at [614, 741] on div "Volgende vraag" at bounding box center [784, 761] width 758 height 60
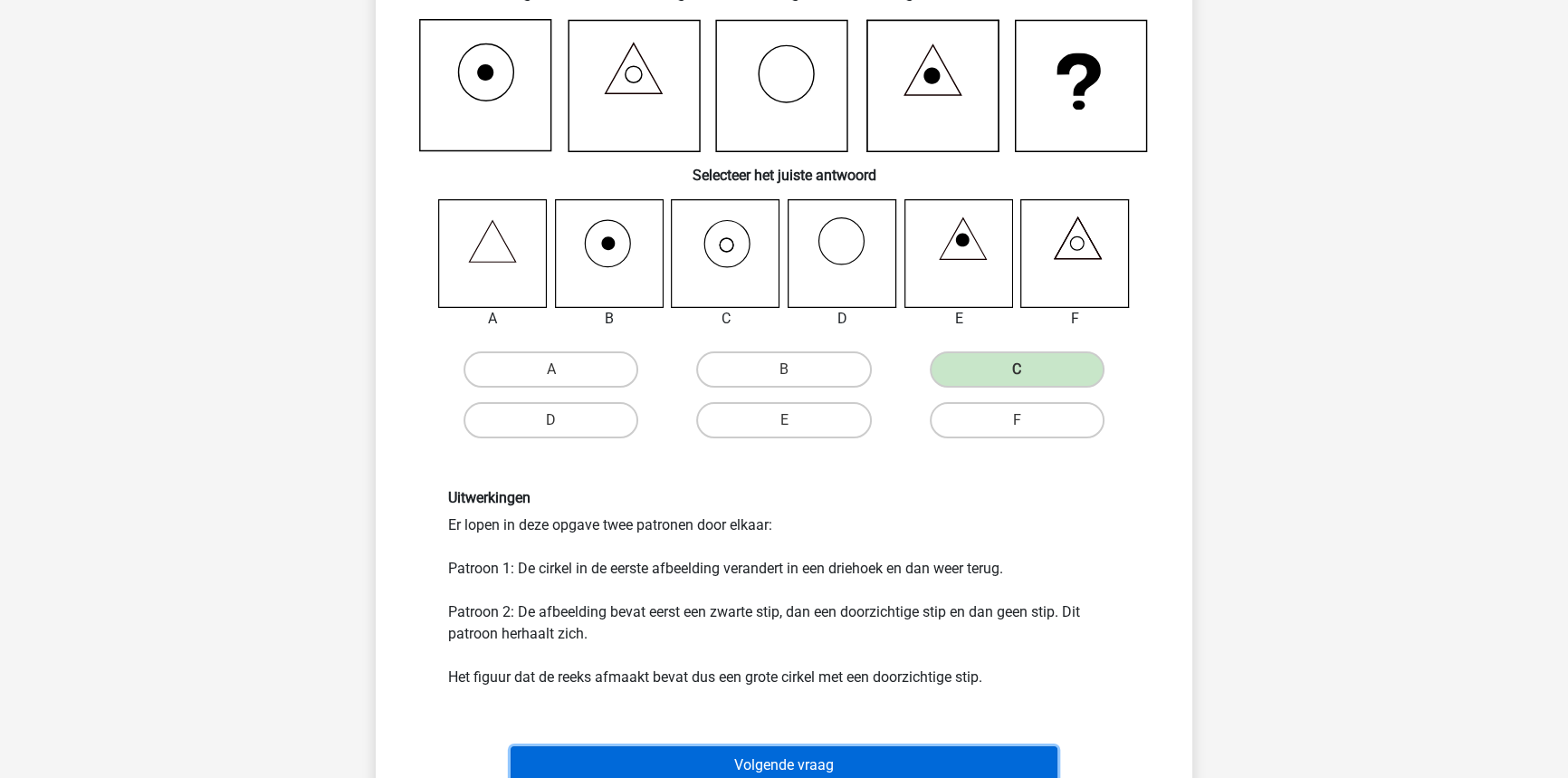
click at [931, 747] on button "Volgende vraag" at bounding box center [784, 765] width 548 height 38
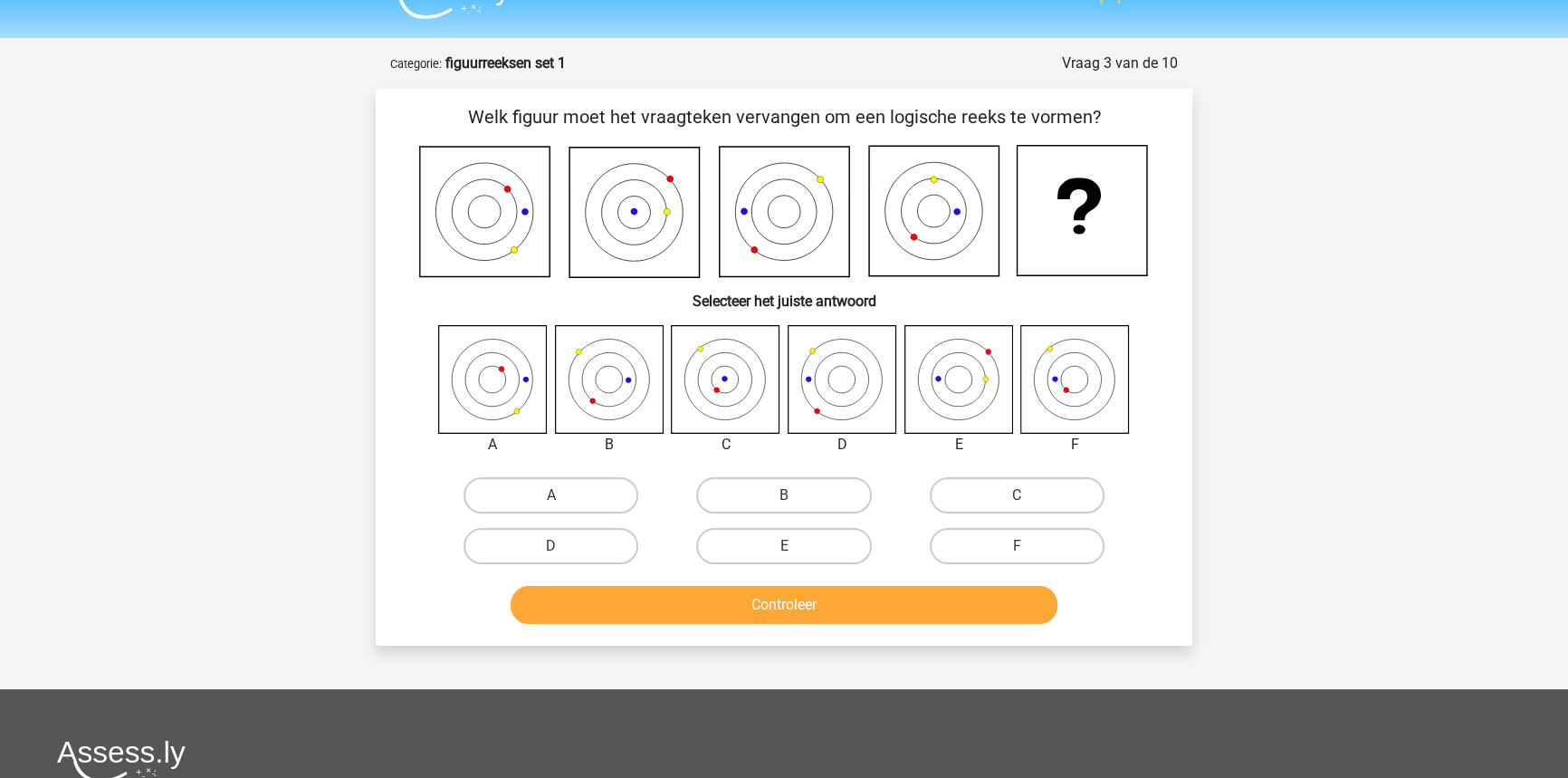
scroll to position [0, 0]
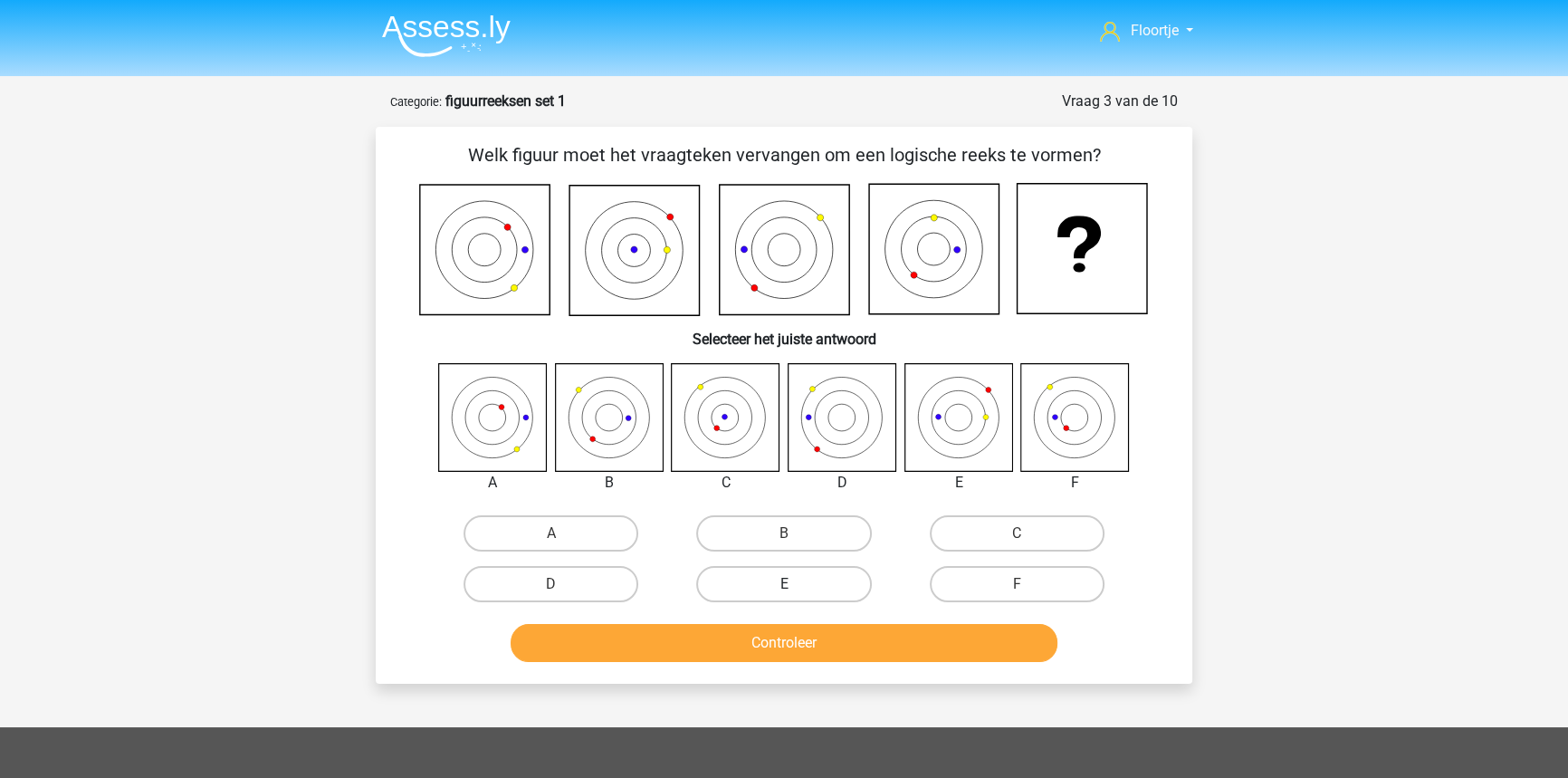
click at [807, 589] on label "E" at bounding box center [784, 584] width 175 height 37
click at [796, 589] on input "E" at bounding box center [789, 589] width 12 height 12
radio input "true"
click at [881, 670] on div "Welk figuur moet het vraagteken vervangen om een logische reeks te vormen? Sele…" at bounding box center [784, 405] width 816 height 556
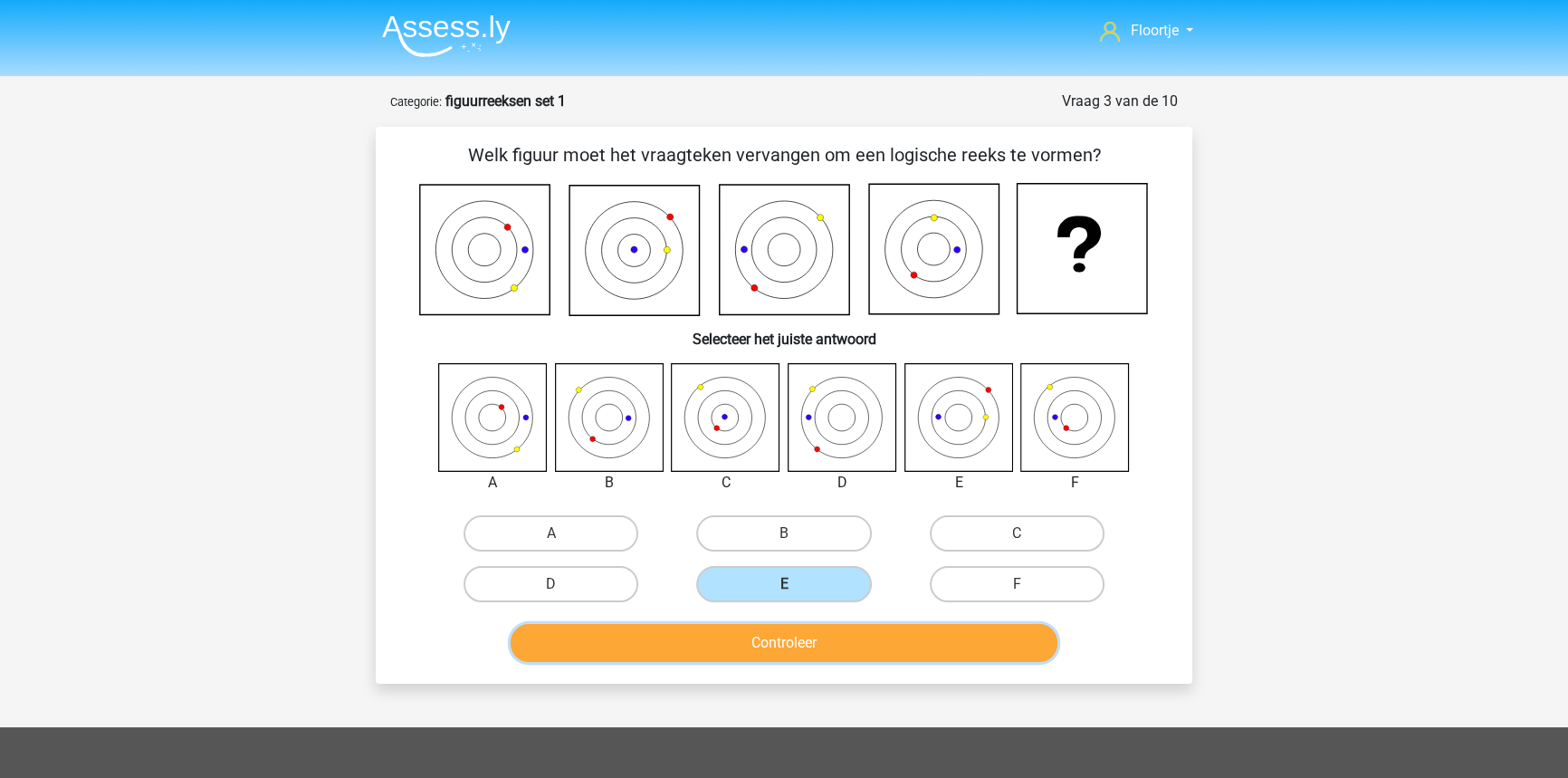
drag, startPoint x: 873, startPoint y: 651, endPoint x: 925, endPoint y: 660, distance: 52.8
click at [872, 649] on button "Controleer" at bounding box center [784, 643] width 548 height 38
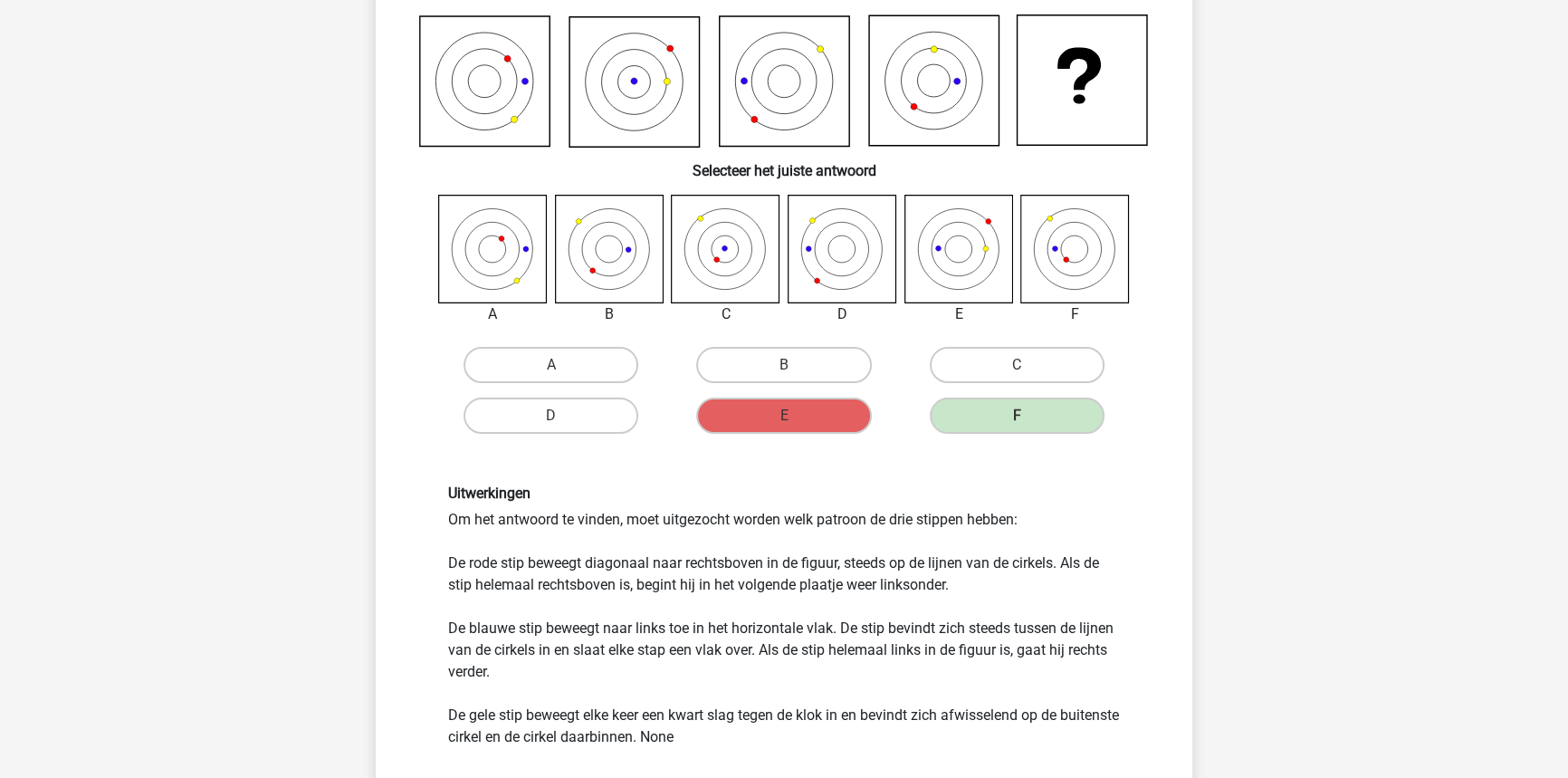
scroll to position [163, 0]
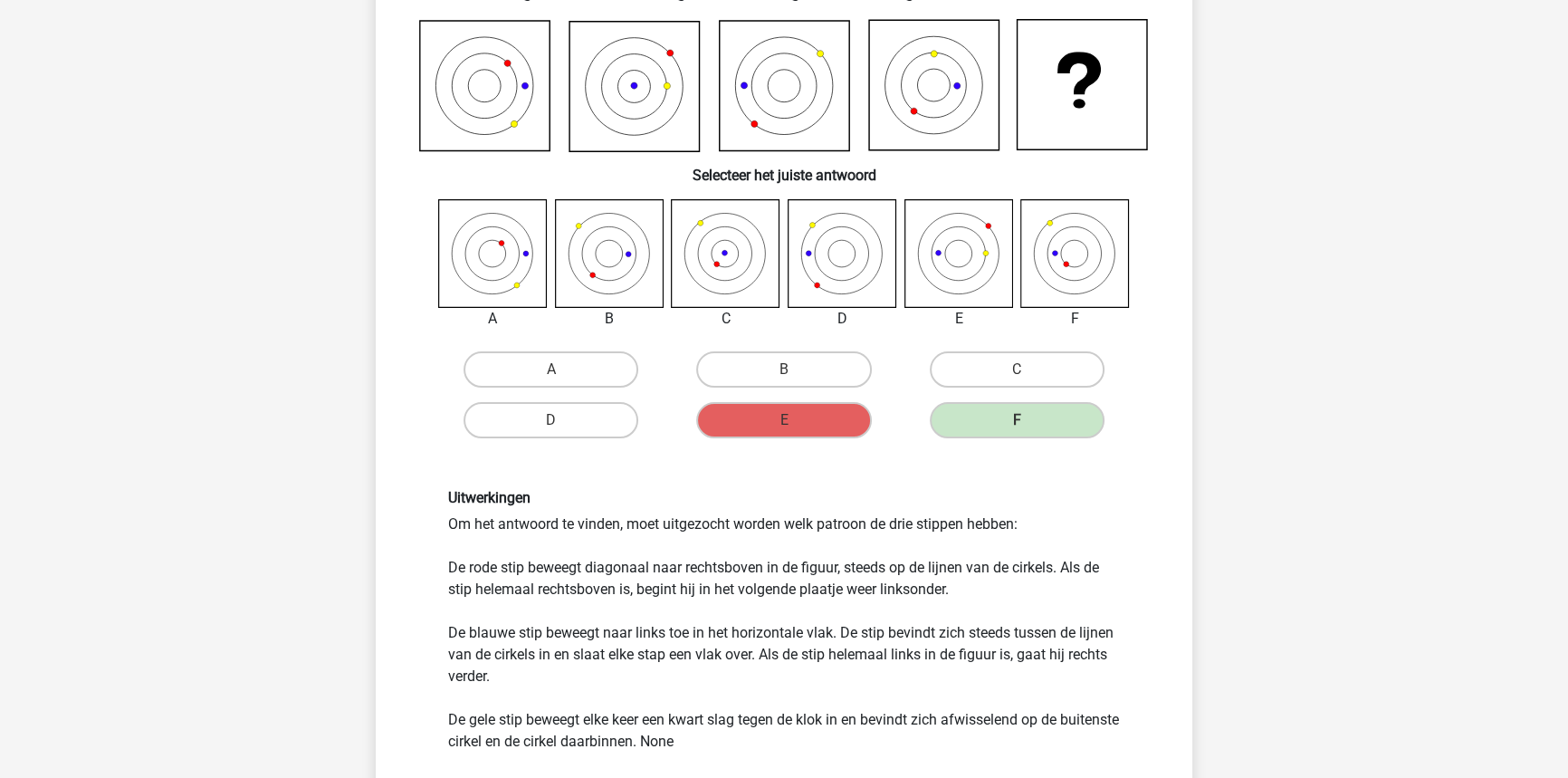
click at [460, 635] on div "Uitwerkingen Om het antwoord te vinden, moet uitgezocht worden welk patroon de …" at bounding box center [784, 620] width 699 height 263
drag, startPoint x: 460, startPoint y: 635, endPoint x: 1393, endPoint y: 558, distance: 936.2
click at [1393, 558] on div "Floortje [EMAIL_ADDRESS][DOMAIN_NAME] Nederlands English" at bounding box center [784, 652] width 1568 height 1631
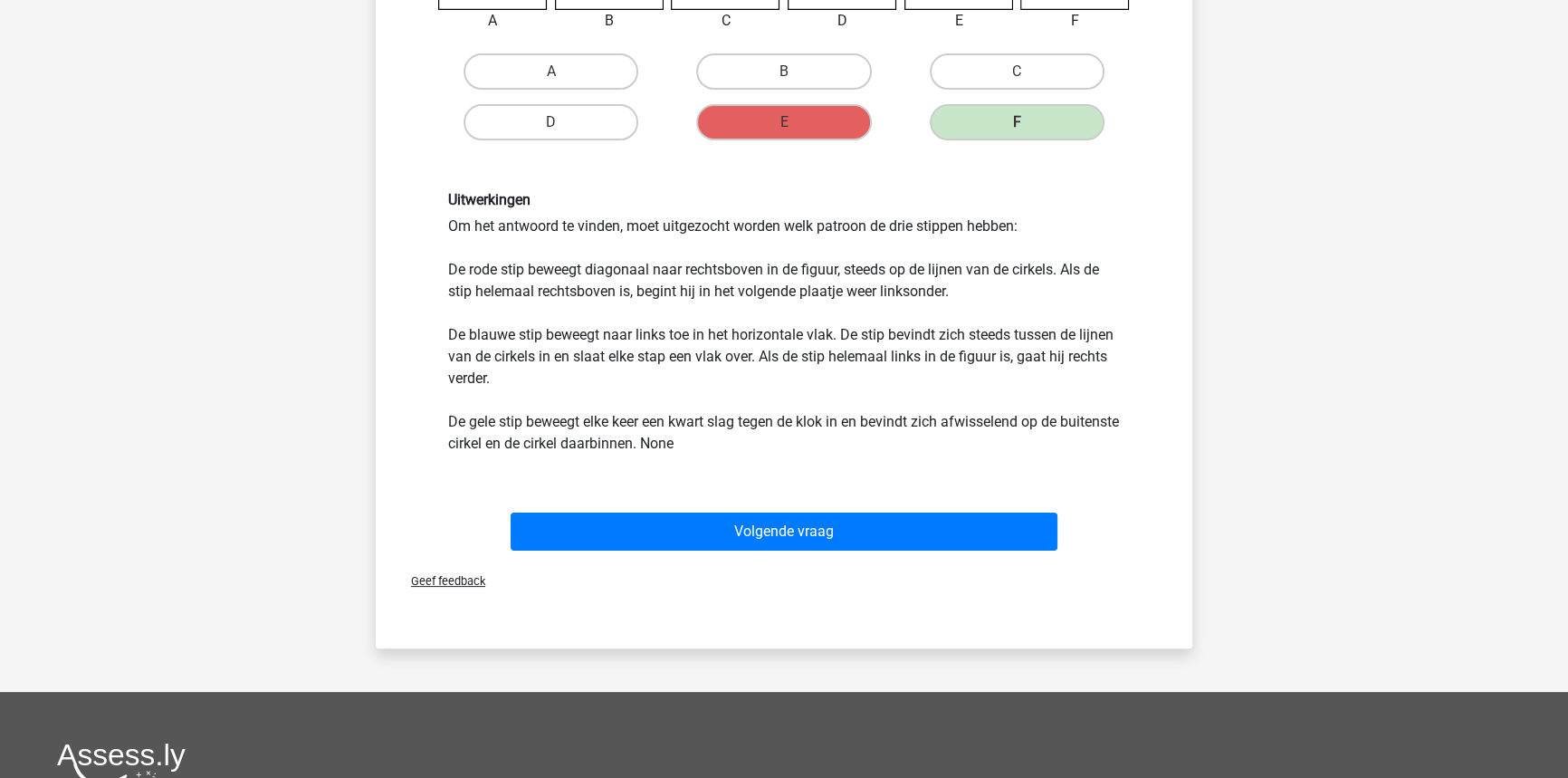
scroll to position [493, 0]
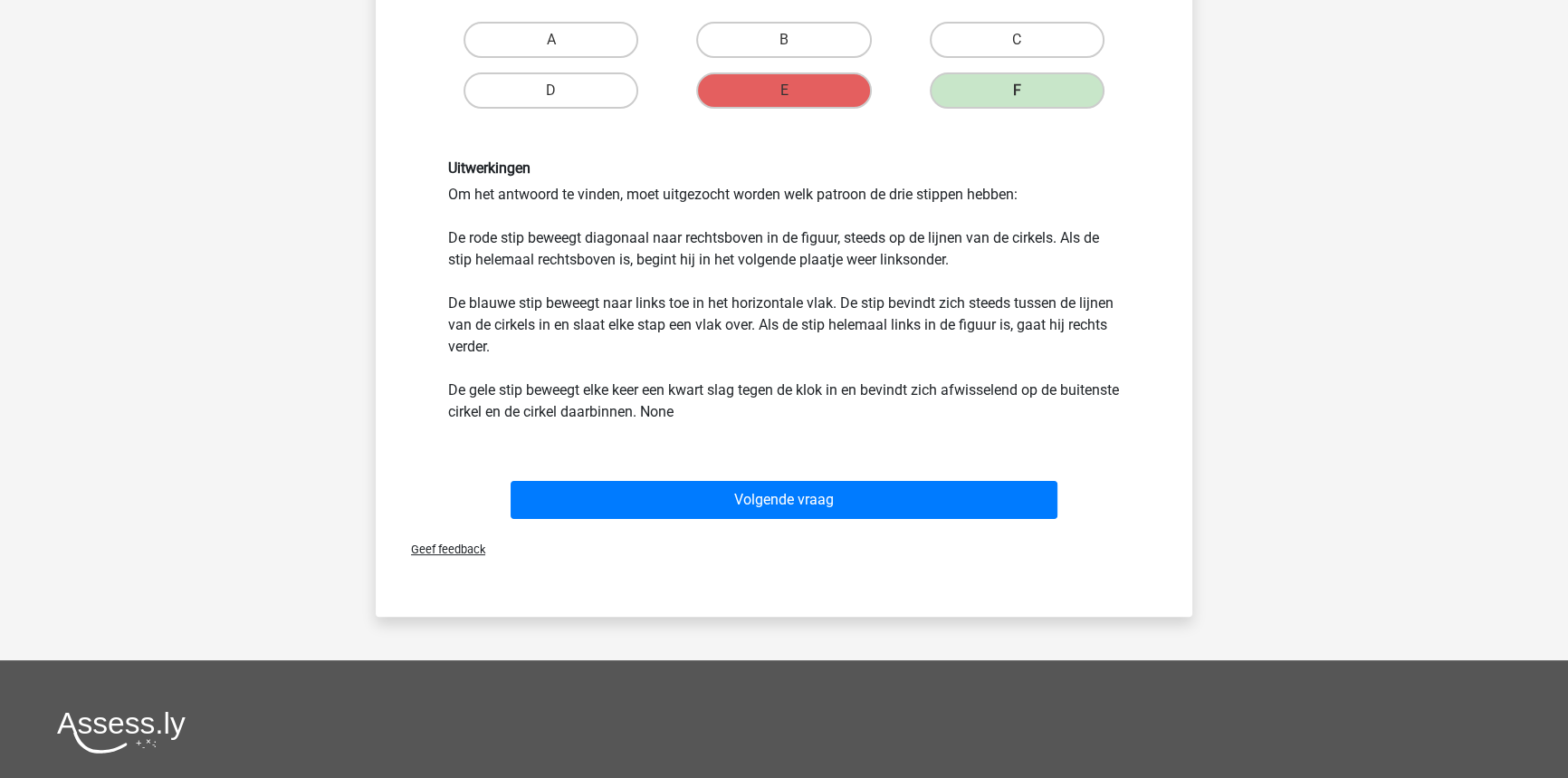
click at [877, 466] on div "Volgende vraag" at bounding box center [784, 496] width 758 height 60
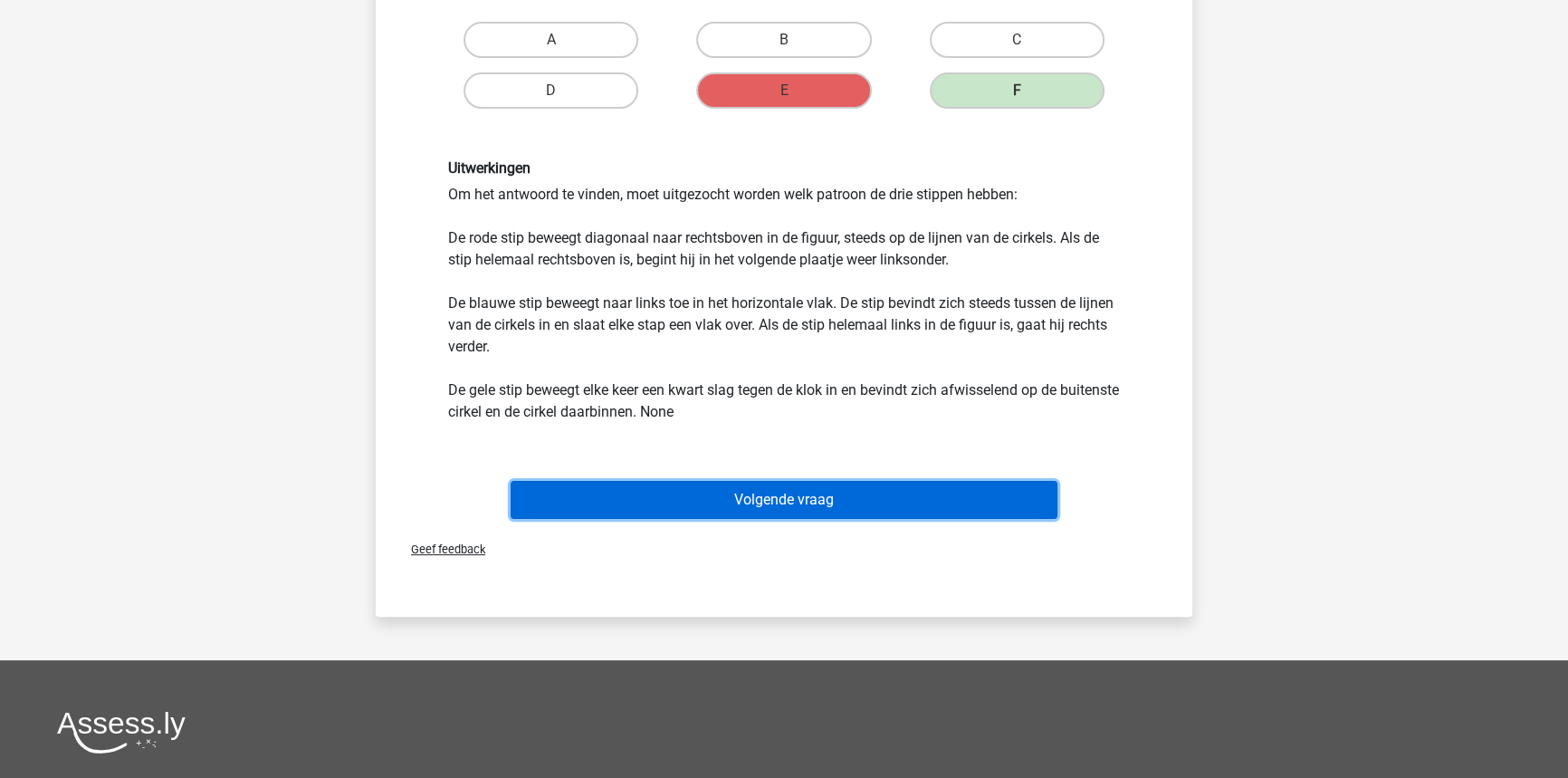
click at [864, 513] on button "Volgende vraag" at bounding box center [784, 500] width 548 height 38
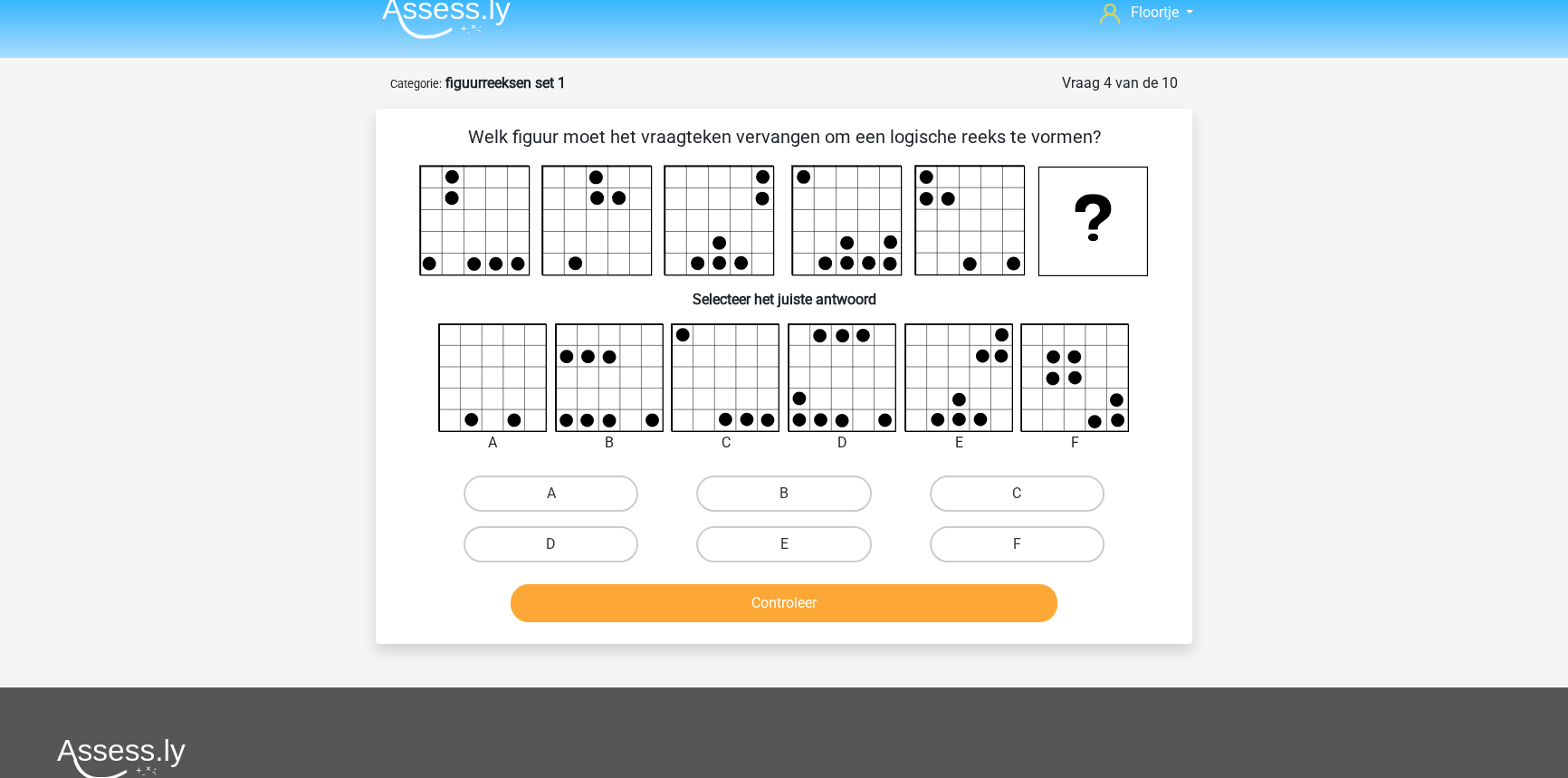
scroll to position [0, 0]
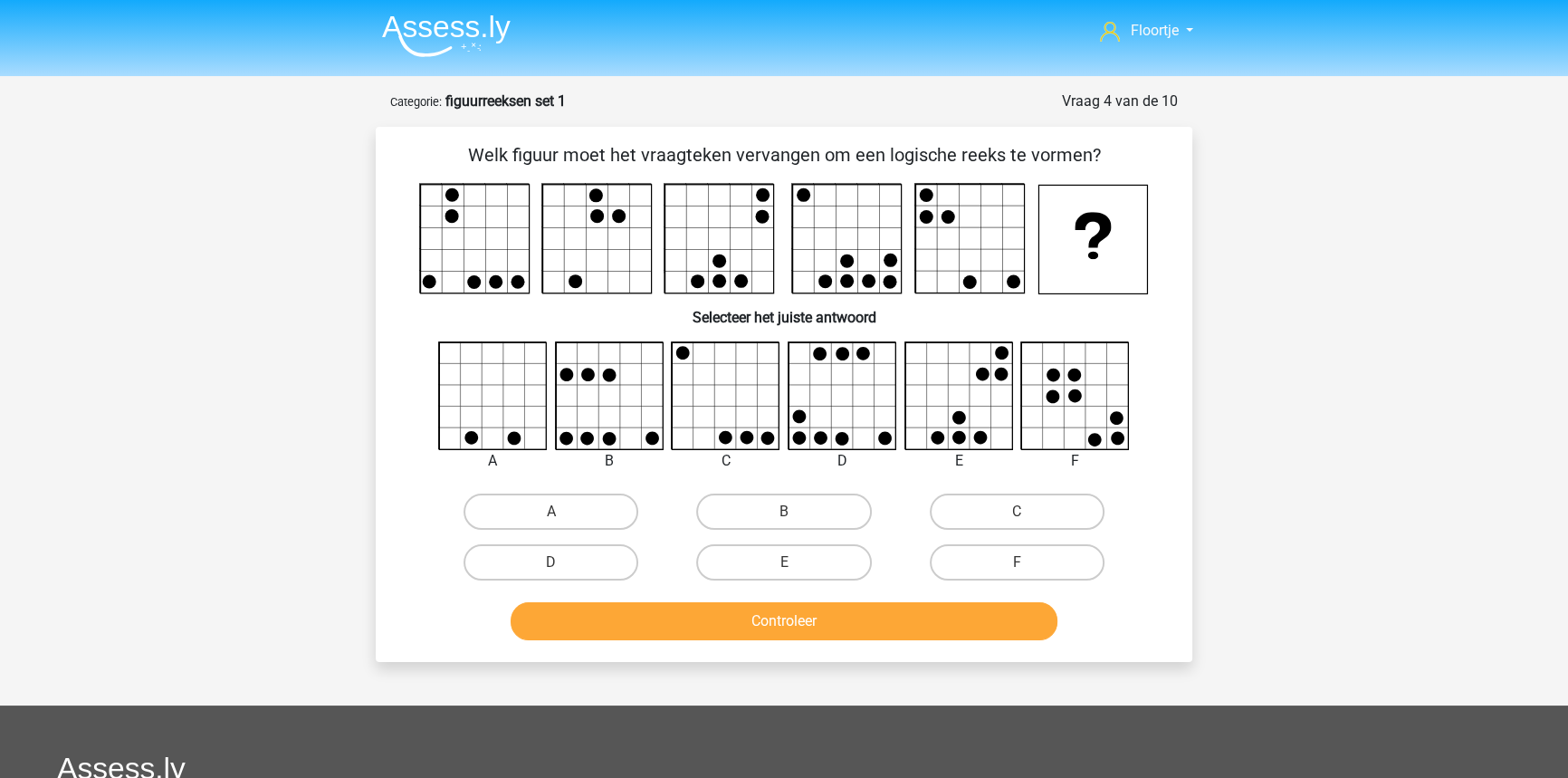
click at [555, 521] on input "A" at bounding box center [557, 517] width 12 height 12
radio input "true"
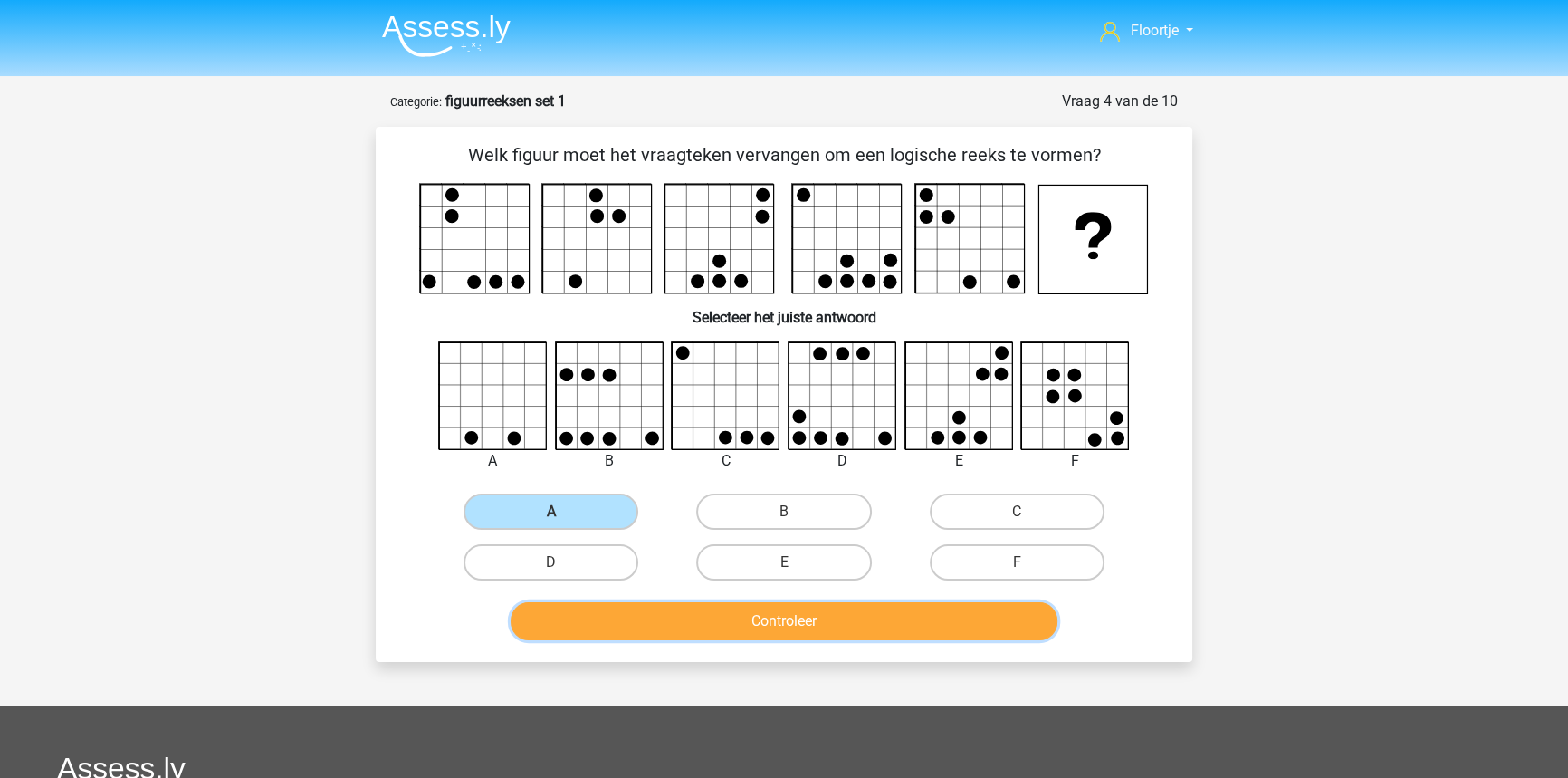
click at [789, 632] on button "Controleer" at bounding box center [784, 621] width 548 height 38
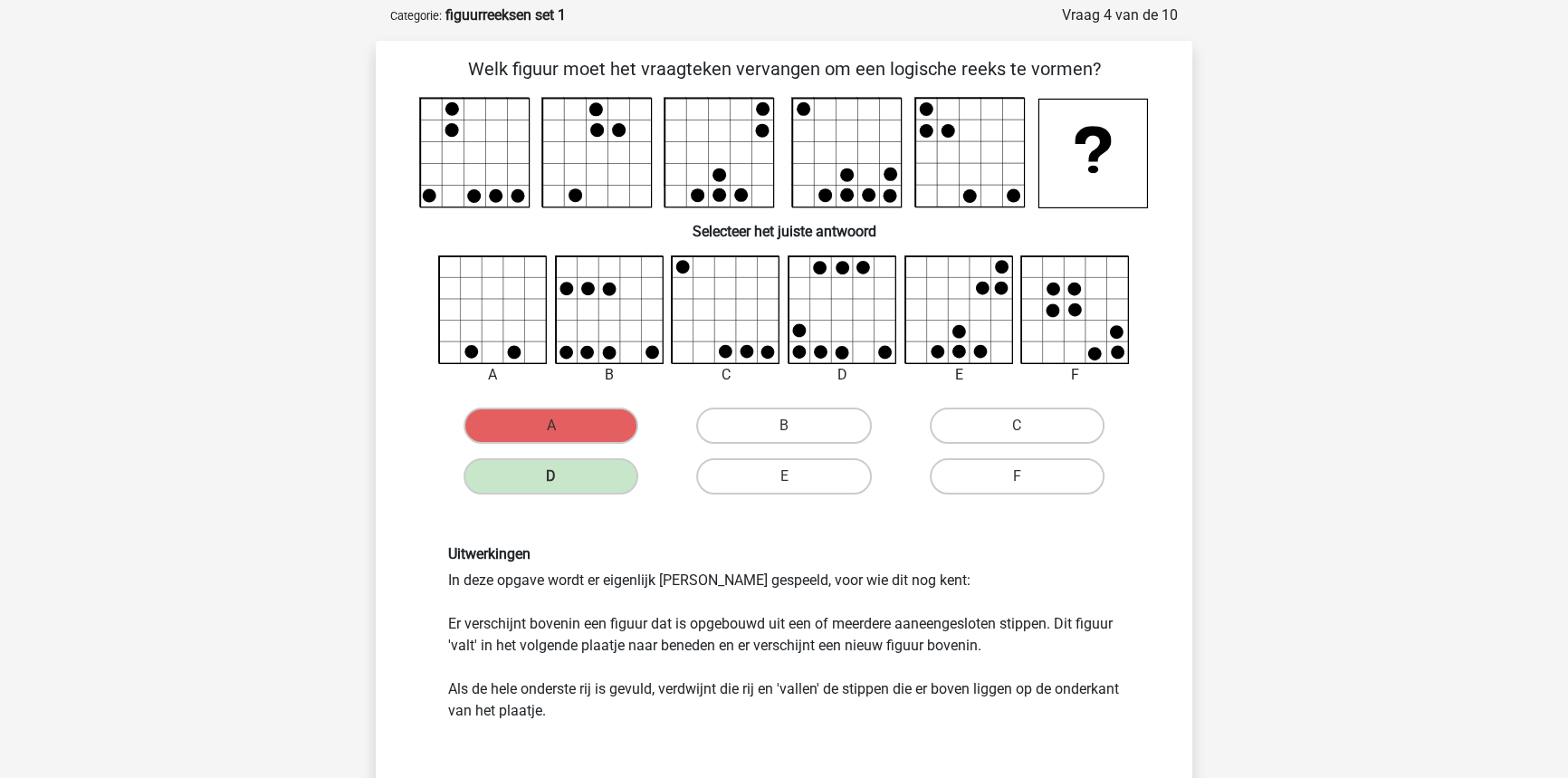
scroll to position [82, 0]
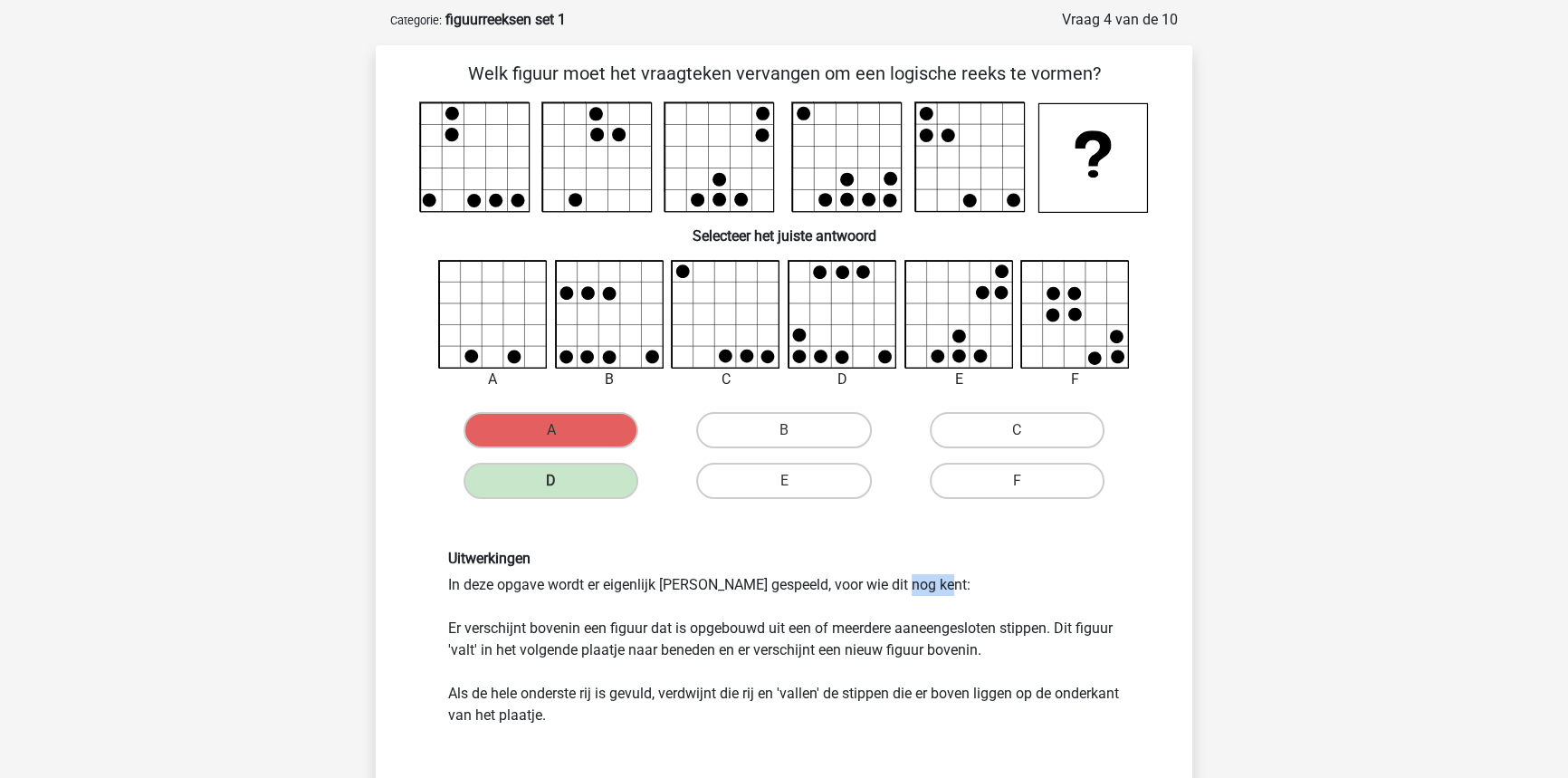
drag, startPoint x: 668, startPoint y: 584, endPoint x: 695, endPoint y: 582, distance: 27.1
click at [695, 582] on div "Uitwerkingen In deze opgave wordt er eigenlijk Tetris gespeeld, voor wie dit no…" at bounding box center [784, 638] width 699 height 177
copy div "Tetris"
